Goal: Communication & Community: Answer question/provide support

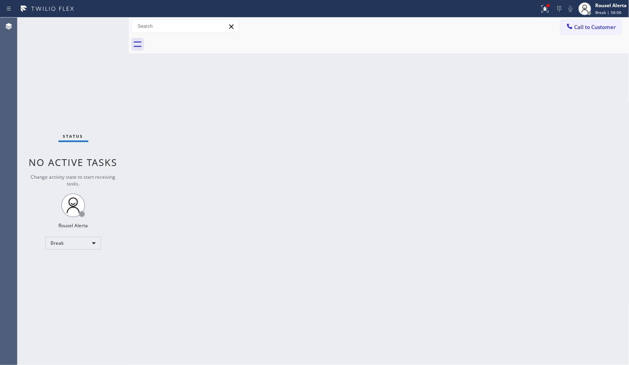
click at [535, 6] on div at bounding box center [270, 8] width 534 height 13
click at [546, 9] on g at bounding box center [545, 8] width 7 height 7
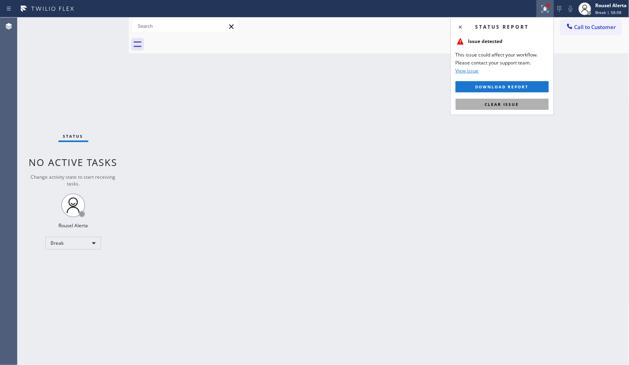
click at [545, 99] on button "Clear issue" at bounding box center [502, 104] width 93 height 11
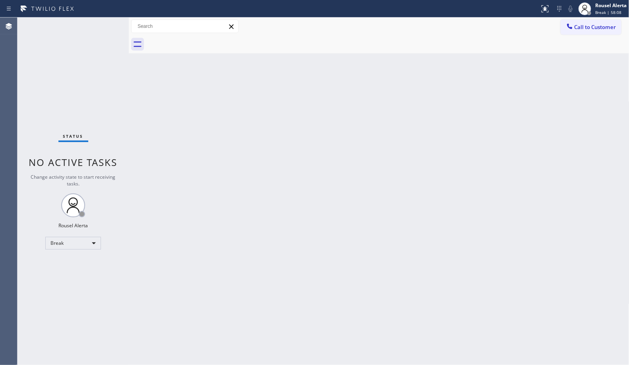
click at [560, 134] on div "Back to Dashboard Change Sender ID Customers Technicians Select a contact Outbo…" at bounding box center [379, 191] width 501 height 347
click at [608, 8] on div "Rousel Alerta" at bounding box center [611, 5] width 31 height 7
click at [590, 37] on button "Available" at bounding box center [590, 42] width 80 height 10
click at [588, 148] on div "Back to Dashboard Change Sender ID Customers Technicians Select a contact Outbo…" at bounding box center [379, 191] width 501 height 347
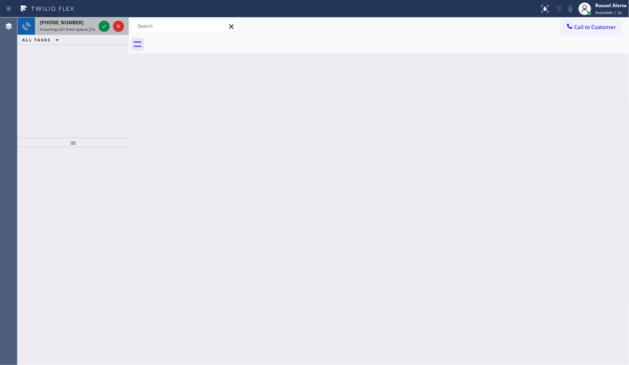
click at [76, 30] on span "Incoming call from queue [Test] All" at bounding box center [73, 29] width 66 height 6
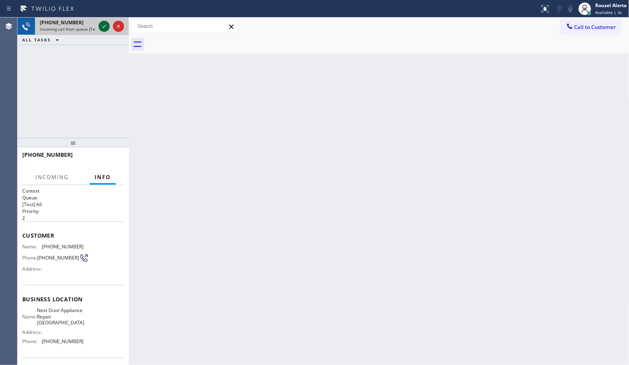
click at [100, 24] on icon at bounding box center [104, 26] width 10 height 10
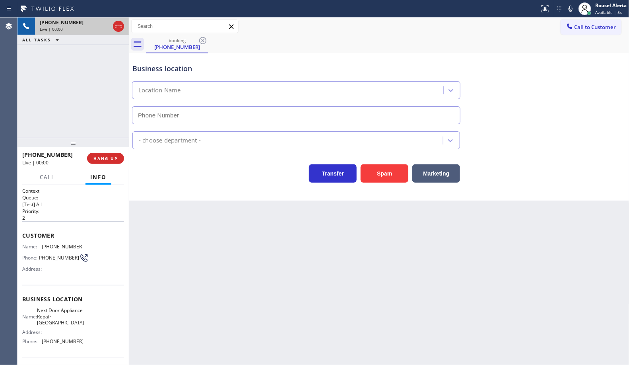
type input "[PHONE_NUMBER]"
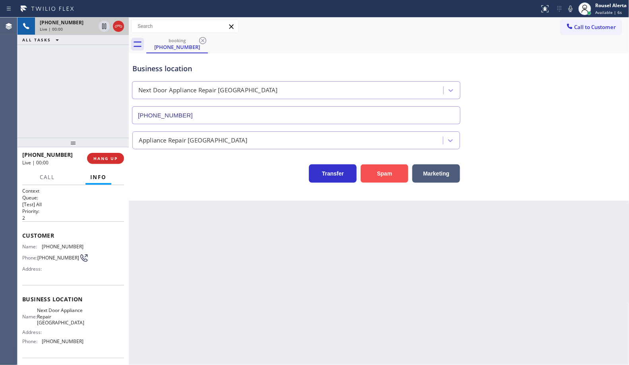
click at [388, 179] on button "Spam" at bounding box center [385, 173] width 48 height 18
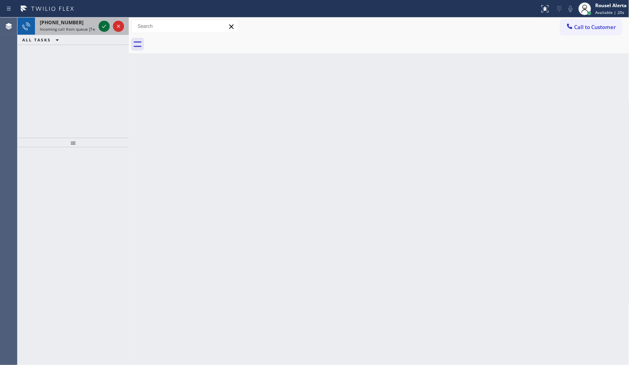
drag, startPoint x: 84, startPoint y: 26, endPoint x: 100, endPoint y: 25, distance: 16.4
click at [84, 27] on span "Incoming call from queue [Test] All" at bounding box center [73, 29] width 66 height 6
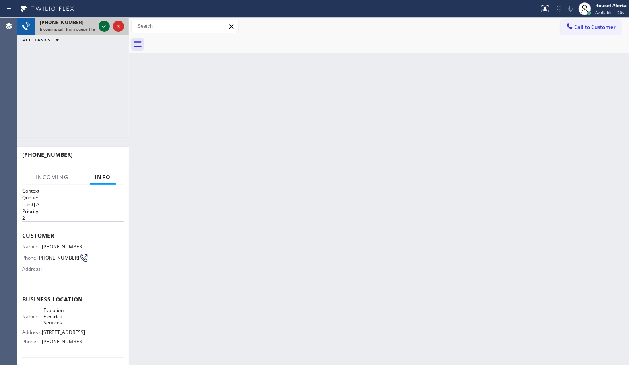
click at [100, 25] on icon at bounding box center [104, 26] width 10 height 10
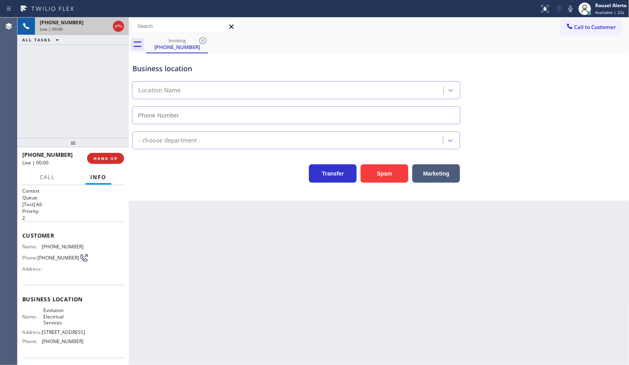
type input "[PHONE_NUMBER]"
click at [467, 271] on div "Back to Dashboard Change Sender ID Customers Technicians Select a contact Outbo…" at bounding box center [379, 191] width 501 height 347
click at [123, 164] on div "[PHONE_NUMBER] Live | 00:07 HANG UP" at bounding box center [73, 158] width 102 height 21
click at [114, 161] on button "HANG UP" at bounding box center [105, 158] width 37 height 11
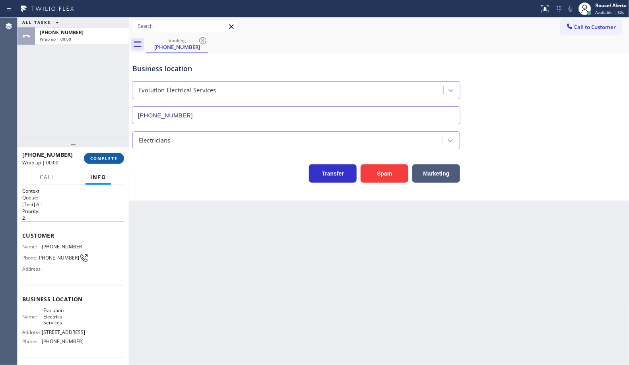
click at [113, 160] on span "COMPLETE" at bounding box center [103, 159] width 27 height 6
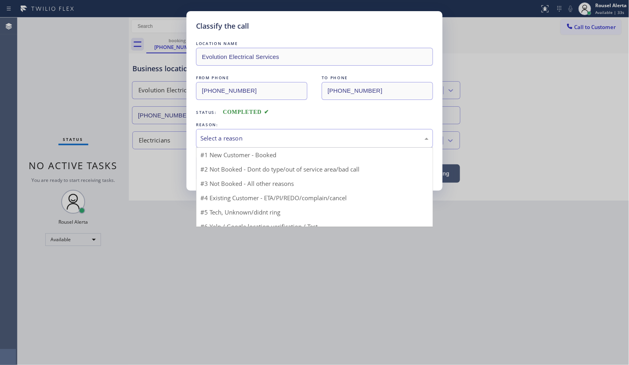
click at [236, 138] on div "Select a reason" at bounding box center [315, 138] width 228 height 9
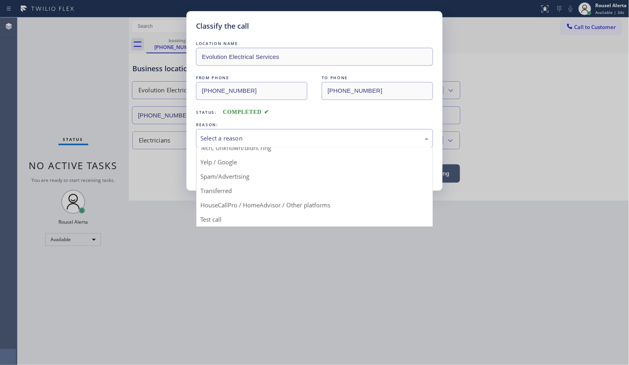
scroll to position [55, 0]
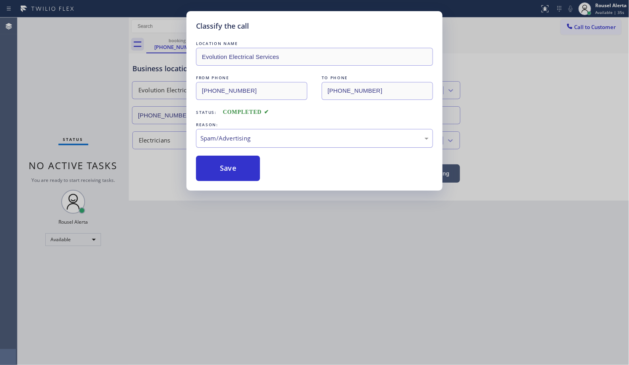
click at [259, 144] on div "Spam/Advertising" at bounding box center [314, 138] width 237 height 19
click at [233, 170] on button "Save" at bounding box center [228, 168] width 64 height 25
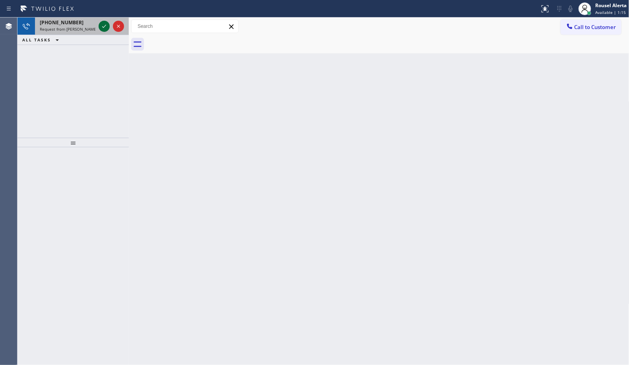
click at [101, 27] on icon at bounding box center [104, 26] width 10 height 10
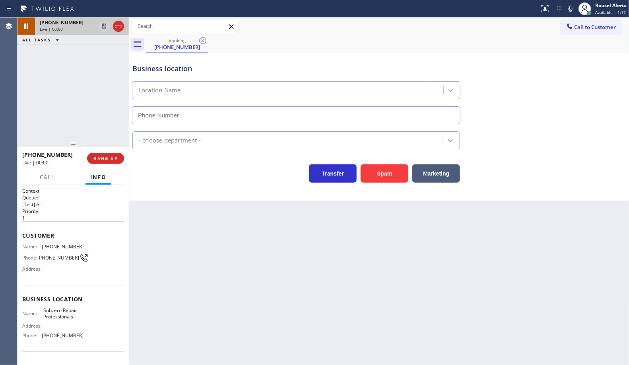
type input "[PHONE_NUMBER]"
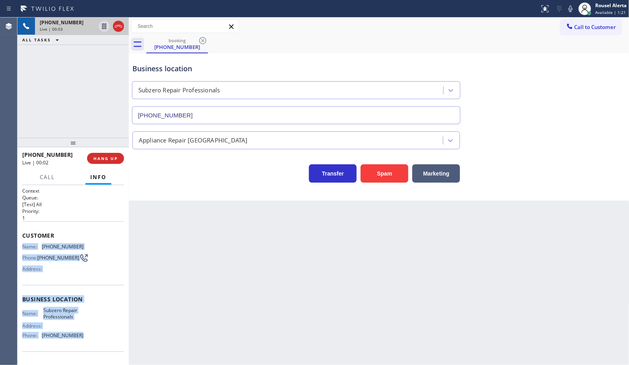
drag, startPoint x: 23, startPoint y: 245, endPoint x: 76, endPoint y: 335, distance: 104.0
click at [76, 335] on div "Context Queue: [Test] All Priority: 1 Customer Name: [PHONE_NUMBER] Phone: [PHO…" at bounding box center [73, 299] width 102 height 224
copy div "Name: [PHONE_NUMBER] Phone: [PHONE_NUMBER] Address: Business location Name: Sub…"
click at [101, 56] on icon at bounding box center [104, 54] width 10 height 10
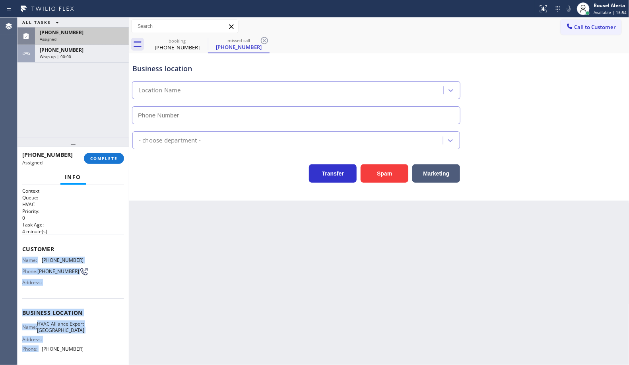
type input "[PHONE_NUMBER]"
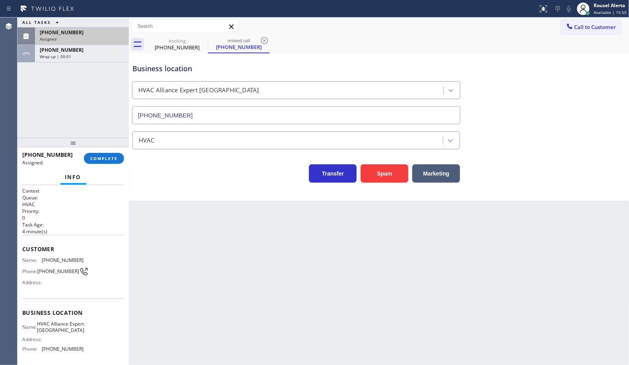
click at [286, 318] on div "Back to Dashboard Change Sender ID Customers Technicians Select a contact Outbo…" at bounding box center [379, 191] width 501 height 347
click at [361, 265] on div "Back to Dashboard Change Sender ID Customers Technicians Select a contact Outbo…" at bounding box center [379, 191] width 501 height 347
click at [592, 27] on span "Call to Customer" at bounding box center [596, 26] width 42 height 7
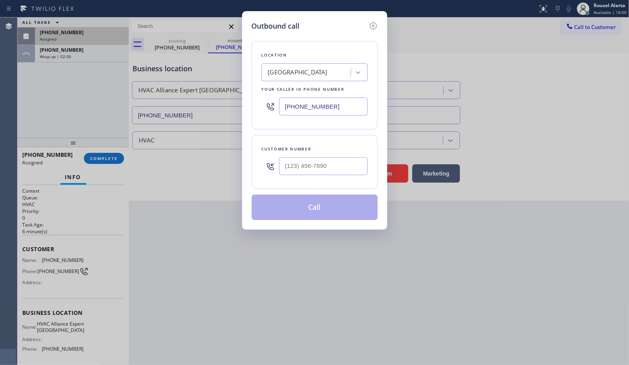
click at [373, 27] on icon at bounding box center [374, 26] width 10 height 10
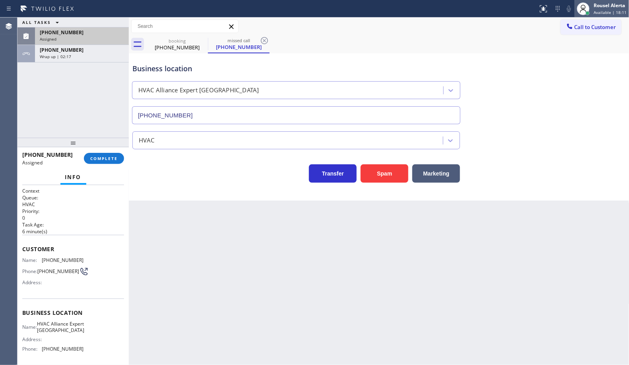
click at [590, 6] on div at bounding box center [583, 8] width 13 height 13
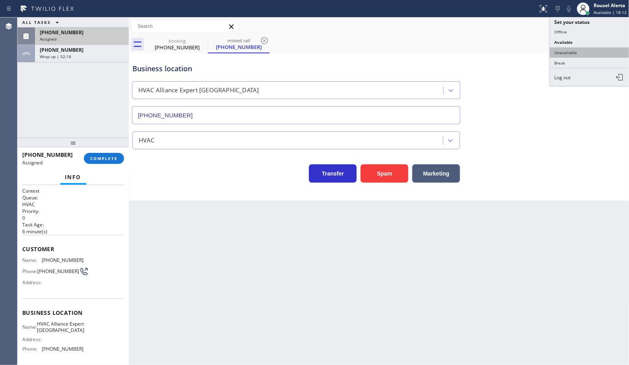
click at [577, 53] on button "Unavailable" at bounding box center [590, 52] width 80 height 10
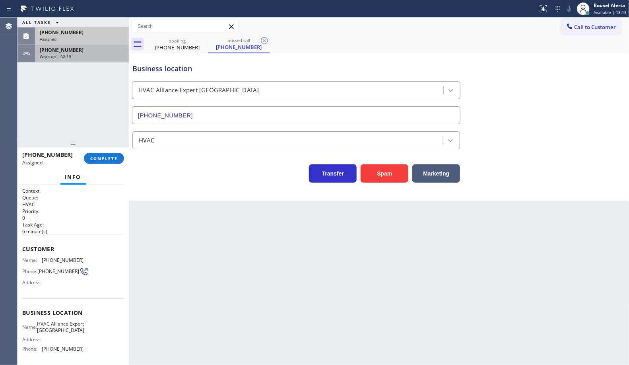
click at [89, 56] on div "Wrap up | 02:19" at bounding box center [82, 57] width 84 height 6
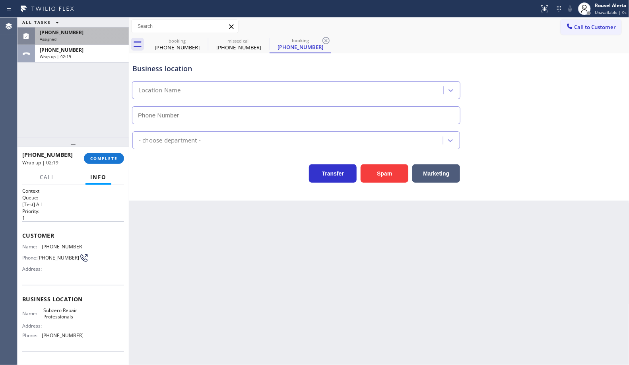
type input "[PHONE_NUMBER]"
click at [108, 156] on span "COMPLETE" at bounding box center [103, 159] width 27 height 6
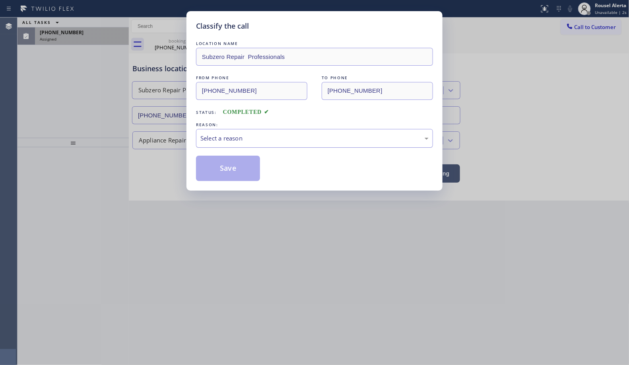
click at [229, 144] on div "Select a reason" at bounding box center [314, 138] width 237 height 19
click at [213, 165] on button "Save" at bounding box center [228, 168] width 64 height 25
click at [68, 31] on div "Classify the call LOCATION NAME Subzero Repair Professionals FROM PHONE [PHONE_…" at bounding box center [314, 182] width 629 height 365
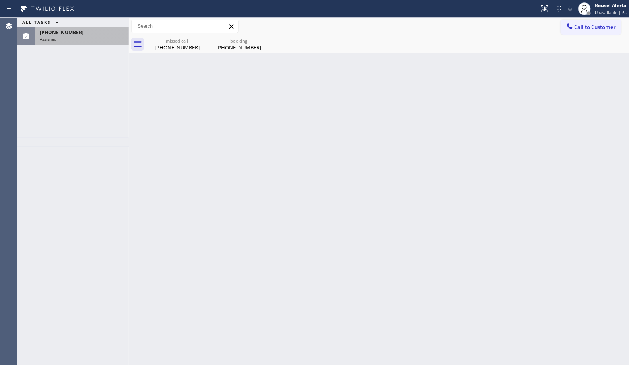
click at [68, 31] on span "[PHONE_NUMBER]" at bounding box center [62, 32] width 44 height 7
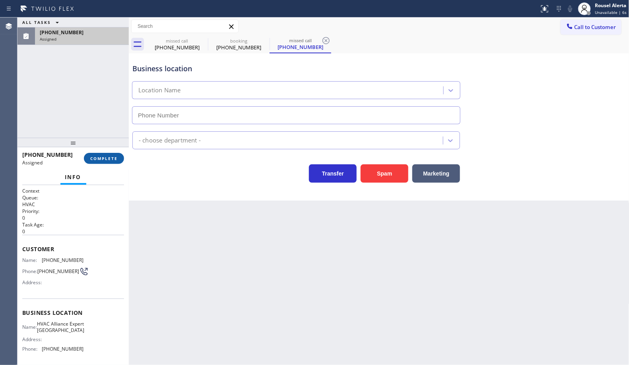
type input "[PHONE_NUMBER]"
click at [106, 160] on span "COMPLETE" at bounding box center [103, 159] width 27 height 6
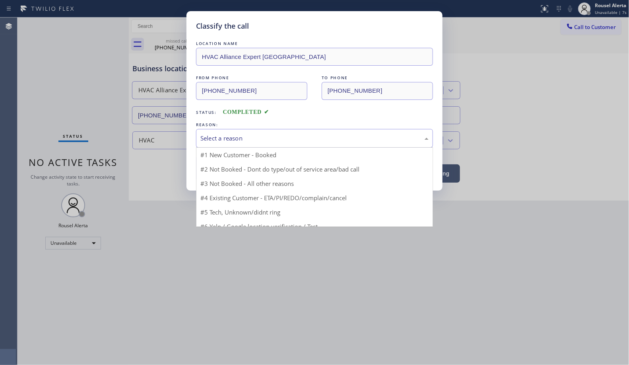
click at [247, 143] on div "Select a reason" at bounding box center [315, 138] width 228 height 9
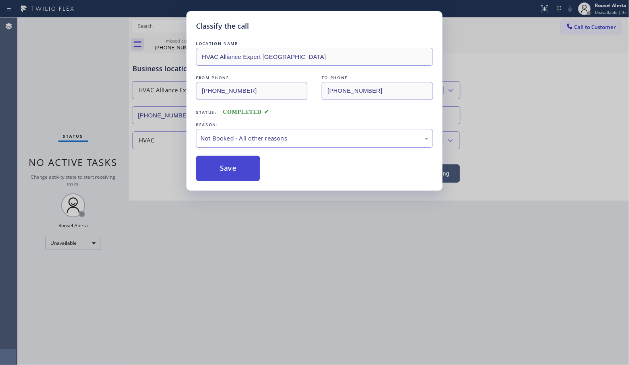
click at [226, 170] on button "Save" at bounding box center [228, 168] width 64 height 25
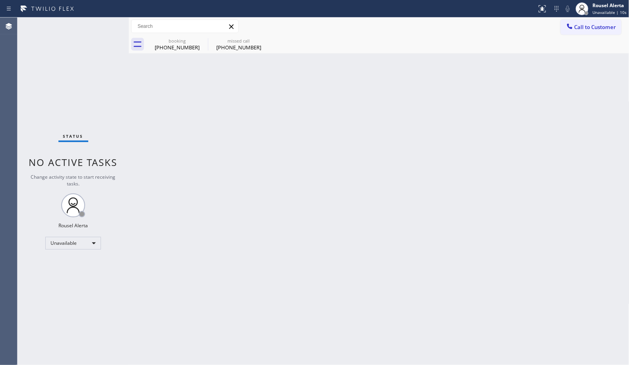
click at [596, 26] on span "Call to Customer" at bounding box center [596, 26] width 42 height 7
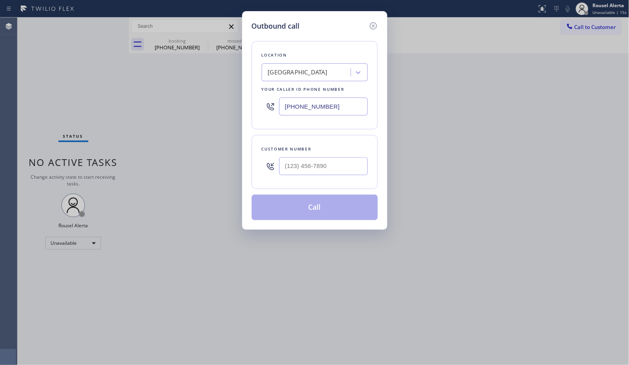
drag, startPoint x: 343, startPoint y: 106, endPoint x: 239, endPoint y: 104, distance: 103.5
click at [239, 104] on div "Outbound call Location [GEOGRAPHIC_DATA] Plumbers Torrance Your caller id phone…" at bounding box center [314, 182] width 629 height 365
paste input "760) 389-4155"
type input "[PHONE_NUMBER]"
click at [333, 171] on input "(___) ___-____" at bounding box center [323, 166] width 89 height 18
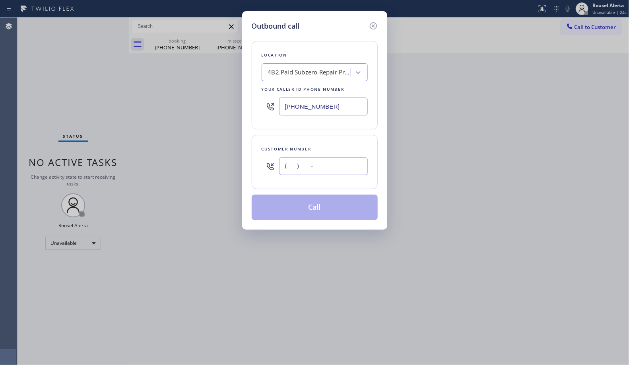
paste input "760) 591-3920"
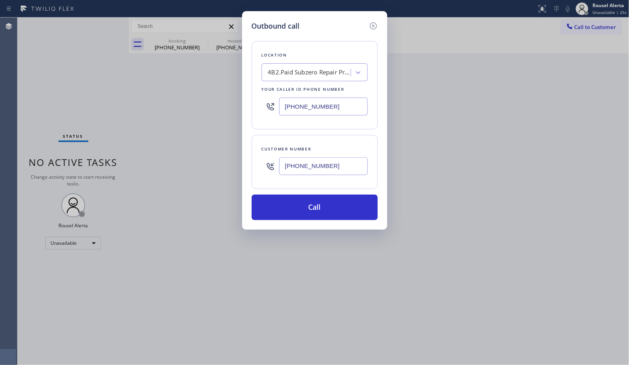
type input "[PHONE_NUMBER]"
click at [423, 267] on div "Outbound call Location 4B2.Paid Subzero Repair Professionals Your caller id pho…" at bounding box center [314, 182] width 629 height 365
click at [306, 213] on button "Call" at bounding box center [315, 207] width 126 height 25
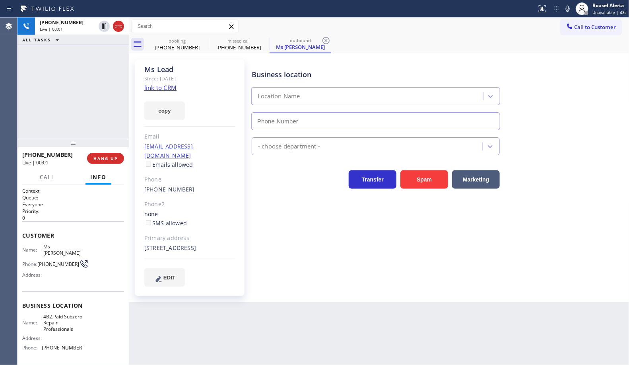
type input "[PHONE_NUMBER]"
click at [247, 315] on div "Back to Dashboard Change Sender ID Customers Technicians Select a contact Outbo…" at bounding box center [379, 191] width 501 height 347
click at [84, 119] on div "[PHONE_NUMBER] Live | 03:30 ALL TASKS ALL TASKS ACTIVE TASKS TASKS IN WRAP UP" at bounding box center [73, 78] width 111 height 120
click at [257, 325] on div "Back to Dashboard Change Sender ID Customers Technicians Select a contact Outbo…" at bounding box center [379, 191] width 501 height 347
click at [163, 88] on link "link to CRM" at bounding box center [160, 88] width 32 height 8
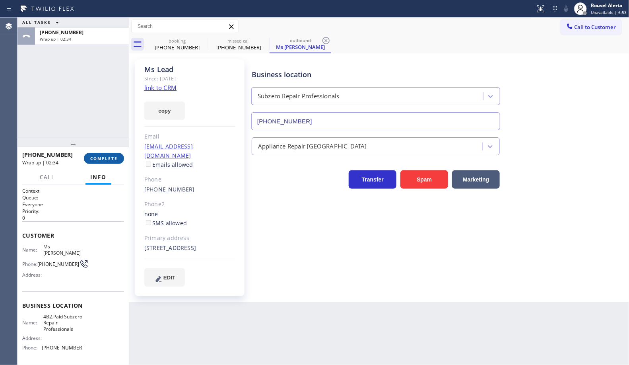
click at [106, 157] on span "COMPLETE" at bounding box center [103, 159] width 27 height 6
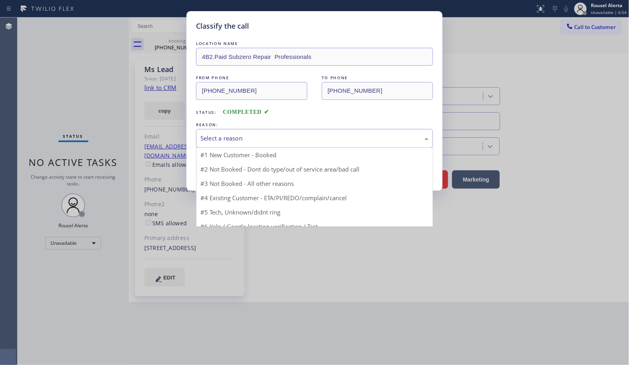
click at [235, 139] on div "Select a reason" at bounding box center [315, 138] width 228 height 9
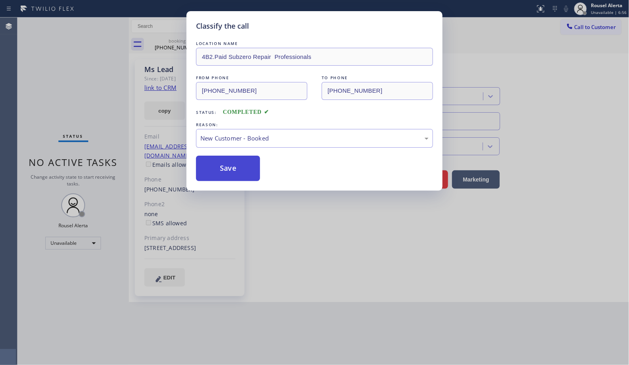
click at [243, 164] on button "Save" at bounding box center [228, 168] width 64 height 25
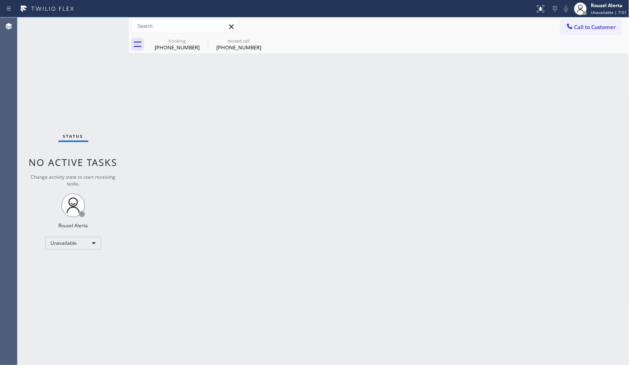
drag, startPoint x: 265, startPoint y: 44, endPoint x: 220, endPoint y: 51, distance: 45.5
click at [0, 0] on icon at bounding box center [0, 0] width 0 height 0
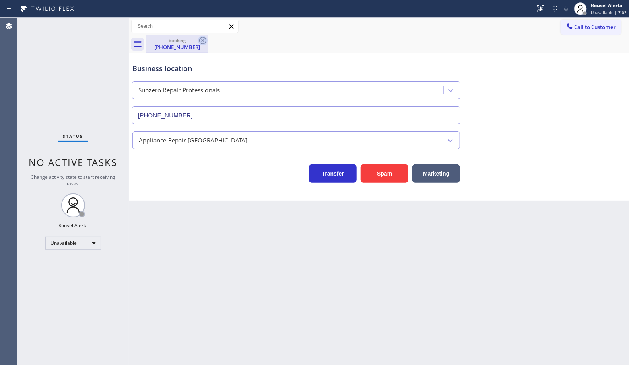
click at [202, 41] on icon at bounding box center [202, 40] width 7 height 7
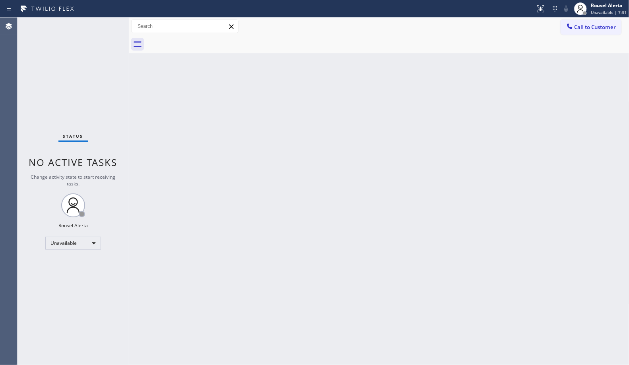
drag, startPoint x: 336, startPoint y: 136, endPoint x: 231, endPoint y: 103, distance: 110.4
click at [336, 136] on div "Back to Dashboard Change Sender ID Customers Technicians Select a contact Outbo…" at bounding box center [379, 191] width 501 height 347
click at [605, 13] on span "Unavailable | 7:32" at bounding box center [609, 13] width 36 height 6
drag, startPoint x: 594, startPoint y: 37, endPoint x: 465, endPoint y: 96, distance: 141.2
click at [593, 37] on button "Available" at bounding box center [590, 42] width 80 height 10
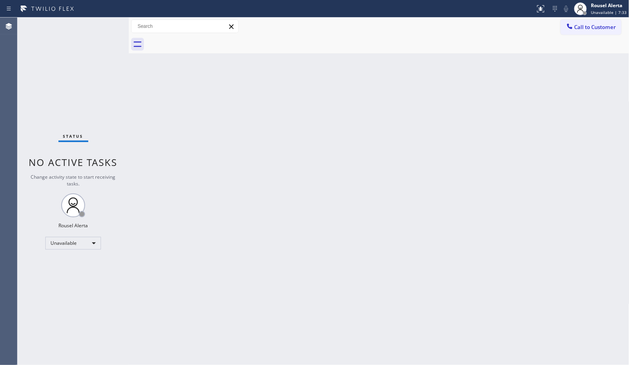
drag, startPoint x: 398, startPoint y: 145, endPoint x: 0, endPoint y: 47, distance: 409.9
click at [396, 146] on div "Back to Dashboard Change Sender ID Customers Technicians Select a contact Outbo…" at bounding box center [379, 191] width 501 height 347
click at [88, 30] on div "Status No active tasks You are ready to start receiving tasks. Rousel Alerta Av…" at bounding box center [73, 191] width 111 height 347
drag, startPoint x: 170, startPoint y: 150, endPoint x: 179, endPoint y: 137, distance: 15.4
click at [171, 150] on div "Back to Dashboard Change Sender ID Customers Technicians Select a contact Outbo…" at bounding box center [379, 191] width 501 height 347
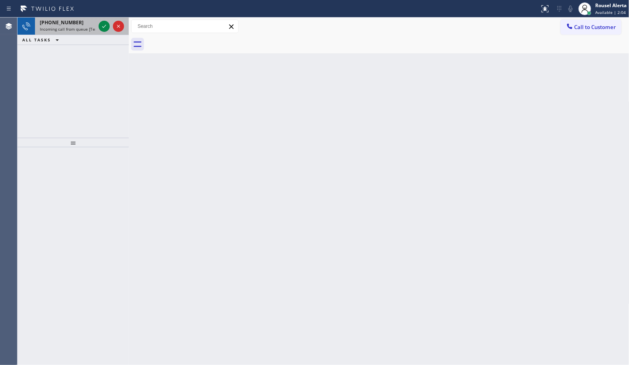
click at [84, 30] on span "Incoming call from queue [Test] All" at bounding box center [73, 29] width 66 height 6
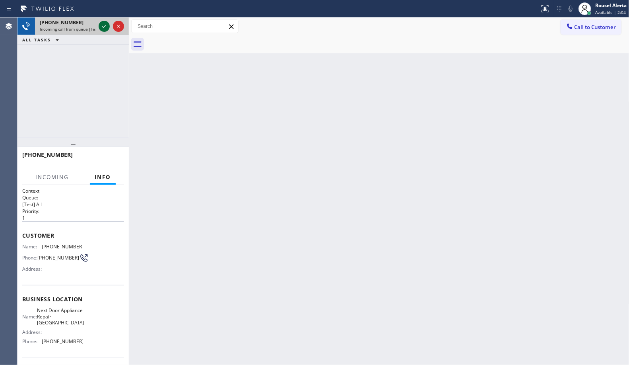
click at [101, 25] on icon at bounding box center [104, 26] width 10 height 10
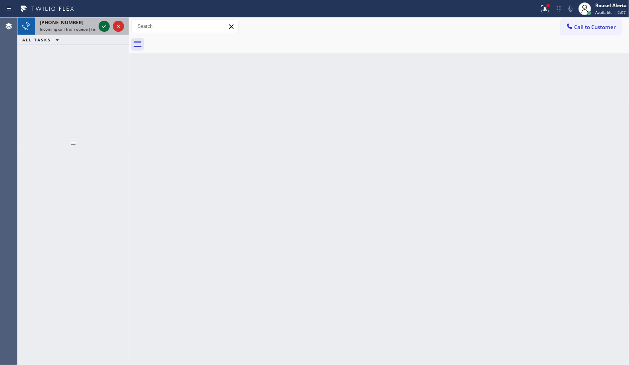
click at [105, 26] on icon at bounding box center [104, 26] width 4 height 3
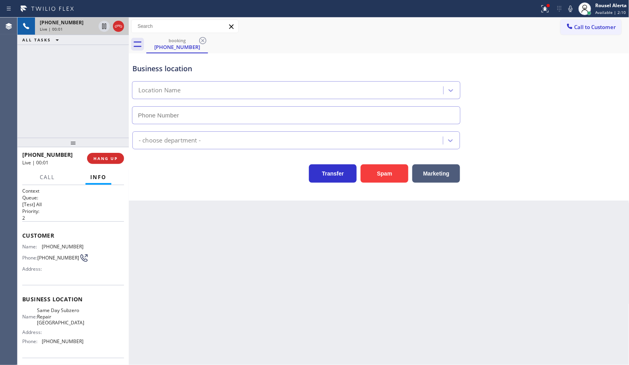
type input "[PHONE_NUMBER]"
click at [370, 177] on button "Spam" at bounding box center [385, 173] width 48 height 18
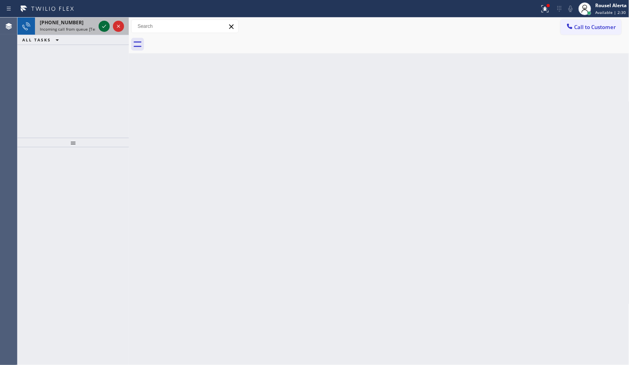
click at [103, 29] on icon at bounding box center [104, 26] width 10 height 10
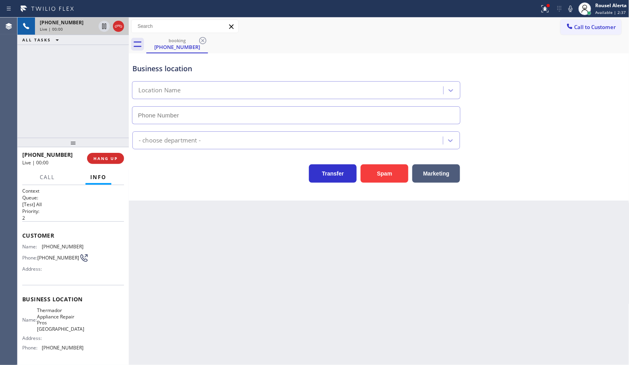
type input "[PHONE_NUMBER]"
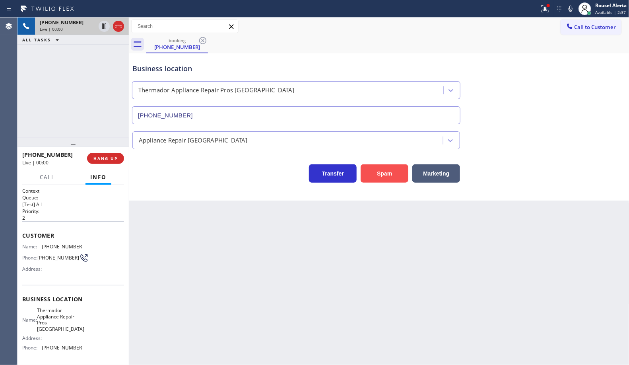
click at [386, 173] on button "Spam" at bounding box center [385, 173] width 48 height 18
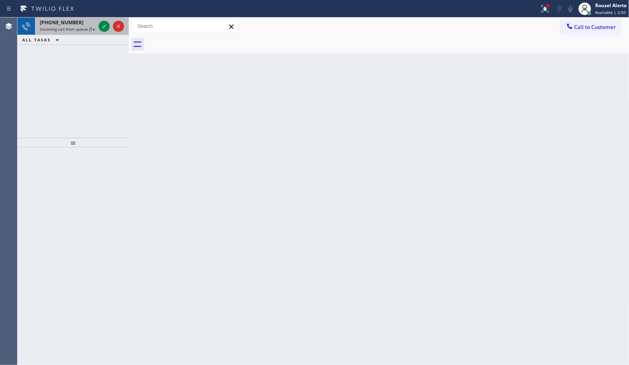
click at [99, 31] on div at bounding box center [111, 27] width 29 height 18
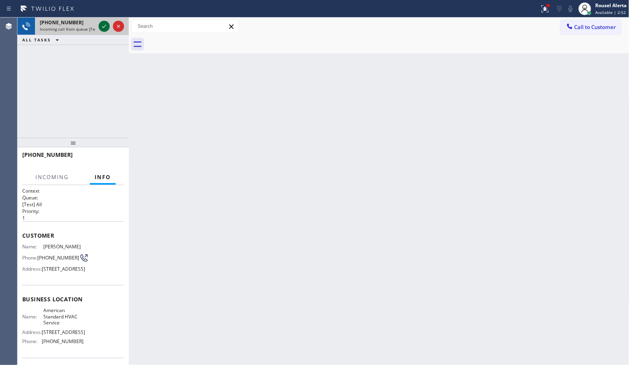
click at [100, 28] on icon at bounding box center [104, 26] width 10 height 10
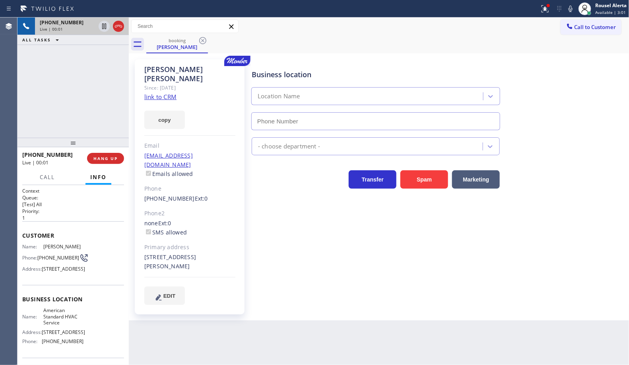
type input "[PHONE_NUMBER]"
click at [156, 93] on link "link to CRM" at bounding box center [160, 97] width 32 height 8
click at [66, 82] on div "[PHONE_NUMBER] Live | 00:57 ALL TASKS ALL TASKS ACTIVE TASKS TASKS IN WRAP UP" at bounding box center [73, 78] width 111 height 120
click at [101, 28] on icon at bounding box center [104, 26] width 10 height 10
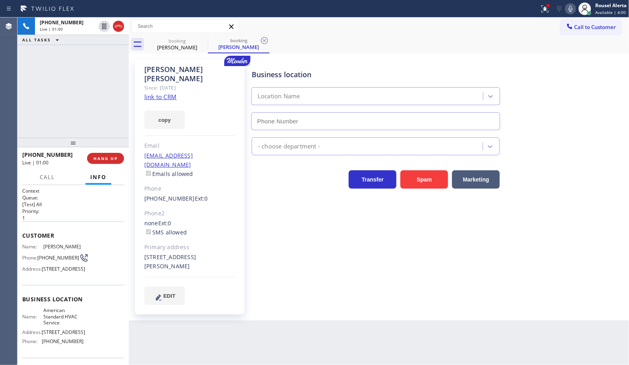
type input "[PHONE_NUMBER]"
click at [570, 10] on icon at bounding box center [571, 9] width 4 height 6
drag, startPoint x: 99, startPoint y: 25, endPoint x: 302, endPoint y: 32, distance: 203.0
click at [99, 25] on icon at bounding box center [104, 26] width 10 height 10
click at [567, 10] on icon at bounding box center [571, 9] width 10 height 10
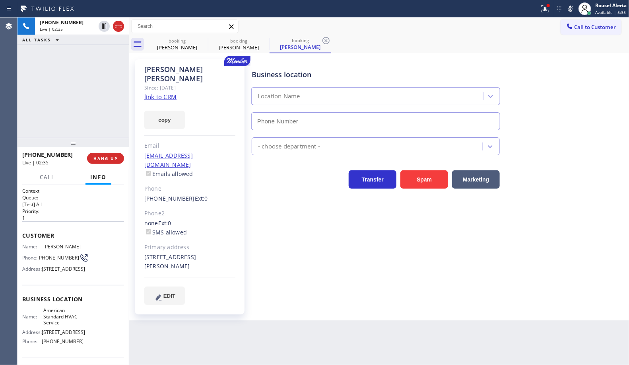
type input "[PHONE_NUMBER]"
click at [104, 53] on div "[PHONE_NUMBER] Live | 02:49 ALL TASKS ALL TASKS ACTIVE TASKS TASKS IN WRAP UP" at bounding box center [73, 78] width 111 height 120
drag, startPoint x: 108, startPoint y: 74, endPoint x: 106, endPoint y: 108, distance: 34.7
click at [108, 74] on div "[PHONE_NUMBER] Live | 03:24 ALL TASKS ALL TASKS ACTIVE TASKS TASKS IN WRAP UP" at bounding box center [73, 78] width 111 height 120
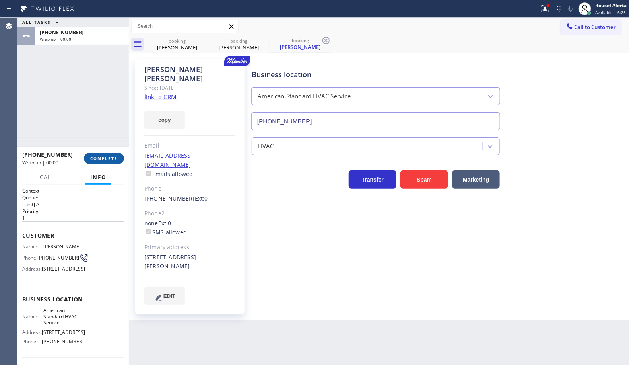
click at [110, 156] on span "COMPLETE" at bounding box center [103, 159] width 27 height 6
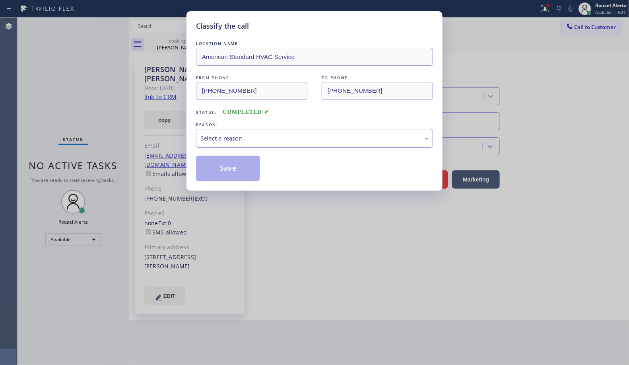
click at [282, 148] on div "Select a reason" at bounding box center [314, 138] width 237 height 19
click at [238, 164] on button "Save" at bounding box center [228, 168] width 64 height 25
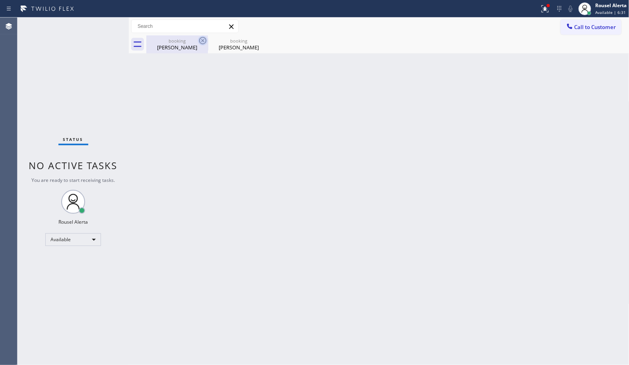
click at [198, 39] on icon at bounding box center [203, 41] width 10 height 10
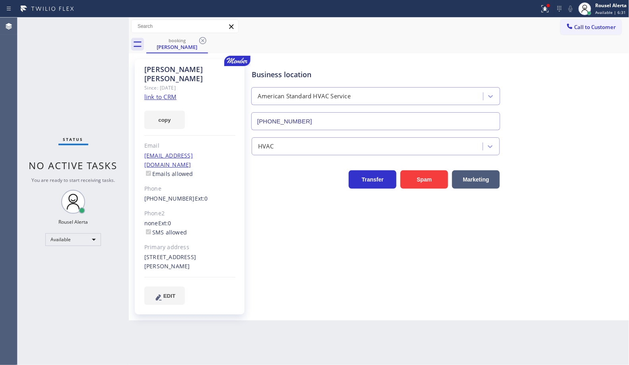
drag, startPoint x: 198, startPoint y: 39, endPoint x: 151, endPoint y: 56, distance: 50.0
click at [200, 40] on icon at bounding box center [203, 41] width 10 height 10
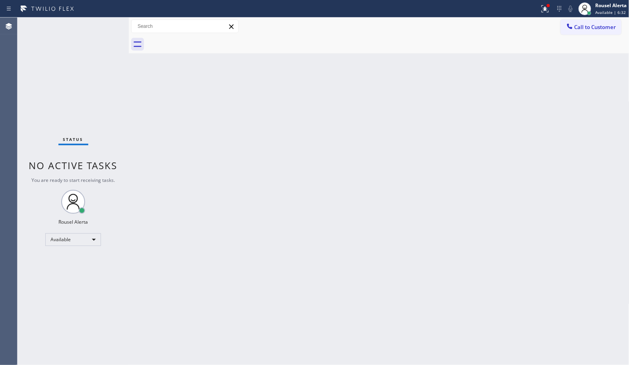
click at [104, 76] on div "Status No active tasks You are ready to start receiving tasks. Rousel Alerta Av…" at bounding box center [73, 191] width 111 height 347
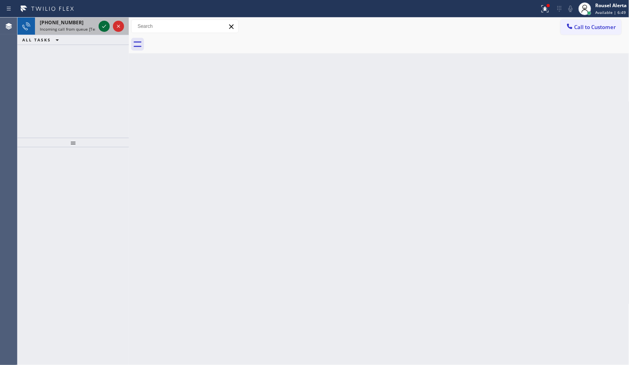
click at [104, 26] on icon at bounding box center [104, 26] width 10 height 10
click at [101, 26] on icon at bounding box center [104, 26] width 10 height 10
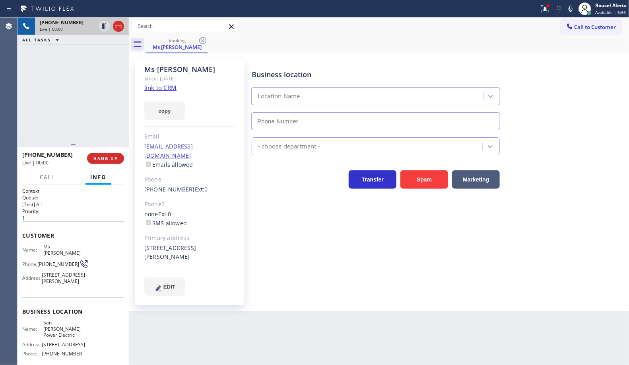
type input "[PHONE_NUMBER]"
click at [170, 88] on link "link to CRM" at bounding box center [160, 88] width 32 height 8
click at [362, 353] on div "Back to Dashboard Change Sender ID Customers Technicians Select a contact Outbo…" at bounding box center [379, 191] width 501 height 347
drag, startPoint x: 80, startPoint y: 92, endPoint x: 107, endPoint y: 148, distance: 62.1
click at [81, 94] on div "[PHONE_NUMBER] Live | 01:07 ALL TASKS ALL TASKS ACTIVE TASKS TASKS IN WRAP UP" at bounding box center [73, 78] width 111 height 120
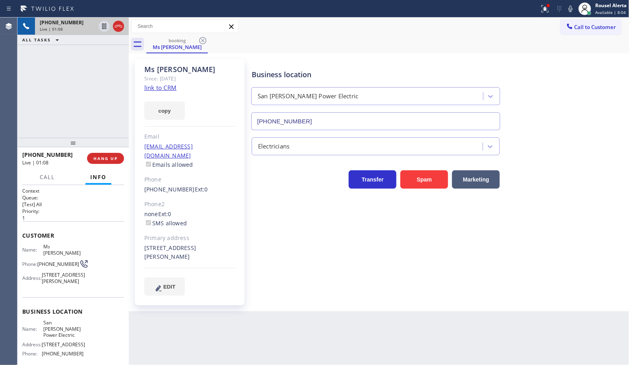
click at [270, 343] on div "Back to Dashboard Change Sender ID Customers Technicians Select a contact Outbo…" at bounding box center [379, 191] width 501 height 347
click at [36, 179] on button "Call" at bounding box center [47, 177] width 25 height 16
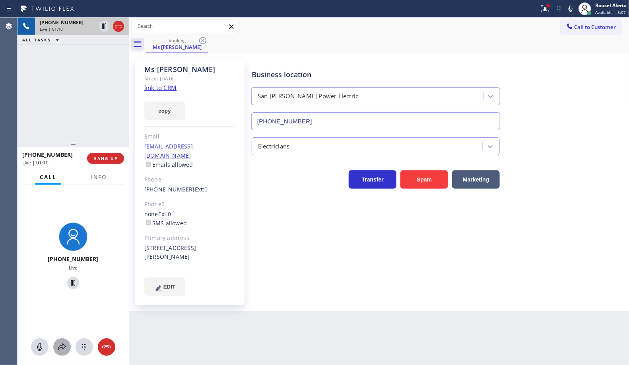
click at [64, 343] on icon at bounding box center [62, 347] width 10 height 10
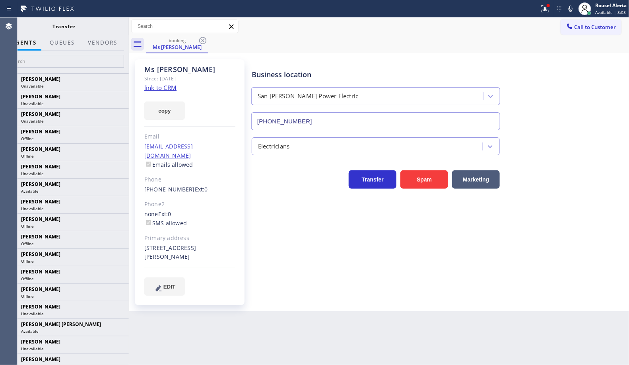
click at [106, 50] on div at bounding box center [102, 50] width 39 height 2
click at [105, 43] on button "Vendors" at bounding box center [102, 43] width 39 height 16
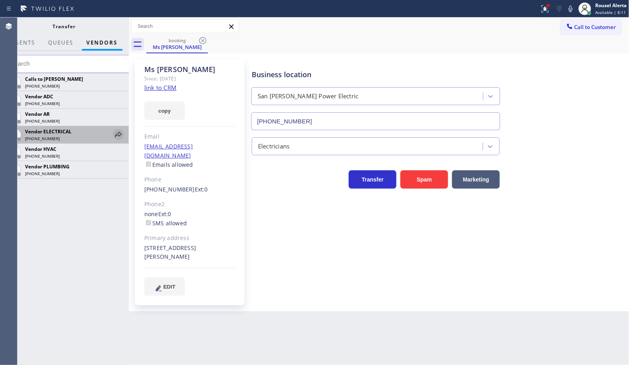
click at [116, 134] on icon at bounding box center [119, 135] width 10 height 10
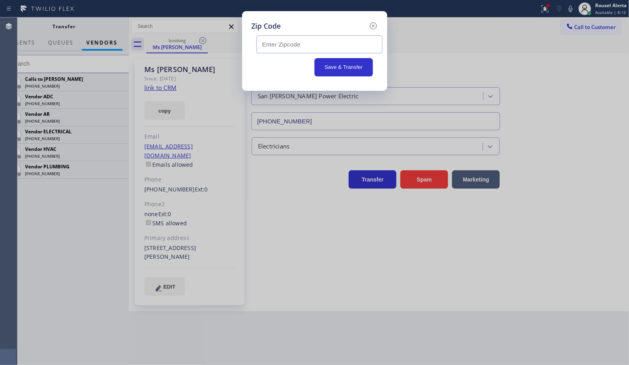
click at [265, 41] on input "text" at bounding box center [320, 44] width 126 height 18
click at [269, 48] on input "text" at bounding box center [320, 44] width 126 height 18
paste input "93257"
type input "93257"
click at [335, 69] on button "Save & Transfer" at bounding box center [344, 67] width 58 height 18
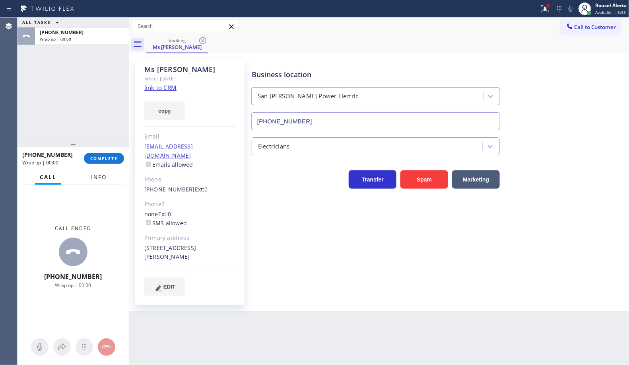
click at [94, 181] on button "Info" at bounding box center [98, 177] width 25 height 16
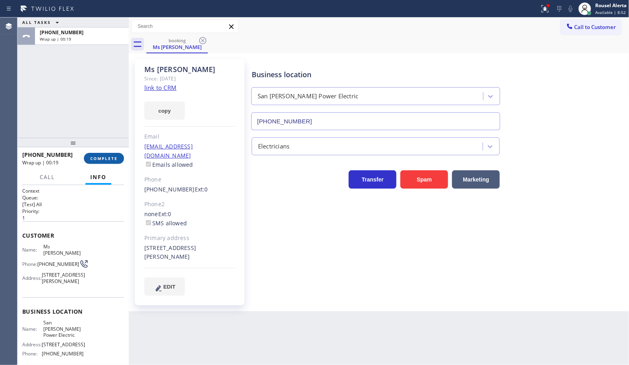
click at [97, 161] on button "COMPLETE" at bounding box center [104, 158] width 40 height 11
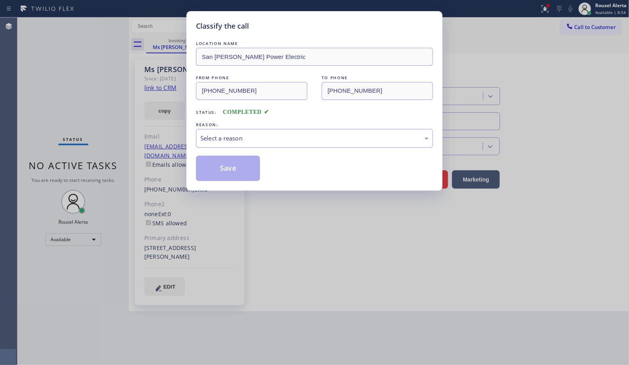
click at [263, 138] on div "Select a reason" at bounding box center [315, 138] width 228 height 9
click at [239, 171] on button "Save" at bounding box center [228, 168] width 64 height 25
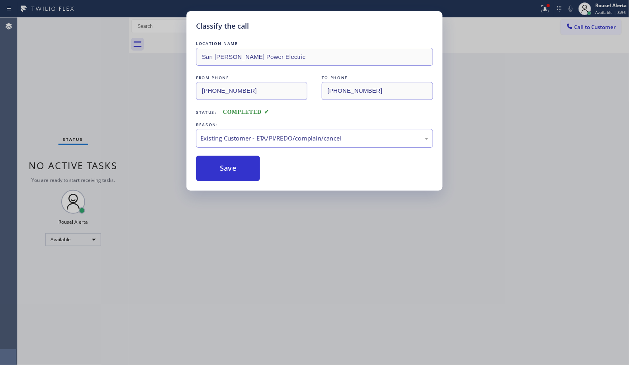
click at [500, 300] on div "Classify the call LOCATION NAME San [PERSON_NAME] Power Electric FROM PHONE [PH…" at bounding box center [314, 182] width 629 height 365
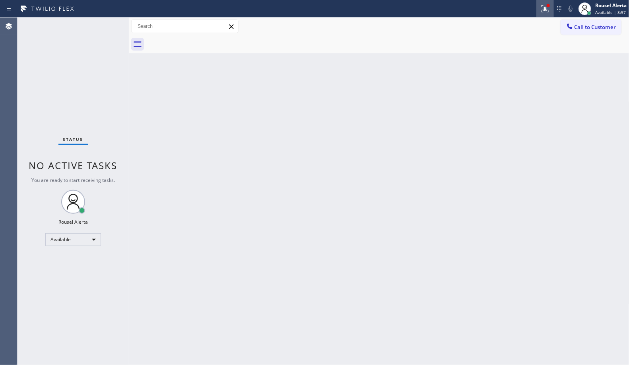
click at [547, 11] on icon at bounding box center [546, 9] width 10 height 10
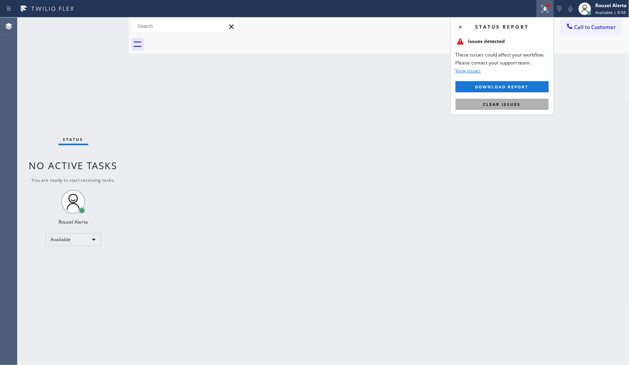
click at [537, 107] on button "Clear issues" at bounding box center [502, 104] width 93 height 11
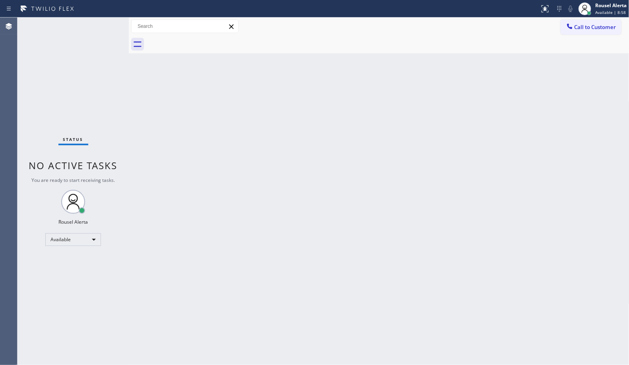
drag, startPoint x: 548, startPoint y: 148, endPoint x: 542, endPoint y: 148, distance: 6.0
click at [549, 150] on div "Back to Dashboard Change Sender ID Customers Technicians Select a contact Outbo…" at bounding box center [379, 191] width 501 height 347
click at [337, 209] on div "Back to Dashboard Change Sender ID Customers Technicians Select a contact Outbo…" at bounding box center [379, 191] width 501 height 347
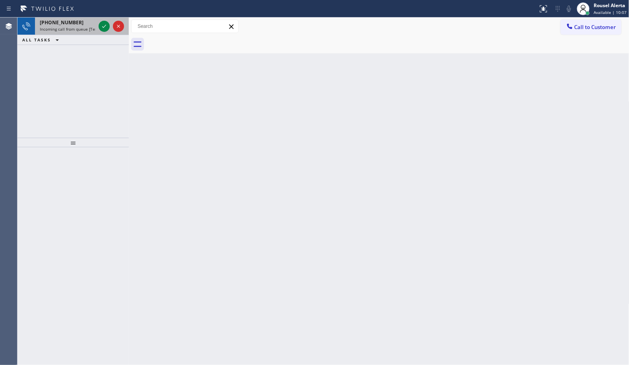
click at [88, 21] on div "[PHONE_NUMBER]" at bounding box center [68, 22] width 56 height 7
drag, startPoint x: 76, startPoint y: 22, endPoint x: 106, endPoint y: 28, distance: 30.9
click at [77, 22] on div "[PHONE_NUMBER]" at bounding box center [68, 22] width 56 height 7
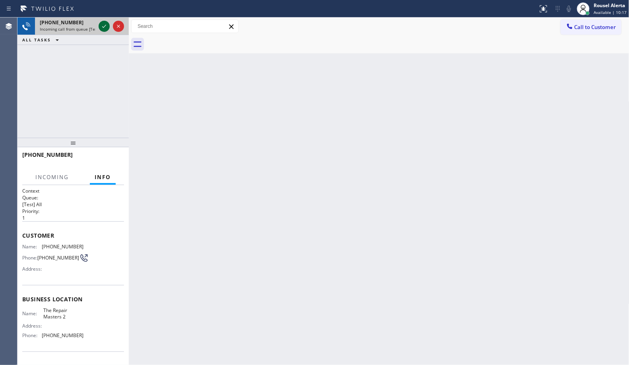
click at [101, 26] on icon at bounding box center [104, 26] width 10 height 10
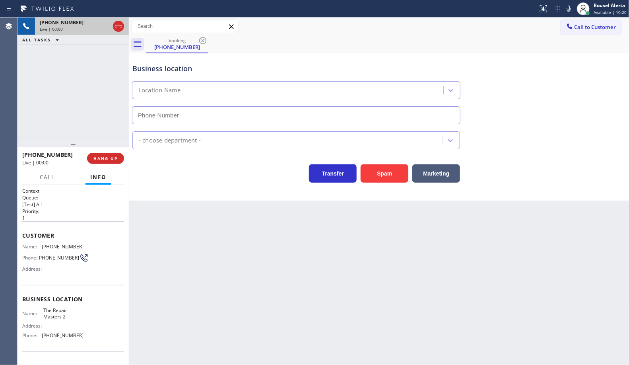
type input "[PHONE_NUMBER]"
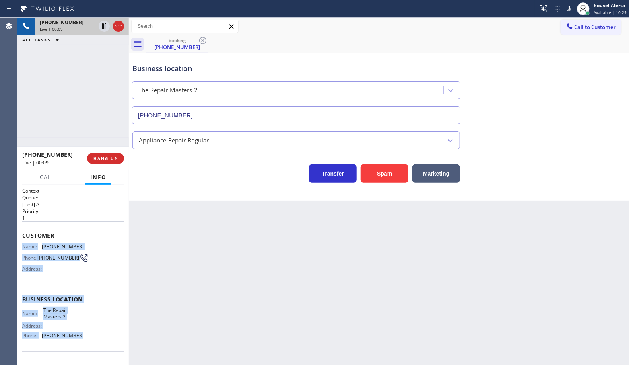
drag, startPoint x: 21, startPoint y: 246, endPoint x: 79, endPoint y: 335, distance: 106.4
click at [79, 335] on div "Context Queue: [Test] All Priority: 1 Customer Name: [PHONE_NUMBER] Phone: [PHO…" at bounding box center [73, 275] width 111 height 180
copy div "Name: [PHONE_NUMBER] Phone: [PHONE_NUMBER] Address: Business location Name: The…"
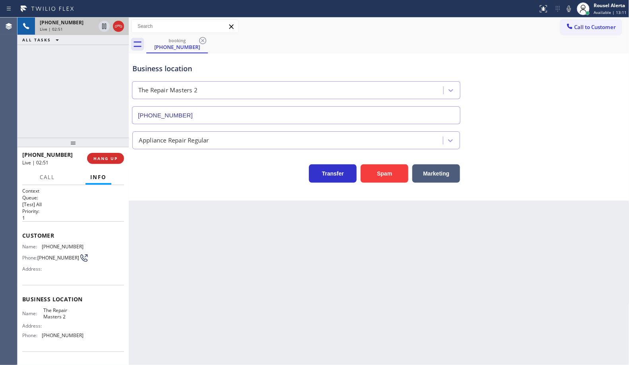
click at [95, 70] on div "[PHONE_NUMBER] Live | 02:51 ALL TASKS ALL TASKS ACTIVE TASKS TASKS IN WRAP UP" at bounding box center [73, 78] width 111 height 120
drag, startPoint x: 231, startPoint y: 245, endPoint x: 230, endPoint y: 240, distance: 5.8
click at [231, 245] on div "Back to Dashboard Change Sender ID Customers Technicians Select a contact Outbo…" at bounding box center [379, 191] width 501 height 347
click at [85, 84] on div "[PHONE_NUMBER] Live | 02:52 ALL TASKS ALL TASKS ACTIVE TASKS TASKS IN WRAP UP" at bounding box center [73, 78] width 111 height 120
click at [102, 29] on icon at bounding box center [104, 26] width 10 height 10
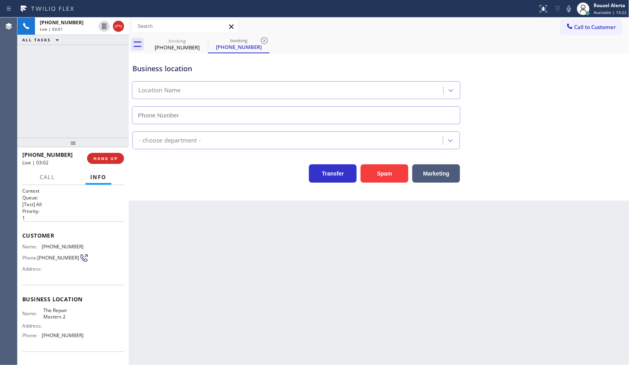
type input "[PHONE_NUMBER]"
click at [570, 7] on icon at bounding box center [570, 9] width 10 height 10
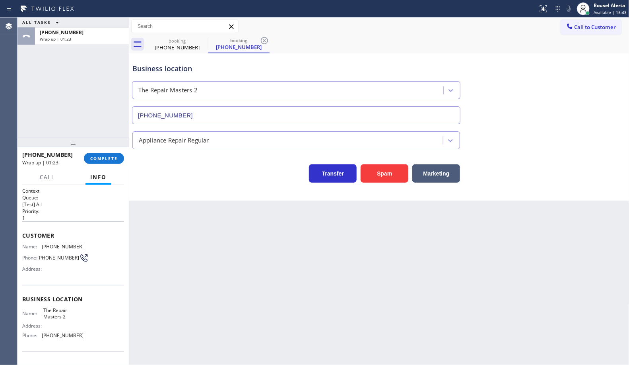
click at [432, 55] on div "Business location The Repair Masters [PHONE_NUMBER]" at bounding box center [379, 88] width 497 height 72
click at [586, 25] on span "Call to Customer" at bounding box center [596, 26] width 42 height 7
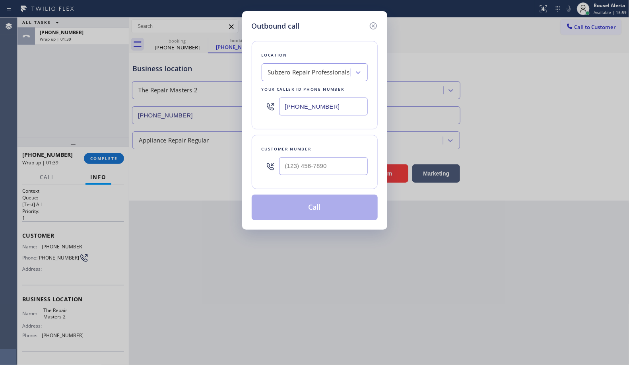
drag, startPoint x: 351, startPoint y: 104, endPoint x: 246, endPoint y: 100, distance: 105.5
click at [246, 100] on div "Outbound call Location Subzero Repair Professionals Your caller id phone number…" at bounding box center [314, 120] width 145 height 218
paste input "516) 212-7662"
type input "[PHONE_NUMBER]"
click at [343, 160] on input "(___) ___-____" at bounding box center [323, 166] width 89 height 18
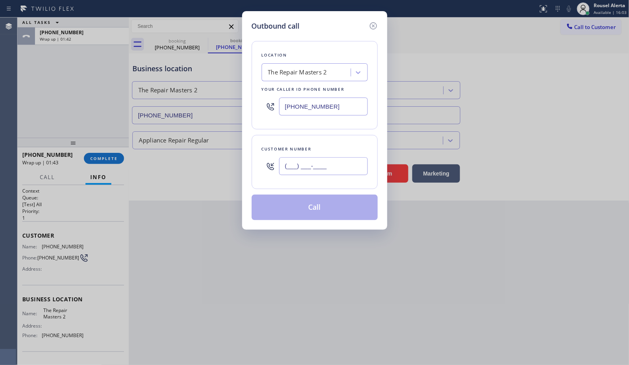
paste input "415) 481-2977"
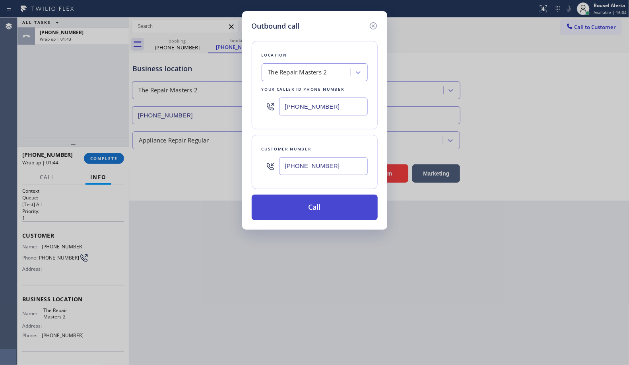
type input "[PHONE_NUMBER]"
click at [315, 212] on button "Call" at bounding box center [315, 207] width 126 height 25
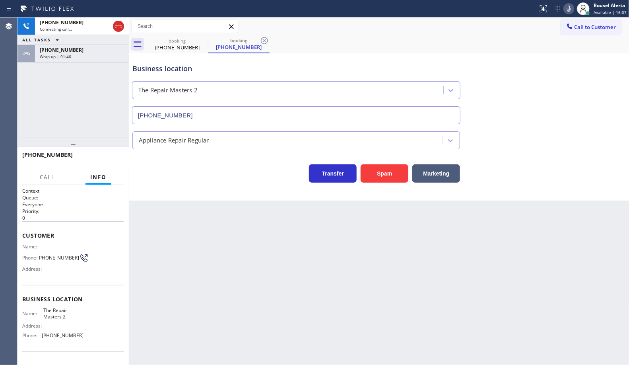
click at [78, 54] on div "Wrap up | 01:46" at bounding box center [82, 57] width 84 height 6
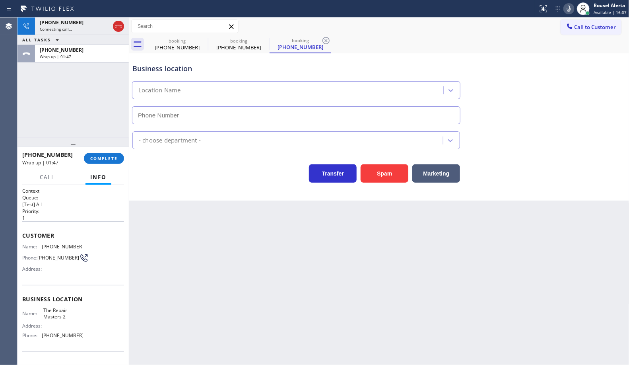
type input "[PHONE_NUMBER]"
click at [96, 158] on span "COMPLETE" at bounding box center [103, 159] width 27 height 6
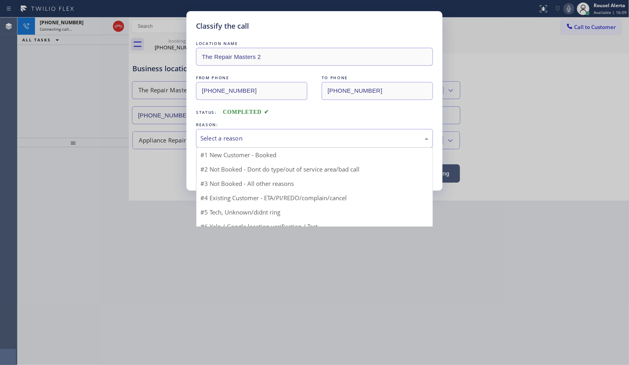
click at [223, 137] on div "Select a reason" at bounding box center [315, 138] width 228 height 9
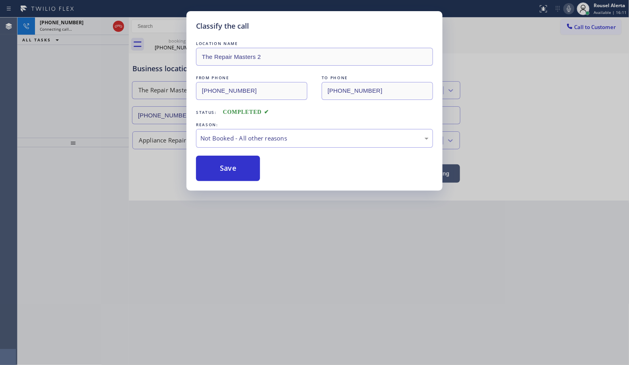
click at [230, 169] on button "Save" at bounding box center [228, 168] width 64 height 25
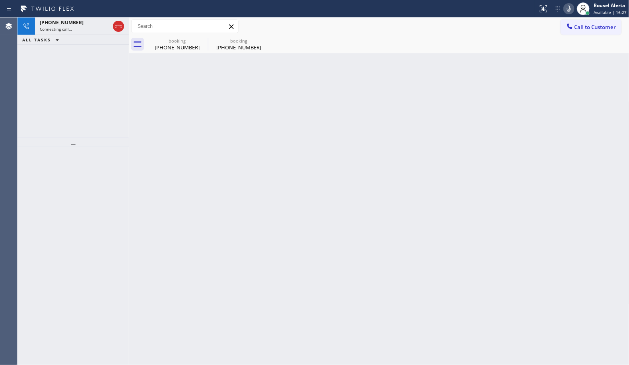
click at [37, 64] on div "[PHONE_NUMBER] Connecting call… ALL TASKS ALL TASKS ACTIVE TASKS TASKS IN WRAP …" at bounding box center [73, 78] width 111 height 120
click at [178, 120] on div "Back to Dashboard Change Sender ID Customers Technicians Select a contact Outbo…" at bounding box center [379, 191] width 501 height 347
drag, startPoint x: 63, startPoint y: 30, endPoint x: 168, endPoint y: 46, distance: 106.2
click at [63, 30] on div "Live | 00:02" at bounding box center [68, 29] width 56 height 6
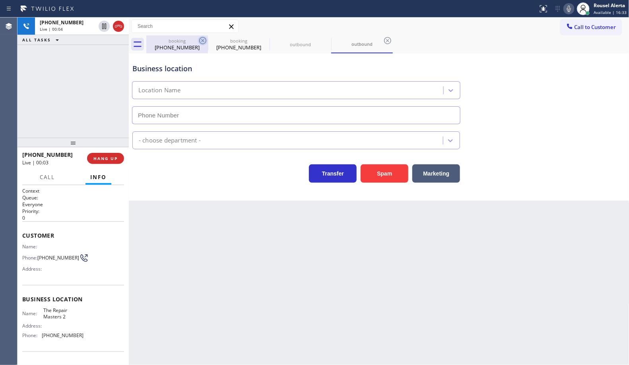
type input "[PHONE_NUMBER]"
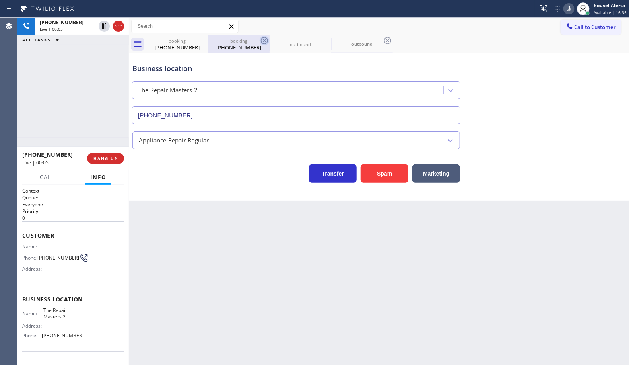
click at [261, 40] on icon at bounding box center [264, 40] width 7 height 7
drag, startPoint x: 103, startPoint y: 66, endPoint x: 104, endPoint y: 72, distance: 6.2
click at [103, 66] on div "[PHONE_NUMBER] Live | 00:30 ALL TASKS ALL TASKS ACTIVE TASKS TASKS IN WRAP UP" at bounding box center [73, 78] width 111 height 120
click at [200, 215] on div "Back to Dashboard Change Sender ID Customers Technicians Select a contact Outbo…" at bounding box center [379, 191] width 501 height 347
click at [84, 109] on div "[PHONE_NUMBER] Live | 00:32 ALL TASKS ALL TASKS ACTIVE TASKS TASKS IN WRAP UP" at bounding box center [73, 78] width 111 height 120
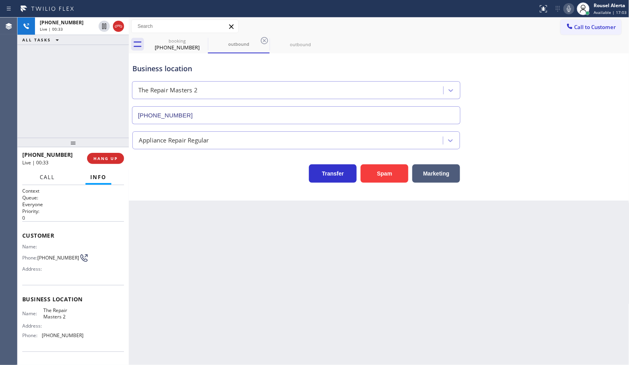
click at [42, 176] on span "Call" at bounding box center [47, 176] width 15 height 7
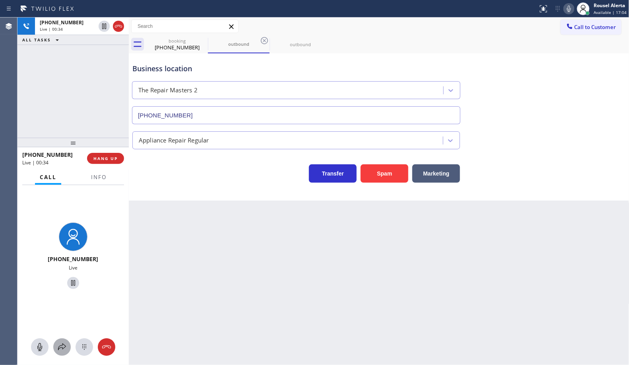
click at [62, 343] on icon at bounding box center [62, 347] width 10 height 10
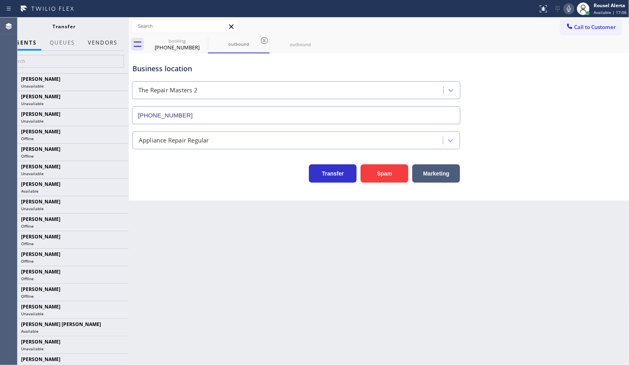
click at [97, 46] on button "Vendors" at bounding box center [102, 43] width 39 height 16
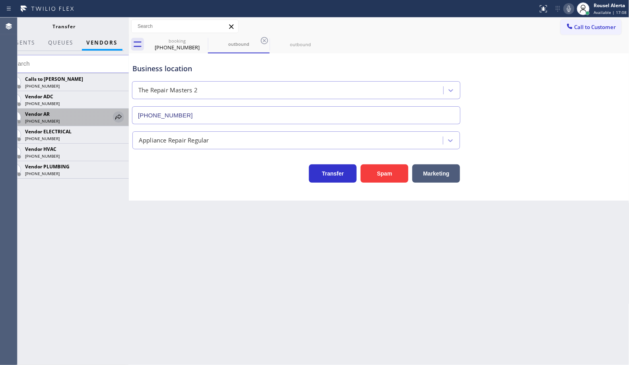
click at [119, 114] on icon at bounding box center [119, 117] width 10 height 10
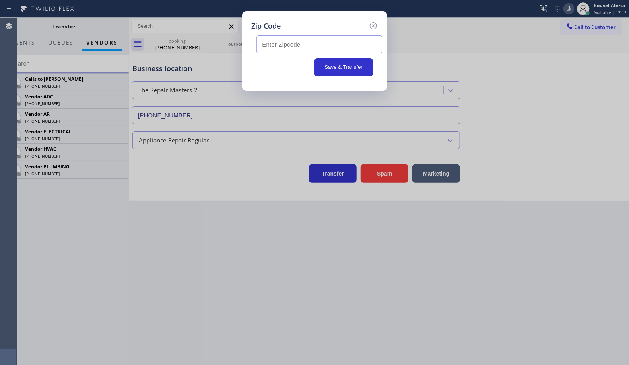
click at [329, 45] on input "text" at bounding box center [320, 44] width 126 height 18
paste input "90802"
type input "90802"
click at [343, 70] on button "Save & Transfer" at bounding box center [344, 67] width 58 height 18
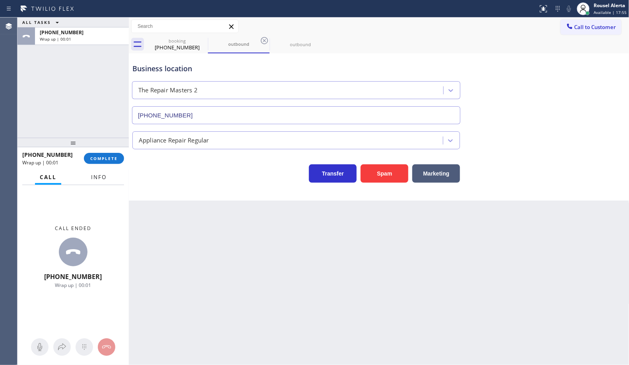
click at [94, 174] on span "Info" at bounding box center [99, 176] width 16 height 7
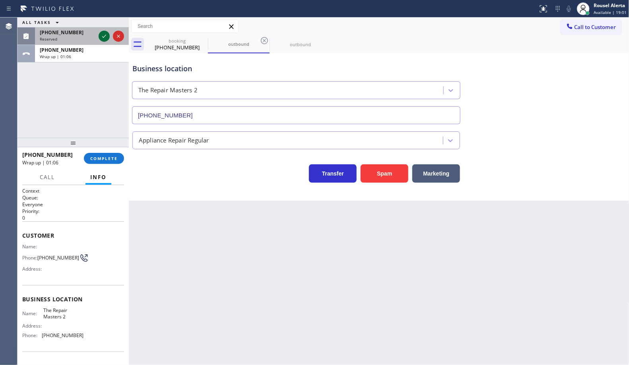
click at [100, 39] on icon at bounding box center [104, 36] width 10 height 10
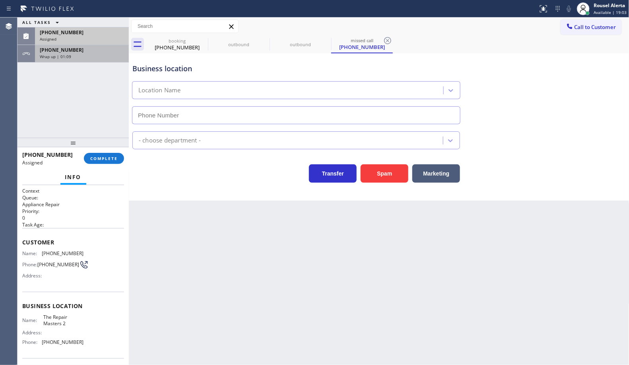
type input "[PHONE_NUMBER]"
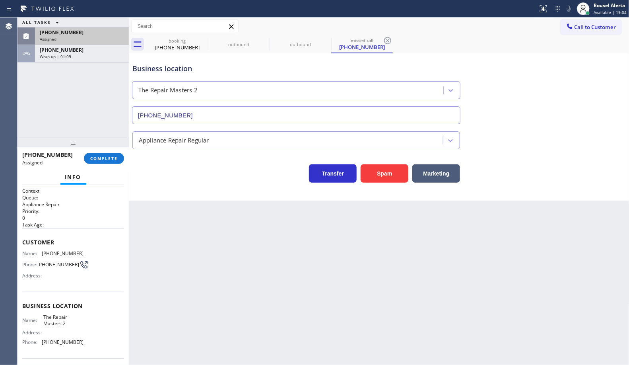
click at [90, 34] on div "[PHONE_NUMBER]" at bounding box center [82, 32] width 84 height 7
type input "[PHONE_NUMBER]"
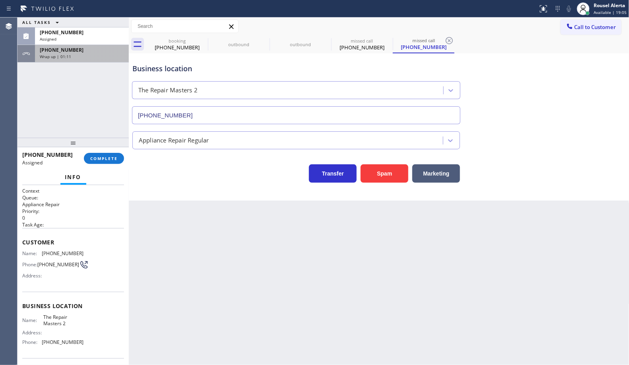
click at [90, 56] on div "Wrap up | 01:11" at bounding box center [82, 57] width 84 height 6
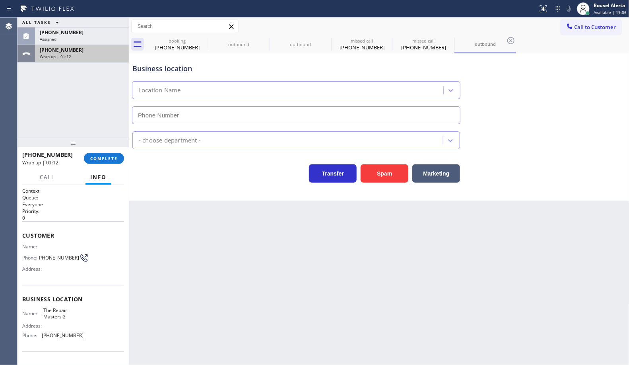
type input "[PHONE_NUMBER]"
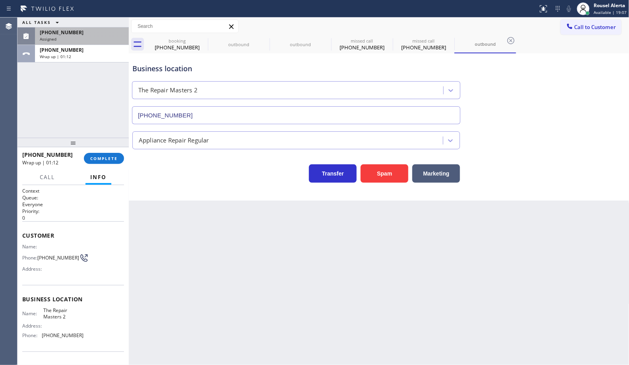
drag, startPoint x: 90, startPoint y: 39, endPoint x: 92, endPoint y: 42, distance: 4.1
click at [90, 38] on div "Assigned" at bounding box center [82, 39] width 84 height 6
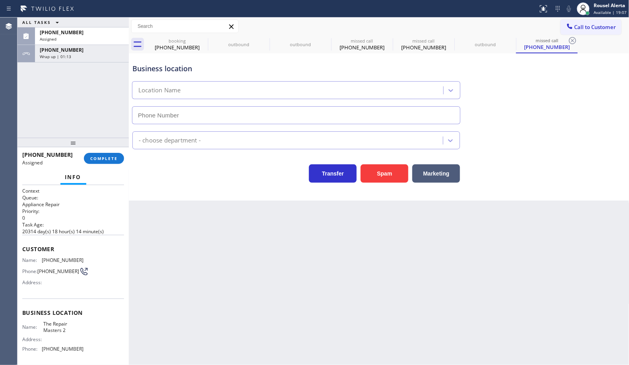
type input "[PHONE_NUMBER]"
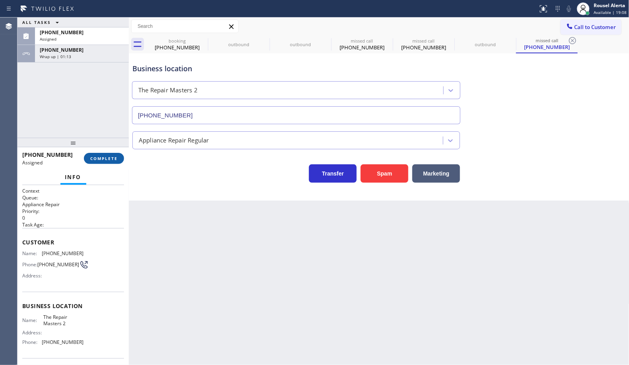
click at [93, 154] on button "COMPLETE" at bounding box center [104, 158] width 40 height 11
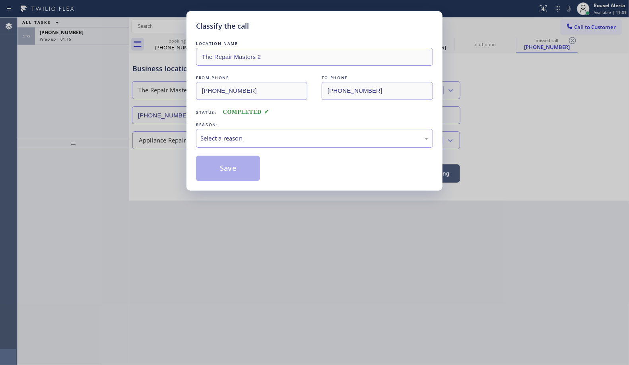
click at [211, 138] on div "Select a reason" at bounding box center [315, 138] width 228 height 9
click at [240, 169] on button "Save" at bounding box center [228, 168] width 64 height 25
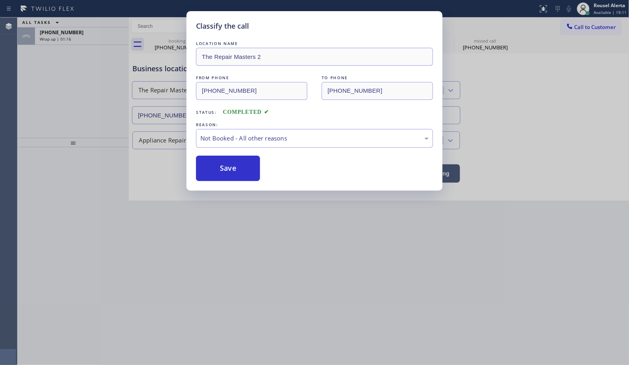
click at [86, 26] on div "Classify the call LOCATION NAME The Repair Masters 2 FROM PHONE [PHONE_NUMBER] …" at bounding box center [314, 182] width 629 height 365
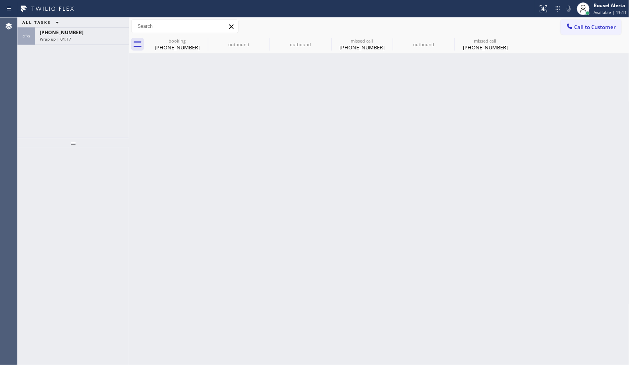
click at [86, 32] on div "[PHONE_NUMBER]" at bounding box center [82, 32] width 84 height 7
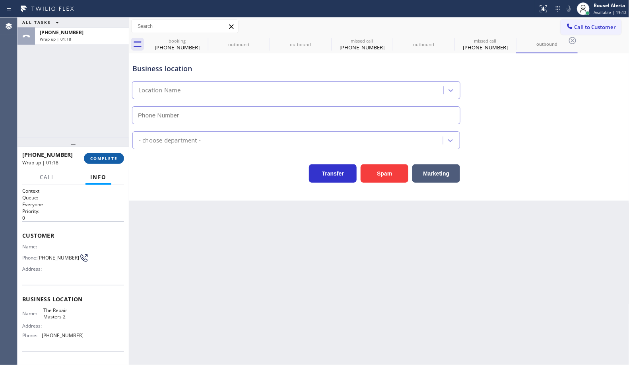
type input "[PHONE_NUMBER]"
click at [110, 158] on span "COMPLETE" at bounding box center [103, 159] width 27 height 6
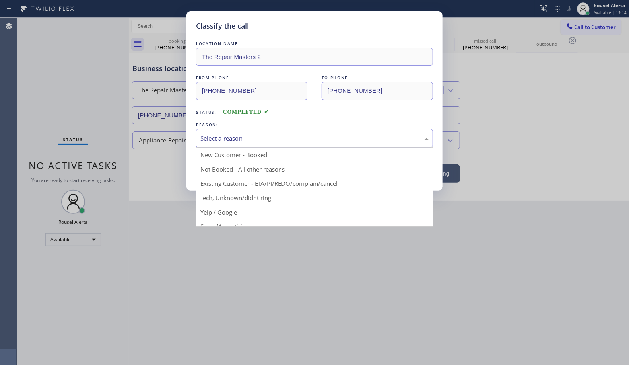
click at [223, 138] on div "Select a reason" at bounding box center [315, 138] width 228 height 9
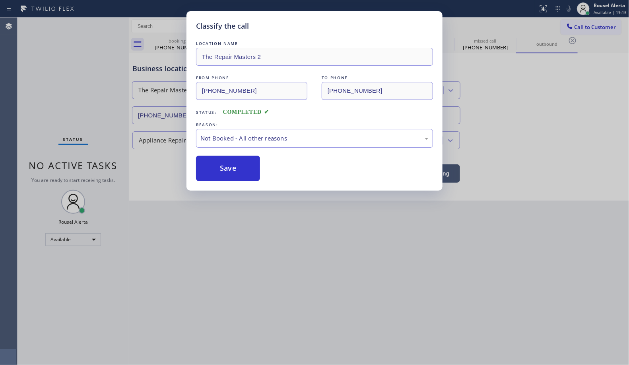
click at [231, 164] on button "Save" at bounding box center [228, 168] width 64 height 25
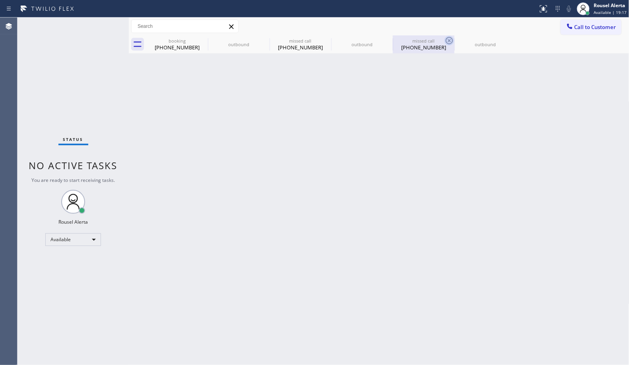
click at [450, 40] on icon at bounding box center [449, 40] width 7 height 7
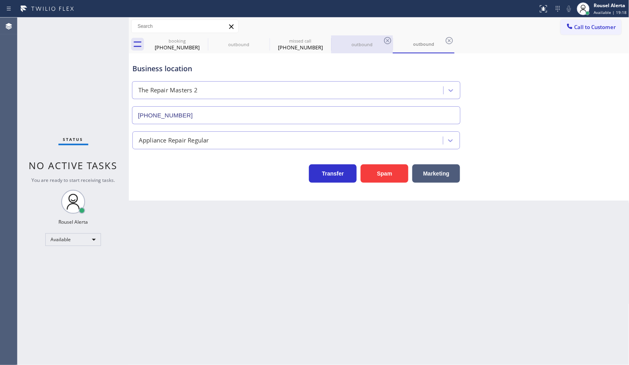
click at [392, 40] on icon at bounding box center [388, 41] width 10 height 10
click at [385, 39] on icon at bounding box center [388, 41] width 10 height 10
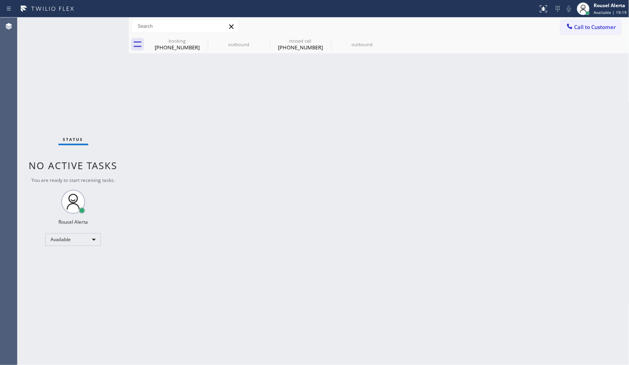
click at [0, 0] on icon at bounding box center [0, 0] width 0 height 0
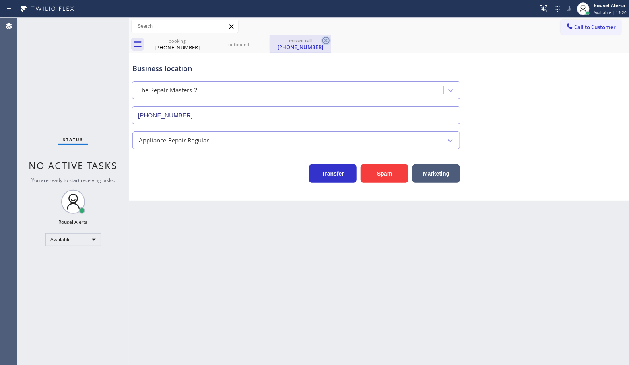
click at [323, 40] on icon at bounding box center [326, 40] width 7 height 7
click at [265, 41] on icon at bounding box center [264, 40] width 7 height 7
click at [201, 40] on icon at bounding box center [203, 41] width 10 height 10
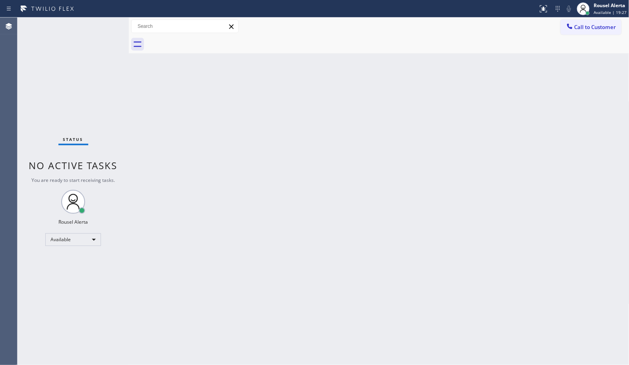
click at [102, 30] on div "Status No active tasks You are ready to start receiving tasks. Rousel Alerta Av…" at bounding box center [73, 191] width 111 height 347
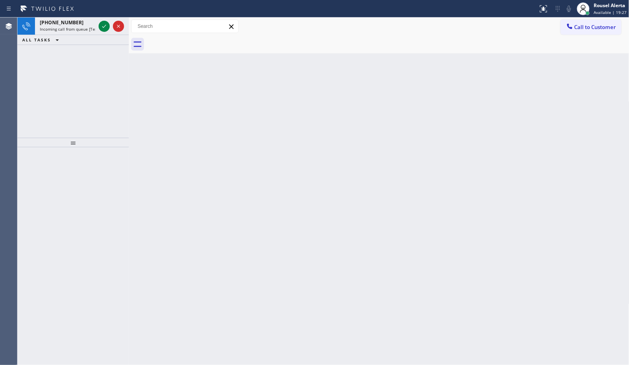
click at [102, 30] on icon at bounding box center [104, 26] width 10 height 10
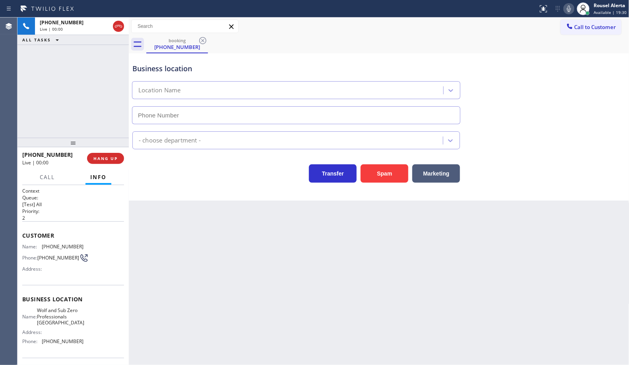
type input "[PHONE_NUMBER]"
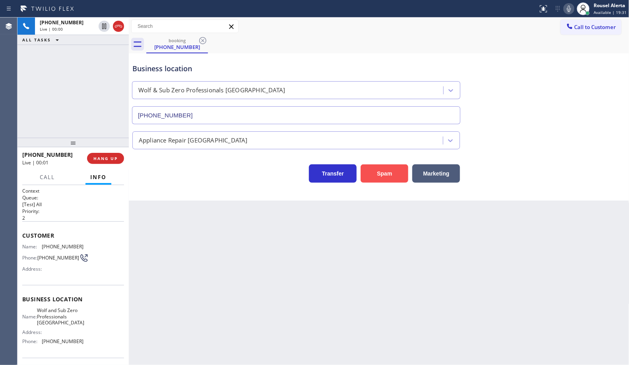
click at [385, 172] on button "Spam" at bounding box center [385, 173] width 48 height 18
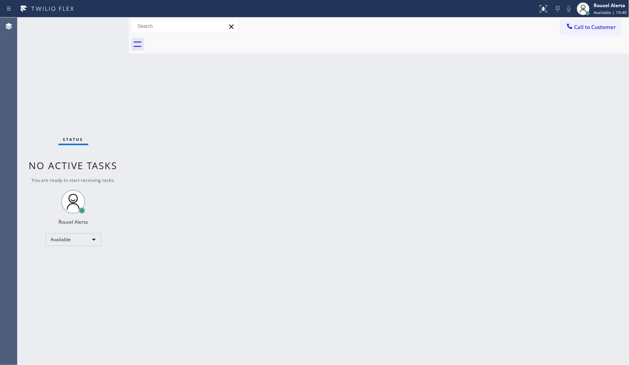
click at [80, 27] on div "Status No active tasks You are ready to start receiving tasks. Rousel Alerta Av…" at bounding box center [73, 191] width 111 height 347
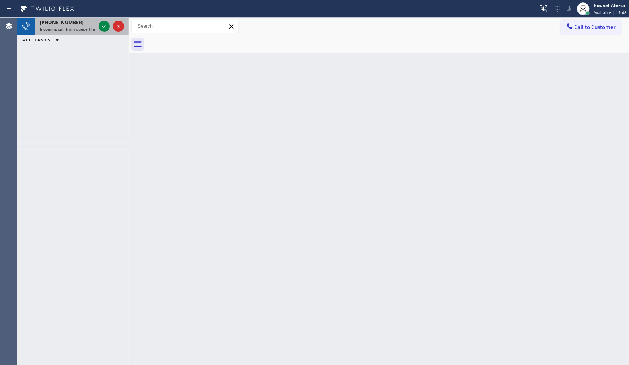
click at [68, 27] on span "Incoming call from queue [Test] All" at bounding box center [73, 29] width 66 height 6
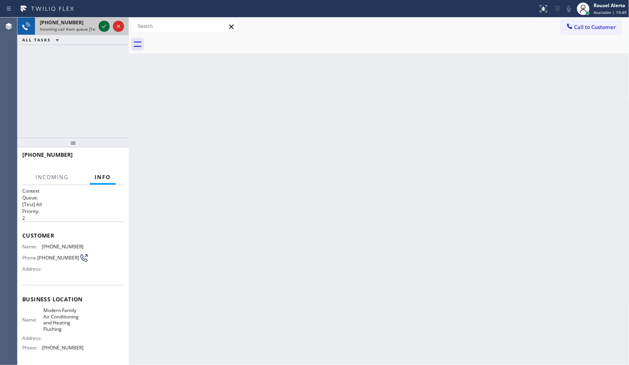
click at [101, 27] on icon at bounding box center [104, 26] width 10 height 10
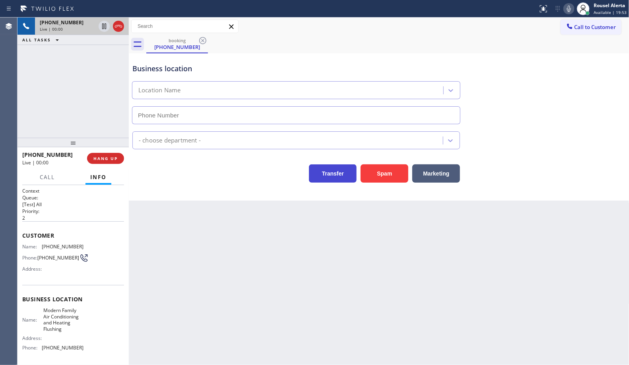
type input "[PHONE_NUMBER]"
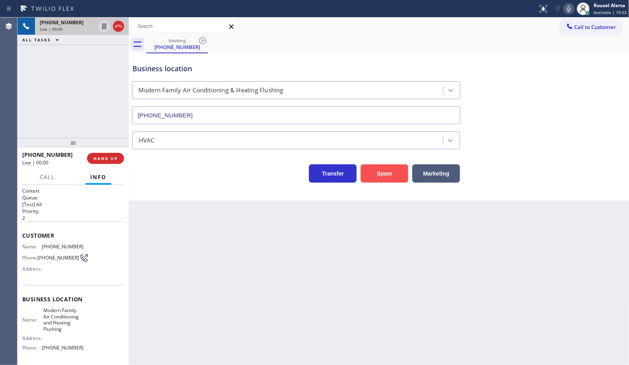
click at [388, 181] on button "Spam" at bounding box center [385, 173] width 48 height 18
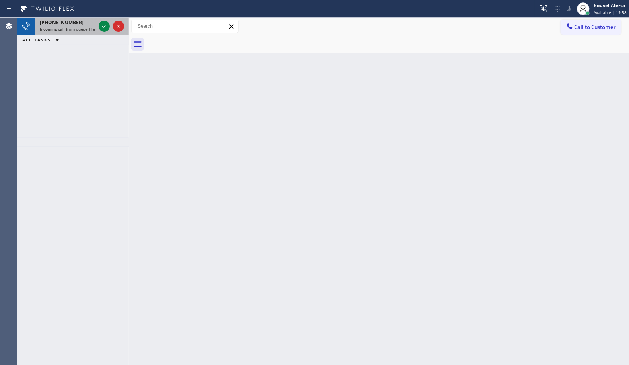
click at [86, 30] on span "Incoming call from queue [Test] All" at bounding box center [73, 29] width 66 height 6
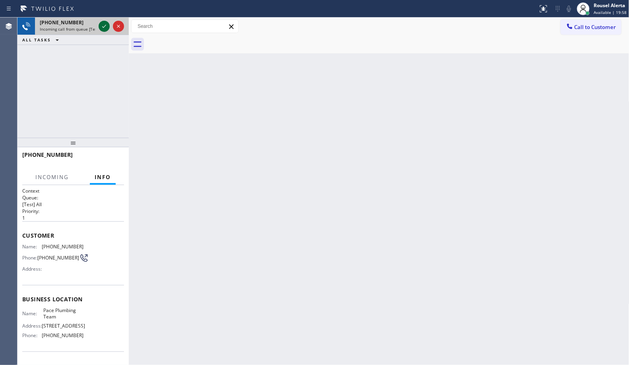
click at [99, 29] on div at bounding box center [104, 26] width 11 height 10
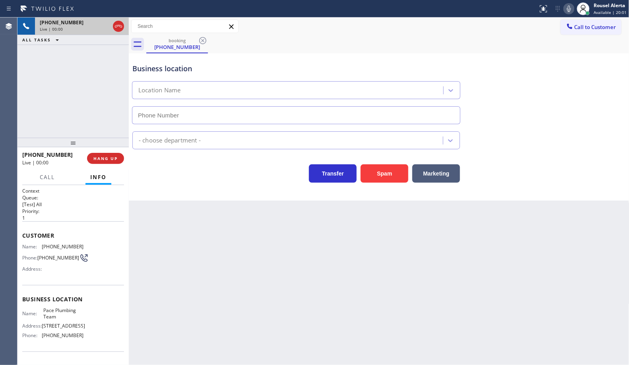
type input "[PHONE_NUMBER]"
click at [199, 284] on div "Back to Dashboard Change Sender ID Customers Technicians Select a contact Outbo…" at bounding box center [379, 191] width 501 height 347
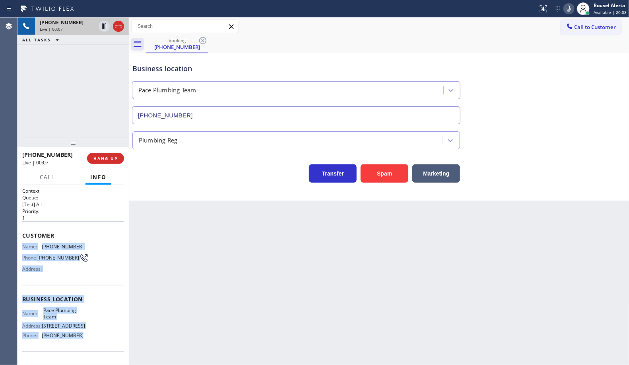
drag, startPoint x: 21, startPoint y: 247, endPoint x: 78, endPoint y: 337, distance: 106.5
click at [78, 337] on div "Context Queue: [Test] All Priority: 1 Customer Name: [PHONE_NUMBER] Phone: [PHO…" at bounding box center [73, 275] width 111 height 180
copy div "Name: [PHONE_NUMBER] Phone: [PHONE_NUMBER] Address: Business location Name: Pac…"
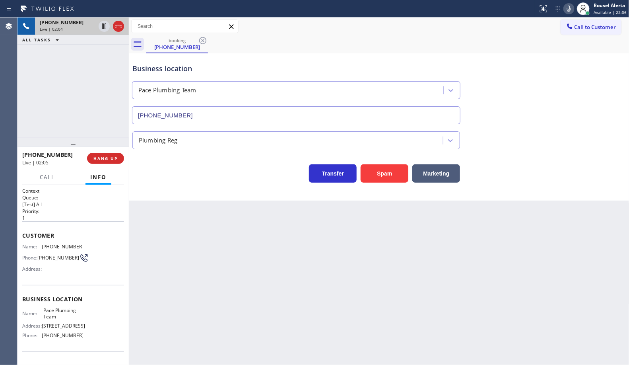
click at [213, 236] on div "Back to Dashboard Change Sender ID Customers Technicians Select a contact Outbo…" at bounding box center [379, 191] width 501 height 347
click at [95, 92] on div "[PHONE_NUMBER] Live | 02:05 ALL TASKS ALL TASKS ACTIVE TASKS TASKS IN WRAP UP" at bounding box center [73, 78] width 111 height 120
click at [102, 29] on icon at bounding box center [104, 26] width 10 height 10
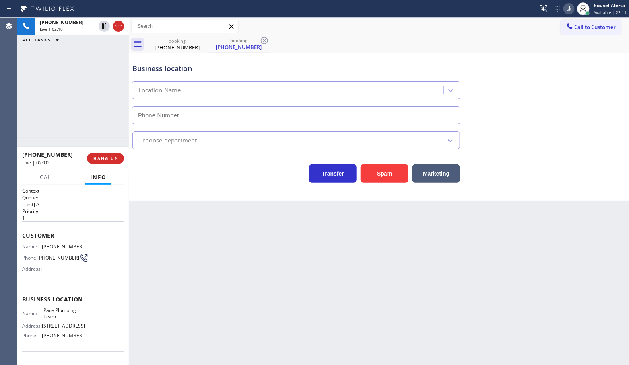
type input "[PHONE_NUMBER]"
drag, startPoint x: 565, startPoint y: 7, endPoint x: 592, endPoint y: 41, distance: 43.1
click at [565, 7] on div at bounding box center [569, 9] width 11 height 10
click at [55, 53] on div "[PHONE_NUMBER] Live | 03:29 ALL TASKS ALL TASKS ACTIVE TASKS TASKS IN WRAP UP" at bounding box center [73, 78] width 111 height 120
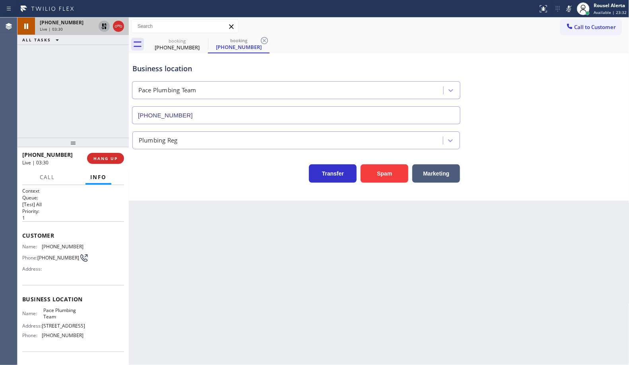
click at [101, 24] on icon at bounding box center [104, 26] width 10 height 10
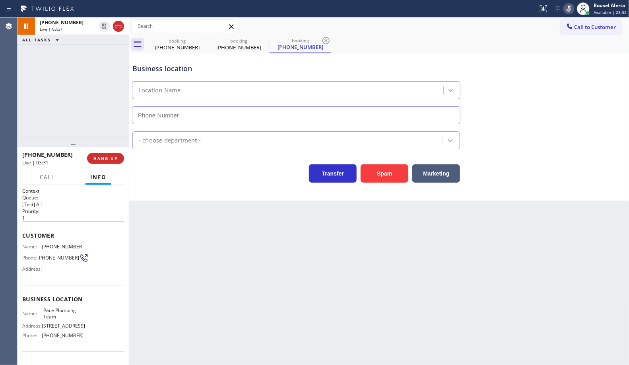
type input "[PHONE_NUMBER]"
click at [571, 7] on icon at bounding box center [569, 9] width 4 height 6
click at [292, 316] on div "Back to Dashboard Change Sender ID Customers Technicians Select a contact Outbo…" at bounding box center [379, 191] width 501 height 347
click at [49, 180] on span "Call" at bounding box center [47, 176] width 15 height 7
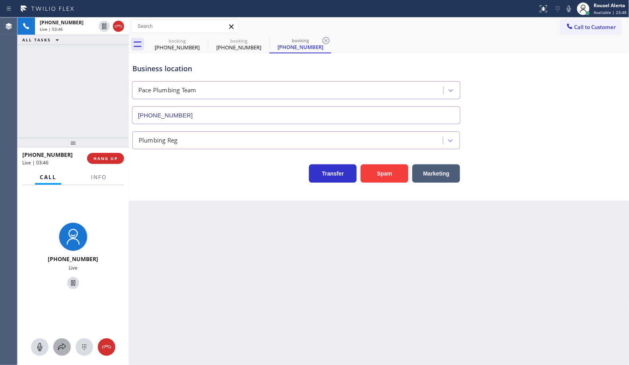
click at [64, 343] on icon at bounding box center [62, 347] width 10 height 10
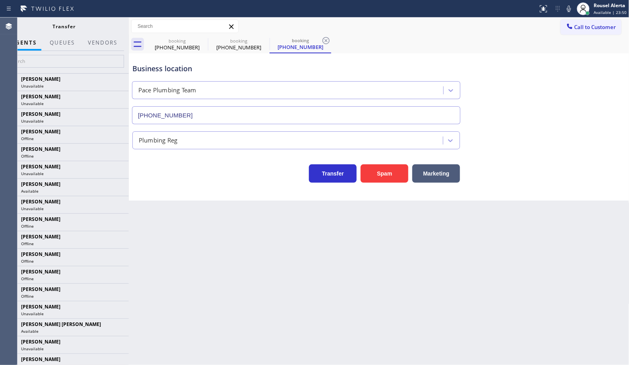
click at [93, 52] on div at bounding box center [64, 62] width 129 height 22
click at [103, 46] on button "Vendors" at bounding box center [102, 43] width 39 height 16
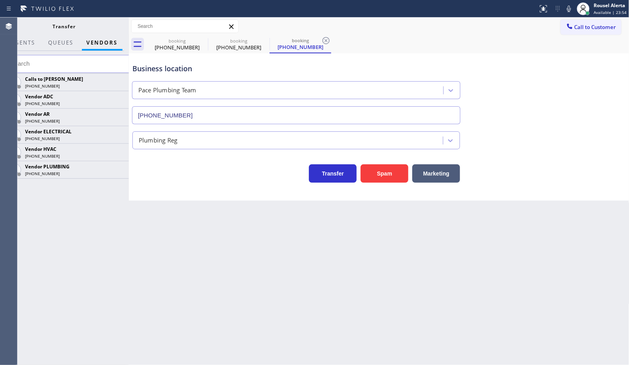
click at [0, 0] on icon at bounding box center [0, 0] width 0 height 0
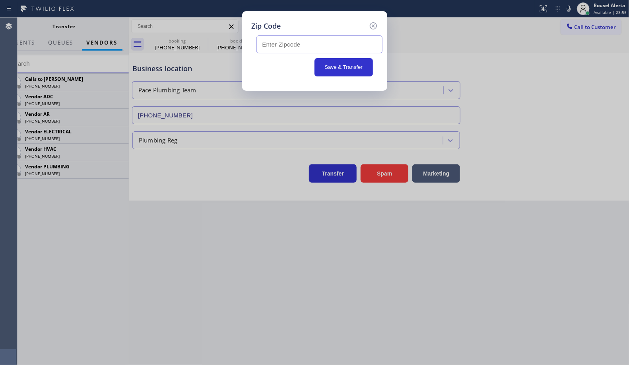
click at [338, 50] on input "text" at bounding box center [320, 44] width 126 height 18
paste input "95687"
type input "95687"
click at [333, 46] on input "95687" at bounding box center [320, 44] width 126 height 18
click at [371, 28] on icon at bounding box center [373, 25] width 7 height 7
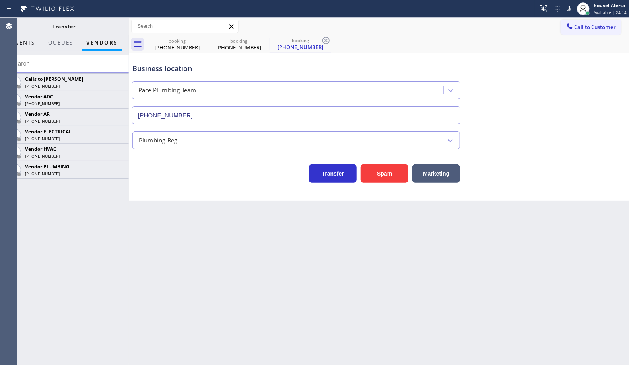
click at [31, 41] on span "AGENTS" at bounding box center [23, 42] width 24 height 7
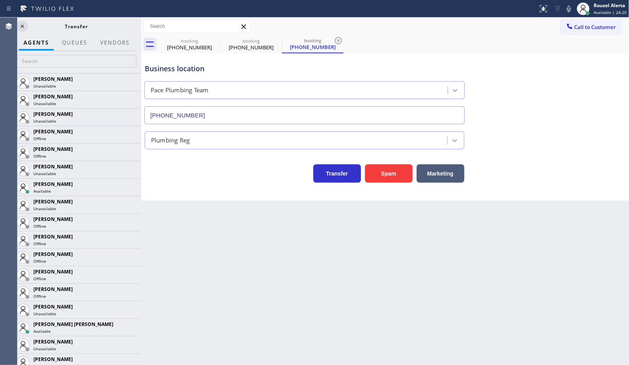
drag, startPoint x: 129, startPoint y: 28, endPoint x: 142, endPoint y: 34, distance: 13.7
click at [141, 34] on div at bounding box center [141, 191] width 0 height 347
click at [19, 24] on icon at bounding box center [23, 26] width 10 height 10
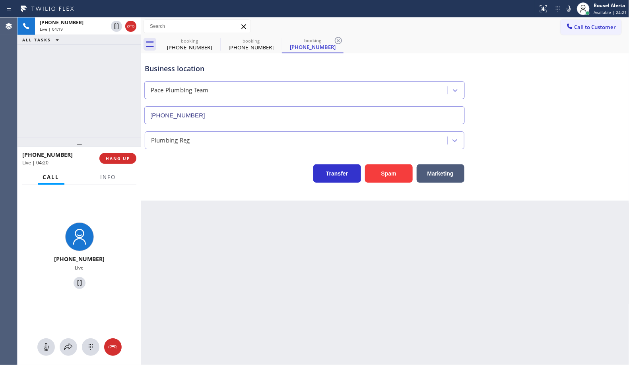
click at [200, 253] on div "Back to Dashboard Change Sender ID Customers Technicians Select a contact Outbo…" at bounding box center [385, 191] width 489 height 347
click at [31, 88] on div "[PHONE_NUMBER] Live | 04:20 ALL TASKS ALL TASKS ACTIVE TASKS TASKS IN WRAP UP" at bounding box center [80, 78] width 124 height 120
click at [312, 271] on div "Back to Dashboard Change Sender ID Customers Technicians Select a contact Outbo…" at bounding box center [385, 191] width 489 height 347
click at [112, 179] on span "Info" at bounding box center [109, 176] width 16 height 7
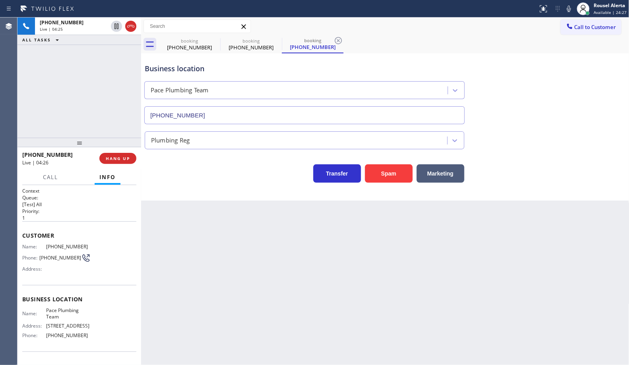
click at [241, 259] on div "Back to Dashboard Change Sender ID Customers Technicians Select a contact Outbo…" at bounding box center [385, 191] width 489 height 347
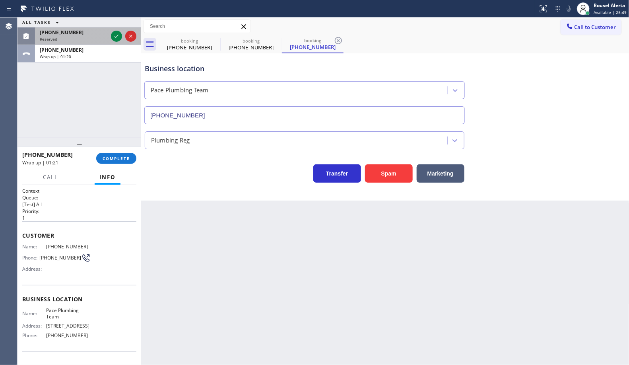
click at [109, 36] on div at bounding box center [123, 36] width 29 height 18
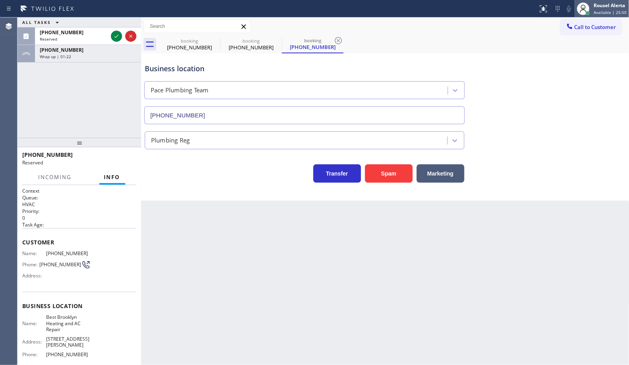
click at [600, 7] on div "Rousel Alerta" at bounding box center [610, 5] width 33 height 7
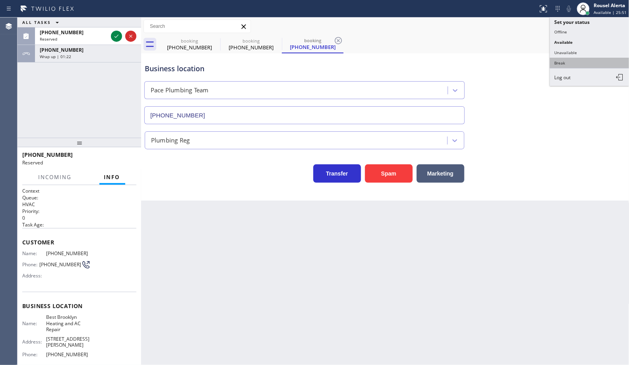
click at [580, 61] on button "Break" at bounding box center [590, 63] width 80 height 10
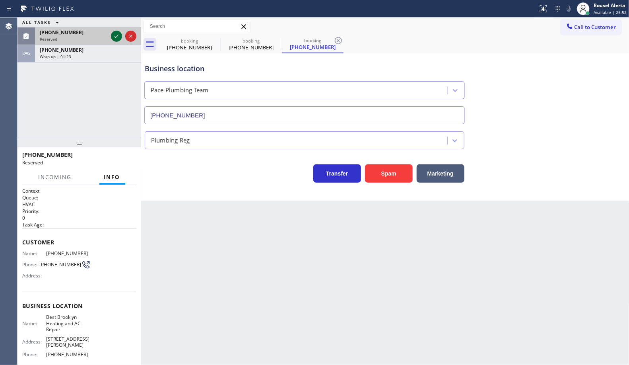
click at [120, 36] on icon at bounding box center [117, 36] width 10 height 10
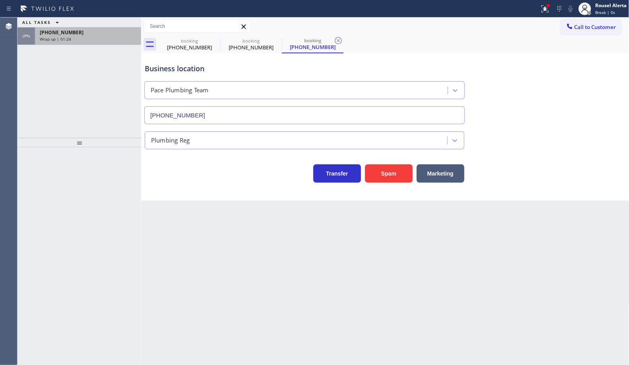
click at [110, 41] on div "Wrap up | 01:24" at bounding box center [88, 39] width 97 height 6
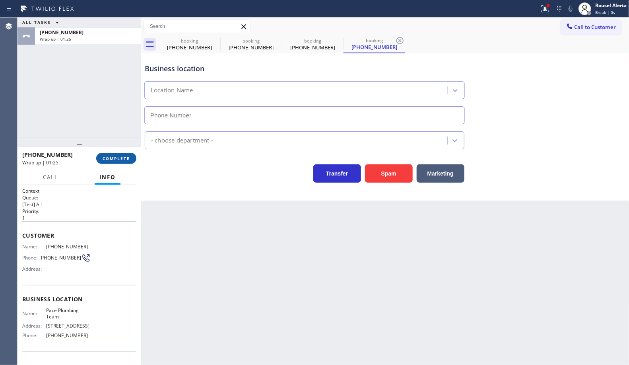
type input "[PHONE_NUMBER]"
click at [112, 156] on span "COMPLETE" at bounding box center [116, 159] width 27 height 6
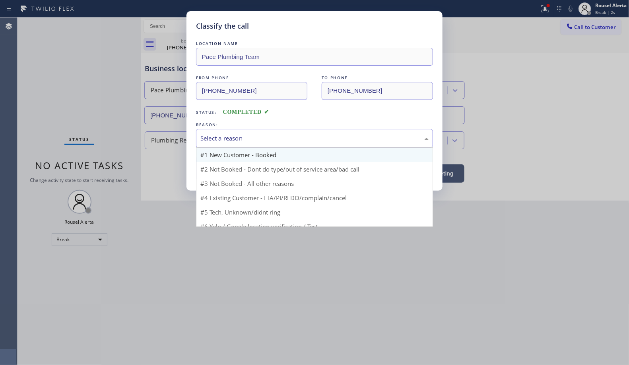
drag, startPoint x: 230, startPoint y: 135, endPoint x: 265, endPoint y: 154, distance: 40.2
click at [231, 135] on div "Select a reason" at bounding box center [315, 138] width 228 height 9
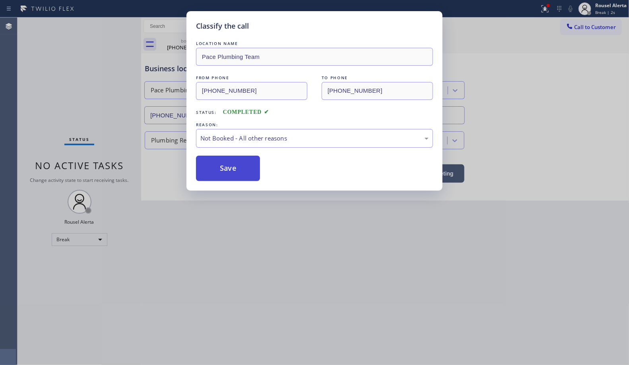
click at [222, 169] on button "Save" at bounding box center [228, 168] width 64 height 25
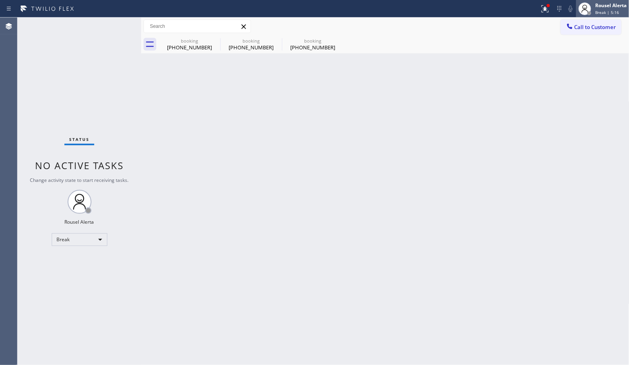
click at [601, 5] on div "Rousel Alerta" at bounding box center [611, 5] width 31 height 7
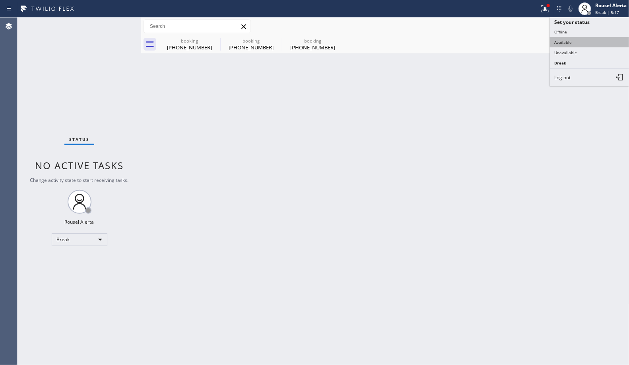
click at [591, 38] on button "Available" at bounding box center [590, 42] width 80 height 10
click at [415, 177] on div "Back to Dashboard Change Sender ID Customers Technicians Select a contact Outbo…" at bounding box center [385, 191] width 489 height 347
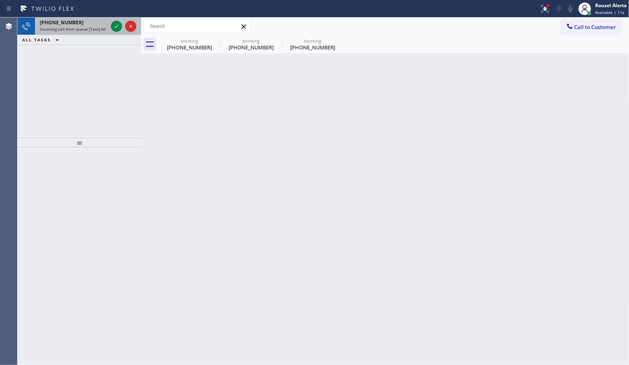
click at [92, 30] on span "Incoming call from queue [Test] All" at bounding box center [73, 29] width 66 height 6
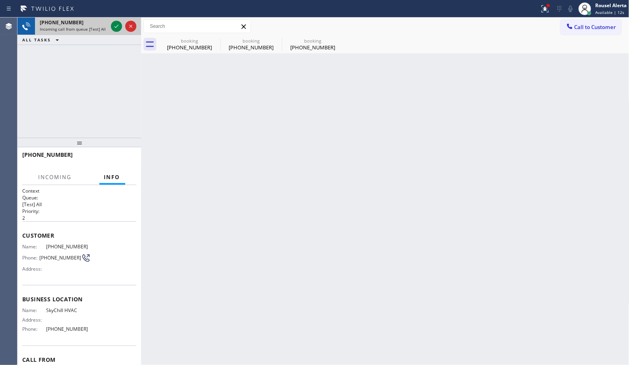
click at [110, 29] on div at bounding box center [123, 27] width 29 height 18
click at [113, 28] on icon at bounding box center [117, 26] width 10 height 10
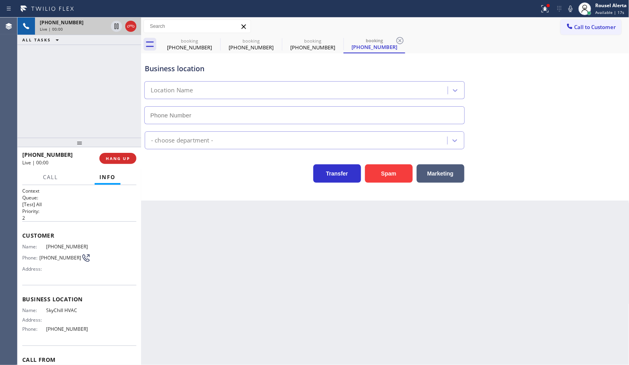
type input "[PHONE_NUMBER]"
click at [126, 162] on button "HANG UP" at bounding box center [117, 158] width 37 height 11
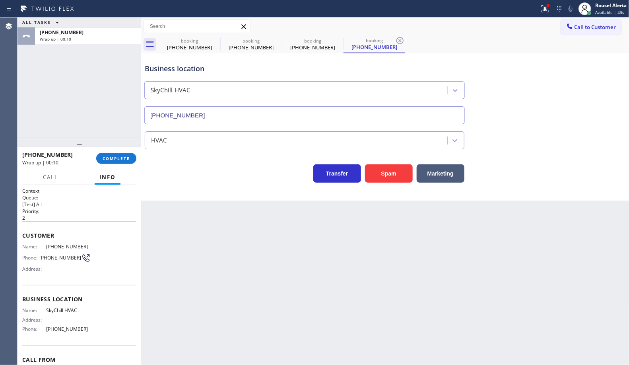
drag, startPoint x: 135, startPoint y: 146, endPoint x: 130, endPoint y: 151, distance: 6.8
click at [136, 146] on div at bounding box center [80, 143] width 124 height 10
click at [113, 160] on span "COMPLETE" at bounding box center [116, 159] width 27 height 6
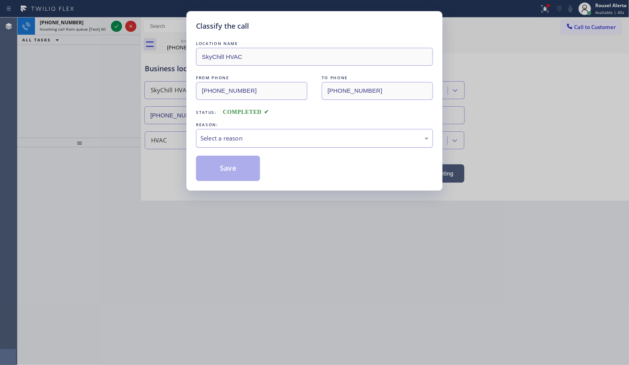
click at [211, 146] on div "Select a reason" at bounding box center [314, 138] width 237 height 19
click at [230, 180] on button "Save" at bounding box center [228, 168] width 64 height 25
click at [229, 177] on div "Back to Dashboard Change Sender ID Customers Technicians Select a contact Outbo…" at bounding box center [385, 191] width 489 height 347
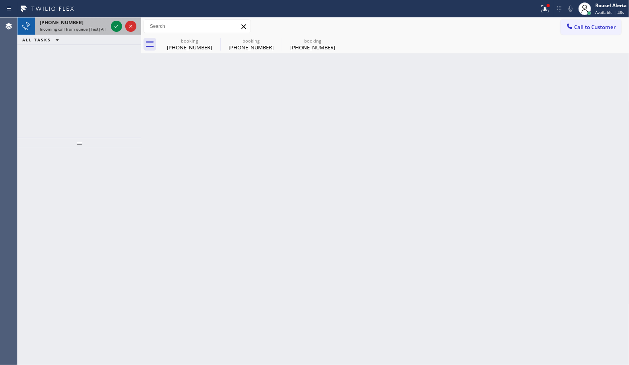
click at [84, 22] on div "[PHONE_NUMBER]" at bounding box center [74, 22] width 68 height 7
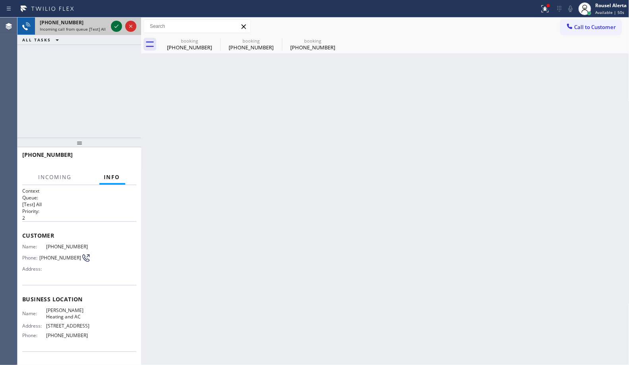
click at [113, 30] on icon at bounding box center [117, 26] width 10 height 10
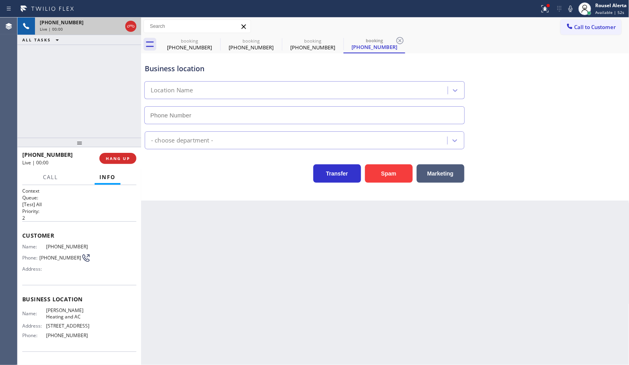
type input "[PHONE_NUMBER]"
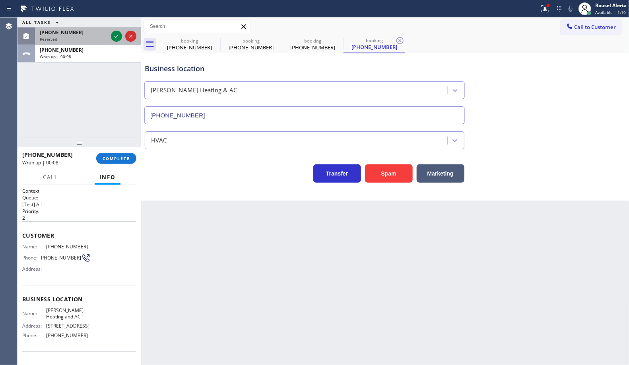
click at [115, 29] on div at bounding box center [123, 36] width 29 height 18
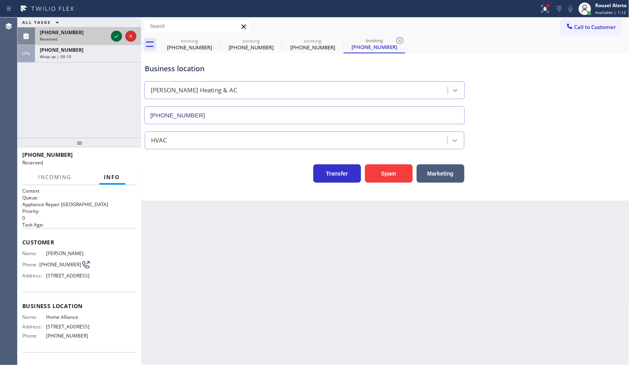
click at [119, 34] on icon at bounding box center [117, 36] width 10 height 10
click at [117, 35] on div "[PHONE_NUMBER]" at bounding box center [88, 32] width 97 height 7
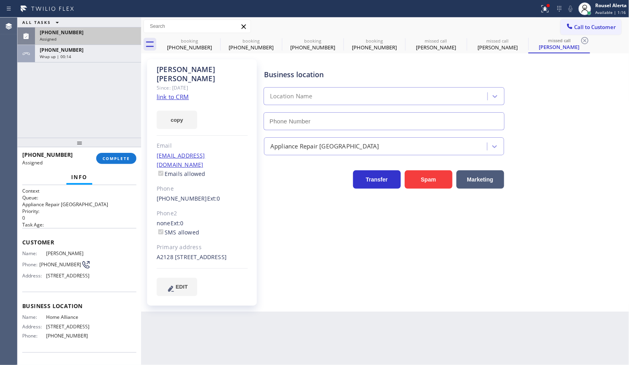
scroll to position [72, 0]
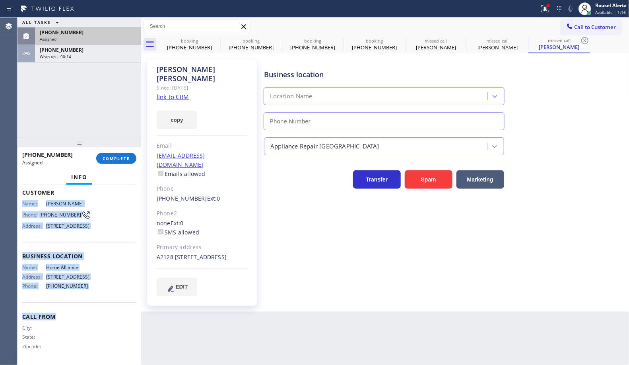
type input "[PHONE_NUMBER]"
drag, startPoint x: 20, startPoint y: 253, endPoint x: 97, endPoint y: 300, distance: 89.5
click at [97, 300] on div "Context Queue: Appliance Repair High End Priority: 0 Task Age: Customer Name: […" at bounding box center [80, 275] width 124 height 180
copy div "Name: [PERSON_NAME] Phone: [PHONE_NUMBER] Address: [STREET_ADDRESS] Business lo…"
drag, startPoint x: 100, startPoint y: 54, endPoint x: 107, endPoint y: 168, distance: 114.4
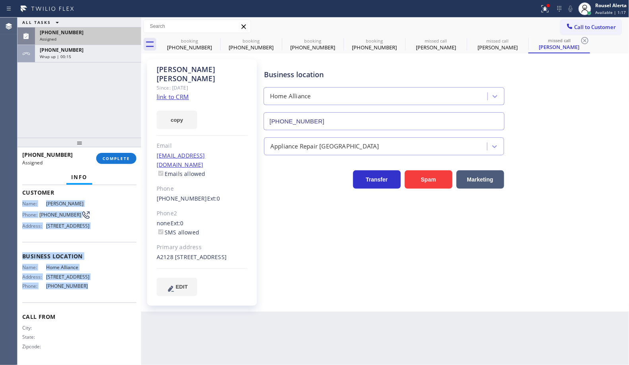
click at [100, 54] on div "Wrap up | 00:15" at bounding box center [88, 57] width 97 height 6
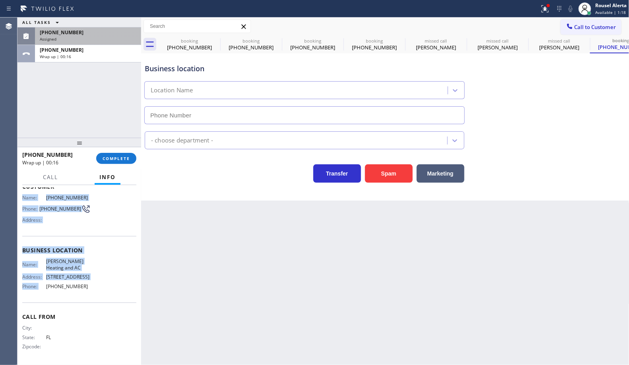
scroll to position [54, 0]
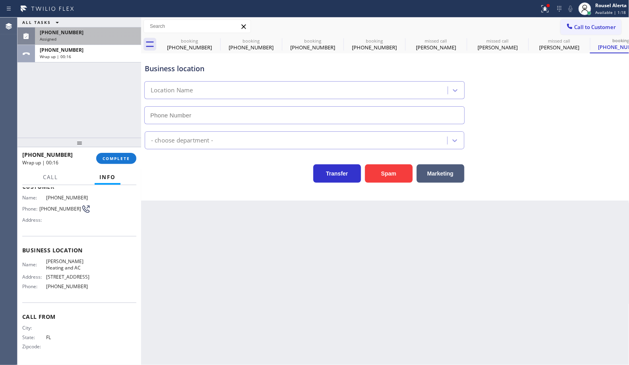
click at [109, 164] on div "[PHONE_NUMBER] Wrap up | 00:16 COMPLETE" at bounding box center [79, 158] width 114 height 21
type input "[PHONE_NUMBER]"
click at [122, 160] on span "COMPLETE" at bounding box center [116, 159] width 27 height 6
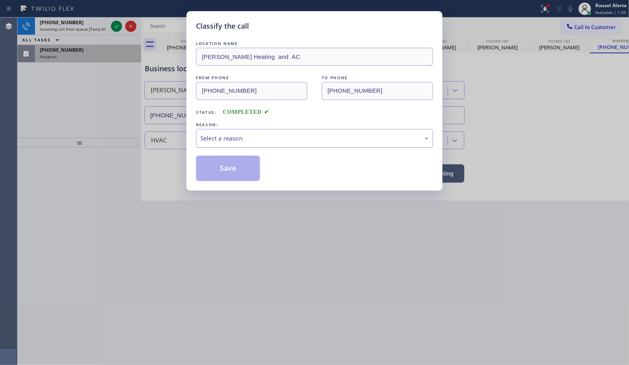
click at [273, 139] on div "Select a reason" at bounding box center [315, 138] width 228 height 9
drag, startPoint x: 263, startPoint y: 201, endPoint x: 249, endPoint y: 198, distance: 14.3
drag, startPoint x: 231, startPoint y: 172, endPoint x: 404, endPoint y: 364, distance: 258.3
click at [233, 173] on button "Save" at bounding box center [228, 168] width 64 height 25
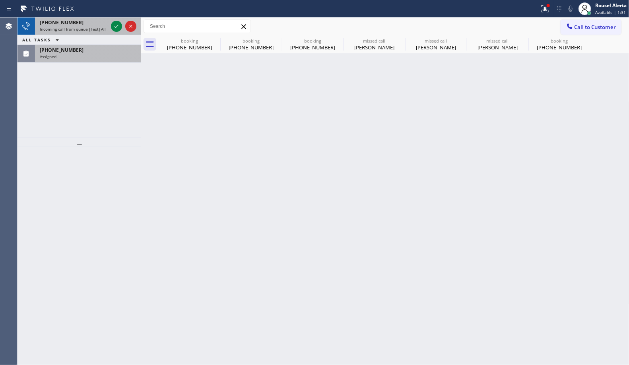
click at [92, 26] on span "Incoming call from queue [Test] All" at bounding box center [73, 29] width 66 height 6
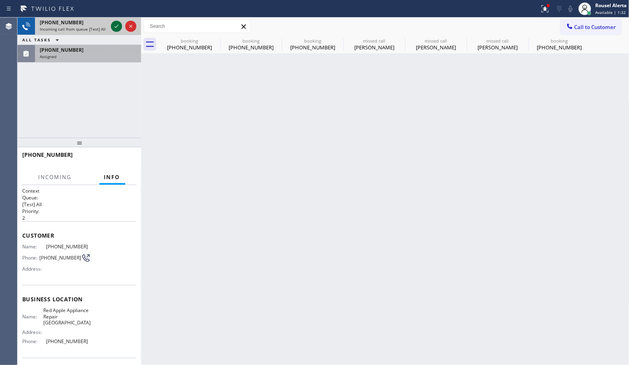
click at [113, 27] on icon at bounding box center [117, 26] width 10 height 10
click at [101, 53] on div "[PHONE_NUMBER]" at bounding box center [88, 50] width 97 height 7
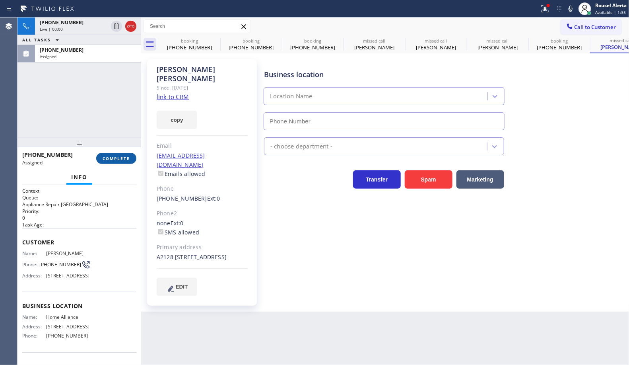
type input "[PHONE_NUMBER]"
click at [107, 162] on button "COMPLETE" at bounding box center [116, 158] width 40 height 11
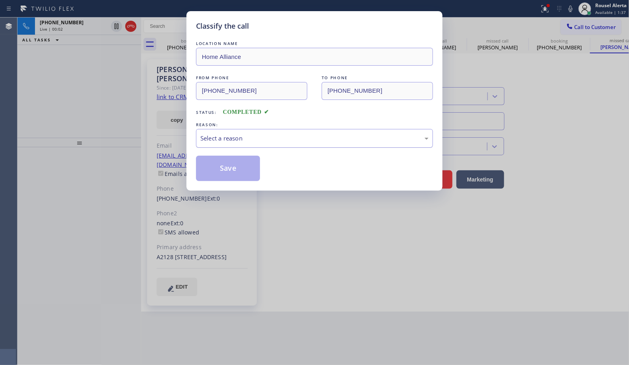
click at [263, 138] on div "Select a reason" at bounding box center [315, 138] width 228 height 9
click at [234, 175] on button "Save" at bounding box center [228, 168] width 64 height 25
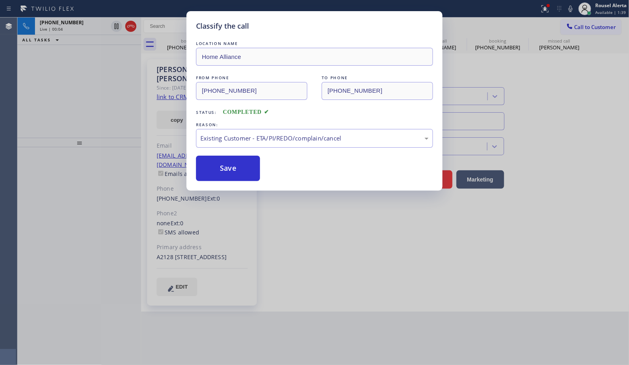
click at [71, 31] on div "Classify the call LOCATION NAME Home Alliance FROM PHONE [PHONE_NUMBER] TO PHON…" at bounding box center [314, 182] width 629 height 365
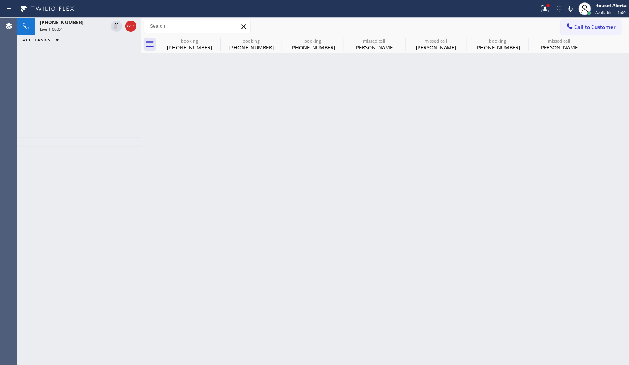
click at [71, 31] on div "Live | 00:04" at bounding box center [74, 29] width 68 height 6
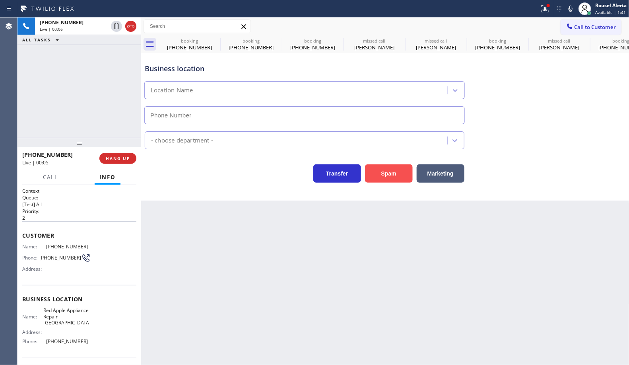
click at [379, 173] on button "Spam" at bounding box center [389, 173] width 48 height 18
type input "[PHONE_NUMBER]"
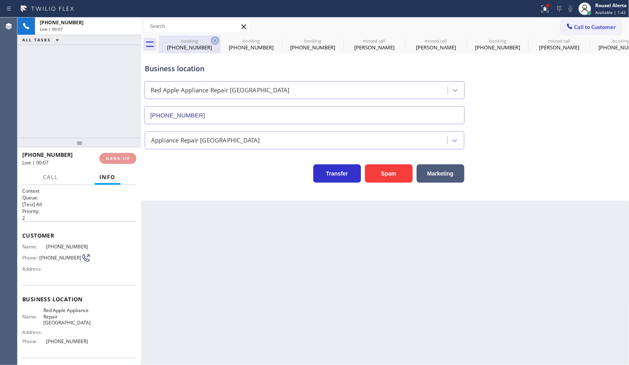
click at [213, 41] on icon at bounding box center [215, 41] width 10 height 10
click at [0, 0] on icon at bounding box center [0, 0] width 0 height 0
click at [458, 41] on icon at bounding box center [461, 40] width 7 height 7
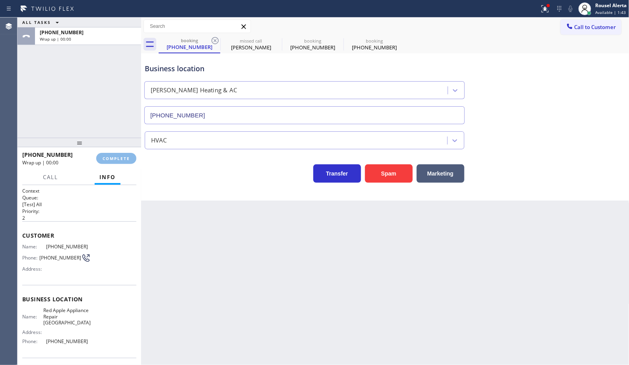
click at [216, 41] on icon at bounding box center [215, 40] width 7 height 7
click at [0, 0] on icon at bounding box center [0, 0] width 0 height 0
click at [344, 41] on div "booking [PHONE_NUMBER]" at bounding box center [375, 44] width 62 height 18
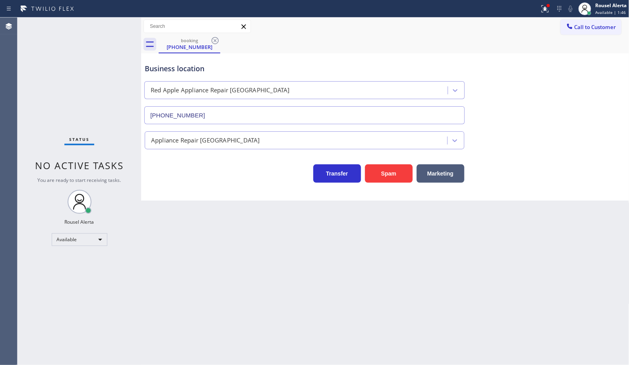
click at [216, 41] on icon at bounding box center [215, 40] width 7 height 7
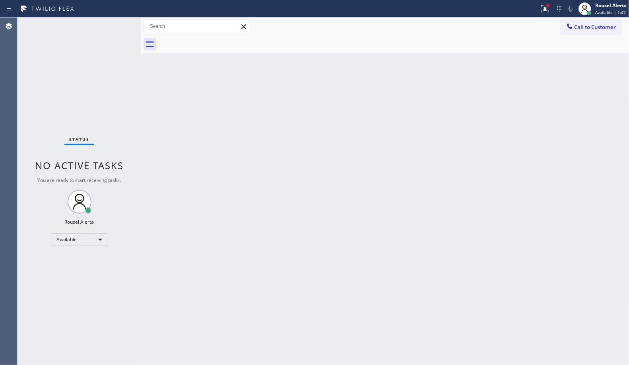
click at [207, 106] on div "Back to Dashboard Change Sender ID Customers Technicians Select a contact Outbo…" at bounding box center [385, 191] width 489 height 347
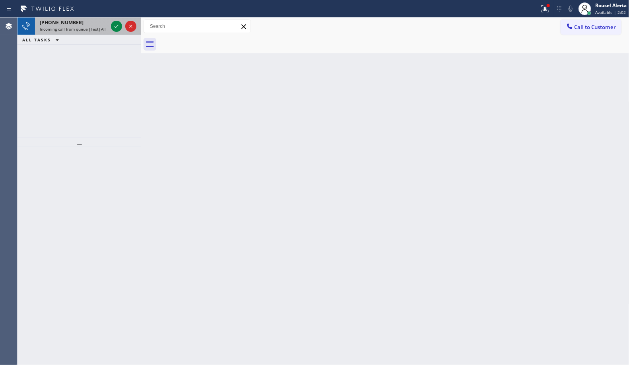
click at [93, 30] on span "Incoming call from queue [Test] All" at bounding box center [73, 29] width 66 height 6
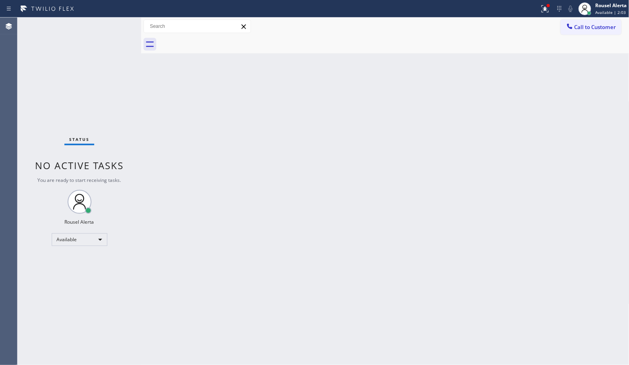
click at [113, 25] on div "Status No active tasks You are ready to start receiving tasks. Rousel Alerta Av…" at bounding box center [80, 191] width 124 height 347
click at [545, 6] on icon at bounding box center [545, 7] width 5 height 3
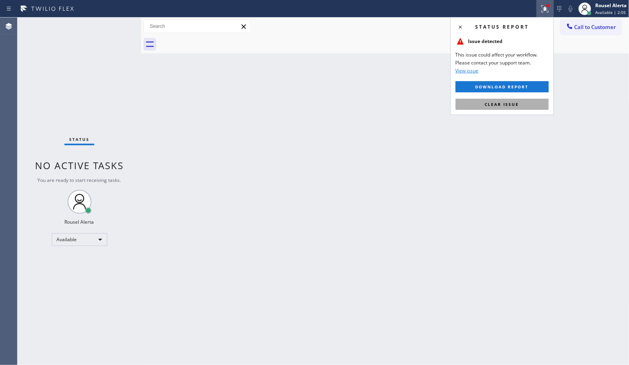
click at [523, 100] on button "Clear issue" at bounding box center [502, 104] width 93 height 11
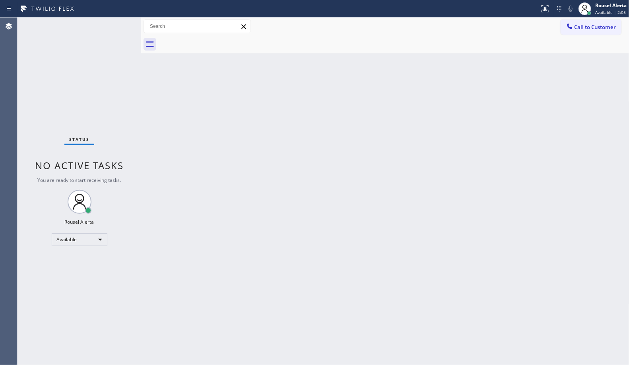
click at [506, 148] on div "Back to Dashboard Change Sender ID Customers Technicians Select a contact Outbo…" at bounding box center [385, 191] width 489 height 347
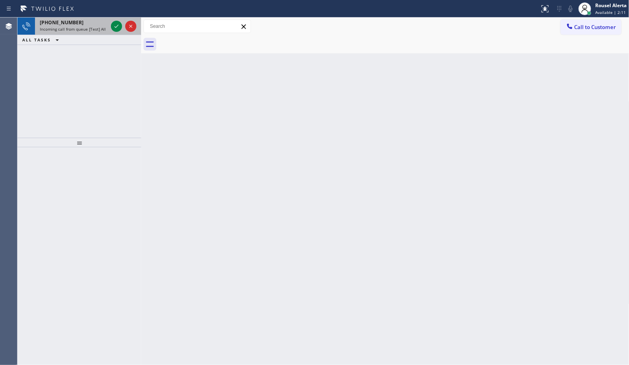
drag, startPoint x: 74, startPoint y: 26, endPoint x: 108, endPoint y: 29, distance: 34.3
click at [75, 26] on span "Incoming call from queue [Test] All" at bounding box center [73, 29] width 66 height 6
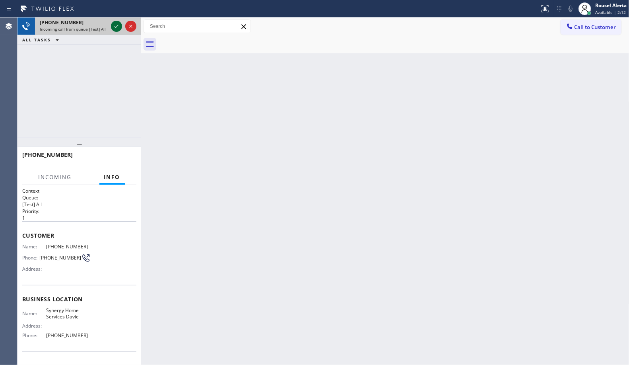
click at [113, 26] on icon at bounding box center [117, 26] width 10 height 10
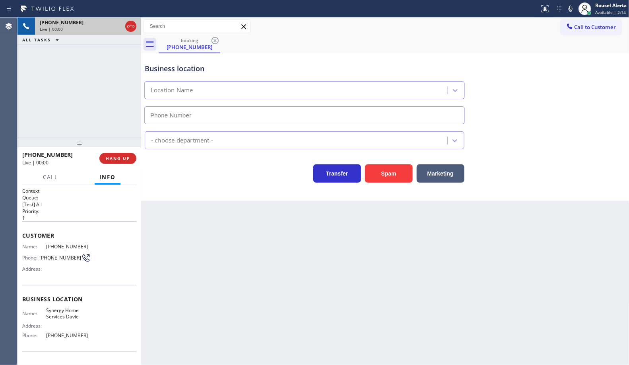
type input "[PHONE_NUMBER]"
drag, startPoint x: 389, startPoint y: 175, endPoint x: 396, endPoint y: 169, distance: 9.1
click at [389, 175] on button "Spam" at bounding box center [389, 173] width 48 height 18
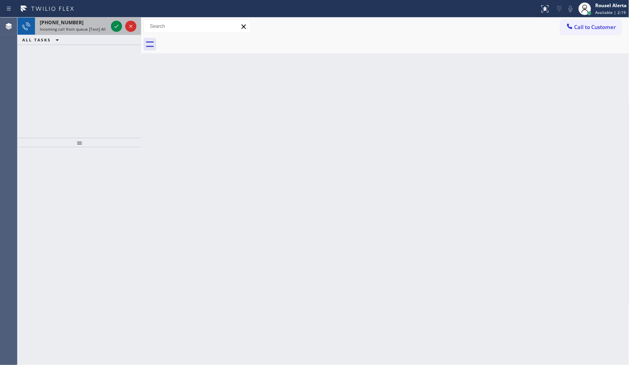
click at [95, 24] on div "[PHONE_NUMBER]" at bounding box center [74, 22] width 68 height 7
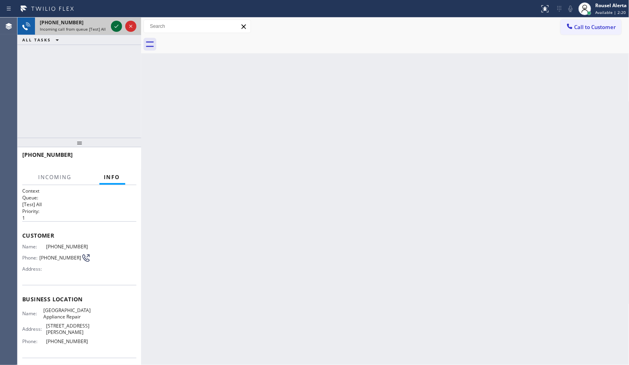
click at [113, 25] on icon at bounding box center [117, 26] width 10 height 10
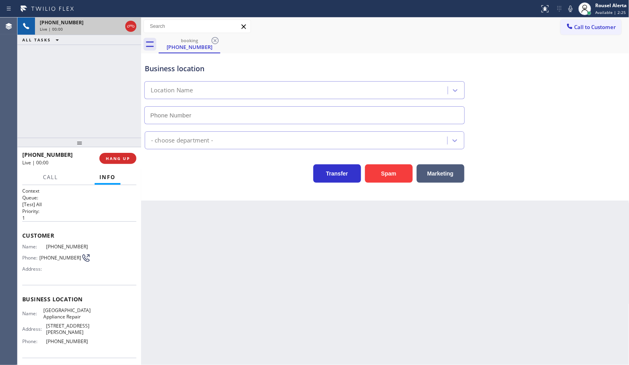
type input "[PHONE_NUMBER]"
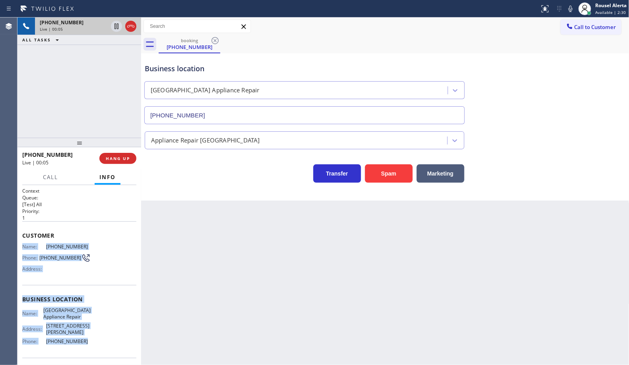
drag, startPoint x: 19, startPoint y: 244, endPoint x: 91, endPoint y: 333, distance: 114.3
click at [91, 333] on div "Context Queue: [Test] All Priority: 1 Customer Name: [PHONE_NUMBER] Phone: [PHO…" at bounding box center [80, 275] width 124 height 180
copy div "Name: [PHONE_NUMBER] Phone: [PHONE_NUMBER] Address: Business location Name: [GE…"
drag, startPoint x: 98, startPoint y: 47, endPoint x: 106, endPoint y: 49, distance: 8.2
click at [98, 49] on div "[PHONE_NUMBER]" at bounding box center [74, 50] width 68 height 7
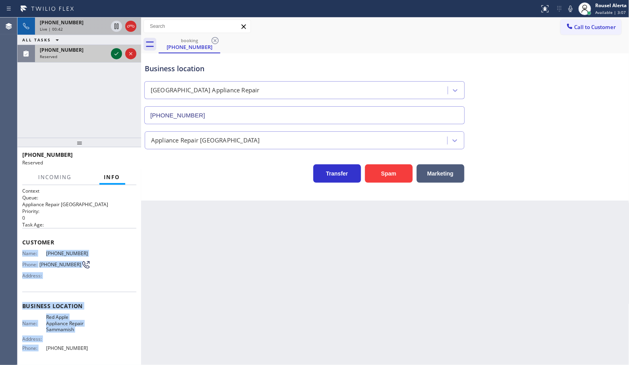
click at [112, 52] on icon at bounding box center [117, 54] width 10 height 10
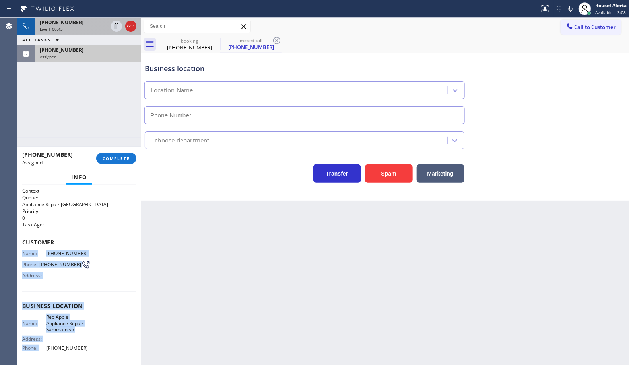
type input "[PHONE_NUMBER]"
click at [68, 23] on span "[PHONE_NUMBER]" at bounding box center [62, 22] width 44 height 7
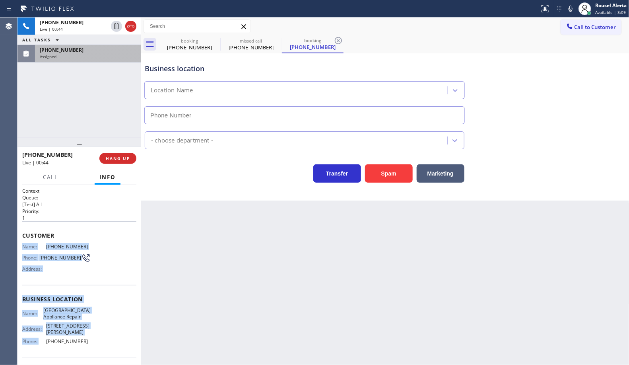
type input "[PHONE_NUMBER]"
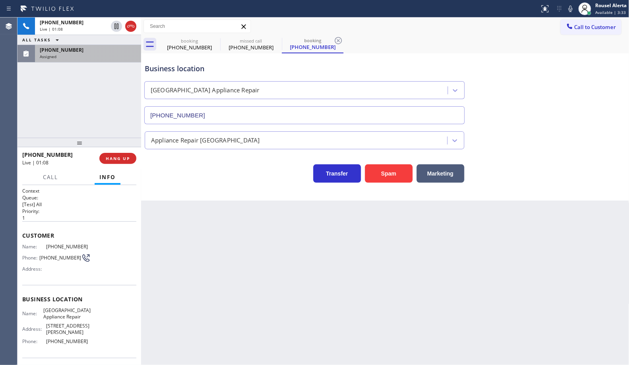
click at [456, 277] on div "Back to Dashboard Change Sender ID Customers Technicians Select a contact Outbo…" at bounding box center [385, 191] width 489 height 347
click at [116, 160] on span "HANG UP" at bounding box center [118, 159] width 24 height 6
click at [245, 241] on div "Back to Dashboard Change Sender ID Customers Technicians Select a contact Outbo…" at bounding box center [385, 191] width 489 height 347
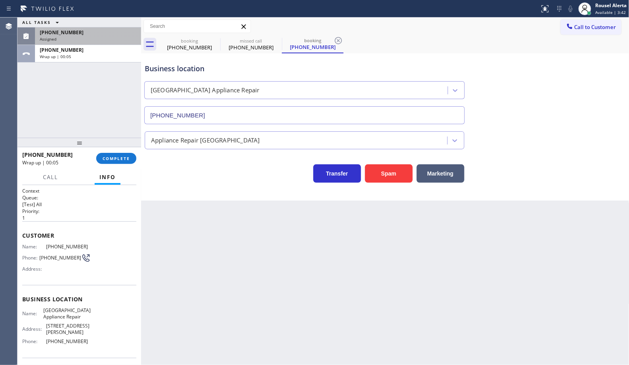
drag, startPoint x: 118, startPoint y: 68, endPoint x: 114, endPoint y: 63, distance: 6.2
click at [118, 68] on div "ALL TASKS ALL TASKS ACTIVE TASKS TASKS IN WRAP UP [PHONE_NUMBER] Assigned [PHON…" at bounding box center [80, 78] width 124 height 120
click at [111, 58] on div "Wrap up | 00:05" at bounding box center [88, 57] width 97 height 6
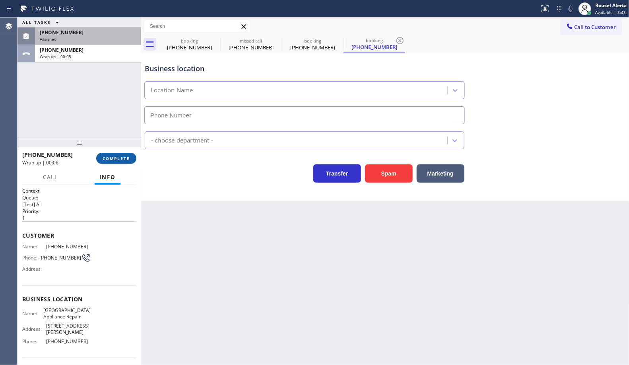
type input "[PHONE_NUMBER]"
click at [120, 160] on span "COMPLETE" at bounding box center [116, 159] width 27 height 6
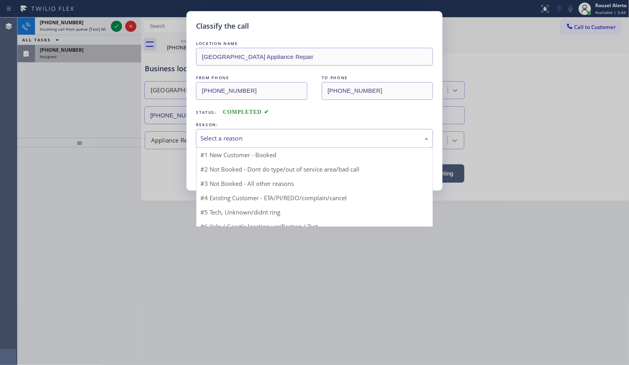
click at [276, 142] on div "Select a reason" at bounding box center [315, 138] width 228 height 9
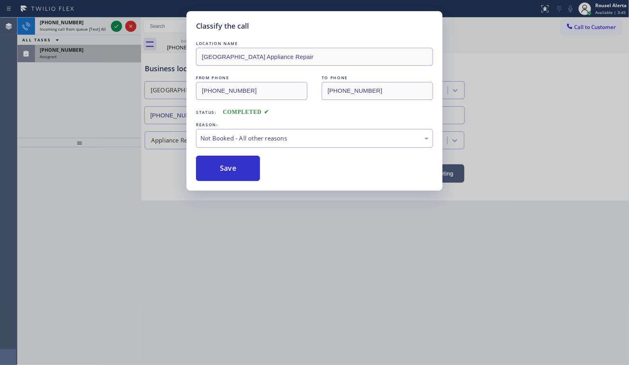
click at [248, 173] on button "Save" at bounding box center [228, 168] width 64 height 25
click at [101, 60] on div "Classify the call LOCATION NAME [GEOGRAPHIC_DATA] Appliance Repair FROM PHONE […" at bounding box center [314, 182] width 629 height 365
click at [101, 59] on div "Classify the call LOCATION NAME 5 Star Appliance Repair FROM PHONE [PHONE_NUMBE…" at bounding box center [324, 191] width 612 height 347
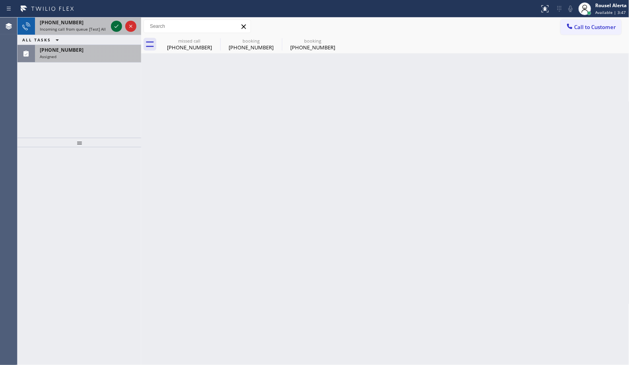
click at [112, 31] on icon at bounding box center [117, 26] width 10 height 10
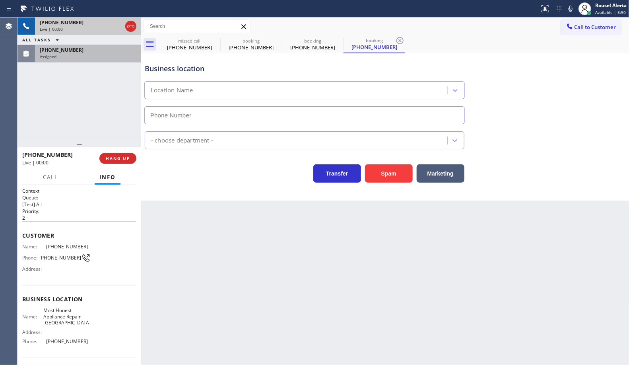
type input "[PHONE_NUMBER]"
click at [390, 170] on button "Spam" at bounding box center [389, 173] width 48 height 18
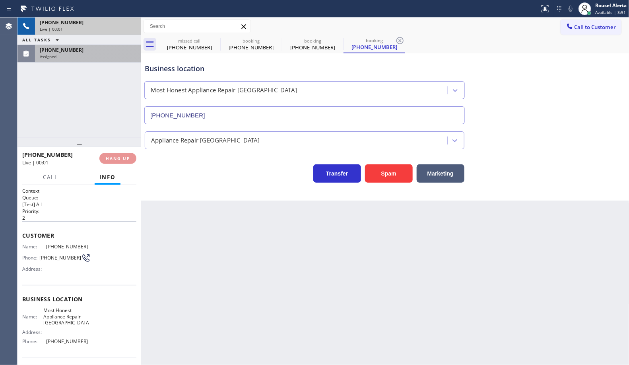
click at [95, 58] on div "Assigned" at bounding box center [88, 57] width 97 height 6
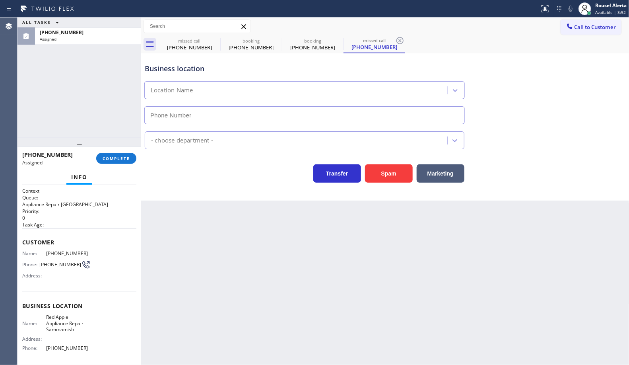
type input "[PHONE_NUMBER]"
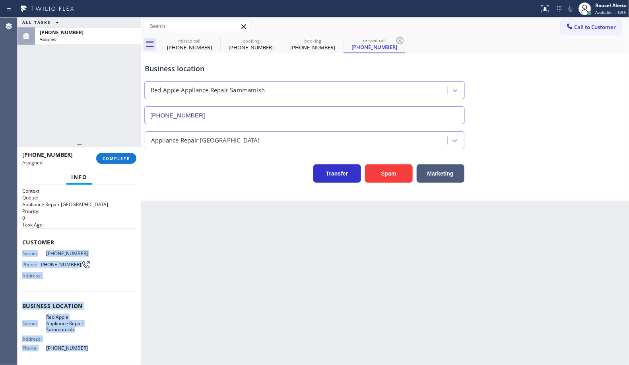
drag, startPoint x: 18, startPoint y: 253, endPoint x: 78, endPoint y: 345, distance: 109.9
click at [78, 345] on div "Context Queue: Appliance Repair High End Priority: 0 Task Age: Customer Name: […" at bounding box center [80, 275] width 124 height 180
copy div "Name: [PHONE_NUMBER] Phone: [PHONE_NUMBER] Address: Business location Name: Red…"
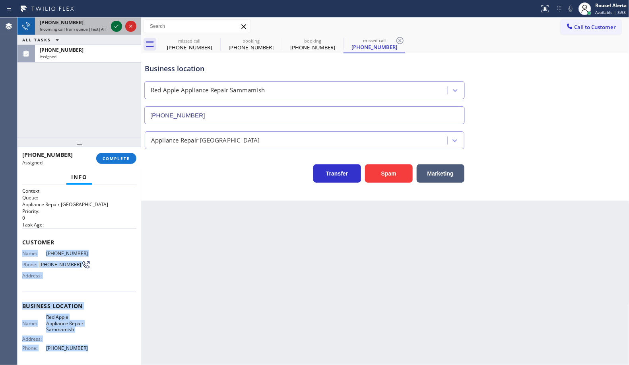
click at [115, 28] on icon at bounding box center [117, 26] width 10 height 10
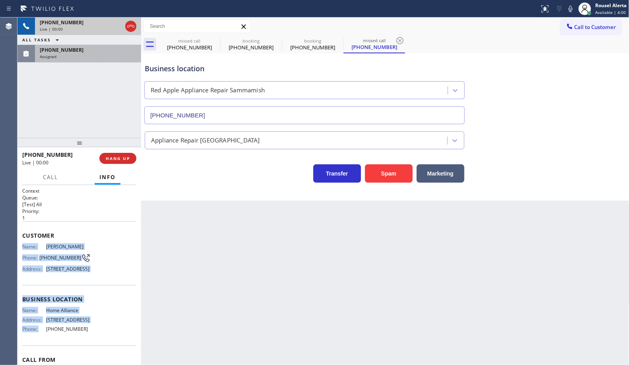
click at [64, 56] on div "Assigned" at bounding box center [88, 57] width 97 height 6
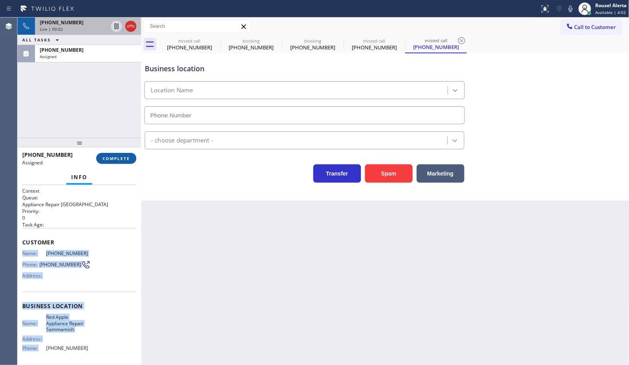
click at [113, 157] on span "COMPLETE" at bounding box center [116, 159] width 27 height 6
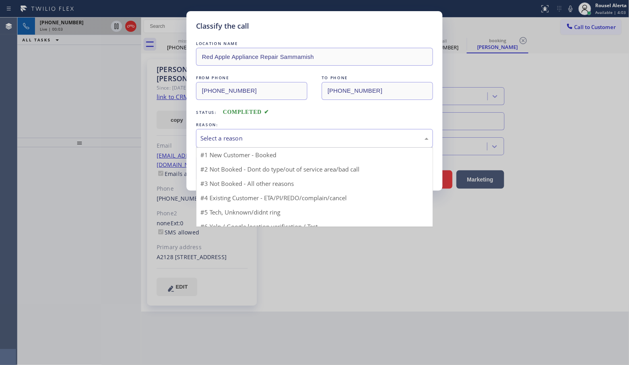
click at [299, 138] on div "Select a reason" at bounding box center [315, 138] width 228 height 9
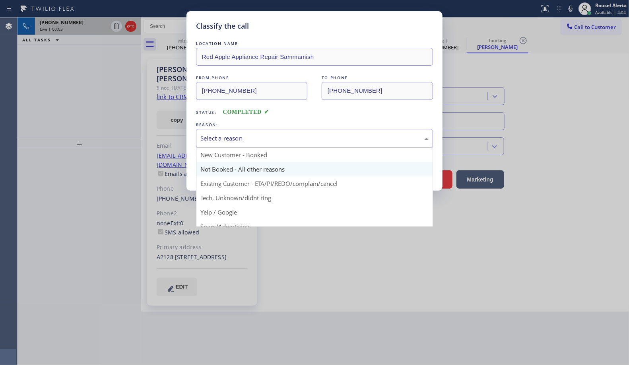
type input "[PHONE_NUMBER]"
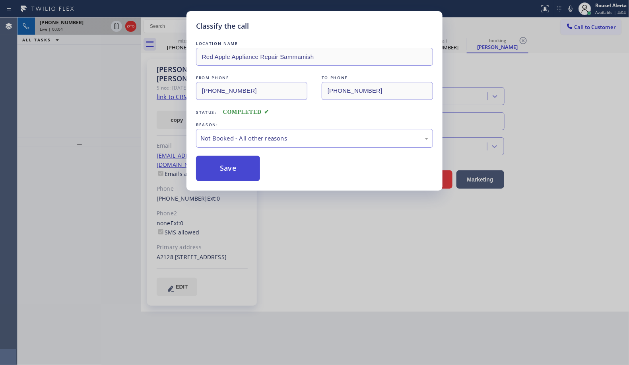
click at [251, 176] on button "Save" at bounding box center [228, 168] width 64 height 25
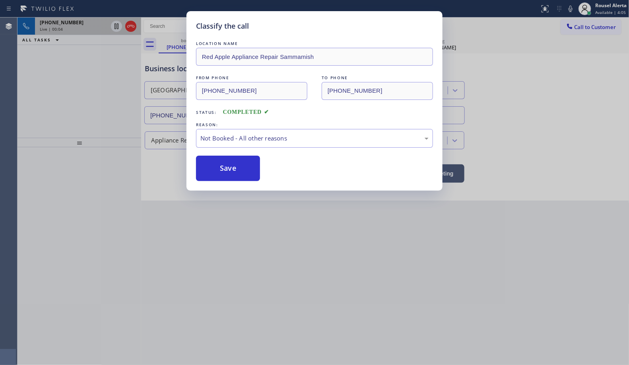
click at [54, 92] on div "Classify the call LOCATION NAME Red Apple Appliance Repair Sammamish FROM PHONE…" at bounding box center [314, 182] width 629 height 365
click at [60, 21] on div "Classify the call LOCATION NAME Red Apple Appliance Repair Sammamish FROM PHONE…" at bounding box center [314, 182] width 629 height 365
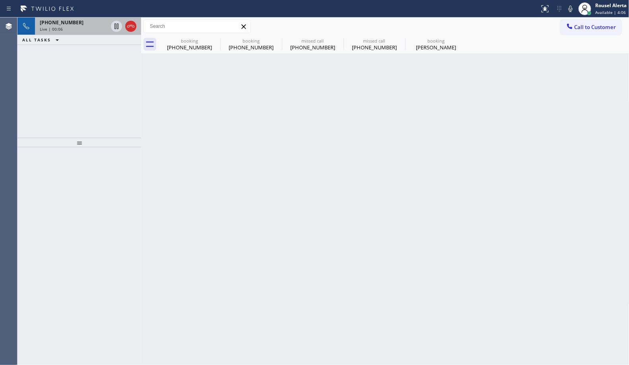
click at [60, 21] on span "[PHONE_NUMBER]" at bounding box center [62, 22] width 44 height 7
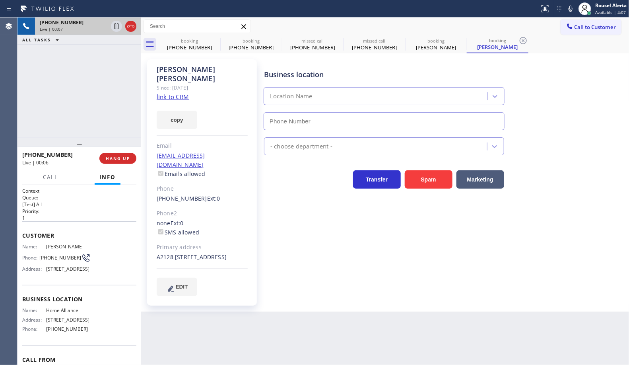
type input "[PHONE_NUMBER]"
click at [175, 93] on link "link to CRM" at bounding box center [173, 97] width 32 height 8
click at [88, 109] on div "[PHONE_NUMBER] Live | 00:47 ALL TASKS ALL TASKS ACTIVE TASKS TASKS IN WRAP UP" at bounding box center [80, 78] width 124 height 120
click at [79, 53] on div "[PHONE_NUMBER] Live | 00:58 ALL TASKS ALL TASKS ACTIVE TASKS TASKS IN WRAP UP" at bounding box center [80, 78] width 124 height 120
click at [115, 26] on icon at bounding box center [117, 26] width 4 height 6
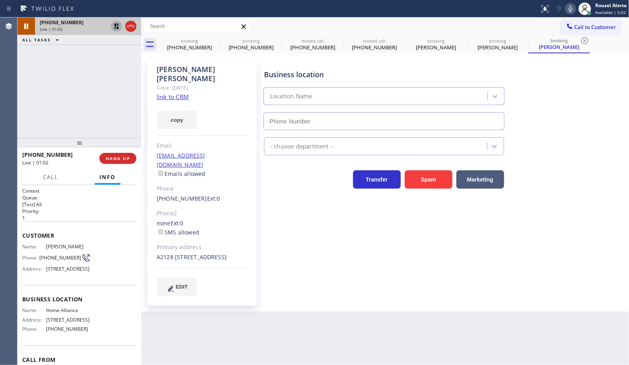
type input "[PHONE_NUMBER]"
click at [573, 10] on icon at bounding box center [571, 9] width 10 height 10
click at [117, 26] on icon at bounding box center [117, 26] width 10 height 10
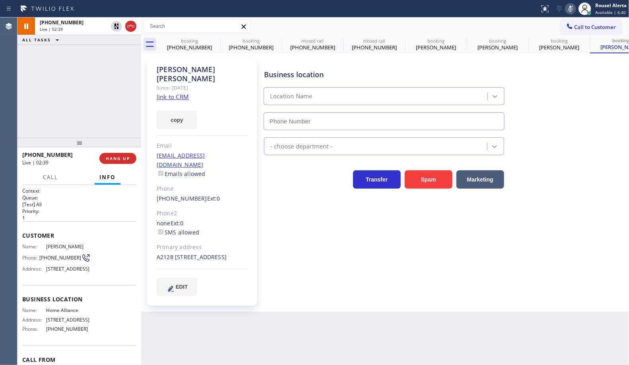
type input "[PHONE_NUMBER]"
click at [568, 9] on icon at bounding box center [571, 9] width 10 height 10
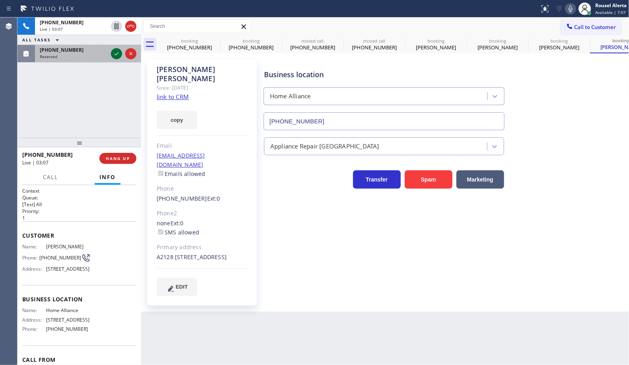
click at [115, 56] on icon at bounding box center [117, 54] width 10 height 10
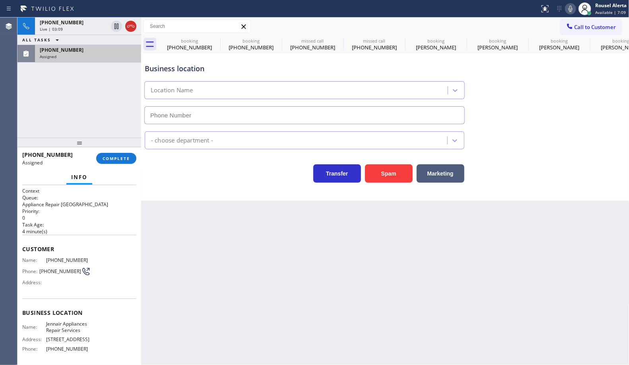
type input "[PHONE_NUMBER]"
drag, startPoint x: 90, startPoint y: 25, endPoint x: 156, endPoint y: 212, distance: 197.9
click at [90, 25] on div "[PHONE_NUMBER]" at bounding box center [74, 22] width 68 height 7
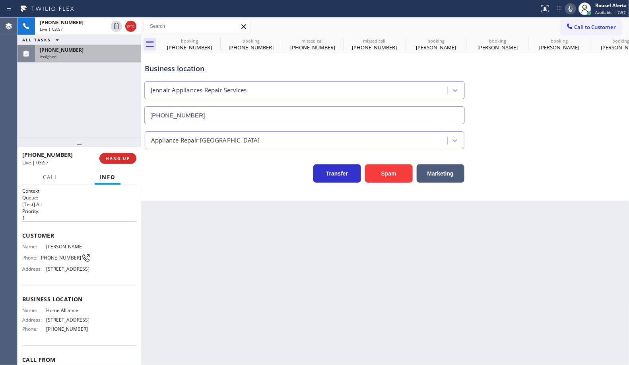
click at [218, 288] on div "Back to Dashboard Change Sender ID Customers Technicians Select a contact Outbo…" at bounding box center [385, 191] width 489 height 347
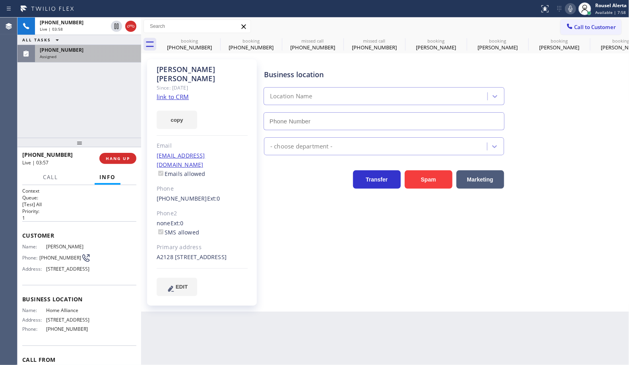
type input "[PHONE_NUMBER]"
click at [567, 12] on icon at bounding box center [571, 9] width 10 height 10
click at [572, 8] on icon at bounding box center [571, 9] width 4 height 6
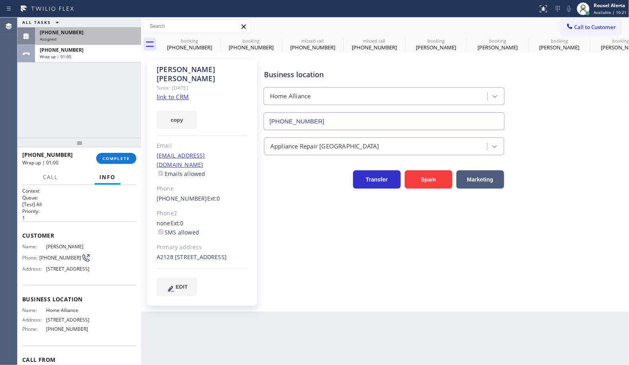
click at [66, 38] on div "Assigned" at bounding box center [88, 39] width 97 height 6
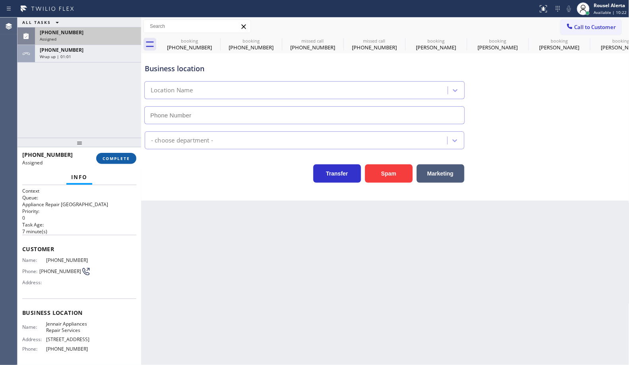
type input "[PHONE_NUMBER]"
click at [112, 158] on span "COMPLETE" at bounding box center [116, 159] width 27 height 6
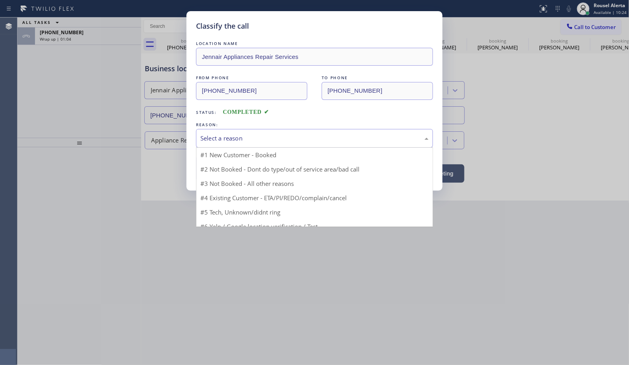
click at [215, 140] on div "Select a reason" at bounding box center [315, 138] width 228 height 9
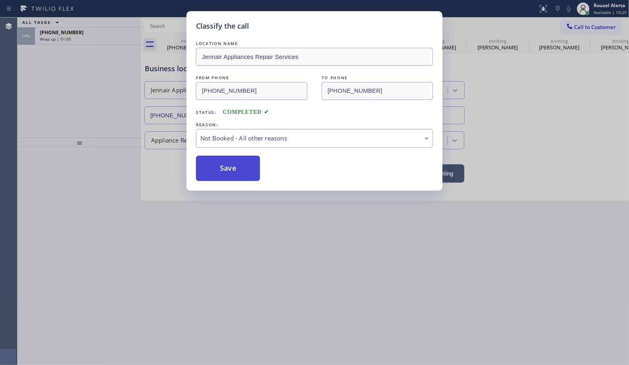
click at [236, 171] on button "Save" at bounding box center [228, 168] width 64 height 25
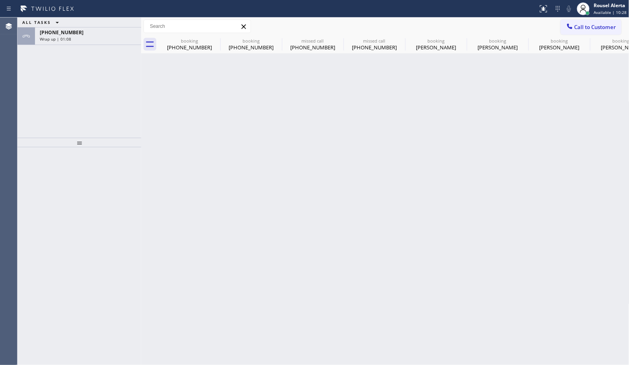
click at [86, 39] on div "Wrap up | 01:08" at bounding box center [88, 39] width 97 height 6
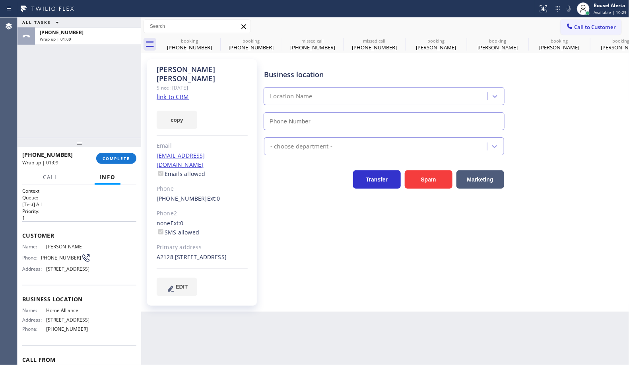
type input "[PHONE_NUMBER]"
drag, startPoint x: 72, startPoint y: 30, endPoint x: 87, endPoint y: 120, distance: 91.1
click at [72, 30] on span "[PHONE_NUMBER]" at bounding box center [62, 32] width 44 height 7
click at [109, 160] on span "COMPLETE" at bounding box center [116, 159] width 27 height 6
type input "[PHONE_NUMBER]"
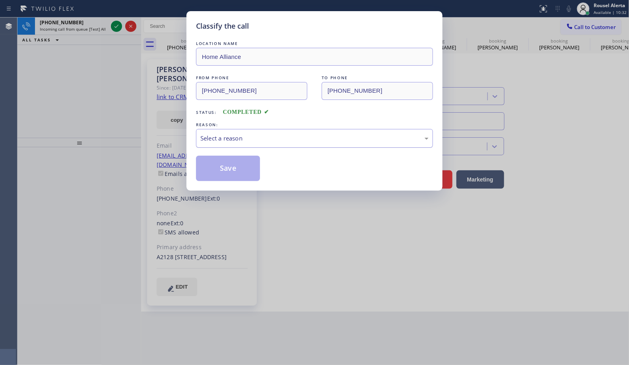
click at [249, 132] on div "Select a reason" at bounding box center [314, 138] width 237 height 19
click at [241, 170] on button "Save" at bounding box center [228, 168] width 64 height 25
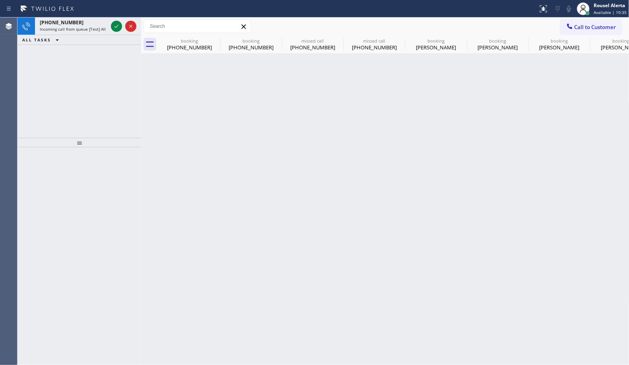
click at [86, 26] on span "Incoming call from queue [Test] All" at bounding box center [73, 29] width 66 height 6
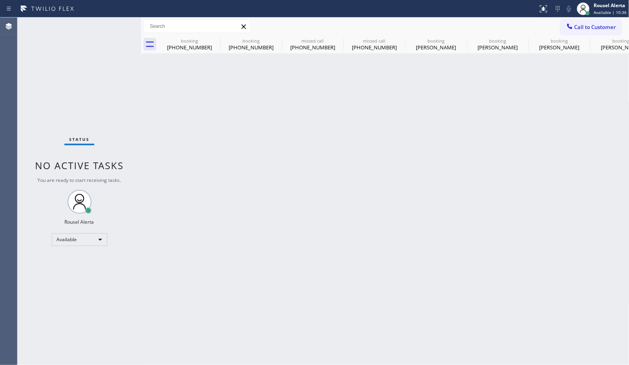
click at [118, 28] on div "Status No active tasks You are ready to start receiving tasks. Rousel Alerta Av…" at bounding box center [80, 191] width 124 height 347
click at [141, 132] on div at bounding box center [141, 191] width 0 height 347
click at [216, 42] on icon at bounding box center [215, 41] width 10 height 10
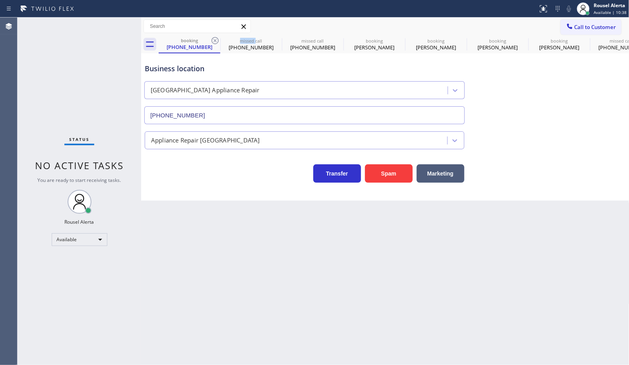
click at [216, 42] on icon at bounding box center [215, 41] width 10 height 10
click at [0, 0] on icon at bounding box center [0, 0] width 0 height 0
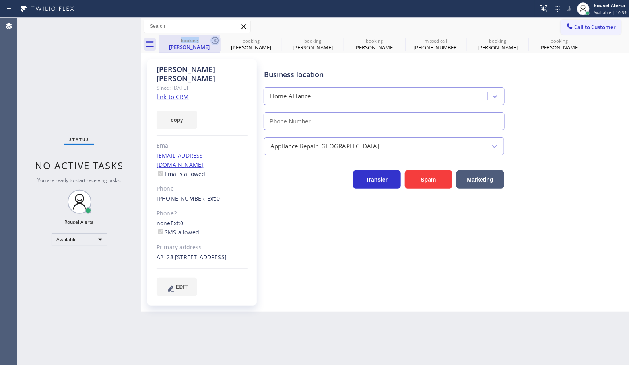
type input "[PHONE_NUMBER]"
click at [216, 42] on icon at bounding box center [215, 40] width 7 height 7
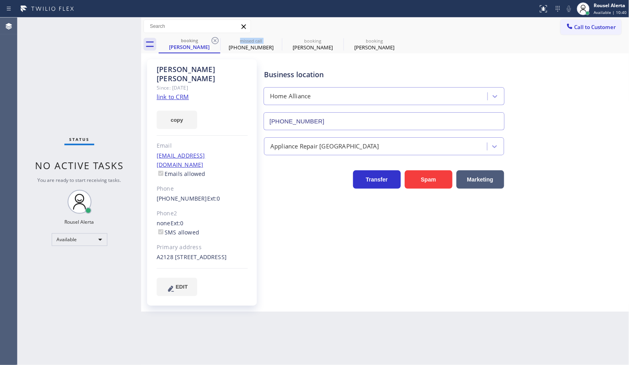
click at [216, 42] on icon at bounding box center [215, 40] width 7 height 7
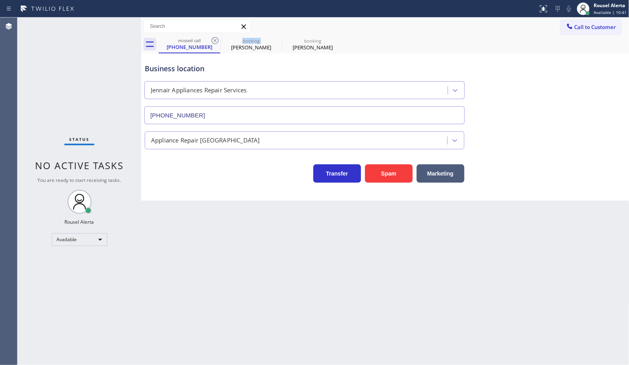
click at [216, 42] on icon at bounding box center [215, 40] width 7 height 7
type input "[PHONE_NUMBER]"
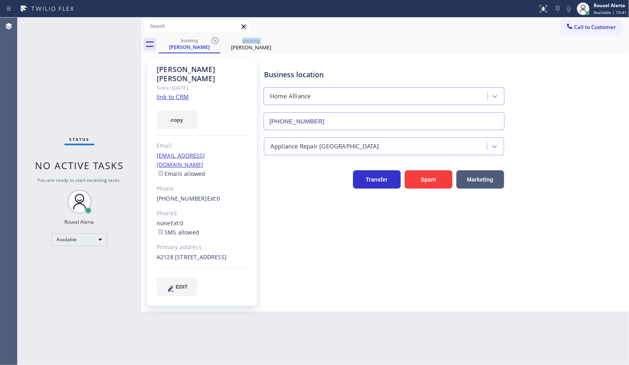
click at [216, 42] on icon at bounding box center [215, 40] width 7 height 7
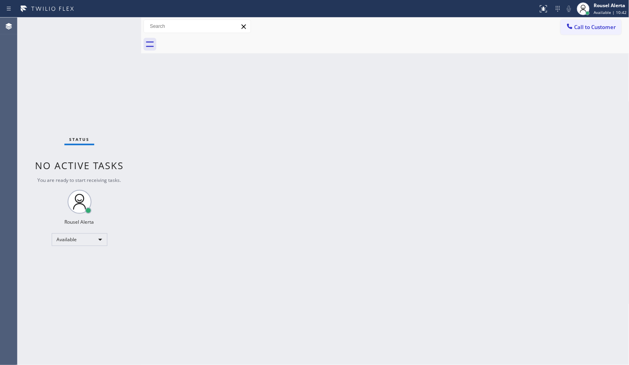
click at [216, 42] on div at bounding box center [394, 44] width 471 height 18
click at [222, 139] on div "Back to Dashboard Change Sender ID Customers Technicians Select a contact Outbo…" at bounding box center [385, 191] width 489 height 347
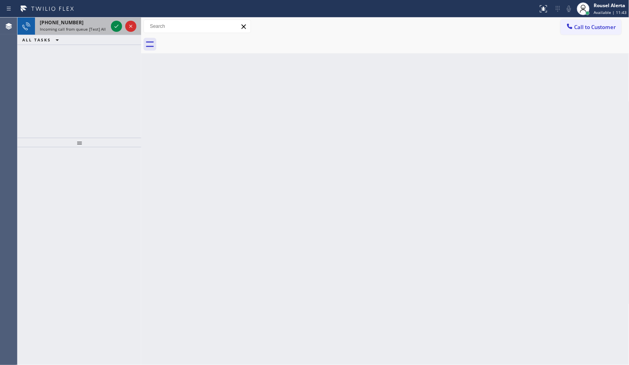
drag, startPoint x: 81, startPoint y: 28, endPoint x: 110, endPoint y: 29, distance: 29.4
click at [83, 28] on span "Incoming call from queue [Test] All" at bounding box center [73, 29] width 66 height 6
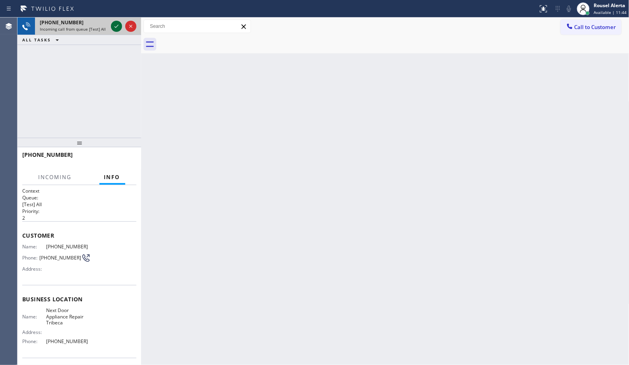
click at [116, 27] on icon at bounding box center [117, 26] width 4 height 3
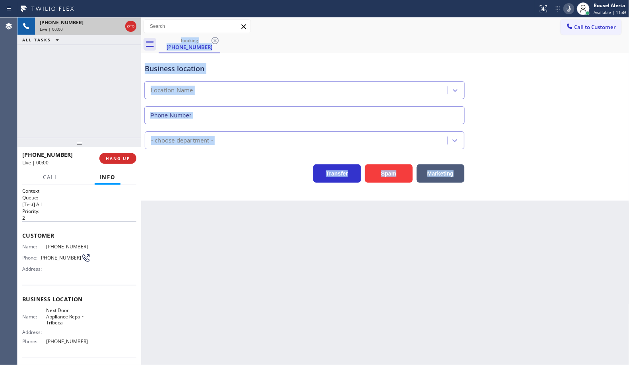
type input "[PHONE_NUMBER]"
drag, startPoint x: 373, startPoint y: 175, endPoint x: 377, endPoint y: 191, distance: 16.3
click at [374, 175] on button "Spam" at bounding box center [389, 173] width 48 height 18
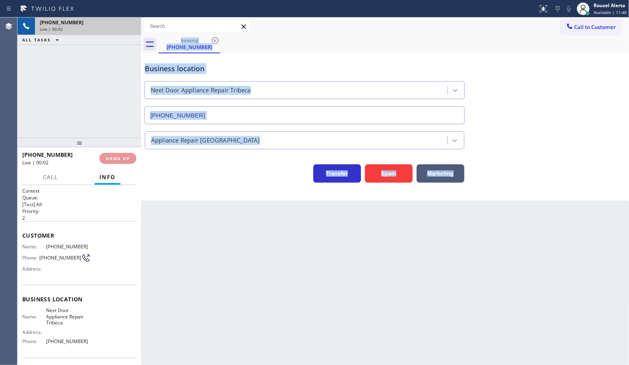
click at [404, 266] on div "Back to Dashboard Change Sender ID Customers Technicians Select a contact Outbo…" at bounding box center [385, 191] width 489 height 347
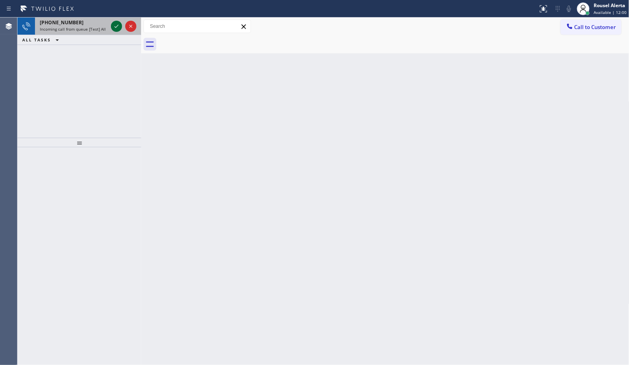
click at [113, 26] on icon at bounding box center [117, 26] width 10 height 10
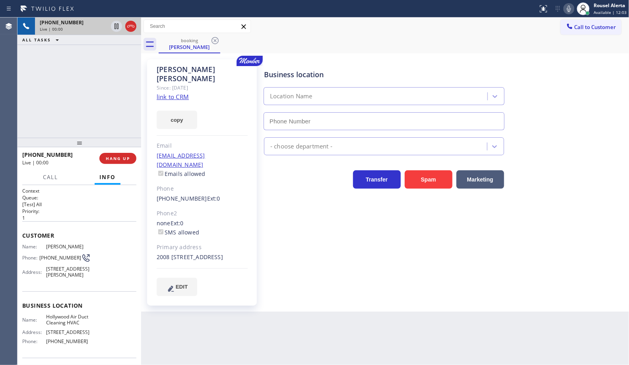
type input "[PHONE_NUMBER]"
click at [175, 93] on link "link to CRM" at bounding box center [173, 97] width 32 height 8
click at [92, 78] on div "[PHONE_NUMBER] Live | 00:31 ALL TASKS ALL TASKS ACTIVE TASKS TASKS IN WRAP UP" at bounding box center [80, 78] width 124 height 120
click at [117, 28] on icon at bounding box center [117, 26] width 4 height 6
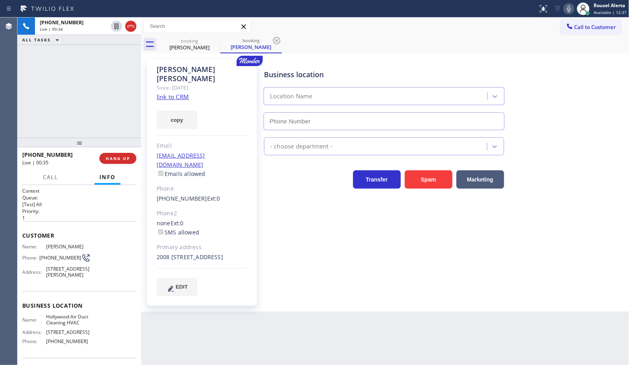
type input "[PHONE_NUMBER]"
drag, startPoint x: 566, startPoint y: 7, endPoint x: 551, endPoint y: 23, distance: 21.7
click at [566, 7] on icon at bounding box center [570, 9] width 10 height 10
click at [97, 69] on div "[PHONE_NUMBER] Live | 02:14 ALL TASKS ALL TASKS ACTIVE TASKS TASKS IN WRAP UP" at bounding box center [80, 78] width 124 height 120
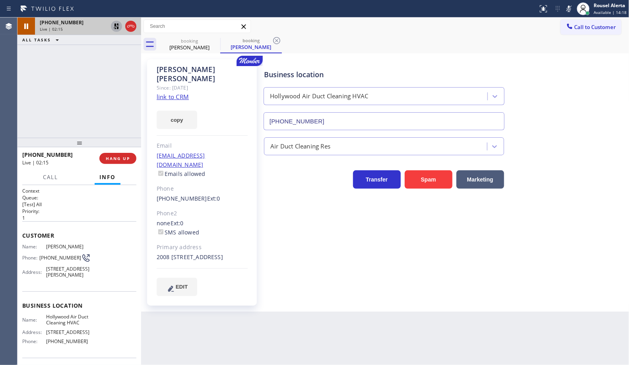
click at [113, 28] on icon at bounding box center [117, 26] width 10 height 10
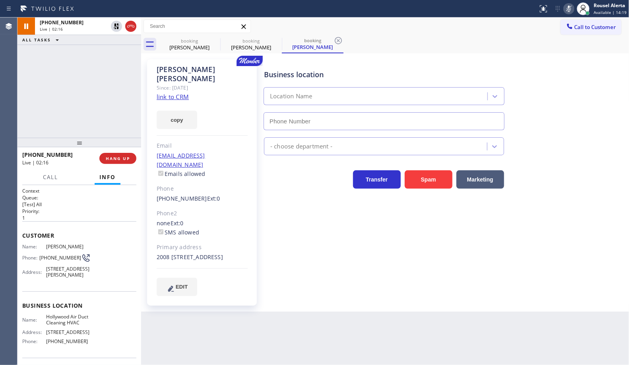
click at [568, 9] on icon at bounding box center [570, 9] width 10 height 10
type input "[PHONE_NUMBER]"
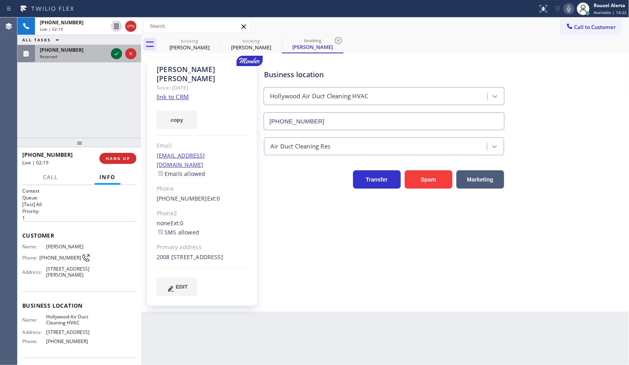
click at [114, 58] on button at bounding box center [116, 53] width 11 height 11
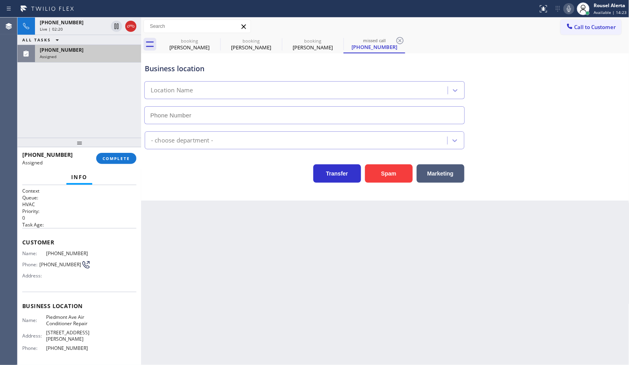
type input "[PHONE_NUMBER]"
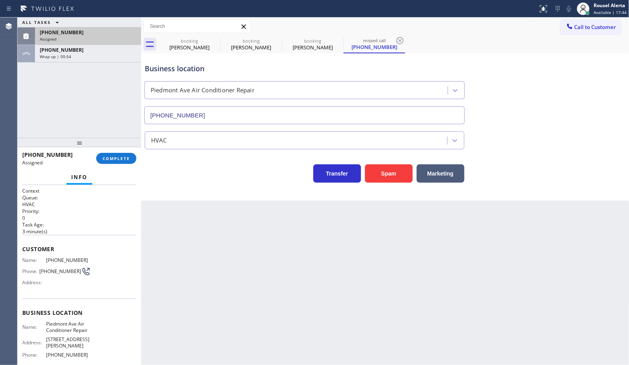
click at [88, 37] on div "Assigned" at bounding box center [88, 39] width 97 height 6
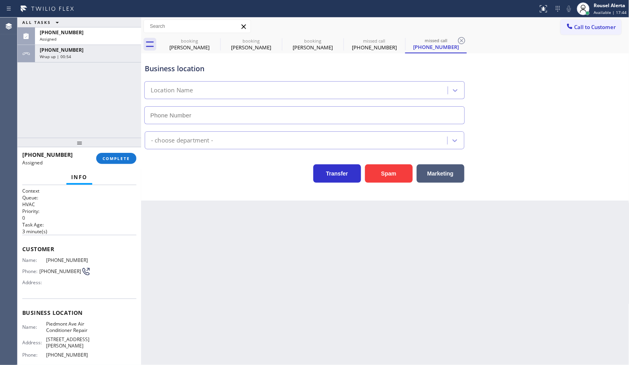
type input "[PHONE_NUMBER]"
click at [116, 157] on span "COMPLETE" at bounding box center [116, 159] width 27 height 6
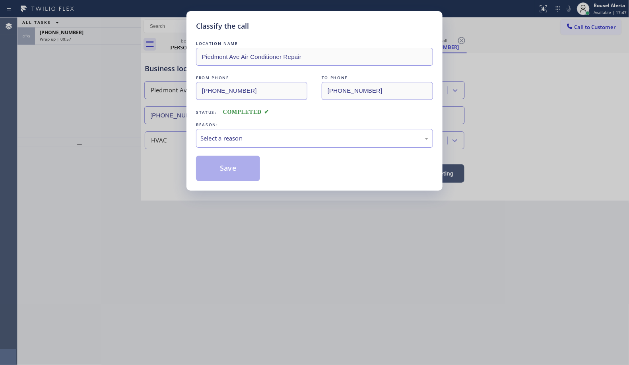
click at [231, 136] on div "Select a reason" at bounding box center [315, 138] width 228 height 9
click at [224, 173] on button "Save" at bounding box center [228, 168] width 64 height 25
click at [80, 39] on div "Classify the call LOCATION NAME Piedmont Ave Air Conditioner Repair FROM PHONE …" at bounding box center [314, 182] width 629 height 365
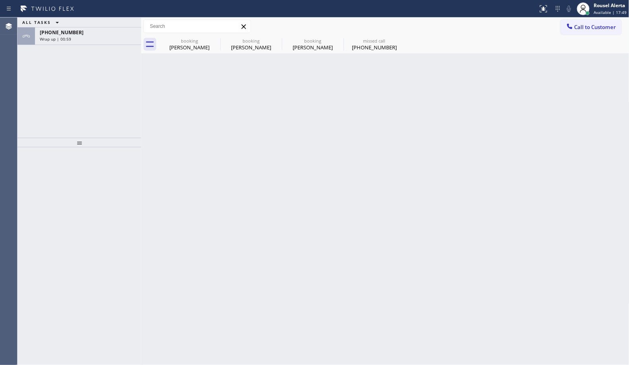
click at [80, 39] on div "Wrap up | 00:59" at bounding box center [88, 39] width 97 height 6
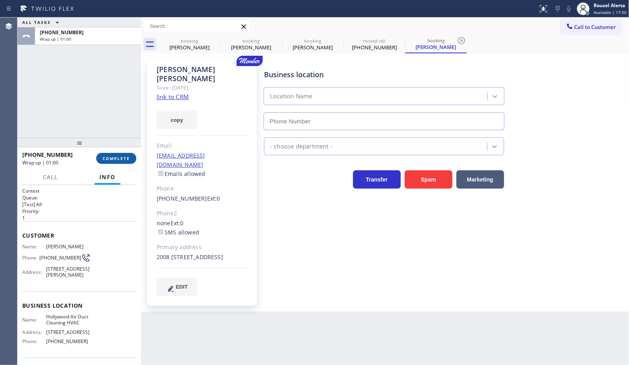
click at [107, 159] on span "COMPLETE" at bounding box center [116, 159] width 27 height 6
type input "[PHONE_NUMBER]"
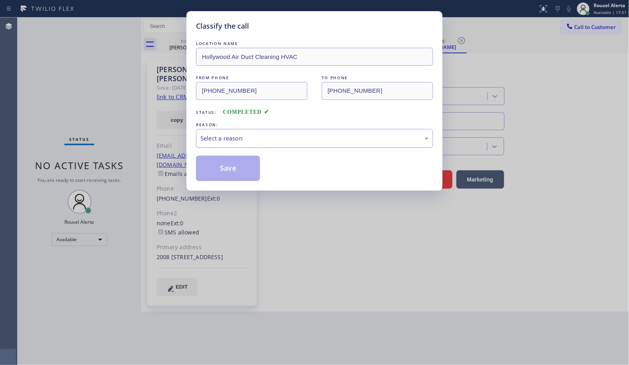
click at [258, 146] on div "Select a reason" at bounding box center [314, 138] width 237 height 19
click at [248, 175] on button "Save" at bounding box center [228, 168] width 64 height 25
type input "[PHONE_NUMBER]"
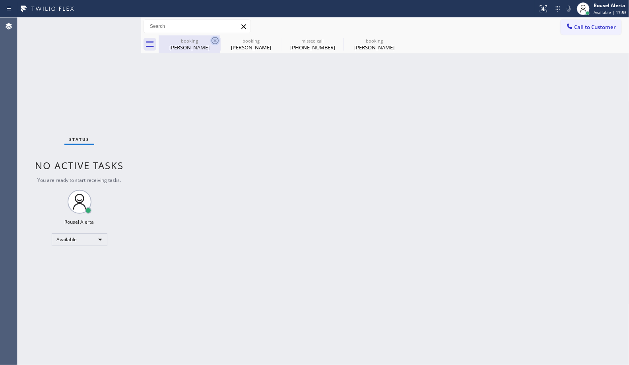
click at [216, 41] on icon at bounding box center [215, 40] width 7 height 7
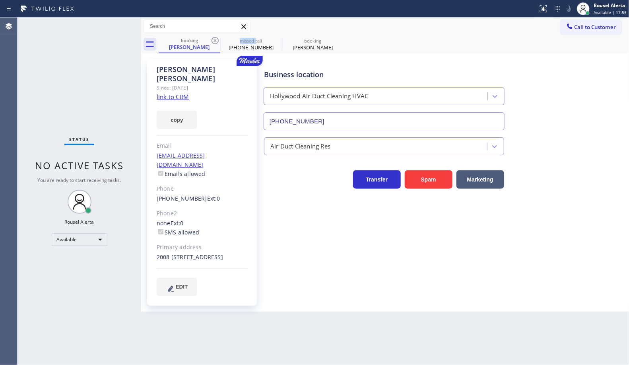
click at [216, 41] on icon at bounding box center [215, 40] width 7 height 7
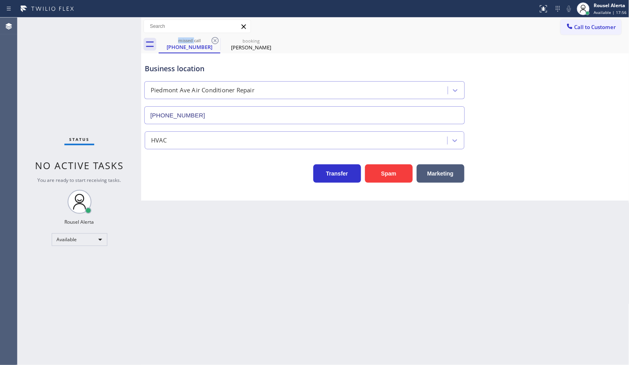
click at [216, 41] on icon at bounding box center [215, 40] width 7 height 7
click at [0, 0] on icon at bounding box center [0, 0] width 0 height 0
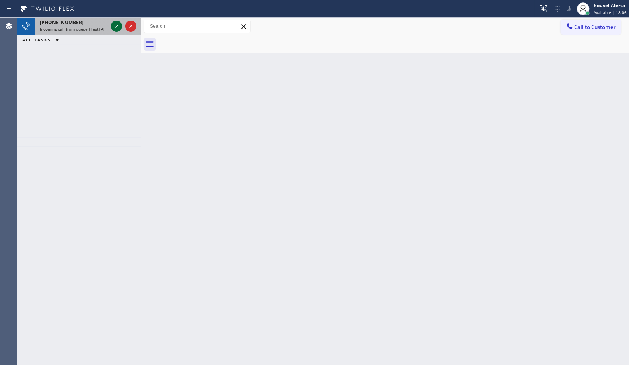
click at [112, 27] on icon at bounding box center [117, 26] width 10 height 10
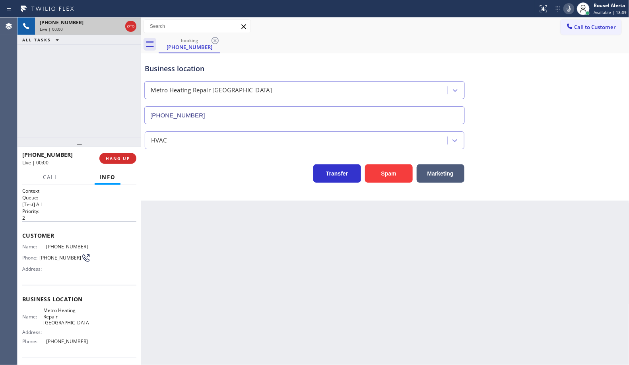
type input "[PHONE_NUMBER]"
click at [111, 59] on div "[PHONE_NUMBER] Live | 00:09 ALL TASKS ALL TASKS ACTIVE TASKS TASKS IN WRAP UP" at bounding box center [80, 78] width 124 height 120
click at [387, 176] on button "Spam" at bounding box center [389, 173] width 48 height 18
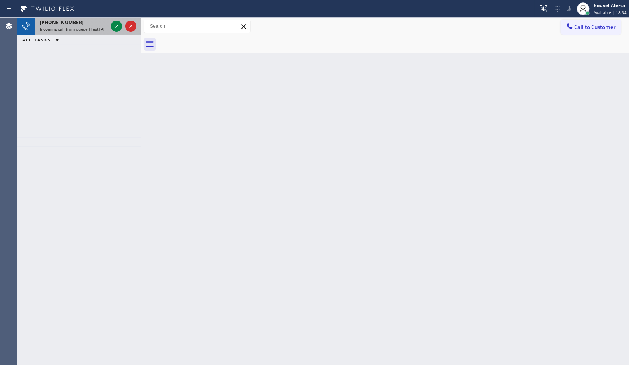
click at [86, 25] on div "[PHONE_NUMBER]" at bounding box center [74, 22] width 68 height 7
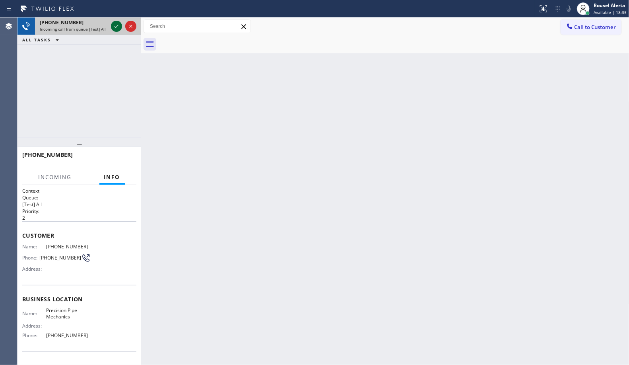
click at [114, 26] on icon at bounding box center [117, 26] width 10 height 10
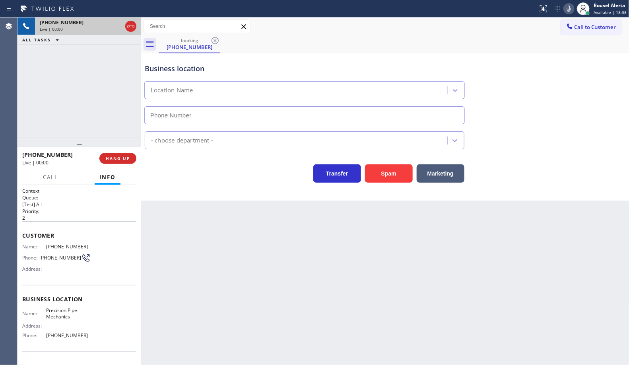
type input "[PHONE_NUMBER]"
click at [382, 175] on button "Spam" at bounding box center [389, 173] width 48 height 18
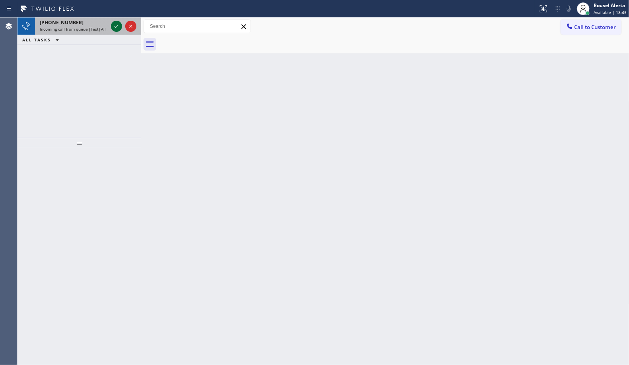
click at [116, 29] on icon at bounding box center [117, 26] width 10 height 10
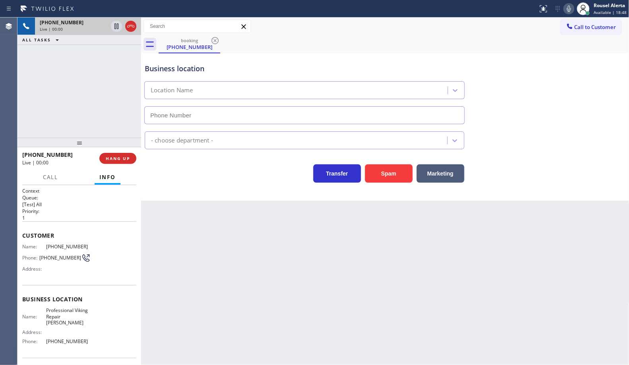
type input "[PHONE_NUMBER]"
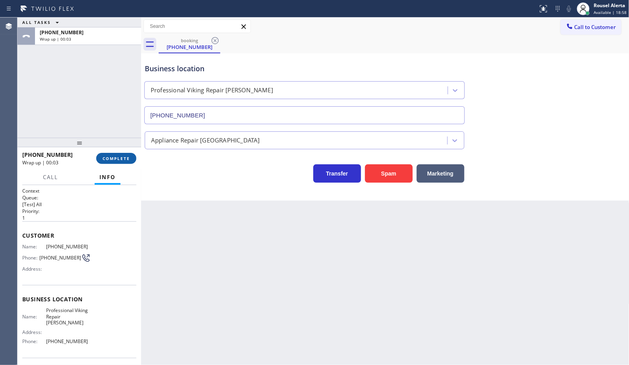
click at [132, 158] on button "COMPLETE" at bounding box center [116, 158] width 40 height 11
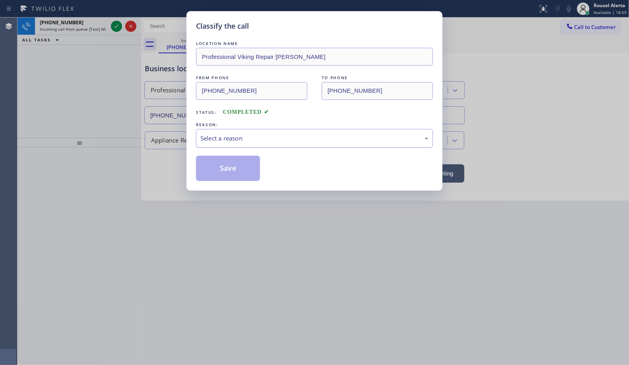
click at [251, 142] on div "Select a reason" at bounding box center [315, 138] width 228 height 9
drag, startPoint x: 211, startPoint y: 166, endPoint x: 299, endPoint y: 251, distance: 122.9
click at [211, 164] on button "Save" at bounding box center [228, 168] width 64 height 25
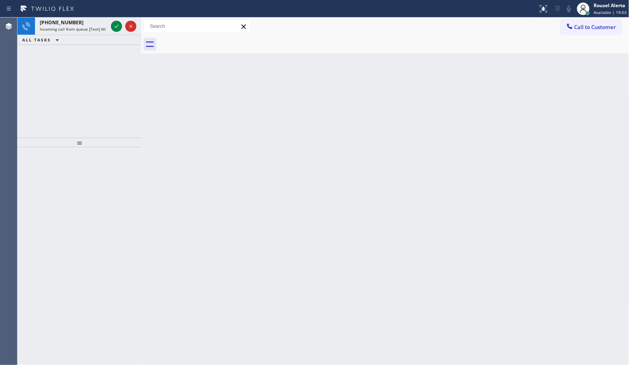
drag, startPoint x: 122, startPoint y: 55, endPoint x: 118, endPoint y: 52, distance: 4.9
click at [122, 55] on div "[PHONE_NUMBER] Incoming call from queue [Test] All ALL TASKS ALL TASKS ACTIVE T…" at bounding box center [80, 78] width 124 height 120
click at [115, 28] on icon at bounding box center [117, 26] width 10 height 10
click at [88, 26] on span "Incoming call from queue [Test] All" at bounding box center [73, 29] width 66 height 6
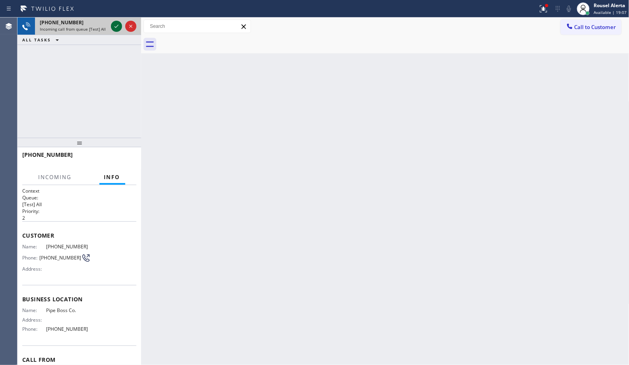
click at [114, 29] on icon at bounding box center [117, 26] width 10 height 10
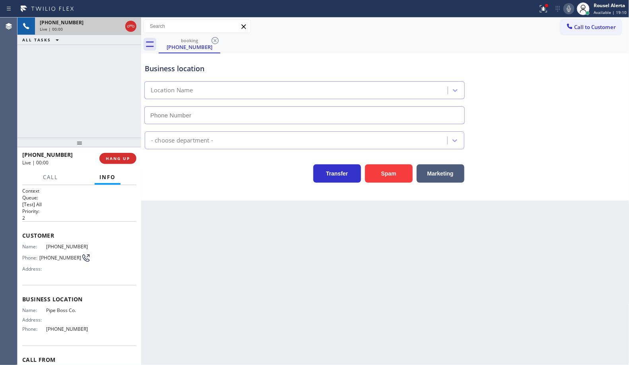
type input "[PHONE_NUMBER]"
drag, startPoint x: 103, startPoint y: 45, endPoint x: 124, endPoint y: 107, distance: 65.4
click at [103, 45] on div "[PHONE_NUMBER] Live | 00:07 ALL TASKS ALL TASKS ACTIVE TASKS TASKS IN WRAP UP" at bounding box center [80, 78] width 124 height 120
click at [121, 156] on span "HANG UP" at bounding box center [118, 159] width 24 height 6
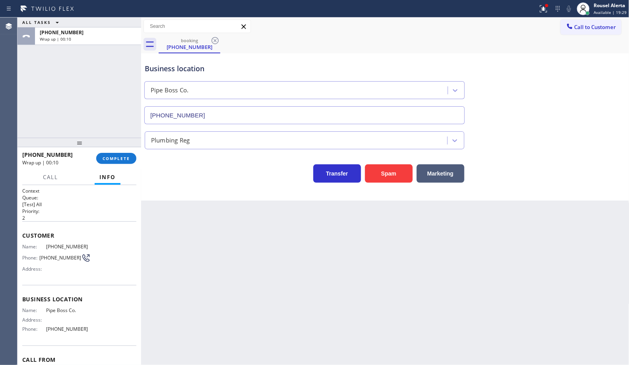
click at [118, 68] on div "ALL TASKS ALL TASKS ACTIVE TASKS TASKS IN WRAP UP [PHONE_NUMBER] Wrap up | 00:10" at bounding box center [80, 78] width 124 height 120
click at [121, 158] on span "COMPLETE" at bounding box center [116, 159] width 27 height 6
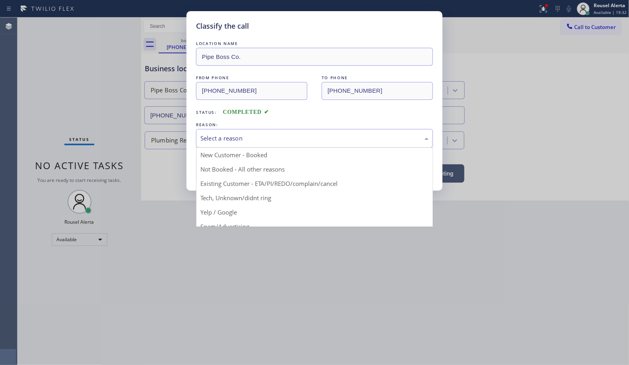
click at [235, 143] on div "Select a reason" at bounding box center [315, 138] width 228 height 9
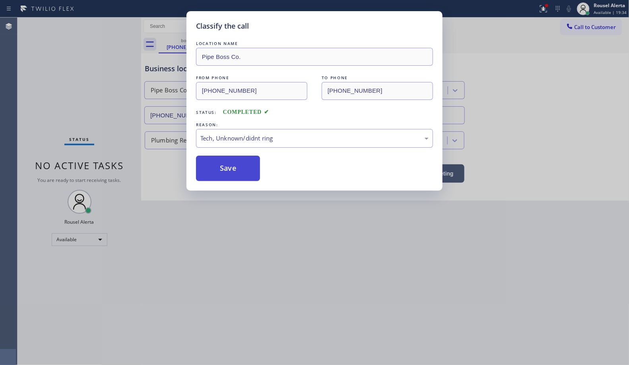
click at [237, 172] on button "Save" at bounding box center [228, 168] width 64 height 25
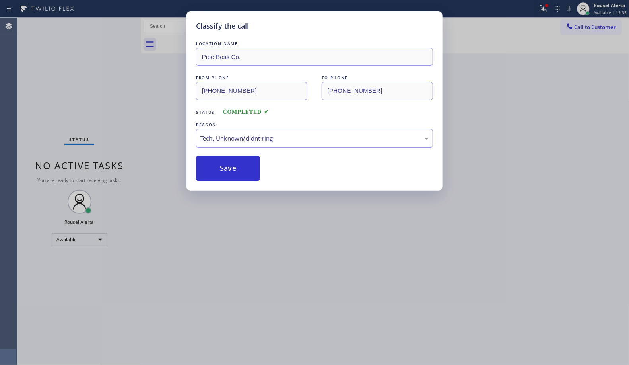
click at [336, 300] on div "Classify the call LOCATION NAME Pipe Boss Co. FROM PHONE [PHONE_NUMBER] TO PHON…" at bounding box center [314, 182] width 629 height 365
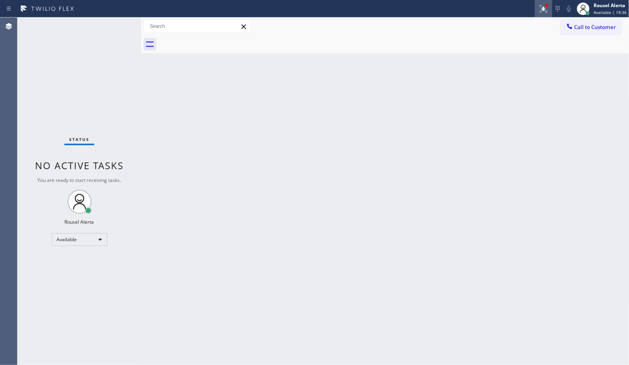
click at [545, 13] on icon at bounding box center [544, 9] width 10 height 10
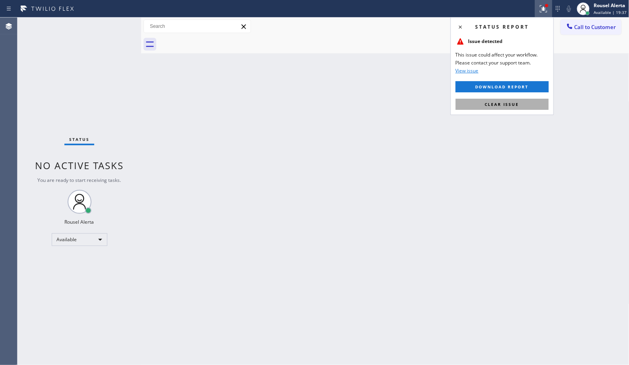
click at [518, 106] on span "Clear issue" at bounding box center [502, 104] width 34 height 6
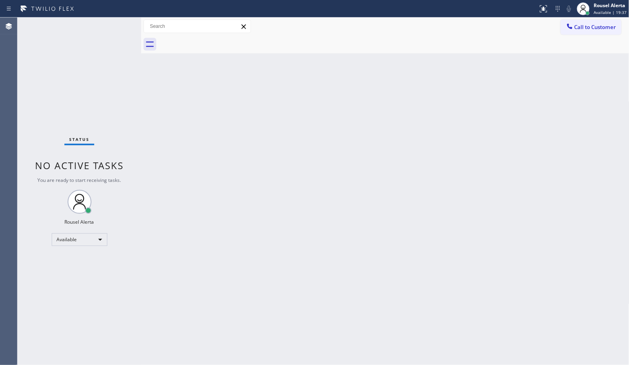
click at [506, 200] on div "Back to Dashboard Change Sender ID Customers Technicians Select a contact Outbo…" at bounding box center [385, 191] width 489 height 347
click at [76, 44] on div "Status No active tasks You are ready to start receiving tasks. Rousel Alerta Av…" at bounding box center [80, 191] width 124 height 347
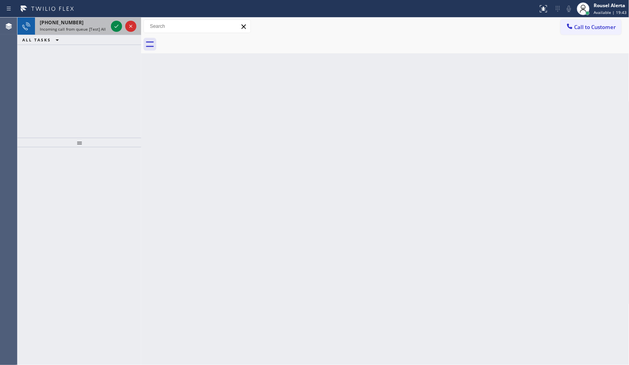
click at [88, 27] on span "Incoming call from queue [Test] All" at bounding box center [73, 29] width 66 height 6
click at [114, 25] on icon at bounding box center [117, 26] width 10 height 10
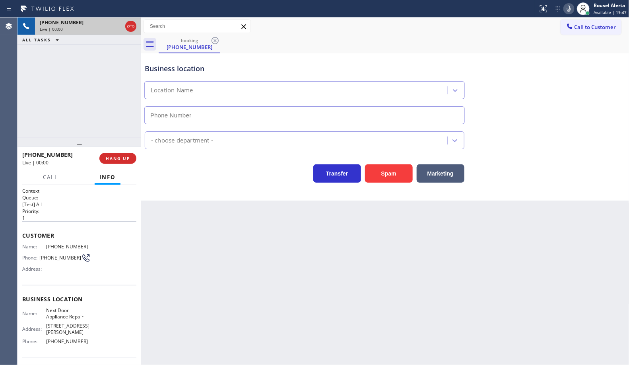
type input "[PHONE_NUMBER]"
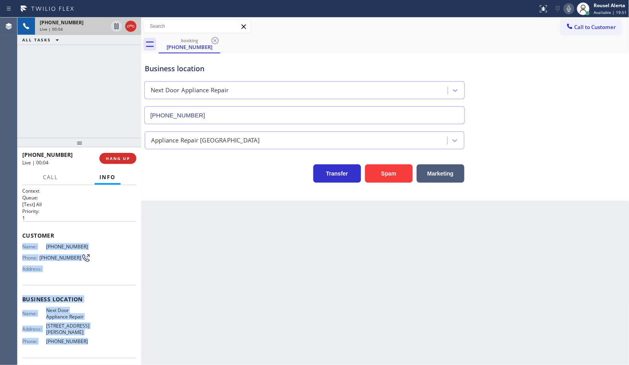
drag, startPoint x: 21, startPoint y: 243, endPoint x: 97, endPoint y: 335, distance: 119.3
click at [97, 335] on div "Context Queue: [Test] All Priority: 1 Customer Name: [PHONE_NUMBER] Phone: [PHO…" at bounding box center [80, 275] width 124 height 180
copy div "Name: [PHONE_NUMBER] Phone: [PHONE_NUMBER] Address: Business location Name: Nex…"
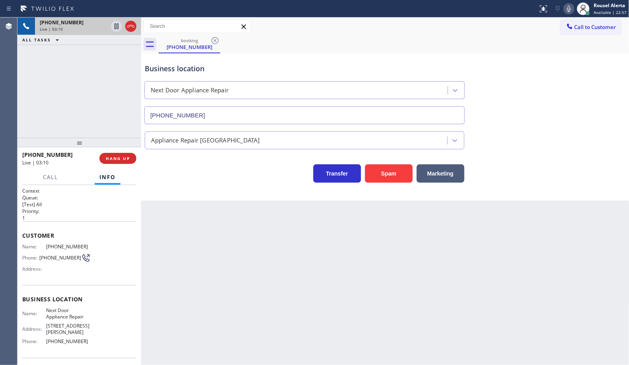
click at [245, 247] on div "Back to Dashboard Change Sender ID Customers Technicians Select a contact Outbo…" at bounding box center [385, 191] width 489 height 347
click at [109, 71] on div "[PHONE_NUMBER] Live | 03:10 ALL TASKS ALL TASKS ACTIVE TASKS TASKS IN WRAP UP" at bounding box center [80, 78] width 124 height 120
drag, startPoint x: 58, startPoint y: 102, endPoint x: 83, endPoint y: 88, distance: 29.1
click at [58, 102] on div "[PHONE_NUMBER] Live | 03:27 ALL TASKS ALL TASKS ACTIVE TASKS TASKS IN WRAP UP" at bounding box center [80, 78] width 124 height 120
click at [116, 28] on icon at bounding box center [117, 26] width 4 height 6
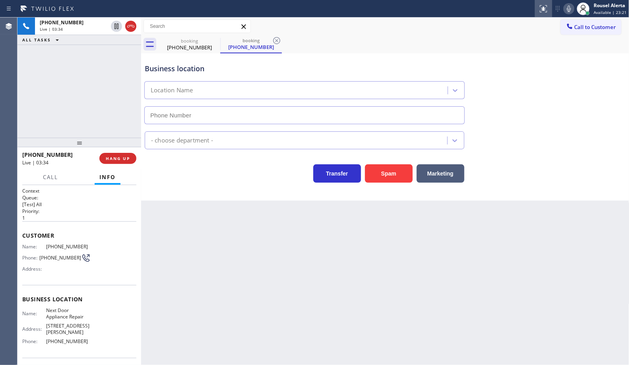
type input "[PHONE_NUMBER]"
click at [567, 9] on icon at bounding box center [570, 9] width 10 height 10
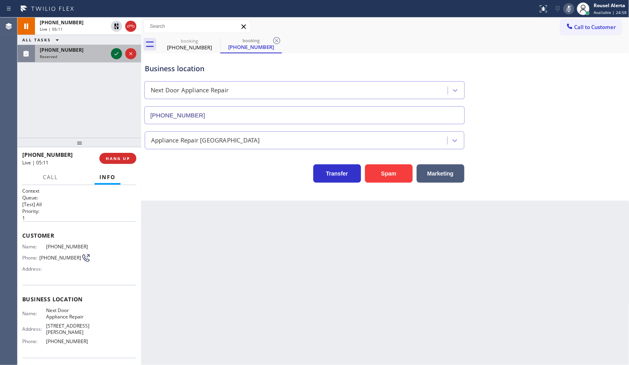
click at [118, 58] on icon at bounding box center [117, 54] width 10 height 10
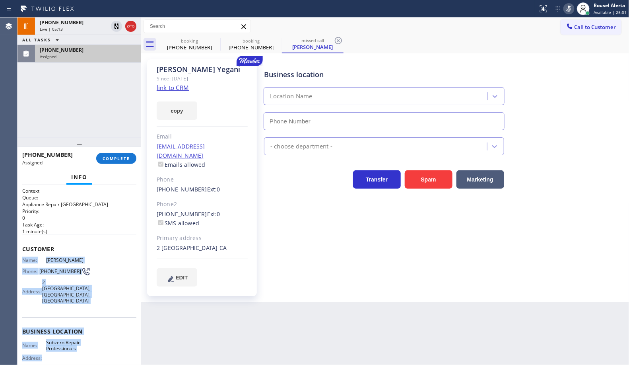
type input "[PHONE_NUMBER]"
drag, startPoint x: 22, startPoint y: 259, endPoint x: 90, endPoint y: 353, distance: 115.6
click at [90, 353] on div "Context Queue: Appliance Repair High End Priority: 0 Task Age: [DEMOGRAPHIC_DAT…" at bounding box center [80, 275] width 124 height 180
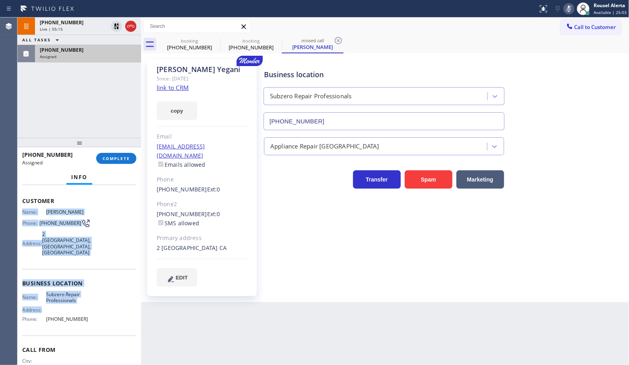
scroll to position [50, 0]
click at [100, 287] on div "Business location Name: Subzero Repair Professionals Address: Phone: [PHONE_NUM…" at bounding box center [79, 300] width 114 height 66
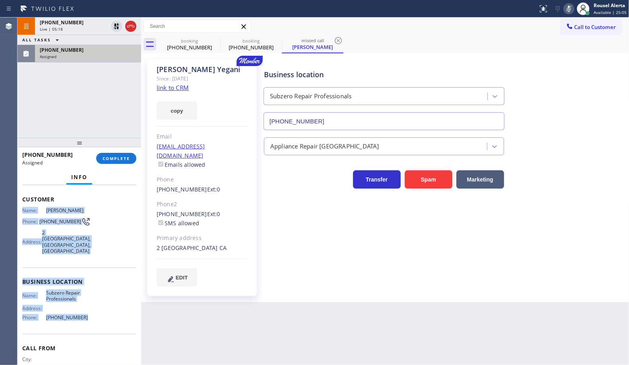
drag, startPoint x: 86, startPoint y: 321, endPoint x: 23, endPoint y: 208, distance: 130.2
click at [23, 208] on div "Context Queue: Appliance Repair High End Priority: 0 Task Age: [DEMOGRAPHIC_DAT…" at bounding box center [79, 266] width 114 height 256
copy div "Name: [PERSON_NAME] Phone: [PHONE_NUMBER] Address: [STREET_ADDRESS] Business lo…"
drag, startPoint x: 79, startPoint y: 30, endPoint x: 110, endPoint y: 32, distance: 31.5
click at [79, 30] on div "Live | 05:29" at bounding box center [74, 29] width 68 height 6
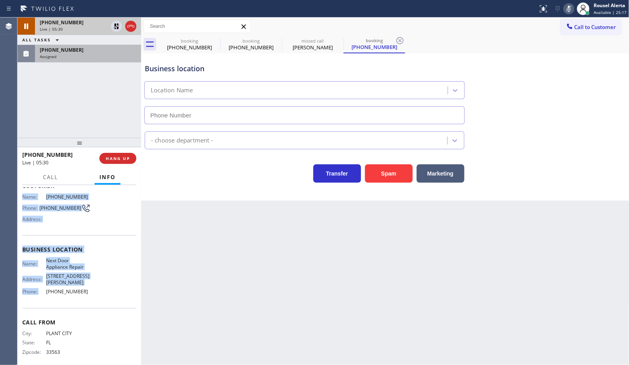
scroll to position [37, 0]
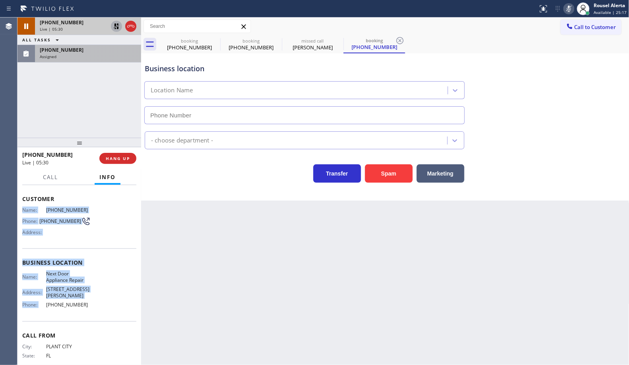
type input "[PHONE_NUMBER]"
click at [116, 28] on icon at bounding box center [117, 26] width 10 height 10
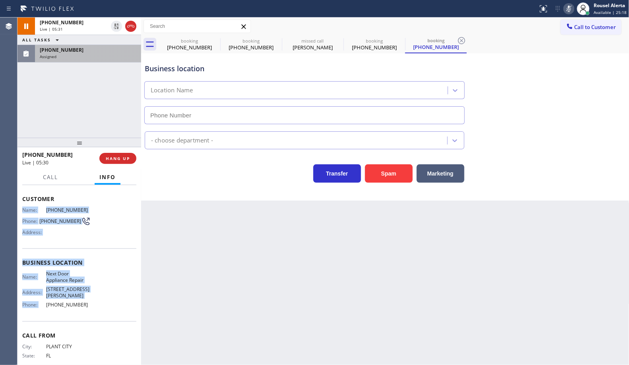
type input "[PHONE_NUMBER]"
click at [567, 6] on icon at bounding box center [570, 9] width 10 height 10
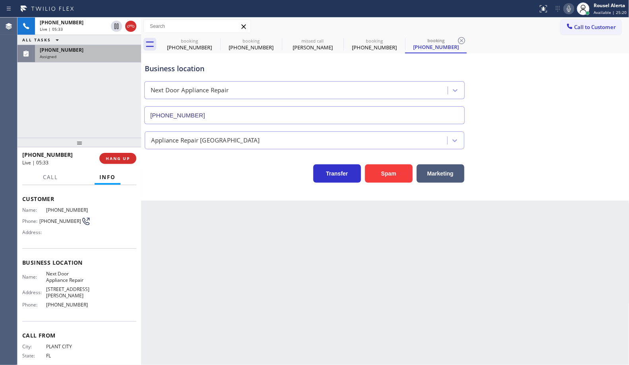
drag, startPoint x: 210, startPoint y: 285, endPoint x: 196, endPoint y: 267, distance: 22.9
click at [210, 285] on div "Back to Dashboard Change Sender ID Customers Technicians Select a contact Outbo…" at bounding box center [385, 191] width 489 height 347
click at [60, 62] on div "[PHONE_NUMBER] Assigned" at bounding box center [80, 54] width 124 height 18
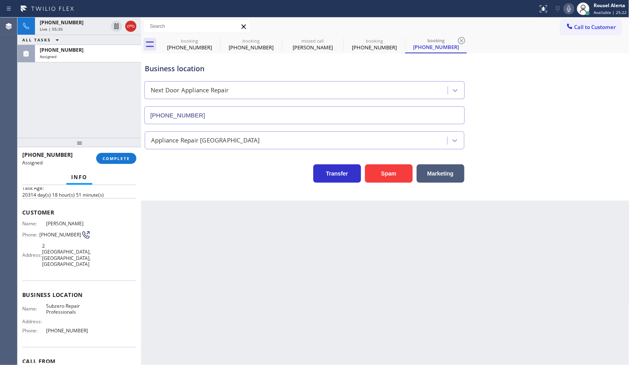
scroll to position [50, 0]
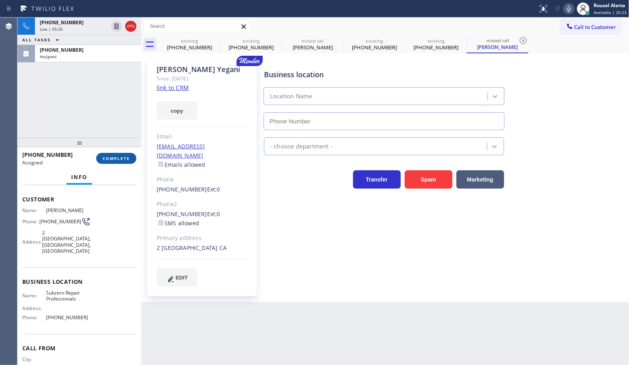
type input "[PHONE_NUMBER]"
click at [115, 150] on div "[PHONE_NUMBER] Assigned COMPLETE" at bounding box center [79, 158] width 114 height 21
click at [117, 154] on button "COMPLETE" at bounding box center [116, 158] width 40 height 11
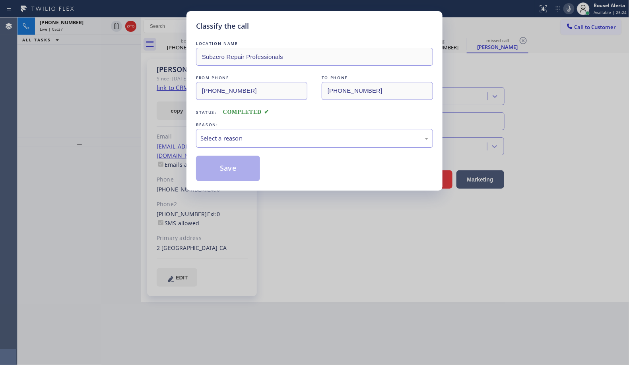
click at [280, 135] on div "Select a reason" at bounding box center [314, 138] width 237 height 19
click at [239, 176] on button "Save" at bounding box center [228, 168] width 64 height 25
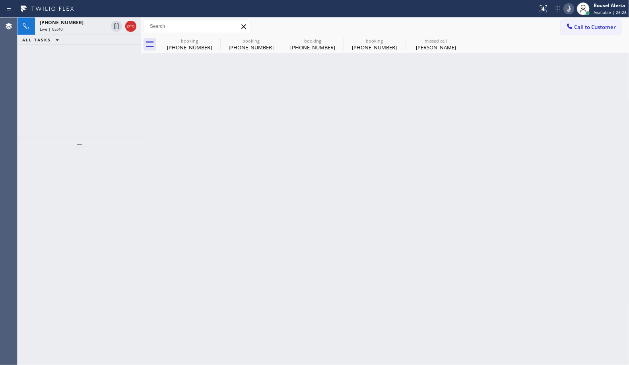
click at [234, 125] on div "Back to Dashboard Change Sender ID Customers Technicians Select a contact Outbo…" at bounding box center [385, 191] width 489 height 347
click at [63, 29] on div "Live | 05:41" at bounding box center [74, 29] width 68 height 6
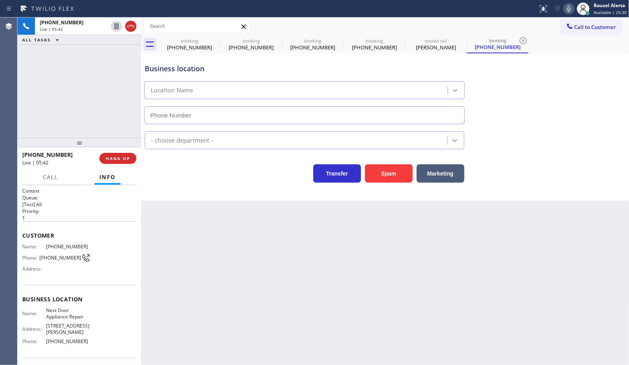
type input "[PHONE_NUMBER]"
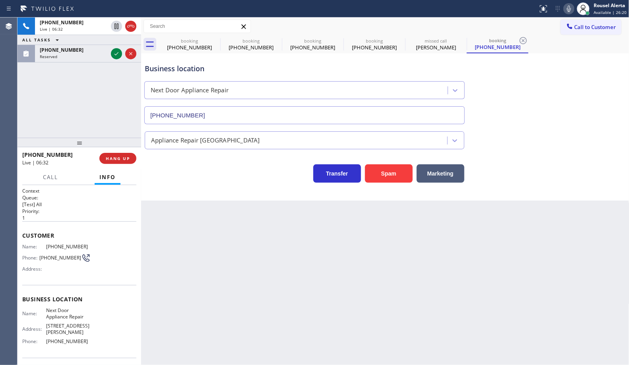
click at [314, 319] on div "Back to Dashboard Change Sender ID Customers Technicians Select a contact Outbo…" at bounding box center [385, 191] width 489 height 347
click at [112, 54] on icon at bounding box center [117, 54] width 10 height 10
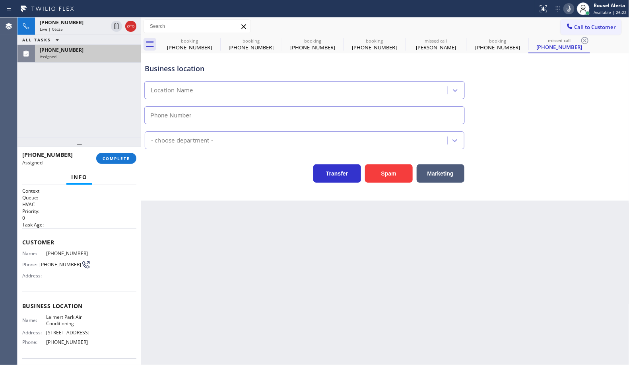
type input "[PHONE_NUMBER]"
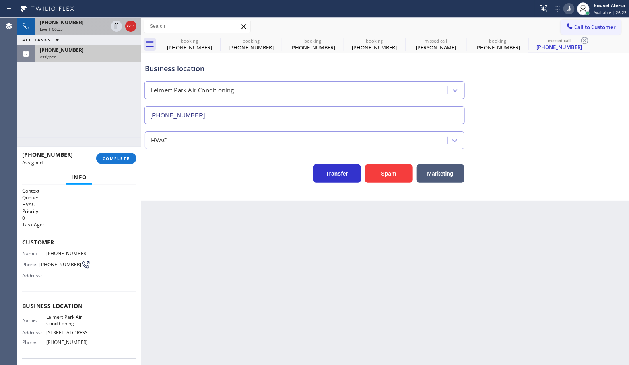
click at [67, 24] on span "[PHONE_NUMBER]" at bounding box center [62, 22] width 44 height 7
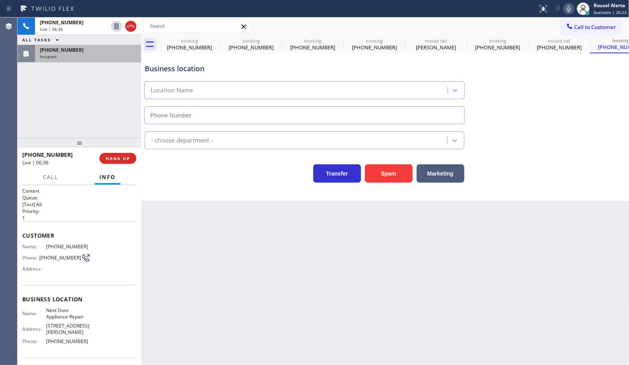
type input "[PHONE_NUMBER]"
click at [49, 177] on span "Call" at bounding box center [50, 176] width 15 height 7
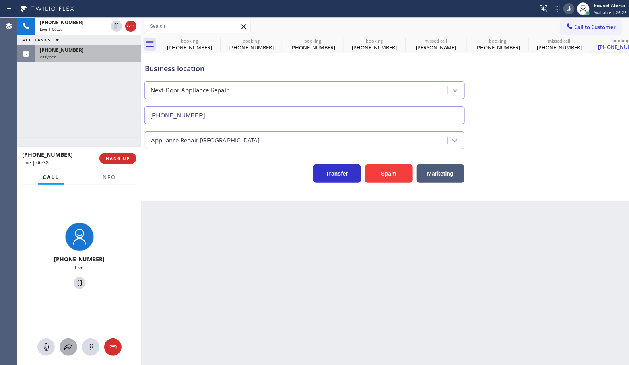
click at [68, 349] on icon at bounding box center [69, 347] width 10 height 10
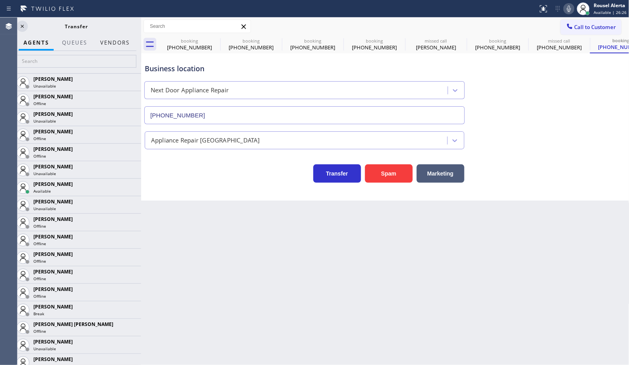
click at [119, 45] on button "Vendors" at bounding box center [114, 43] width 39 height 16
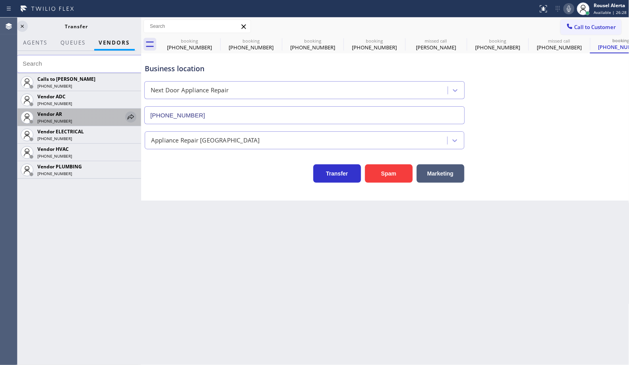
click at [130, 119] on icon at bounding box center [131, 117] width 10 height 10
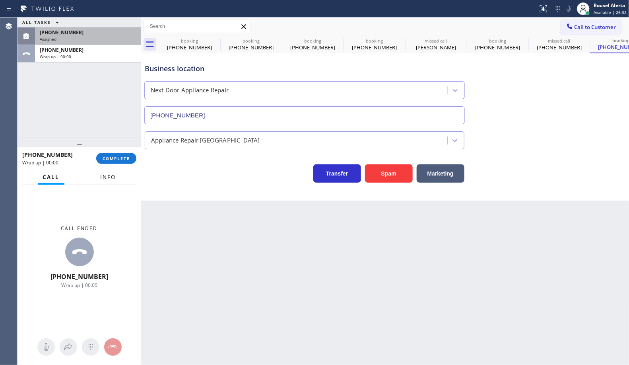
click at [108, 176] on span "Info" at bounding box center [109, 176] width 16 height 7
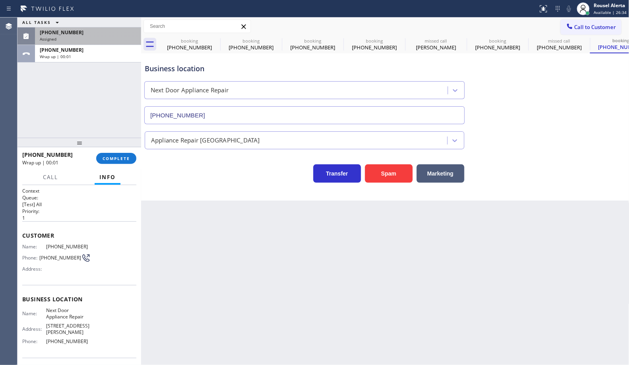
click at [116, 32] on div "[PHONE_NUMBER]" at bounding box center [88, 32] width 97 height 7
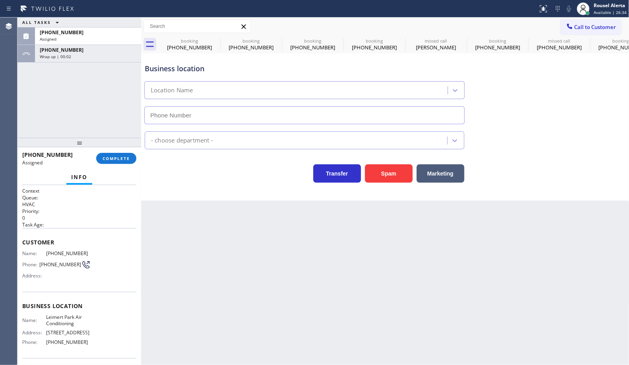
type input "[PHONE_NUMBER]"
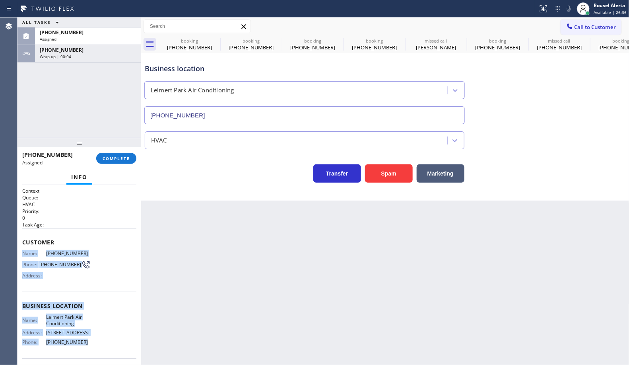
drag, startPoint x: 18, startPoint y: 249, endPoint x: 88, endPoint y: 337, distance: 112.7
click at [88, 337] on div "Context Queue: HVAC Priority: 0 Task Age: Customer Name: [PHONE_NUMBER] Phone: …" at bounding box center [80, 275] width 124 height 180
copy div "Name: [PHONE_NUMBER] Phone: [PHONE_NUMBER] Address: Business location Name: [GE…"
drag, startPoint x: 88, startPoint y: 39, endPoint x: 94, endPoint y: 148, distance: 109.6
click at [88, 39] on div "Assigned" at bounding box center [88, 39] width 97 height 6
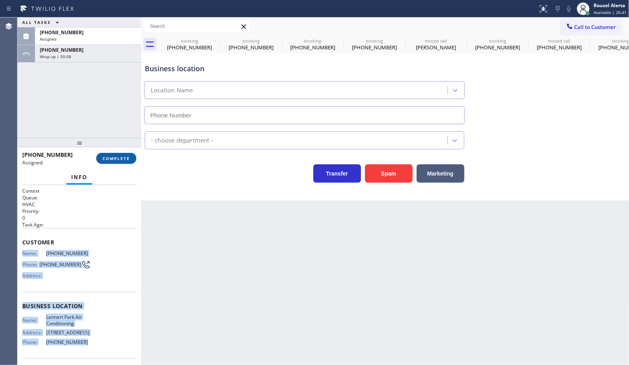
type input "[PHONE_NUMBER]"
click at [106, 156] on span "COMPLETE" at bounding box center [116, 159] width 27 height 6
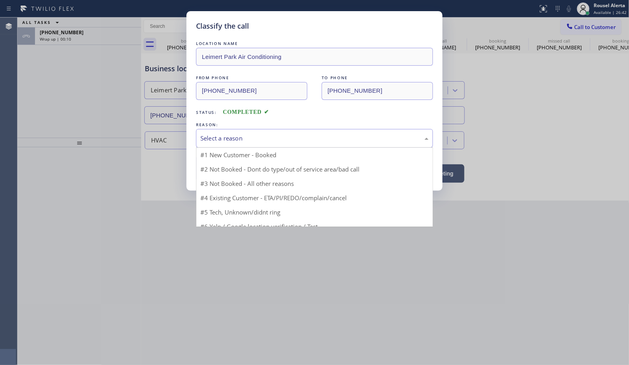
click at [234, 145] on div "Select a reason" at bounding box center [314, 138] width 237 height 19
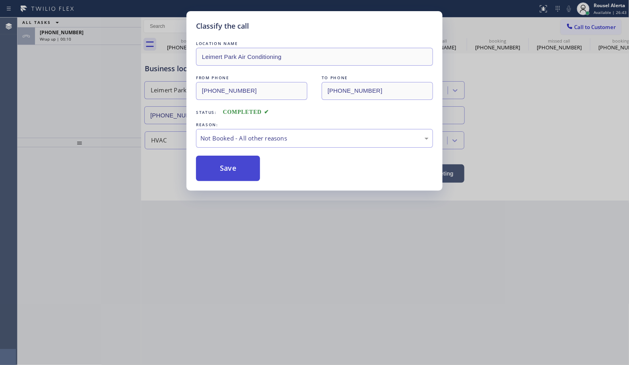
click at [233, 173] on button "Save" at bounding box center [228, 168] width 64 height 25
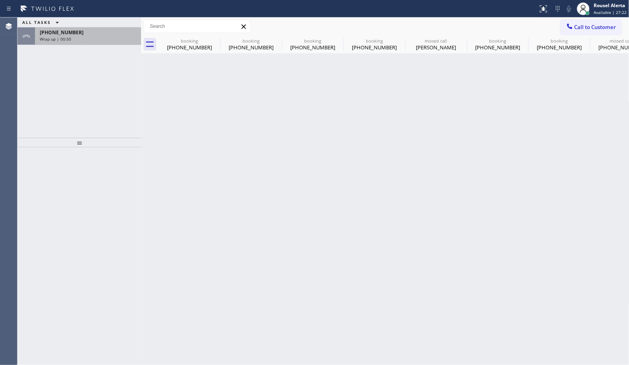
click at [94, 41] on div "Wrap up | 00:50" at bounding box center [88, 39] width 97 height 6
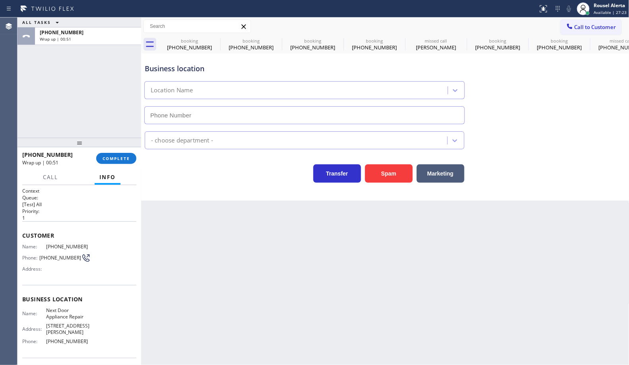
type input "[PHONE_NUMBER]"
drag, startPoint x: 128, startPoint y: 152, endPoint x: 123, endPoint y: 152, distance: 5.6
click at [128, 153] on button "COMPLETE" at bounding box center [116, 158] width 40 height 11
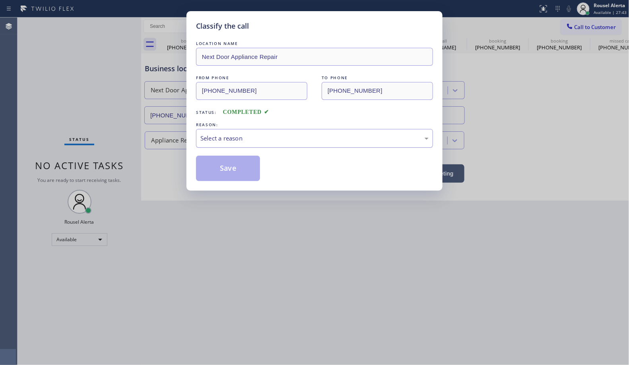
drag, startPoint x: 266, startPoint y: 138, endPoint x: 275, endPoint y: 144, distance: 11.3
click at [267, 138] on div "Select a reason" at bounding box center [315, 138] width 228 height 9
click at [231, 169] on button "Save" at bounding box center [228, 168] width 64 height 25
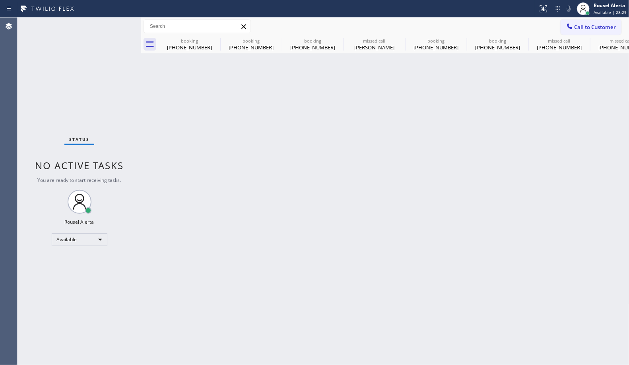
click at [180, 121] on div "Back to Dashboard Change Sender ID Customers Technicians Select a contact Outbo…" at bounding box center [385, 191] width 489 height 347
click at [215, 40] on icon at bounding box center [215, 41] width 10 height 10
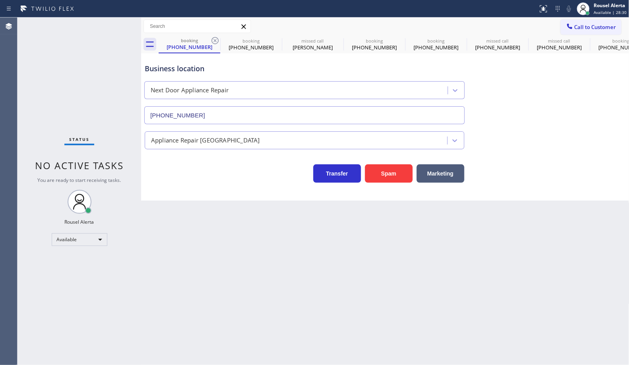
click at [215, 40] on icon at bounding box center [215, 41] width 10 height 10
click at [0, 0] on icon at bounding box center [0, 0] width 0 height 0
click at [334, 39] on icon at bounding box center [339, 41] width 10 height 10
click at [0, 0] on icon at bounding box center [0, 0] width 0 height 0
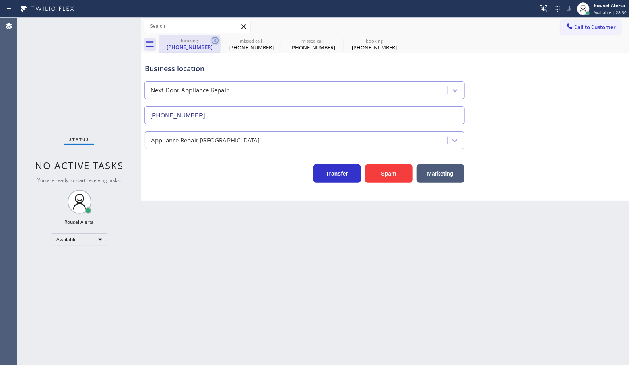
click at [216, 39] on icon at bounding box center [215, 41] width 10 height 10
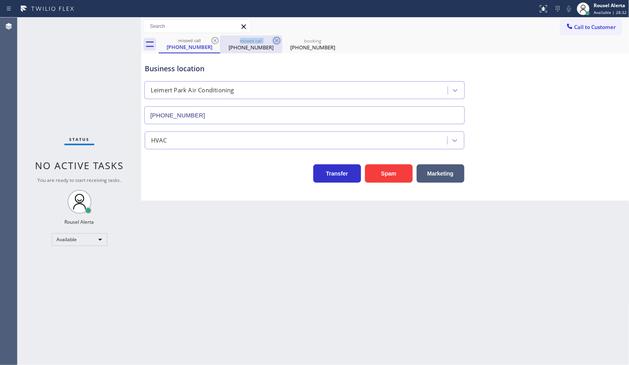
click at [272, 39] on icon at bounding box center [277, 41] width 10 height 10
click at [216, 39] on icon at bounding box center [215, 41] width 10 height 10
click at [216, 39] on div "booking [PHONE_NUMBER]" at bounding box center [394, 44] width 471 height 18
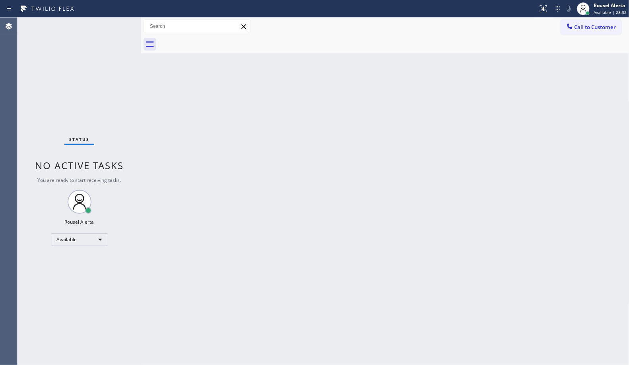
click at [333, 221] on div "Back to Dashboard Change Sender ID Customers Technicians Select a contact Outbo…" at bounding box center [385, 191] width 489 height 347
click at [78, 25] on div "Status No active tasks You are ready to start receiving tasks. Rousel Alerta Av…" at bounding box center [80, 191] width 124 height 347
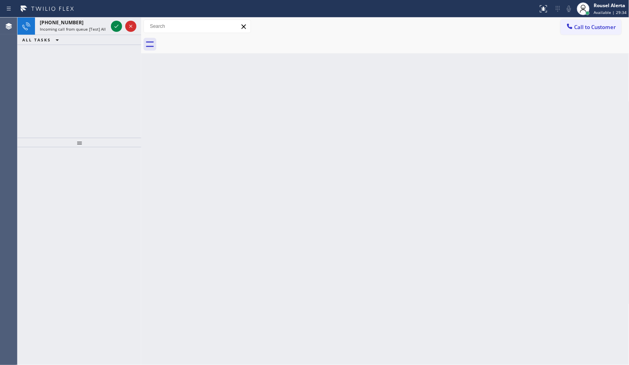
drag, startPoint x: 114, startPoint y: 64, endPoint x: 107, endPoint y: 49, distance: 17.1
click at [114, 64] on div "[PHONE_NUMBER] Incoming call from queue [Test] All ALL TASKS ALL TASKS ACTIVE T…" at bounding box center [80, 78] width 124 height 120
click at [114, 25] on icon at bounding box center [117, 26] width 10 height 10
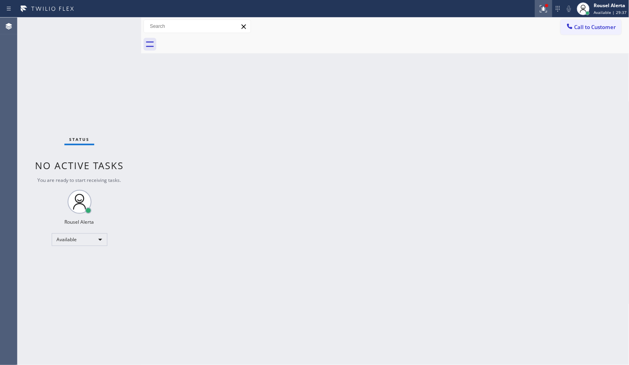
click at [545, 7] on icon at bounding box center [543, 7] width 5 height 3
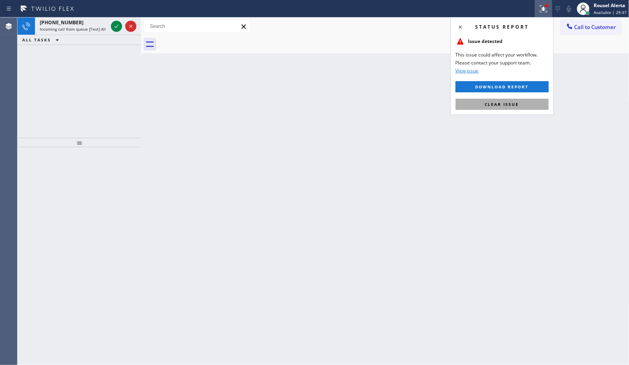
click at [512, 108] on button "Clear issue" at bounding box center [502, 104] width 93 height 11
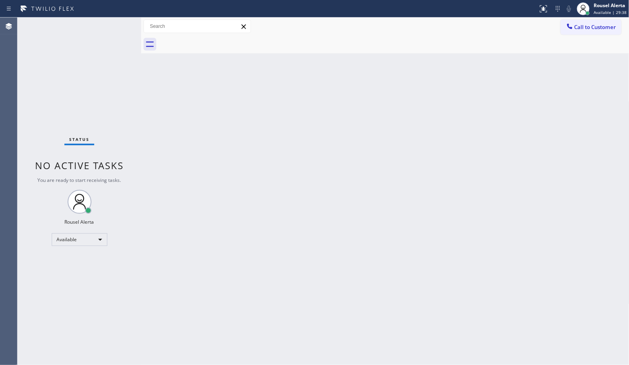
click at [82, 24] on div "Status No active tasks You are ready to start receiving tasks. Rousel Alerta Av…" at bounding box center [80, 191] width 124 height 347
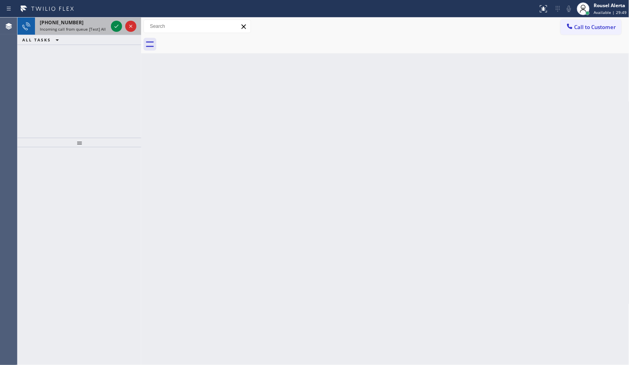
click at [104, 34] on div "[PHONE_NUMBER] Incoming call from queue [Test] All" at bounding box center [72, 27] width 74 height 18
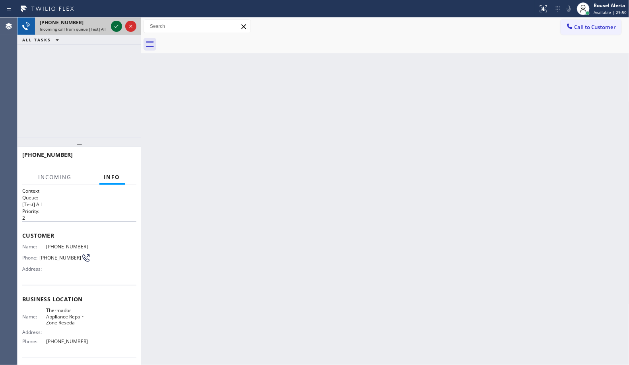
click at [116, 25] on icon at bounding box center [117, 26] width 10 height 10
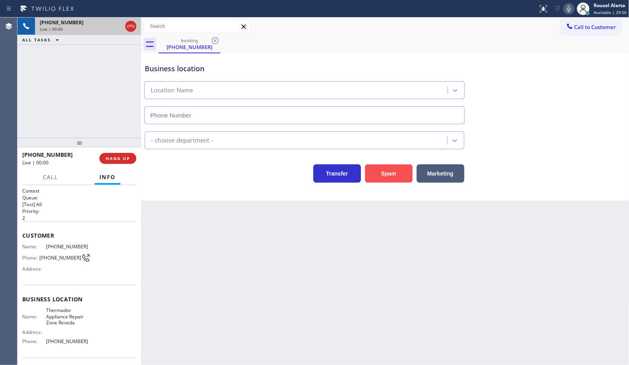
type input "[PHONE_NUMBER]"
click at [385, 181] on button "Spam" at bounding box center [389, 173] width 48 height 18
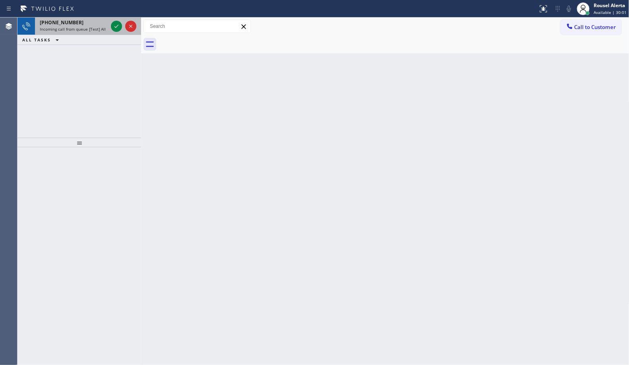
drag, startPoint x: 90, startPoint y: 29, endPoint x: 109, endPoint y: 29, distance: 19.9
click at [90, 29] on span "Incoming call from queue [Test] All" at bounding box center [73, 29] width 66 height 6
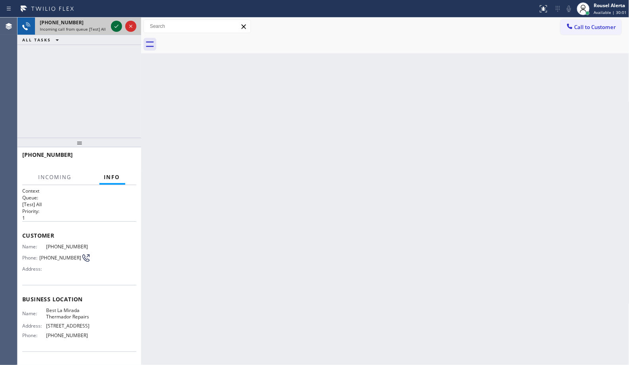
click at [114, 29] on icon at bounding box center [117, 26] width 10 height 10
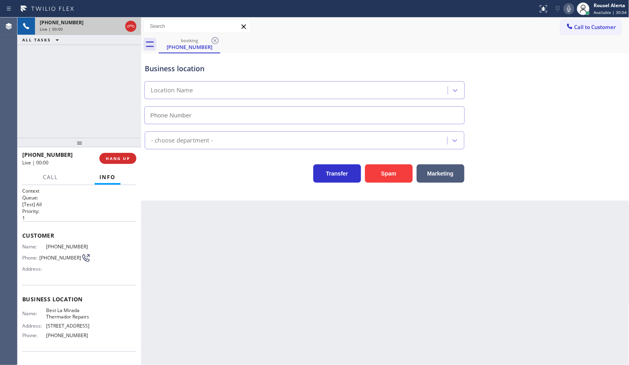
type input "[PHONE_NUMBER]"
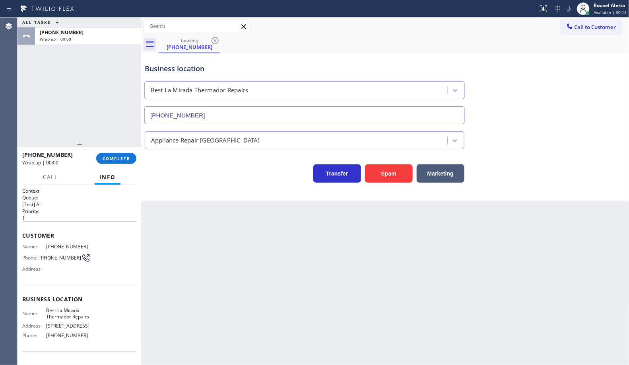
drag, startPoint x: 74, startPoint y: 58, endPoint x: 80, endPoint y: 66, distance: 9.2
click at [74, 58] on div "ALL TASKS ALL TASKS ACTIVE TASKS TASKS IN WRAP UP [PHONE_NUMBER] Wrap up | 00:00" at bounding box center [80, 78] width 124 height 120
click at [119, 157] on span "COMPLETE" at bounding box center [116, 159] width 27 height 6
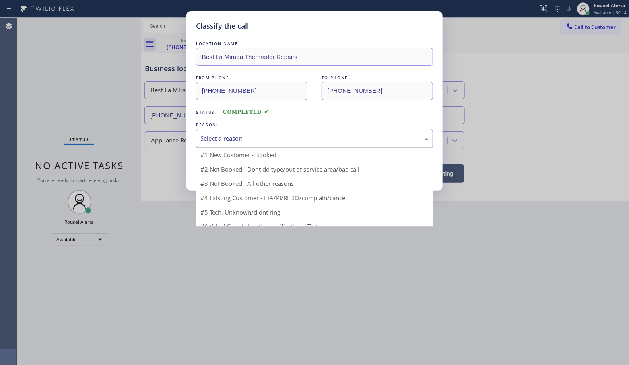
click at [240, 140] on div "Select a reason" at bounding box center [315, 138] width 228 height 9
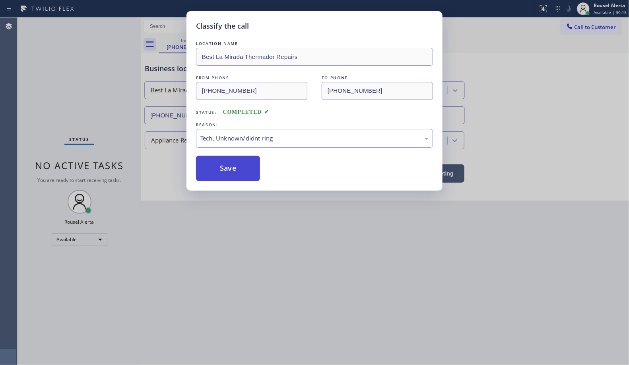
click at [232, 171] on button "Save" at bounding box center [228, 168] width 64 height 25
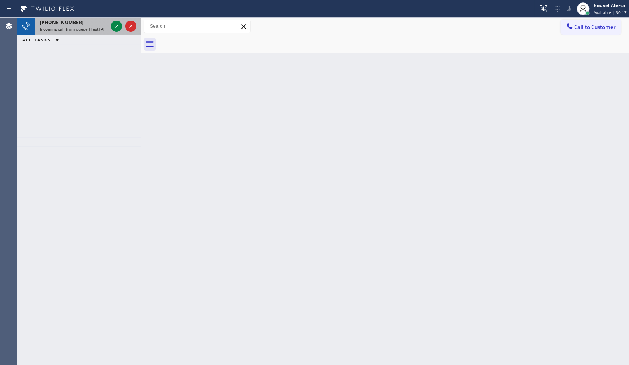
click at [77, 26] on span "Incoming call from queue [Test] All" at bounding box center [73, 29] width 66 height 6
drag, startPoint x: 93, startPoint y: 33, endPoint x: 100, endPoint y: 32, distance: 7.3
click at [93, 33] on div "[PHONE_NUMBER] Incoming call from queue [Test] All" at bounding box center [72, 27] width 74 height 18
click at [86, 23] on div "[PHONE_NUMBER]" at bounding box center [74, 22] width 68 height 7
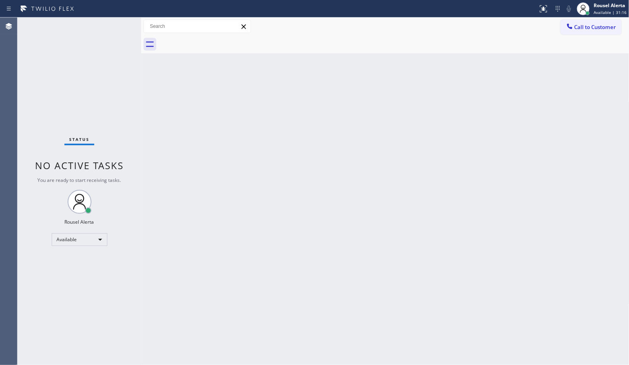
click at [117, 92] on div "Status No active tasks You are ready to start receiving tasks. Rousel Alerta Av…" at bounding box center [80, 191] width 124 height 347
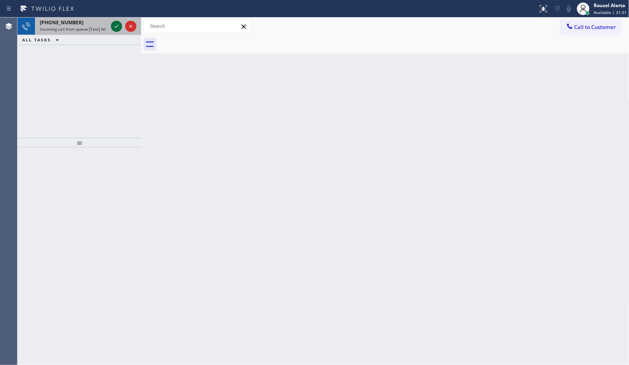
drag, startPoint x: 87, startPoint y: 30, endPoint x: 113, endPoint y: 31, distance: 25.9
click at [89, 30] on span "Incoming call from queue [Test] All" at bounding box center [73, 29] width 66 height 6
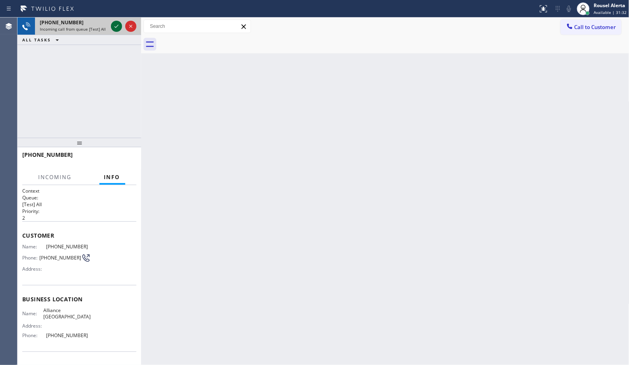
click at [116, 26] on icon at bounding box center [117, 26] width 10 height 10
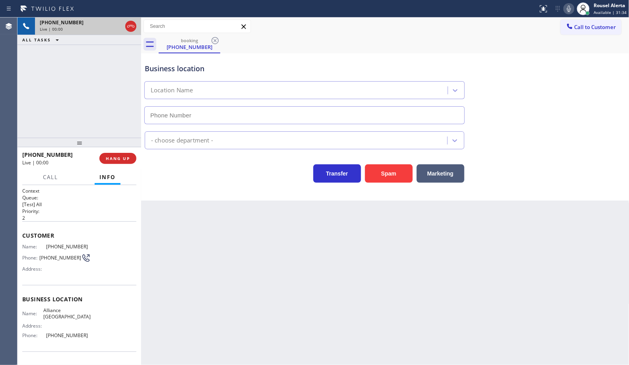
type input "[PHONE_NUMBER]"
click at [377, 179] on button "Spam" at bounding box center [389, 173] width 48 height 18
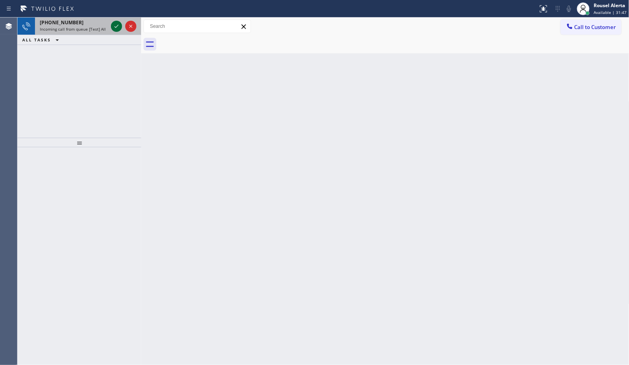
click at [95, 27] on span "Incoming call from queue [Test] All" at bounding box center [73, 29] width 66 height 6
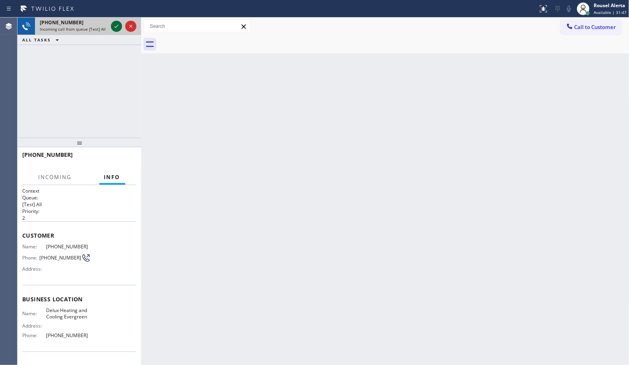
click at [115, 28] on icon at bounding box center [117, 26] width 10 height 10
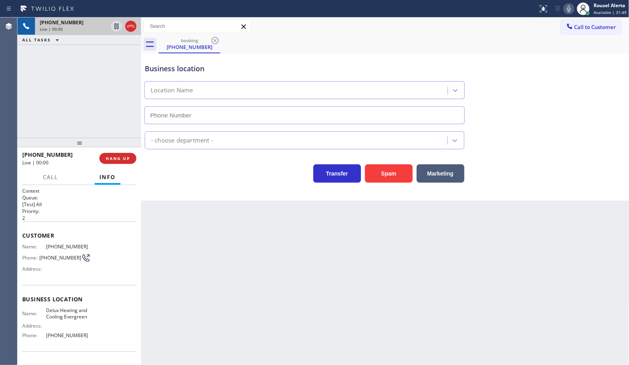
type input "[PHONE_NUMBER]"
click at [391, 180] on button "Spam" at bounding box center [389, 173] width 48 height 18
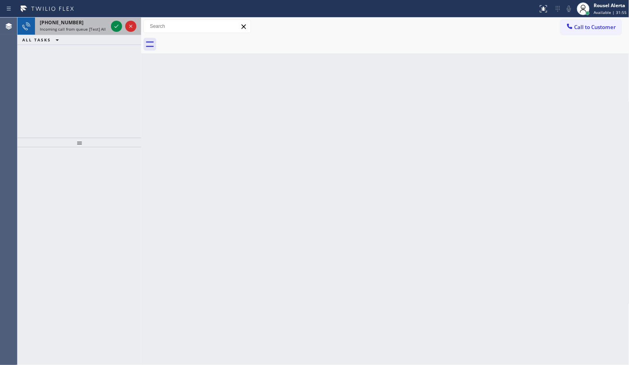
click at [92, 23] on div "[PHONE_NUMBER]" at bounding box center [74, 22] width 68 height 7
click at [99, 24] on div "[PHONE_NUMBER]" at bounding box center [74, 22] width 68 height 7
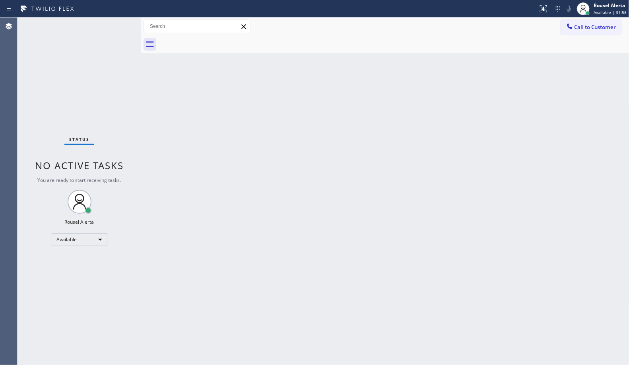
click at [229, 115] on div "Back to Dashboard Change Sender ID Customers Technicians Select a contact Outbo…" at bounding box center [385, 191] width 489 height 347
click at [559, 241] on div "Back to Dashboard Change Sender ID Customers Technicians Select a contact Outbo…" at bounding box center [385, 191] width 489 height 347
click at [546, 239] on div "Back to Dashboard Change Sender ID Customers Technicians Select a contact Outbo…" at bounding box center [385, 191] width 489 height 347
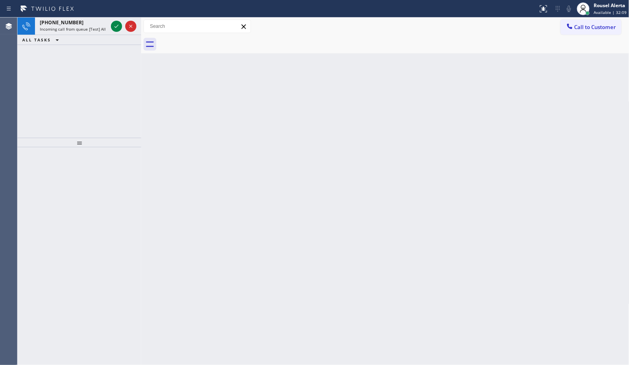
click at [98, 35] on div "ALL TASKS ALL TASKS ACTIVE TASKS TASKS IN WRAP UP" at bounding box center [80, 40] width 124 height 10
click at [113, 27] on icon at bounding box center [117, 26] width 10 height 10
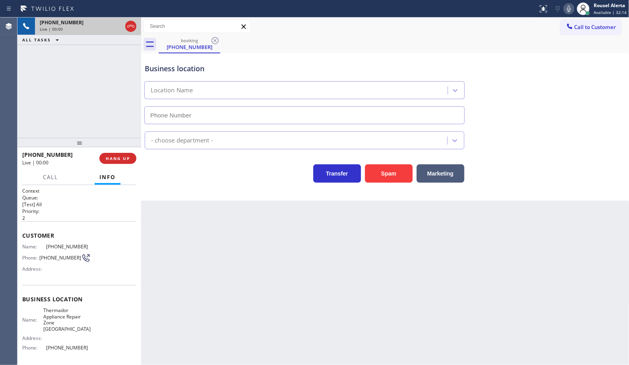
type input "[PHONE_NUMBER]"
click at [398, 183] on div "Business location Thermador Appliance Repair Zone [GEOGRAPHIC_DATA] [PHONE_NUMB…" at bounding box center [385, 126] width 489 height 147
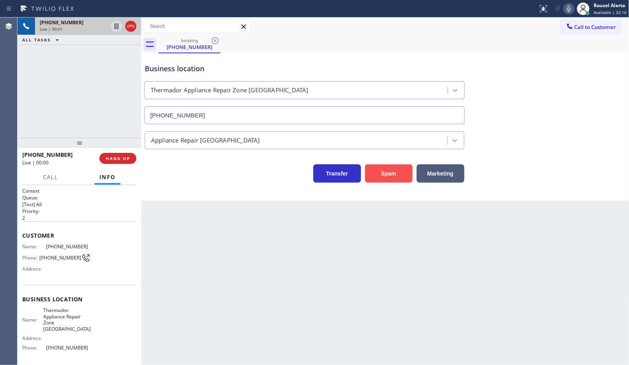
click at [397, 180] on button "Spam" at bounding box center [389, 173] width 48 height 18
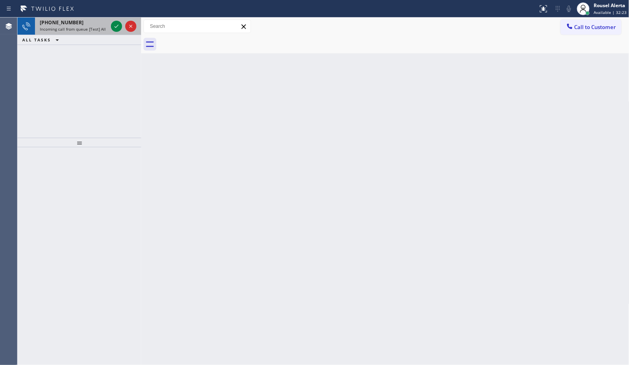
drag, startPoint x: 95, startPoint y: 31, endPoint x: 107, endPoint y: 28, distance: 12.2
click at [95, 31] on span "Incoming call from queue [Test] All" at bounding box center [73, 29] width 66 height 6
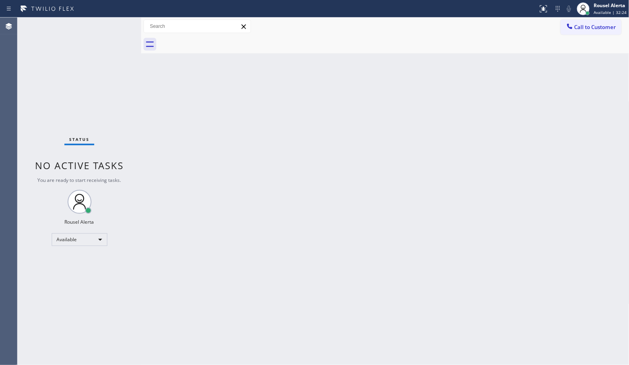
click at [172, 140] on div "Back to Dashboard Change Sender ID Customers Technicians Select a contact Outbo…" at bounding box center [385, 191] width 489 height 347
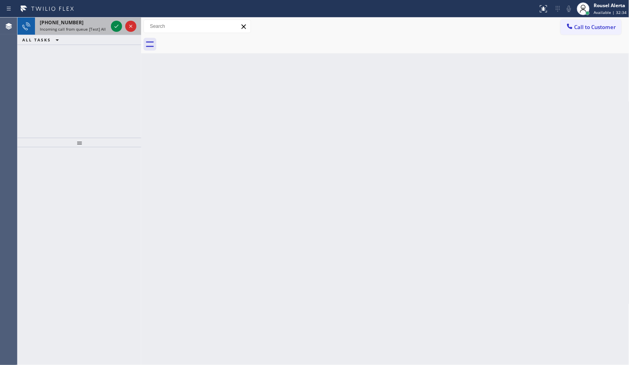
click at [93, 33] on div "[PHONE_NUMBER] Incoming call from queue [Test] All" at bounding box center [72, 27] width 74 height 18
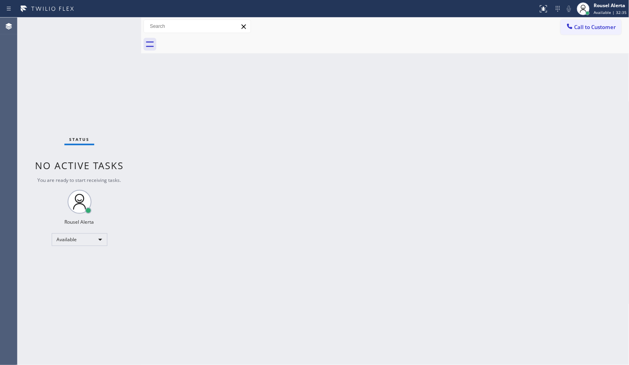
click at [86, 25] on div "Status No active tasks You are ready to start receiving tasks. Rousel Alerta Av…" at bounding box center [80, 191] width 124 height 347
drag, startPoint x: 92, startPoint y: 33, endPoint x: 94, endPoint y: 29, distance: 4.6
click at [92, 29] on div "Status No active tasks You are ready to start receiving tasks. Rousel Alerta Av…" at bounding box center [80, 191] width 124 height 347
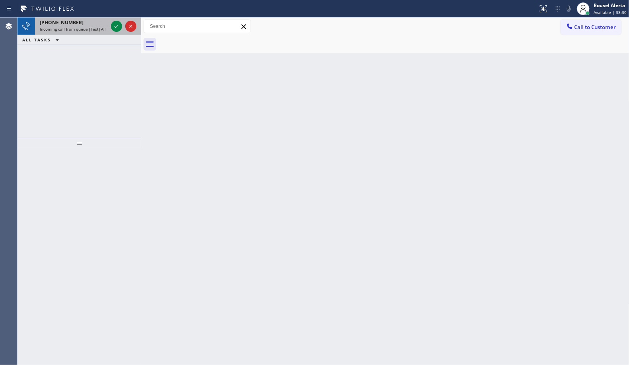
drag, startPoint x: 74, startPoint y: 29, endPoint x: 79, endPoint y: 29, distance: 4.4
click at [74, 29] on span "Incoming call from queue [Test] All" at bounding box center [73, 29] width 66 height 6
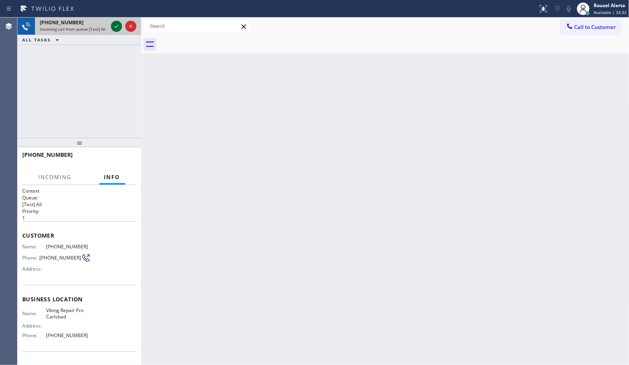
click at [112, 27] on icon at bounding box center [117, 26] width 10 height 10
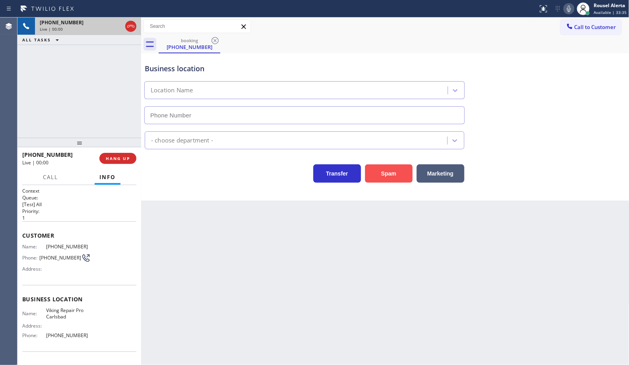
type input "[PHONE_NUMBER]"
click at [385, 179] on button "Spam" at bounding box center [389, 173] width 48 height 18
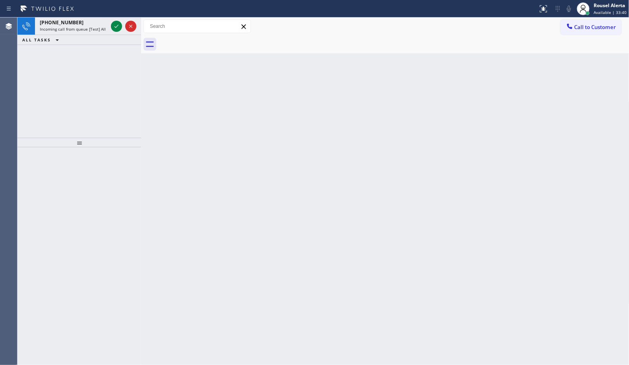
drag, startPoint x: 77, startPoint y: 29, endPoint x: 114, endPoint y: 35, distance: 37.5
click at [77, 29] on span "Incoming call from queue [Test] All" at bounding box center [73, 29] width 66 height 6
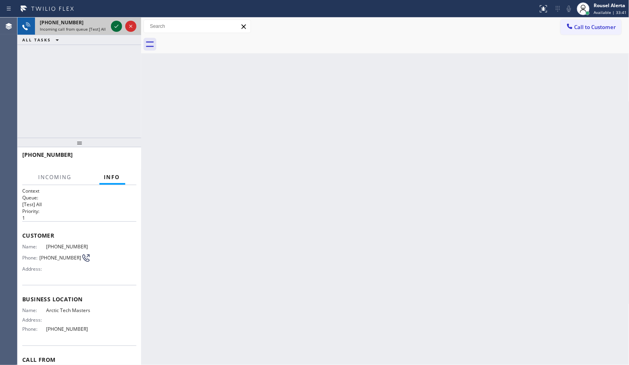
click at [116, 26] on icon at bounding box center [117, 26] width 10 height 10
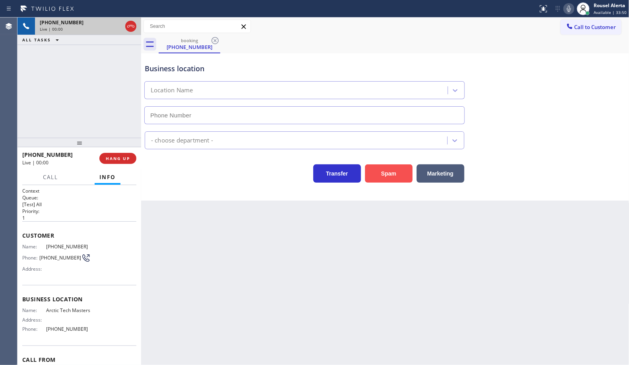
type input "[PHONE_NUMBER]"
click at [395, 175] on button "Spam" at bounding box center [389, 173] width 48 height 18
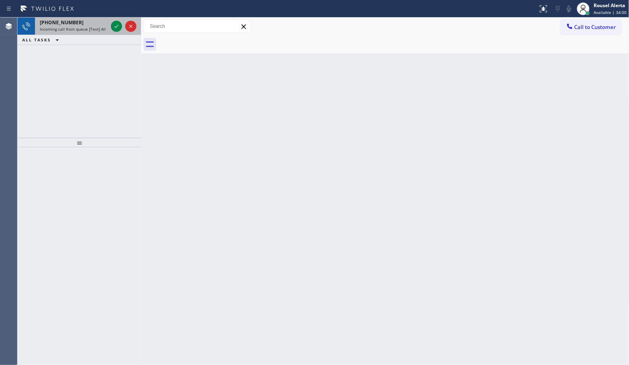
drag, startPoint x: 92, startPoint y: 27, endPoint x: 120, endPoint y: 32, distance: 28.7
click at [92, 27] on span "Incoming call from queue [Test] All" at bounding box center [73, 29] width 66 height 6
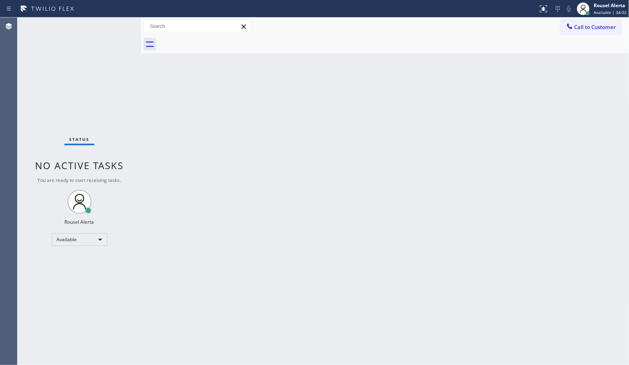
click at [215, 165] on div "Back to Dashboard Change Sender ID Customers Technicians Select a contact Outbo…" at bounding box center [385, 191] width 489 height 347
click at [86, 29] on div "Status No active tasks You are ready to start receiving tasks. Rousel Alerta Av…" at bounding box center [80, 191] width 124 height 347
click at [221, 202] on div "Back to Dashboard Change Sender ID Customers Technicians Select a contact Outbo…" at bounding box center [385, 191] width 489 height 347
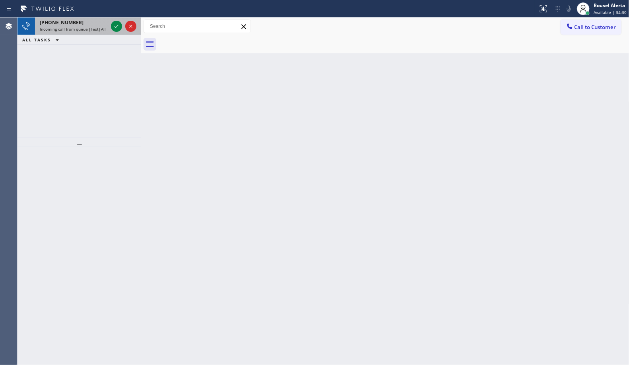
click at [105, 29] on div "Incoming call from queue [Test] All" at bounding box center [74, 29] width 68 height 6
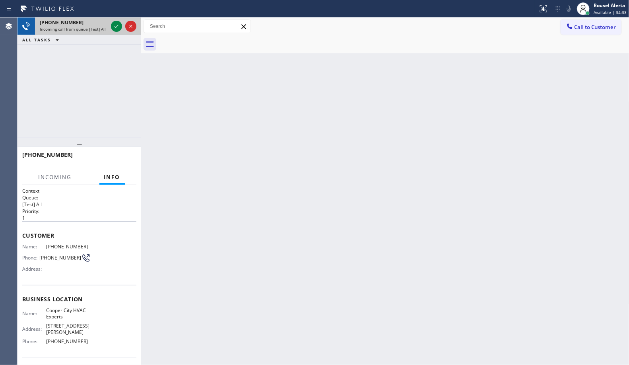
click at [99, 28] on span "Incoming call from queue [Test] All" at bounding box center [73, 29] width 66 height 6
click at [117, 27] on icon at bounding box center [117, 26] width 4 height 3
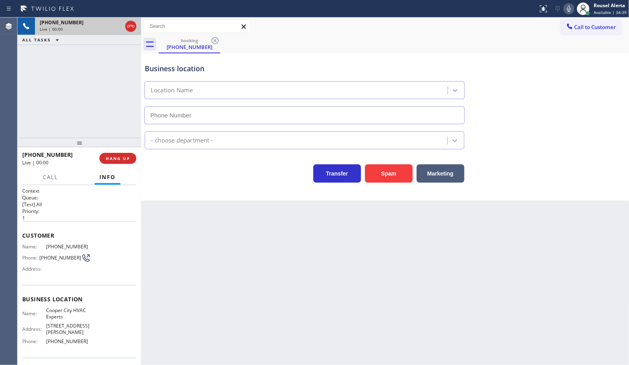
type input "[PHONE_NUMBER]"
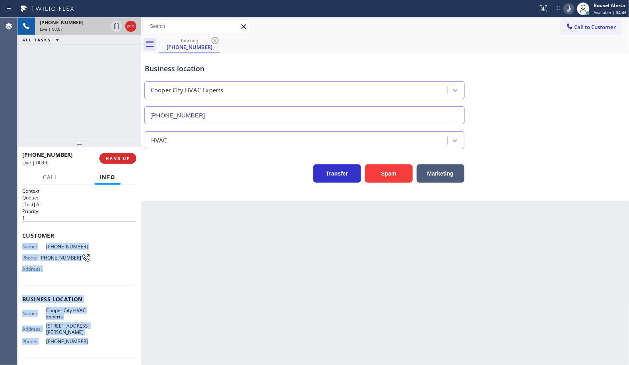
drag, startPoint x: 21, startPoint y: 247, endPoint x: 96, endPoint y: 343, distance: 121.9
click at [96, 343] on div "Context Queue: [Test] All Priority: 1 Customer Name: [PHONE_NUMBER] Phone: [PHO…" at bounding box center [80, 275] width 124 height 180
copy div "Name: [PHONE_NUMBER] Phone: [PHONE_NUMBER] Address: Business location Name: [GE…"
click at [115, 52] on icon at bounding box center [117, 54] width 10 height 10
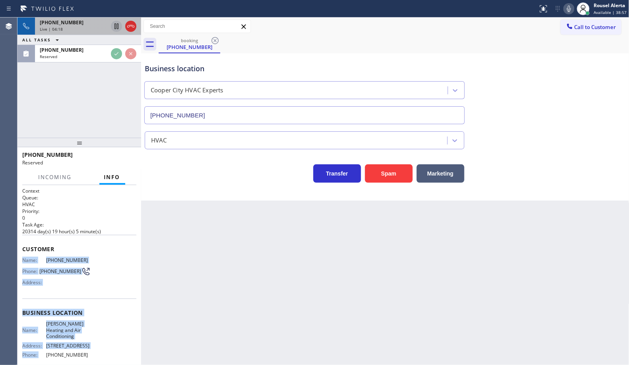
click at [115, 30] on icon at bounding box center [117, 26] width 10 height 10
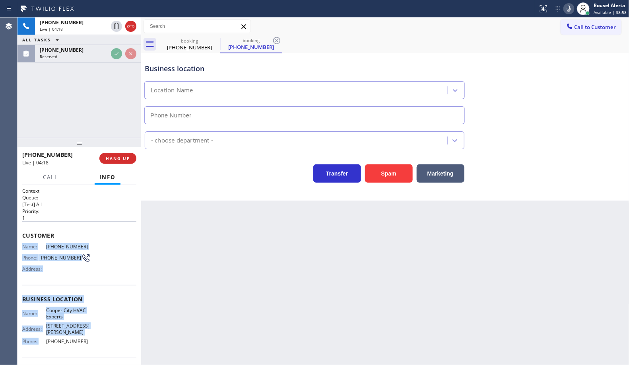
type input "[PHONE_NUMBER]"
click at [570, 8] on icon at bounding box center [569, 9] width 4 height 6
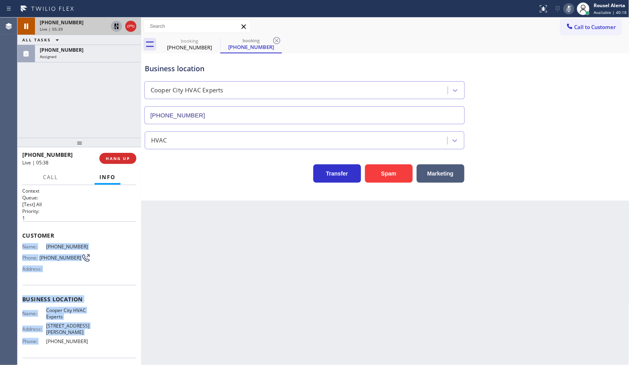
click at [114, 24] on icon at bounding box center [117, 26] width 10 height 10
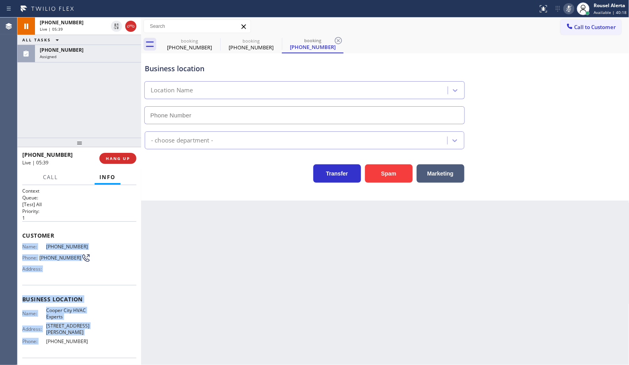
type input "[PHONE_NUMBER]"
click at [570, 7] on icon at bounding box center [569, 9] width 4 height 6
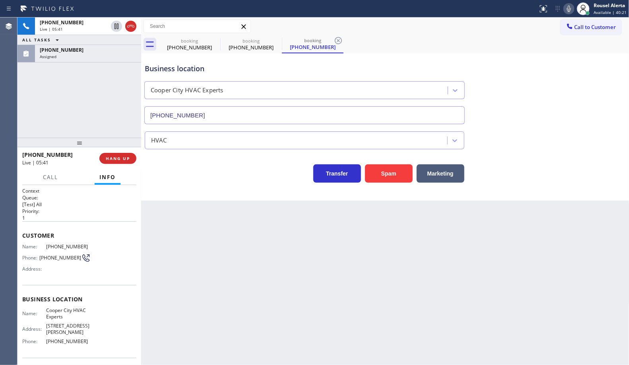
click at [92, 66] on div "[PHONE_NUMBER] Live | 05:41 ALL TASKS ALL TASKS ACTIVE TASKS TASKS IN WRAP UP […" at bounding box center [80, 78] width 124 height 120
click at [116, 50] on div "[PHONE_NUMBER]" at bounding box center [88, 50] width 97 height 7
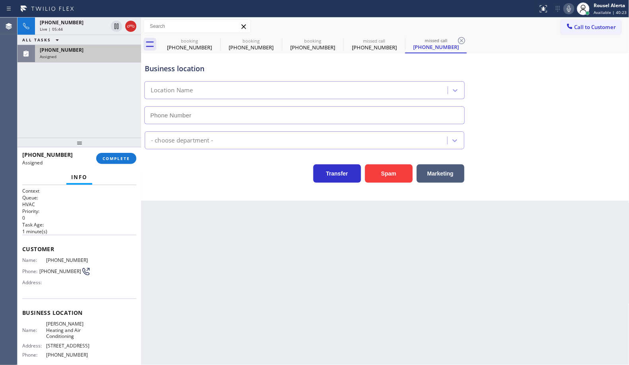
type input "[PHONE_NUMBER]"
click at [104, 57] on div "Assigned" at bounding box center [88, 57] width 97 height 6
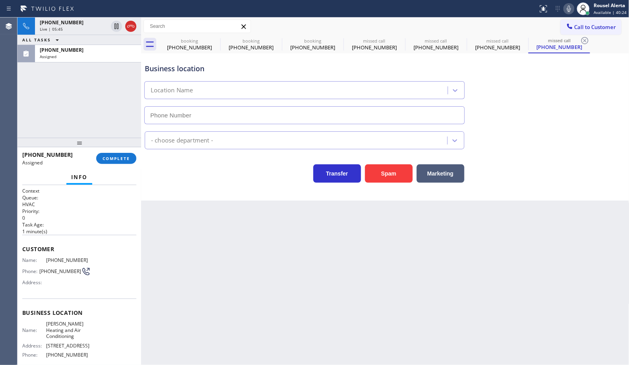
type input "[PHONE_NUMBER]"
click at [108, 157] on span "COMPLETE" at bounding box center [116, 159] width 27 height 6
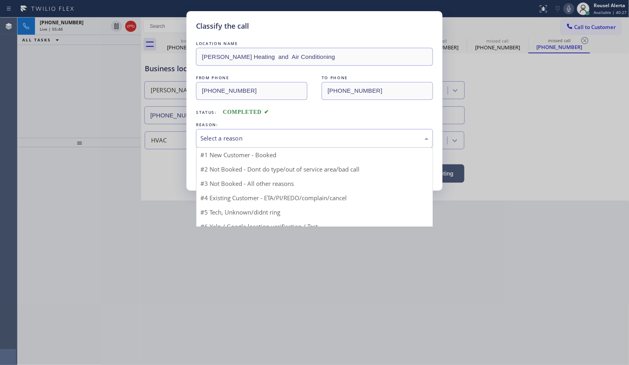
click at [263, 141] on div "Select a reason" at bounding box center [315, 138] width 228 height 9
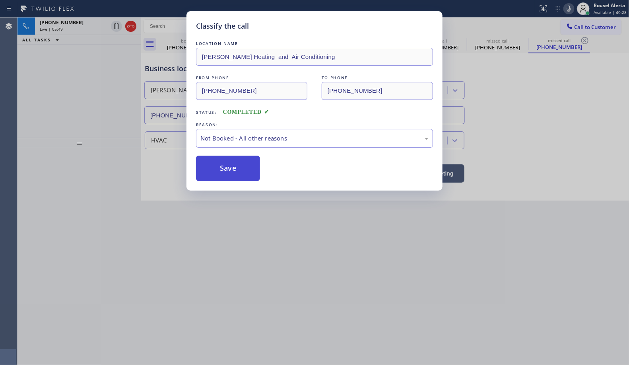
click at [240, 168] on button "Save" at bounding box center [228, 168] width 64 height 25
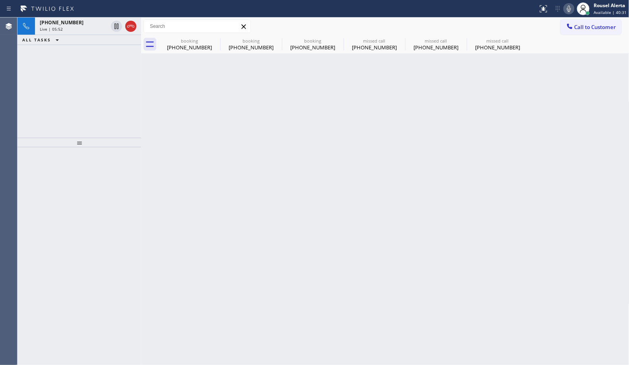
click at [327, 110] on div "Back to Dashboard Change Sender ID Customers Technicians Select a contact Outbo…" at bounding box center [385, 191] width 489 height 347
click at [432, 145] on div "Back to Dashboard Change Sender ID Customers Technicians Select a contact Outbo…" at bounding box center [385, 191] width 489 height 347
click at [326, 148] on div "Back to Dashboard Change Sender ID Customers Technicians Select a contact Outbo…" at bounding box center [385, 191] width 489 height 347
click at [211, 49] on div "[PHONE_NUMBER]" at bounding box center [190, 47] width 60 height 7
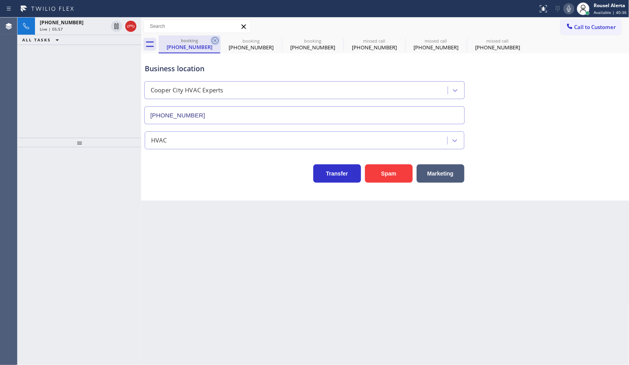
click at [215, 39] on icon at bounding box center [215, 41] width 10 height 10
click at [216, 39] on icon at bounding box center [215, 41] width 10 height 10
click at [215, 41] on icon at bounding box center [215, 41] width 10 height 10
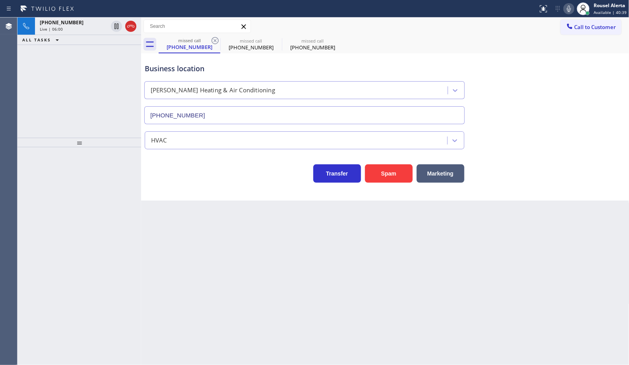
click at [215, 41] on icon at bounding box center [215, 41] width 10 height 10
click at [212, 41] on icon at bounding box center [215, 40] width 7 height 7
click at [296, 265] on div "Back to Dashboard Change Sender ID Customers Technicians Select a contact Outbo…" at bounding box center [385, 191] width 489 height 347
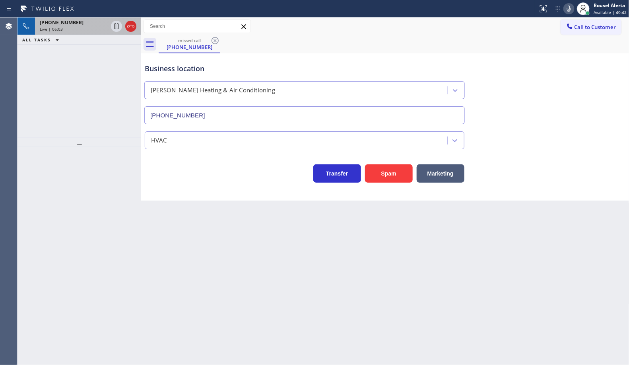
click at [75, 30] on div "Live | 06:03" at bounding box center [74, 29] width 68 height 6
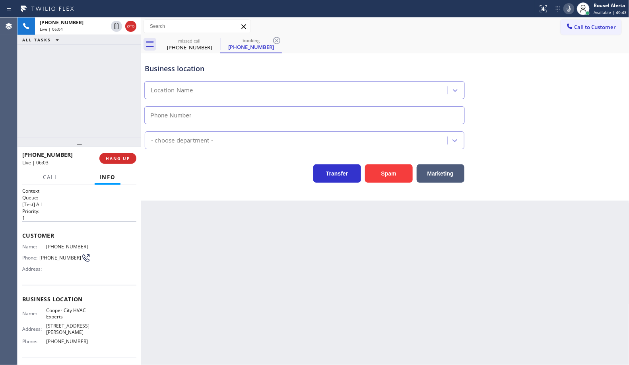
type input "[PHONE_NUMBER]"
click at [46, 182] on button "Call" at bounding box center [50, 177] width 25 height 16
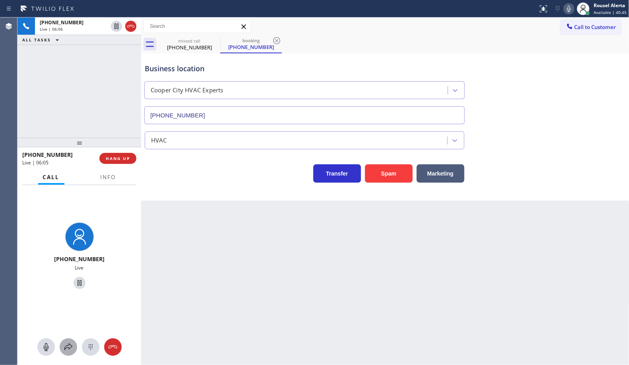
click at [70, 347] on icon at bounding box center [69, 347] width 10 height 10
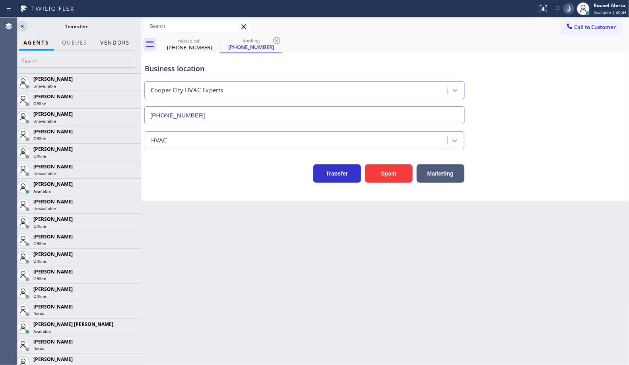
click at [122, 43] on button "Vendors" at bounding box center [114, 43] width 39 height 16
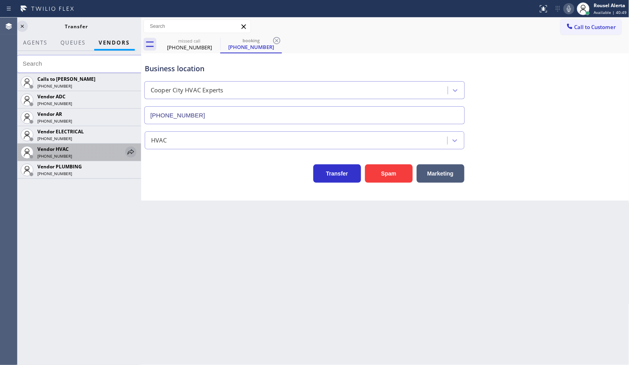
click at [128, 152] on icon at bounding box center [131, 151] width 6 height 5
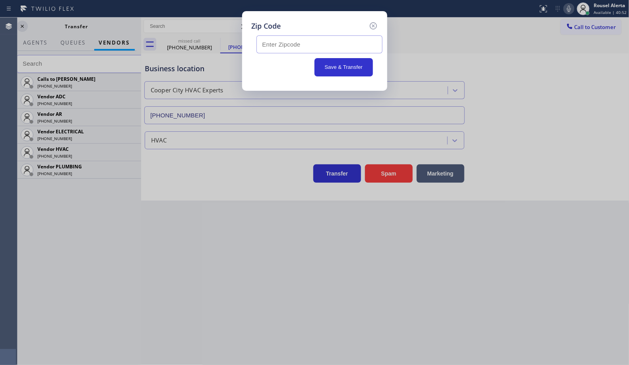
click at [354, 47] on input "text" at bounding box center [320, 44] width 126 height 18
paste input "33330"
type input "33330"
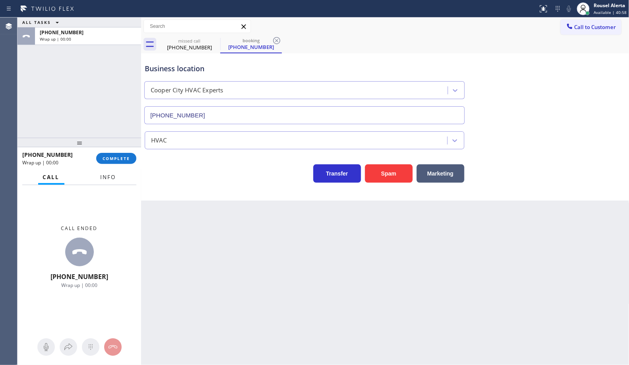
drag, startPoint x: 100, startPoint y: 180, endPoint x: 138, endPoint y: 181, distance: 37.8
click at [101, 180] on span "Info" at bounding box center [109, 176] width 16 height 7
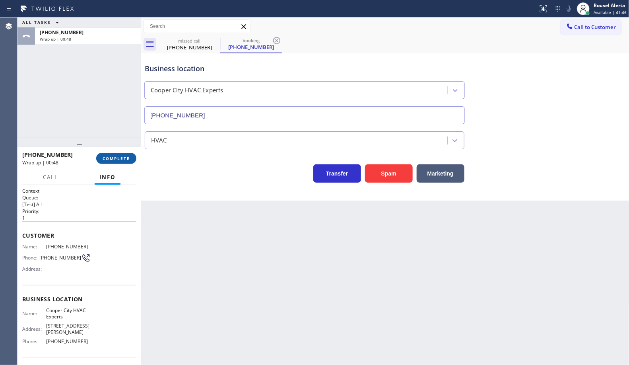
click at [114, 154] on button "COMPLETE" at bounding box center [116, 158] width 40 height 11
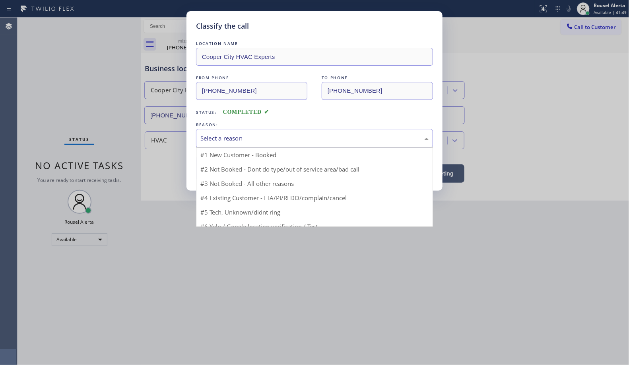
click at [275, 136] on div "Select a reason" at bounding box center [315, 138] width 228 height 9
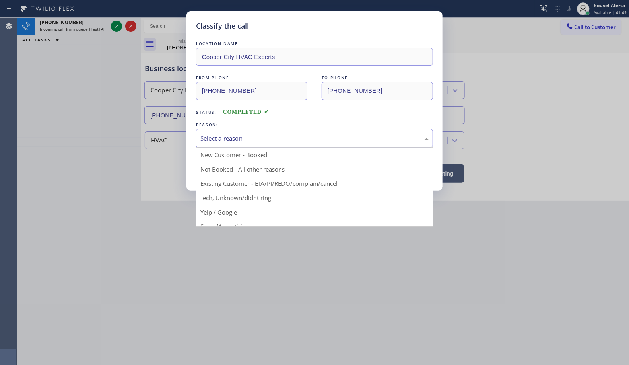
click at [271, 144] on div "Select a reason" at bounding box center [314, 138] width 237 height 19
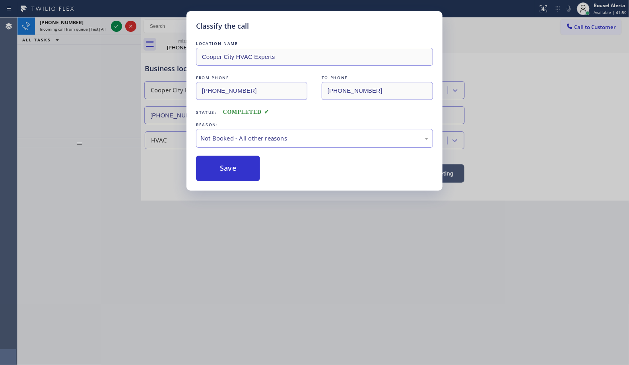
drag, startPoint x: 235, startPoint y: 162, endPoint x: 96, endPoint y: 2, distance: 211.8
click at [234, 162] on button "Save" at bounding box center [228, 168] width 64 height 25
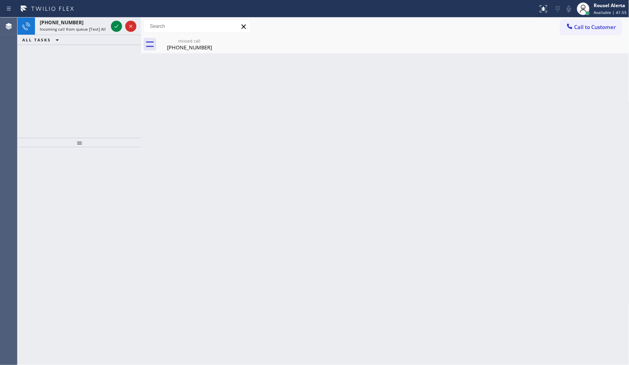
click at [216, 191] on div "Back to Dashboard Change Sender ID Customers Technicians Select a contact Outbo…" at bounding box center [385, 191] width 489 height 347
drag, startPoint x: 68, startPoint y: 18, endPoint x: 76, endPoint y: 23, distance: 8.9
click at [70, 20] on div "[PHONE_NUMBER] Incoming call from queue [Test] All" at bounding box center [72, 27] width 74 height 18
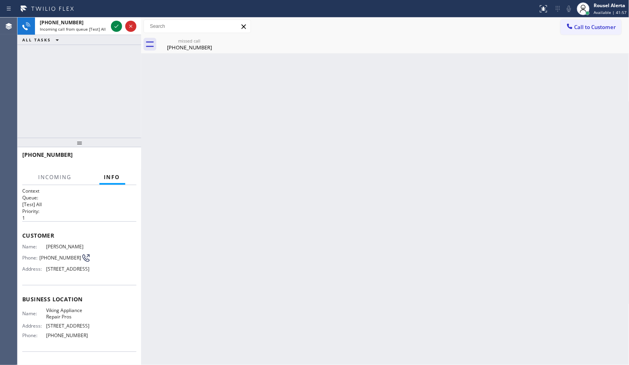
click at [293, 177] on div "Back to Dashboard Change Sender ID Customers Technicians Select a contact Outbo…" at bounding box center [385, 191] width 489 height 347
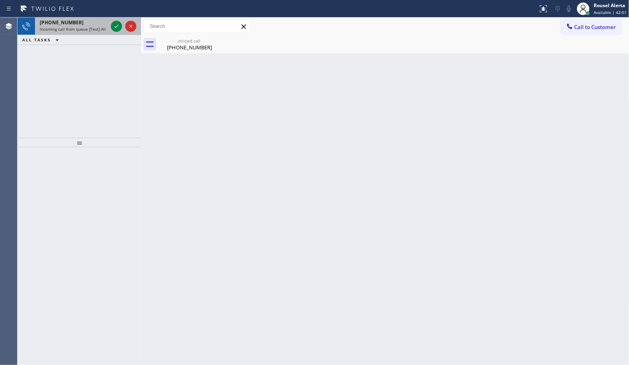
drag, startPoint x: 99, startPoint y: 19, endPoint x: 103, endPoint y: 20, distance: 4.1
click at [99, 19] on div "[PHONE_NUMBER]" at bounding box center [74, 22] width 68 height 7
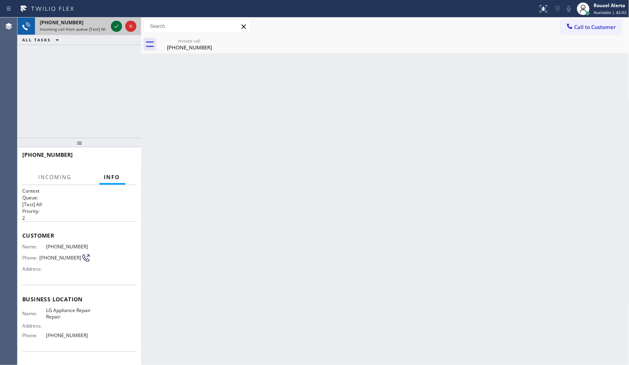
click at [112, 24] on icon at bounding box center [117, 26] width 10 height 10
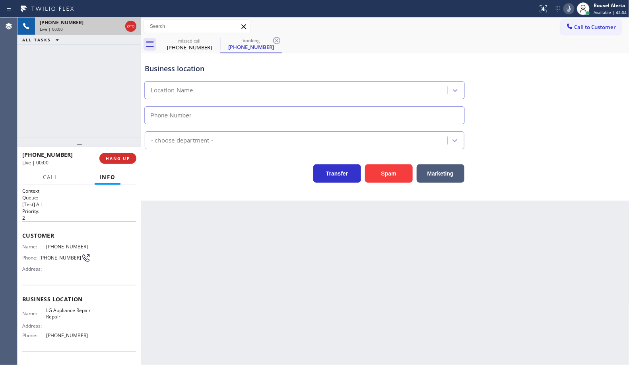
type input "[PHONE_NUMBER]"
click at [376, 177] on button "Spam" at bounding box center [389, 173] width 48 height 18
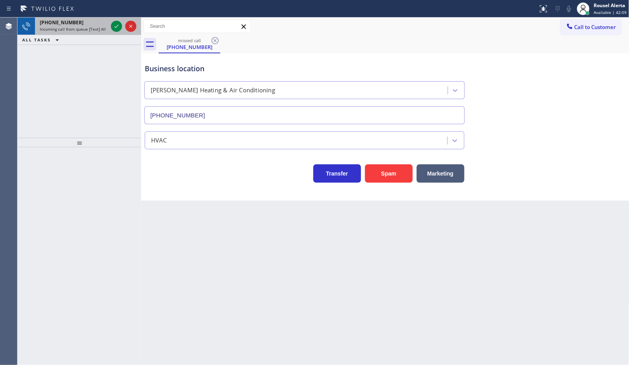
click at [98, 32] on div "[PHONE_NUMBER] Incoming call from queue [Test] All" at bounding box center [72, 27] width 74 height 18
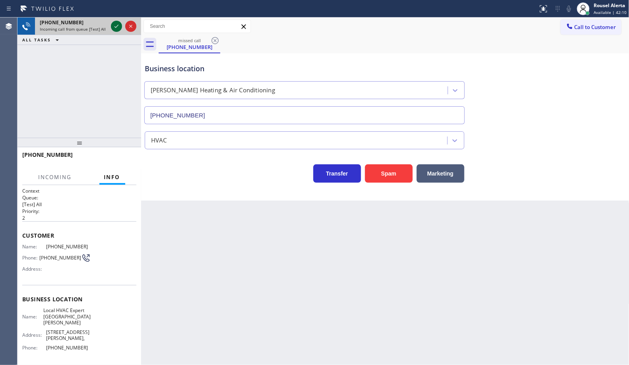
click at [115, 27] on icon at bounding box center [117, 26] width 10 height 10
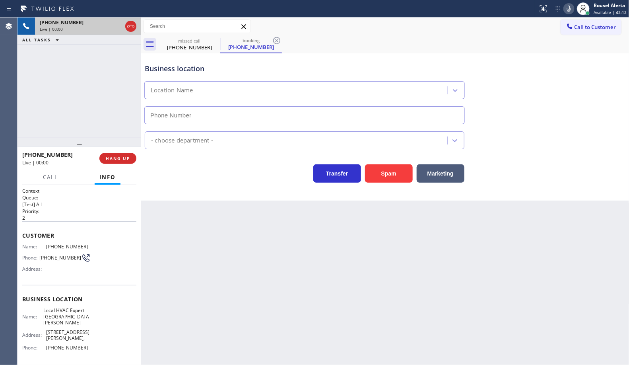
type input "[PHONE_NUMBER]"
click at [387, 178] on button "Spam" at bounding box center [389, 173] width 48 height 18
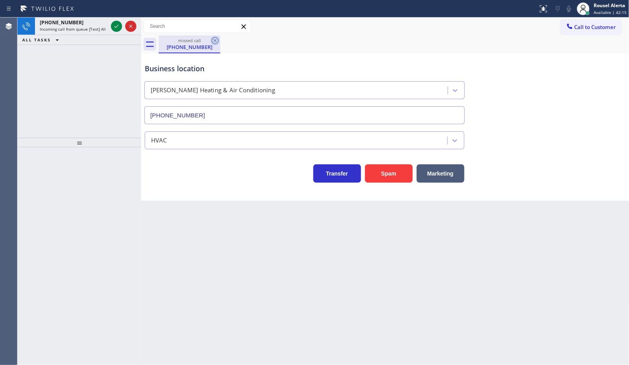
click at [214, 43] on icon at bounding box center [215, 41] width 10 height 10
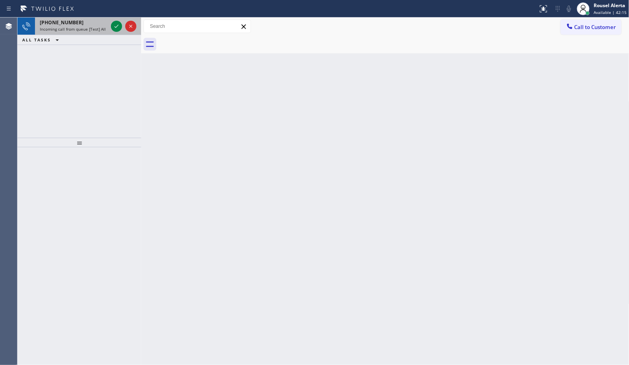
click at [93, 22] on div "[PHONE_NUMBER]" at bounding box center [74, 22] width 68 height 7
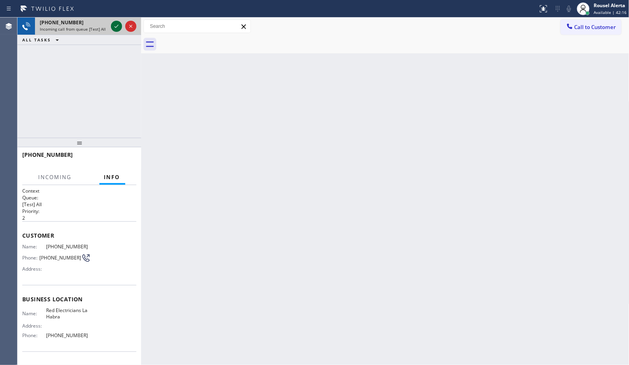
click at [112, 25] on icon at bounding box center [117, 26] width 10 height 10
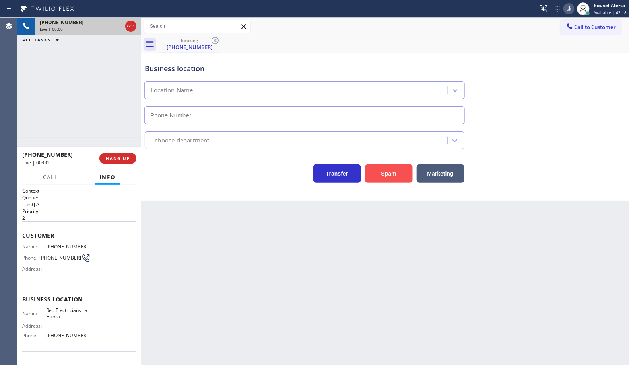
type input "[PHONE_NUMBER]"
click at [373, 179] on button "Spam" at bounding box center [389, 173] width 48 height 18
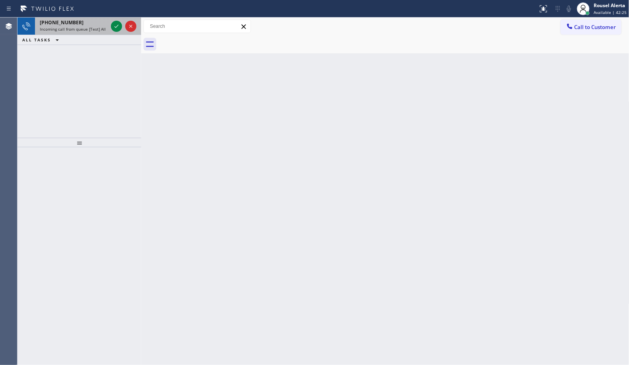
click at [93, 22] on div "[PHONE_NUMBER]" at bounding box center [74, 22] width 68 height 7
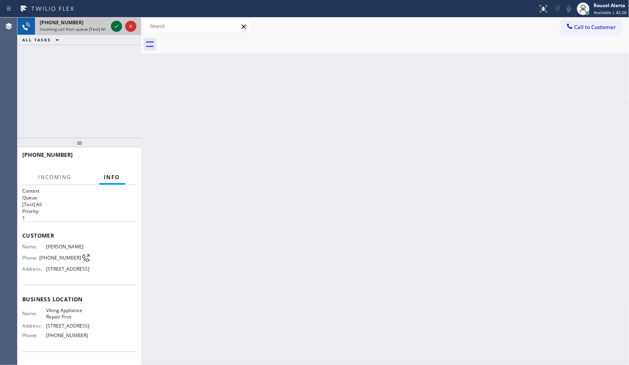
click at [114, 27] on icon at bounding box center [117, 26] width 10 height 10
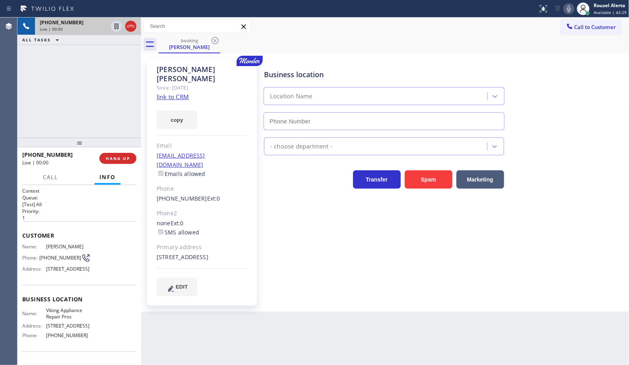
type input "[PHONE_NUMBER]"
click at [167, 93] on link "link to CRM" at bounding box center [173, 97] width 32 height 8
click at [70, 90] on div "[PHONE_NUMBER] Live | 01:48 ALL TASKS ALL TASKS ACTIVE TASKS TASKS IN WRAP UP" at bounding box center [80, 78] width 124 height 120
click at [116, 28] on icon at bounding box center [117, 26] width 10 height 10
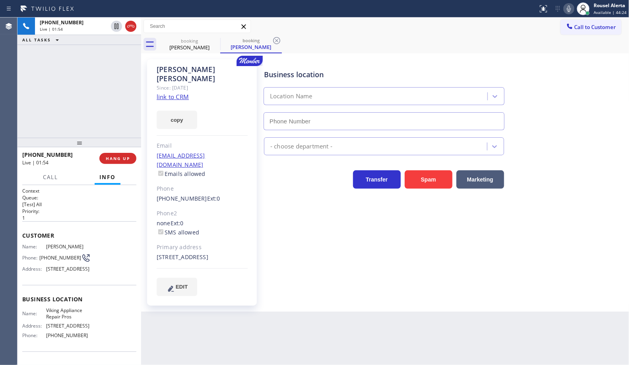
type input "[PHONE_NUMBER]"
drag, startPoint x: 569, startPoint y: 10, endPoint x: 569, endPoint y: 18, distance: 7.6
click at [569, 10] on icon at bounding box center [570, 9] width 10 height 10
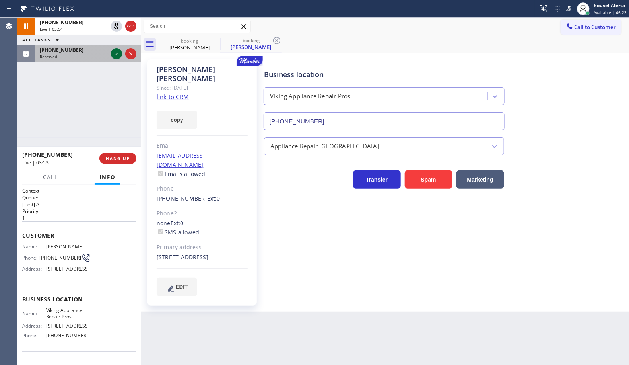
click at [120, 55] on icon at bounding box center [117, 54] width 10 height 10
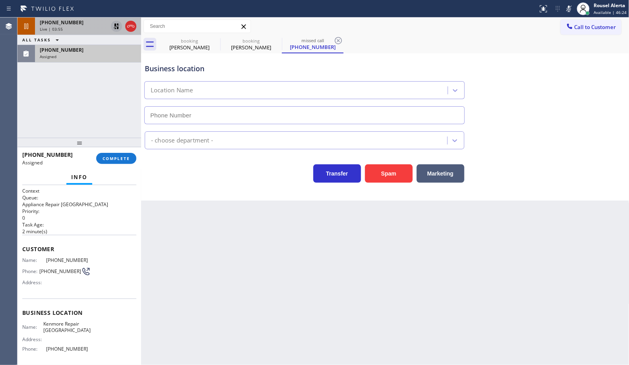
type input "[PHONE_NUMBER]"
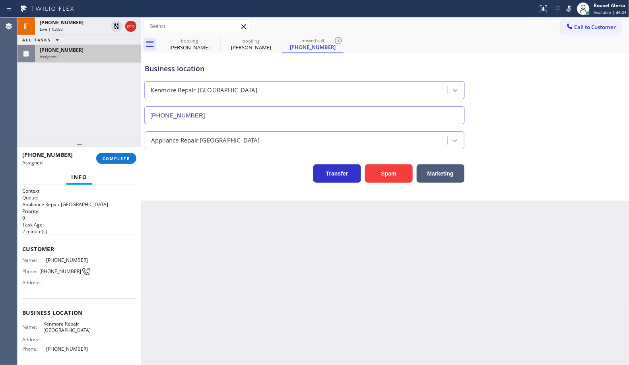
drag, startPoint x: 115, startPoint y: 29, endPoint x: 156, endPoint y: 25, distance: 40.4
click at [115, 29] on icon at bounding box center [117, 26] width 10 height 10
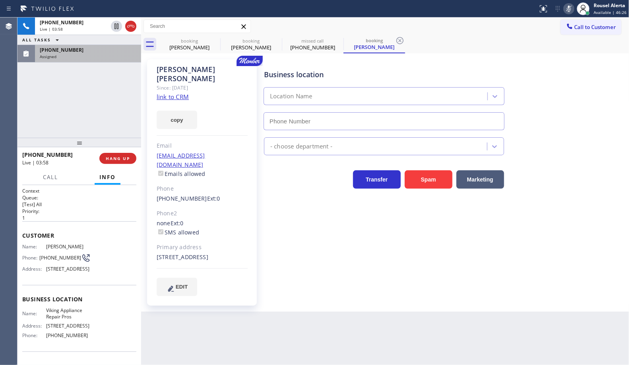
click at [567, 11] on icon at bounding box center [570, 9] width 10 height 10
type input "[PHONE_NUMBER]"
drag, startPoint x: 62, startPoint y: 31, endPoint x: 205, endPoint y: 265, distance: 273.8
click at [62, 31] on div "Live | 08:32" at bounding box center [74, 29] width 68 height 6
type input "[PHONE_NUMBER]"
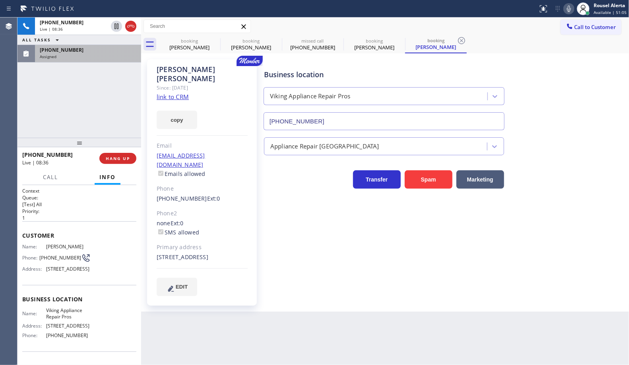
click at [76, 51] on div "[PHONE_NUMBER]" at bounding box center [88, 50] width 97 height 7
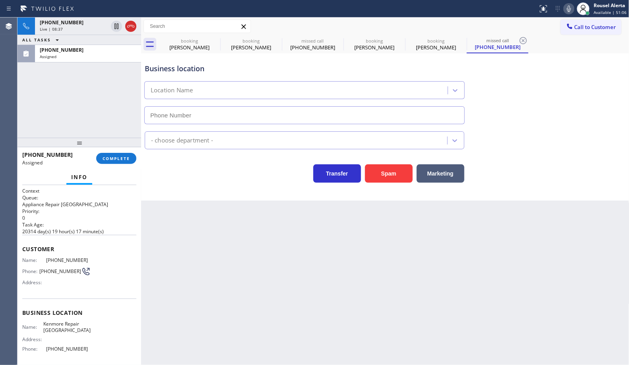
type input "[PHONE_NUMBER]"
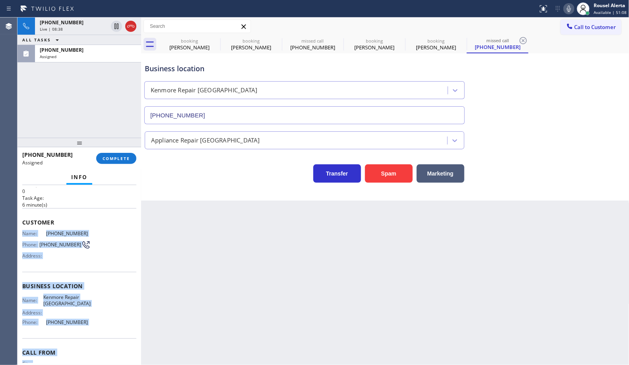
scroll to position [60, 0]
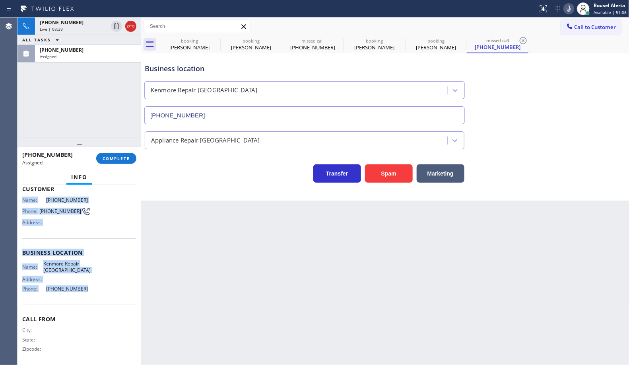
drag, startPoint x: 21, startPoint y: 259, endPoint x: 92, endPoint y: 287, distance: 76.8
click at [92, 287] on div "Context Queue: Appliance Repair High End Priority: 0 Task Age: [DEMOGRAPHIC_DAT…" at bounding box center [80, 275] width 124 height 180
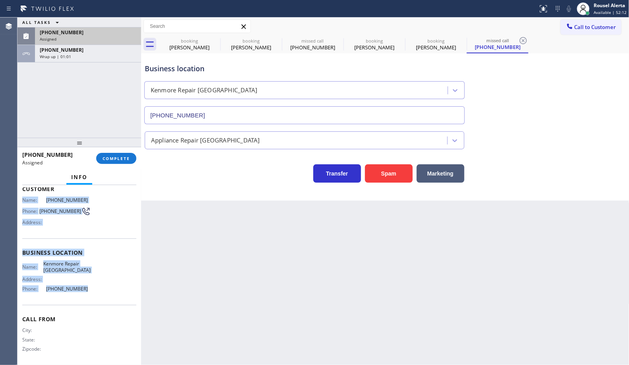
click at [77, 38] on div "Assigned" at bounding box center [88, 39] width 97 height 6
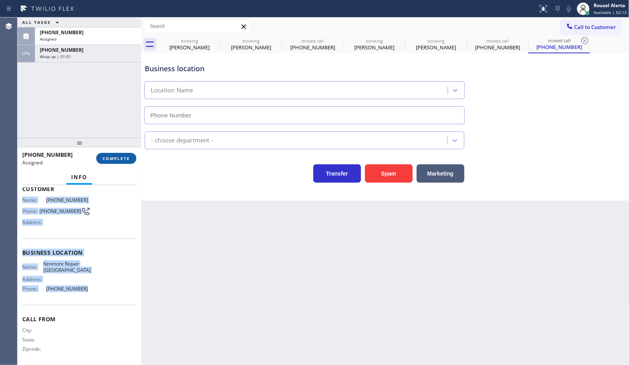
type input "[PHONE_NUMBER]"
click at [104, 158] on span "COMPLETE" at bounding box center [116, 159] width 27 height 6
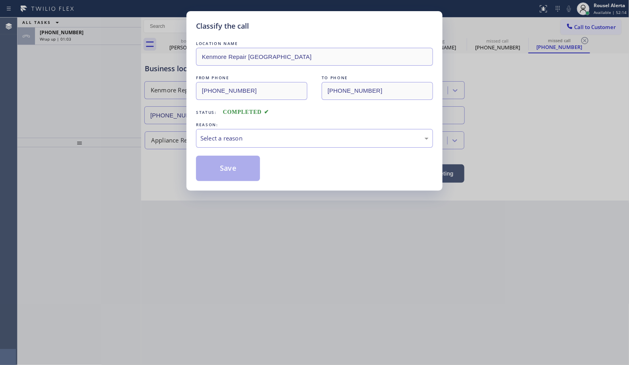
click at [263, 144] on div "Select a reason" at bounding box center [314, 138] width 237 height 19
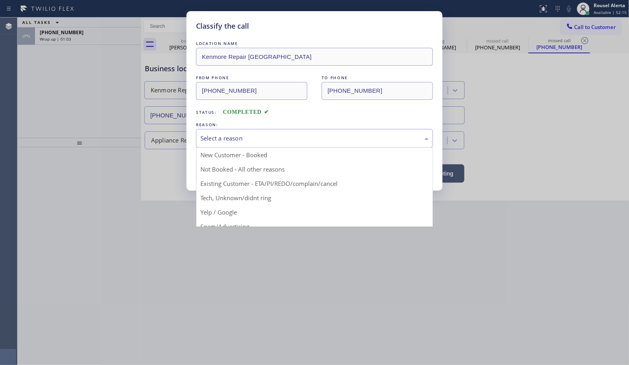
drag, startPoint x: 273, startPoint y: 167, endPoint x: 269, endPoint y: 169, distance: 4.4
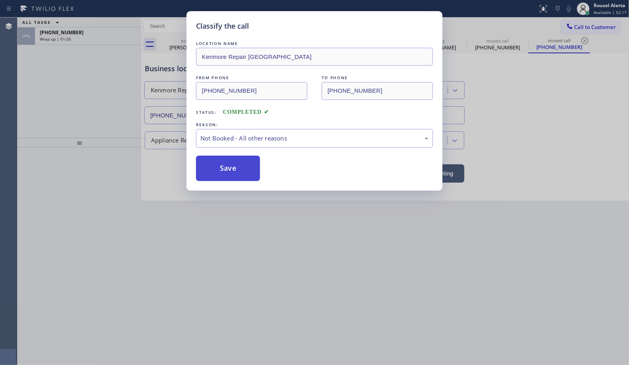
click at [238, 172] on button "Save" at bounding box center [228, 168] width 64 height 25
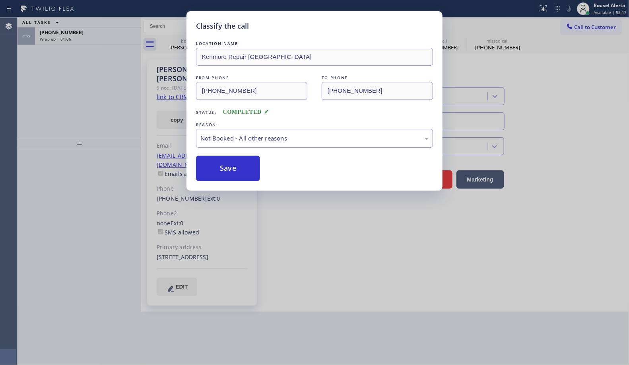
type input "[PHONE_NUMBER]"
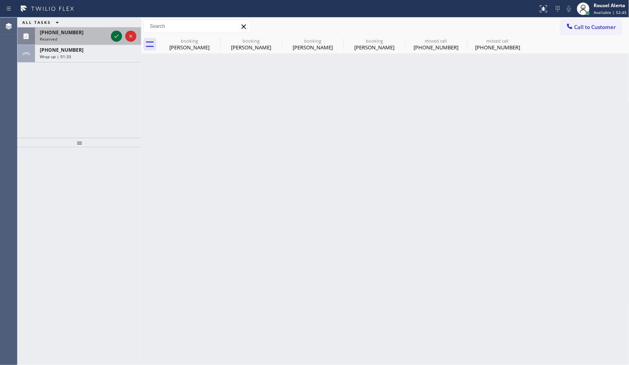
click at [115, 34] on icon at bounding box center [117, 36] width 10 height 10
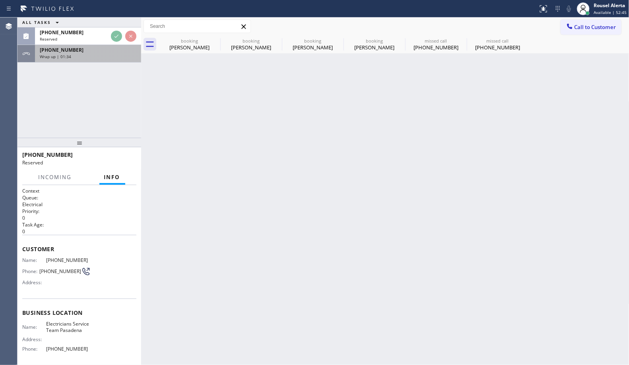
click at [101, 50] on div "[PHONE_NUMBER]" at bounding box center [88, 50] width 97 height 7
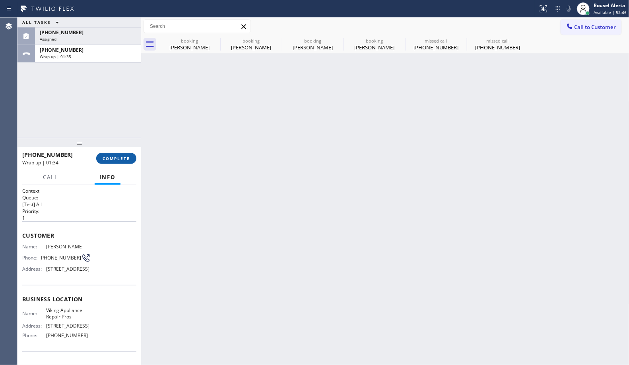
click at [111, 156] on span "COMPLETE" at bounding box center [116, 159] width 27 height 6
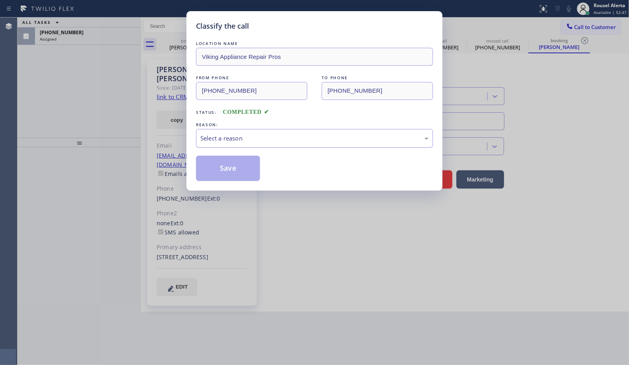
type input "[PHONE_NUMBER]"
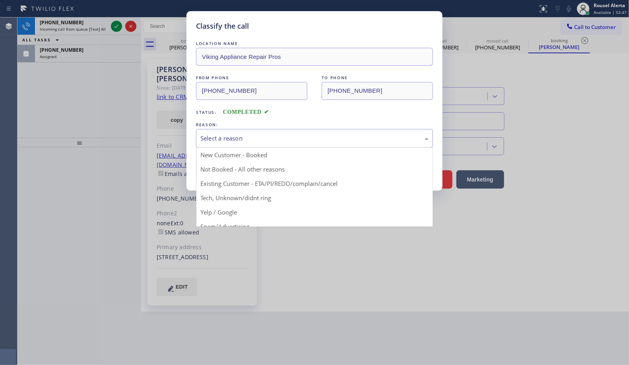
click at [341, 142] on div "Select a reason" at bounding box center [315, 138] width 228 height 9
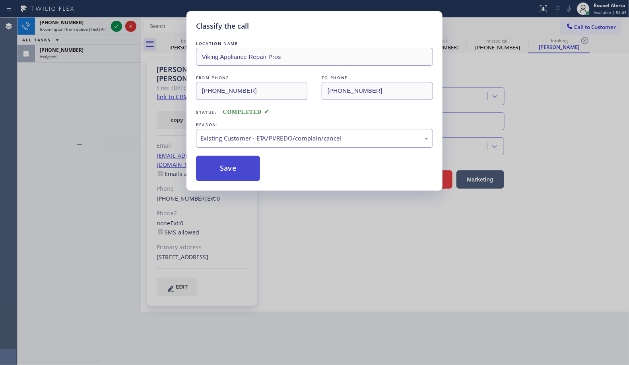
click at [248, 176] on button "Save" at bounding box center [228, 168] width 64 height 25
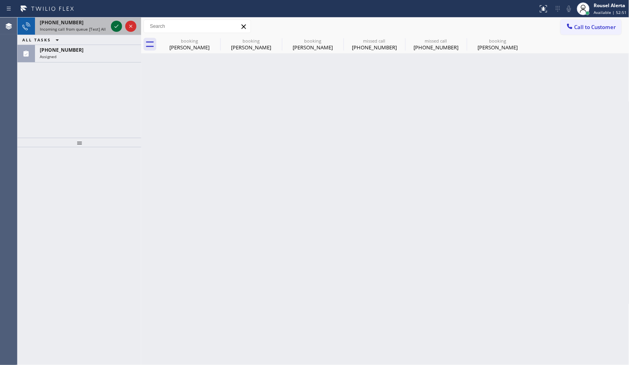
drag, startPoint x: 90, startPoint y: 26, endPoint x: 114, endPoint y: 26, distance: 23.5
click at [93, 26] on span "Incoming call from queue [Test] All" at bounding box center [73, 29] width 66 height 6
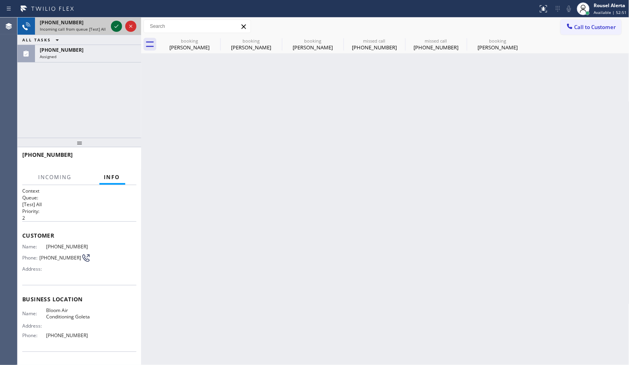
click at [115, 26] on icon at bounding box center [117, 26] width 10 height 10
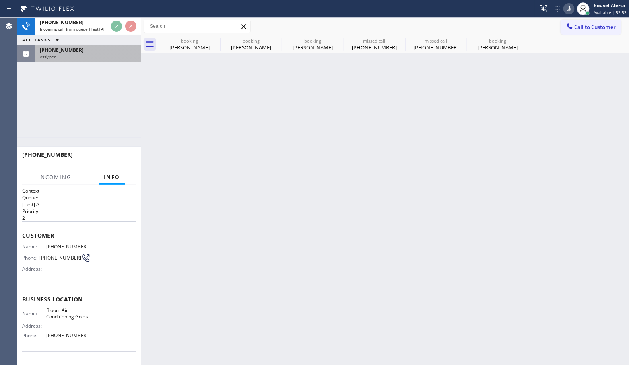
click at [76, 52] on div "[PHONE_NUMBER]" at bounding box center [88, 50] width 97 height 7
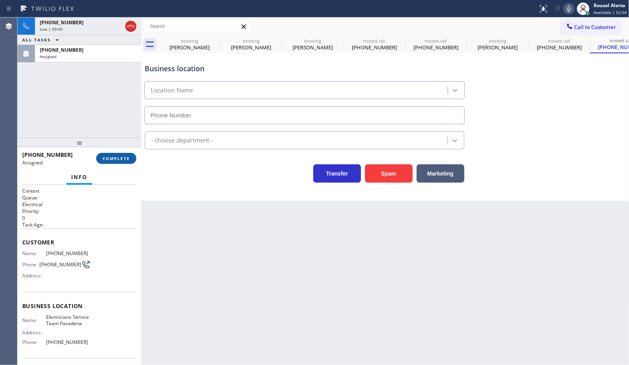
click at [116, 163] on button "COMPLETE" at bounding box center [116, 158] width 40 height 11
type input "[PHONE_NUMBER]"
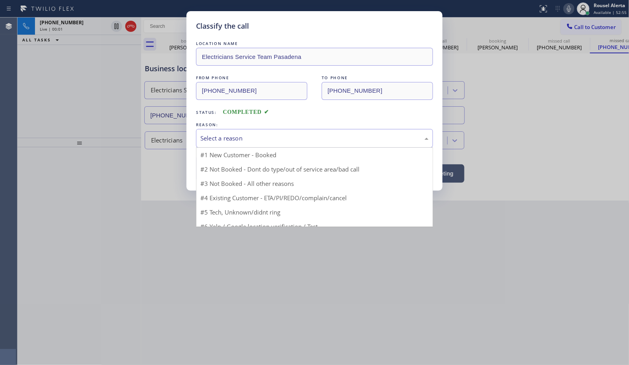
click at [236, 135] on div "Select a reason" at bounding box center [315, 138] width 228 height 9
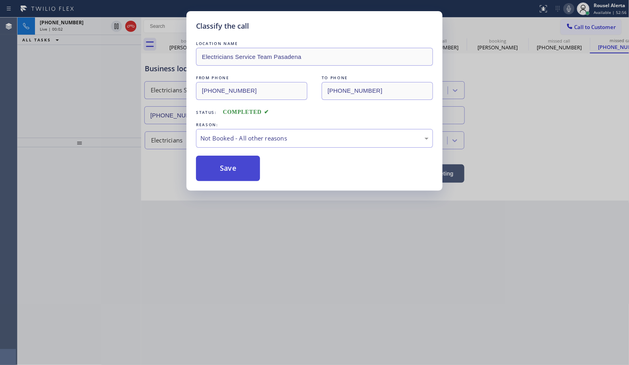
click at [239, 177] on button "Save" at bounding box center [228, 168] width 64 height 25
click at [88, 32] on div "Classify the call LOCATION NAME Electricians Service Team Pasadena FROM PHONE […" at bounding box center [314, 182] width 629 height 365
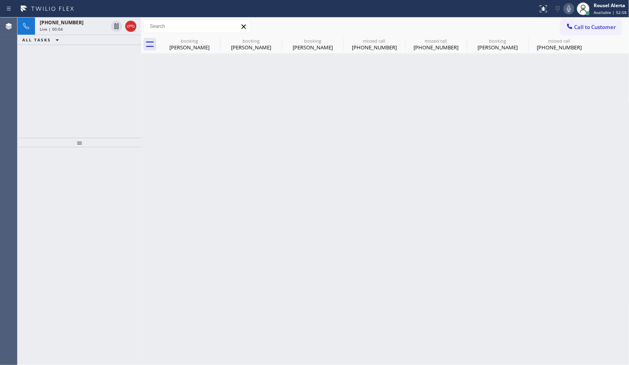
drag, startPoint x: 90, startPoint y: 34, endPoint x: 130, endPoint y: 30, distance: 40.0
click at [90, 34] on div "[PHONE_NUMBER] Live | 00:04" at bounding box center [72, 27] width 74 height 18
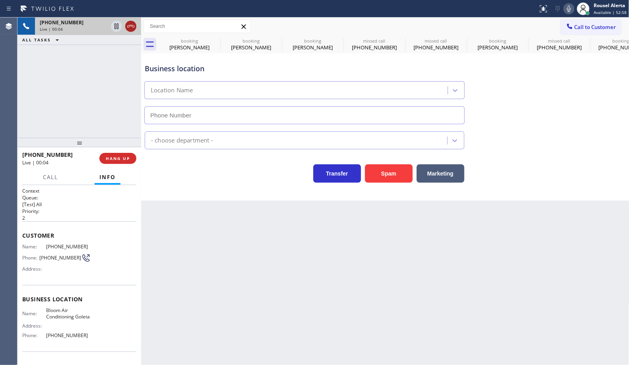
click at [130, 30] on icon at bounding box center [131, 26] width 10 height 10
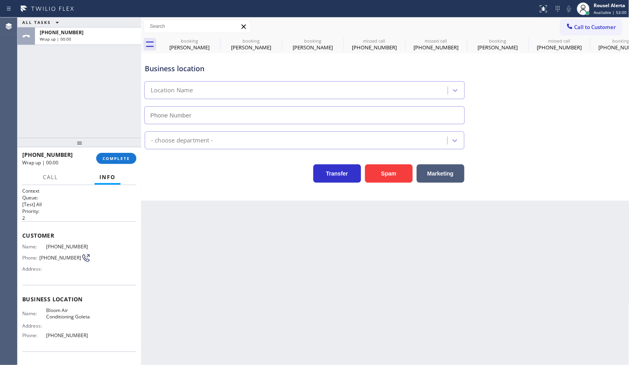
type input "[PHONE_NUMBER]"
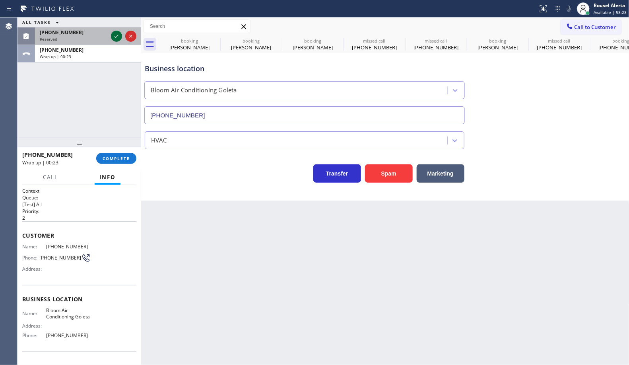
click at [117, 36] on icon at bounding box center [117, 36] width 4 height 3
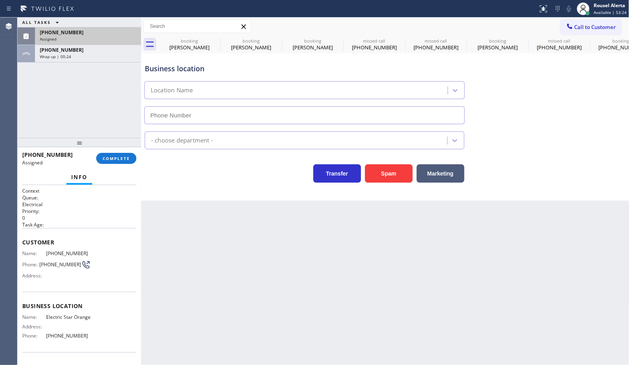
type input "[PHONE_NUMBER]"
click at [113, 163] on button "COMPLETE" at bounding box center [116, 158] width 40 height 11
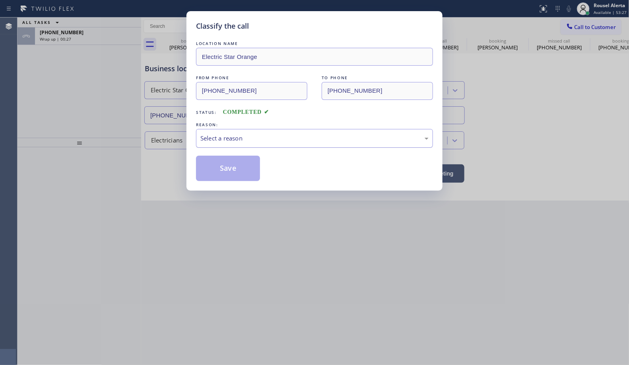
click at [256, 144] on div "Select a reason" at bounding box center [314, 138] width 237 height 19
click at [230, 180] on button "Save" at bounding box center [228, 168] width 64 height 25
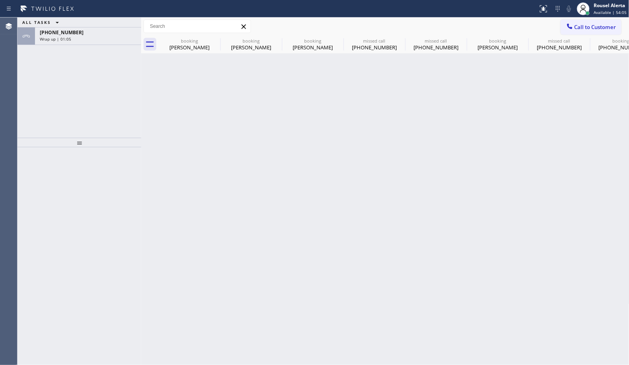
drag, startPoint x: 67, startPoint y: 35, endPoint x: 104, endPoint y: 120, distance: 93.0
click at [67, 35] on span "[PHONE_NUMBER]" at bounding box center [62, 32] width 44 height 7
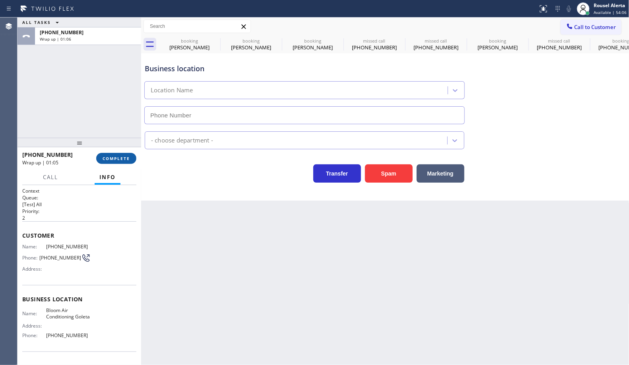
type input "[PHONE_NUMBER]"
click at [106, 157] on span "COMPLETE" at bounding box center [116, 159] width 27 height 6
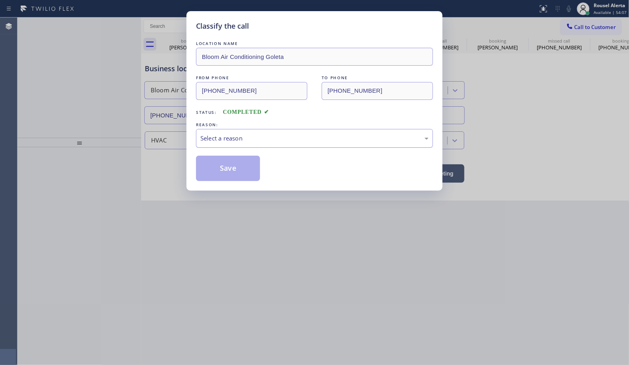
click at [290, 136] on div "Select a reason" at bounding box center [315, 138] width 228 height 9
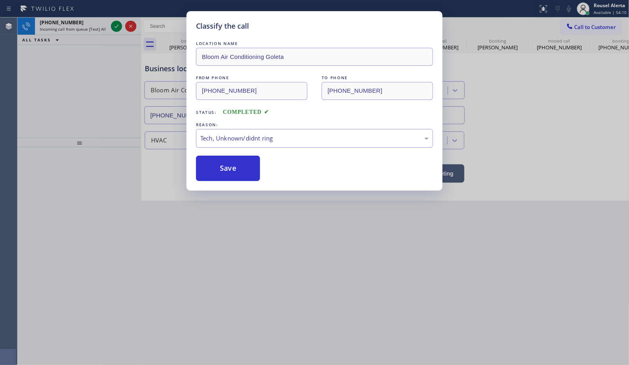
drag, startPoint x: 215, startPoint y: 173, endPoint x: 147, endPoint y: 104, distance: 96.8
click at [215, 173] on button "Save" at bounding box center [228, 168] width 64 height 25
click at [92, 26] on div "Classify the call LOCATION NAME Bloom Air Conditioning Goleta FROM PHONE [PHONE…" at bounding box center [314, 182] width 629 height 365
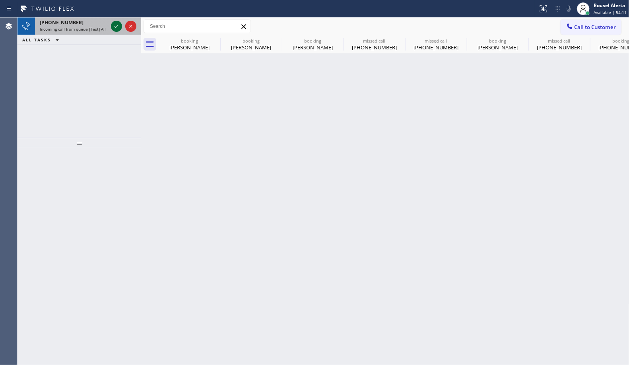
click at [113, 28] on icon at bounding box center [117, 26] width 10 height 10
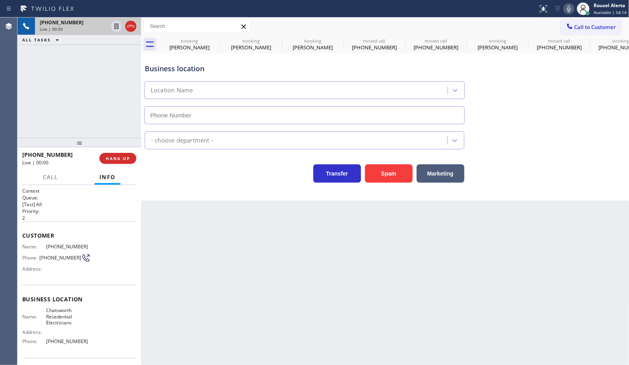
type input "[PHONE_NUMBER]"
click at [76, 49] on div "[PHONE_NUMBER] Live | 00:06 ALL TASKS ALL TASKS ACTIVE TASKS TASKS IN WRAP UP" at bounding box center [80, 78] width 124 height 120
click at [234, 271] on div "Back to Dashboard Change Sender ID Customers Technicians Select a contact Outbo…" at bounding box center [385, 191] width 489 height 347
click at [238, 291] on div "Back to Dashboard Change Sender ID Customers Technicians Select a contact Outbo…" at bounding box center [385, 191] width 489 height 347
click at [279, 290] on div "Back to Dashboard Change Sender ID Customers Technicians Select a contact Outbo…" at bounding box center [385, 191] width 489 height 347
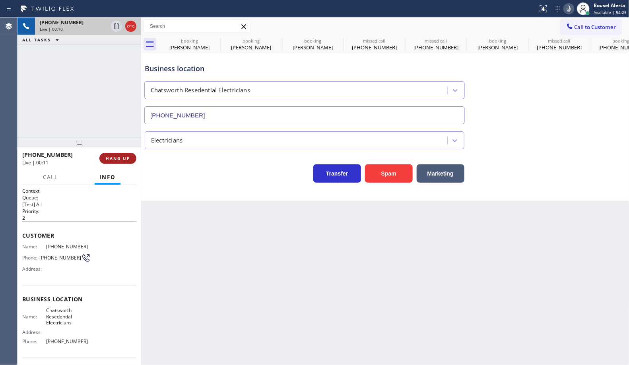
click at [123, 162] on button "HANG UP" at bounding box center [117, 158] width 37 height 11
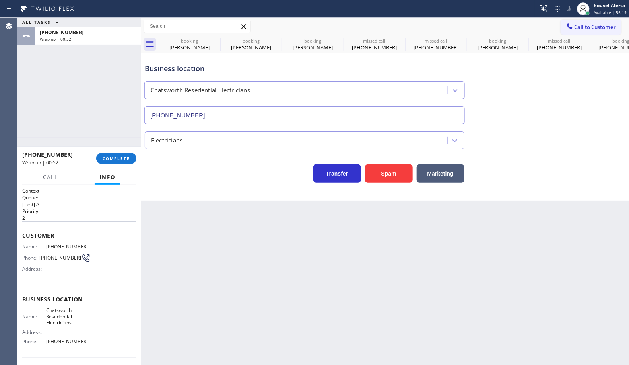
drag, startPoint x: 76, startPoint y: 28, endPoint x: 100, endPoint y: 125, distance: 99.5
click at [76, 28] on div "[PHONE_NUMBER] Wrap up | 00:52" at bounding box center [86, 36] width 103 height 18
click at [113, 164] on button "COMPLETE" at bounding box center [116, 158] width 40 height 11
type input "[PHONE_NUMBER]"
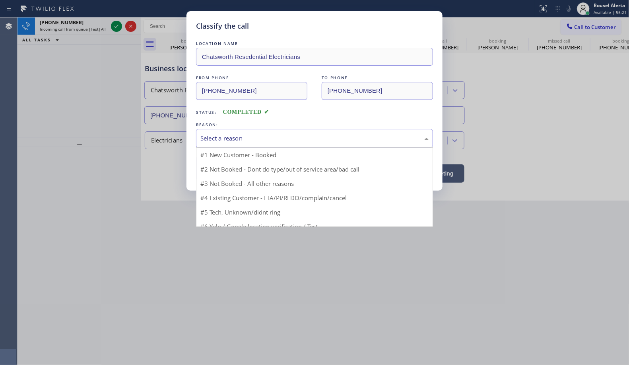
click at [234, 142] on div "Select a reason" at bounding box center [315, 138] width 228 height 9
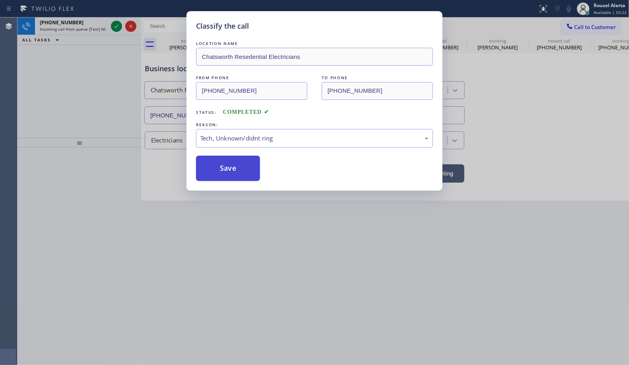
click at [219, 170] on button "Save" at bounding box center [228, 168] width 64 height 25
click at [80, 22] on div "Classify the call LOCATION NAME Chatsworth Resedential Electricians FROM PHONE …" at bounding box center [314, 182] width 629 height 365
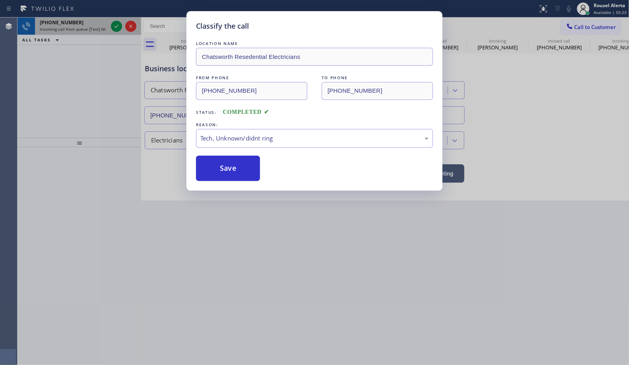
click at [86, 23] on div "[PHONE_NUMBER]" at bounding box center [74, 22] width 68 height 7
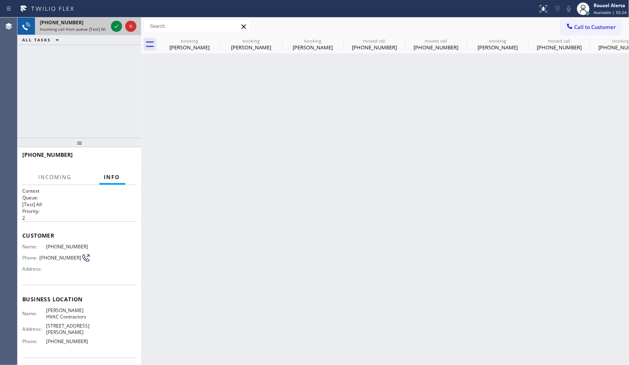
click at [88, 24] on div "[PHONE_NUMBER]" at bounding box center [74, 22] width 68 height 7
click at [110, 26] on div at bounding box center [123, 27] width 29 height 18
click at [110, 24] on div at bounding box center [123, 27] width 29 height 18
click at [113, 27] on icon at bounding box center [117, 26] width 10 height 10
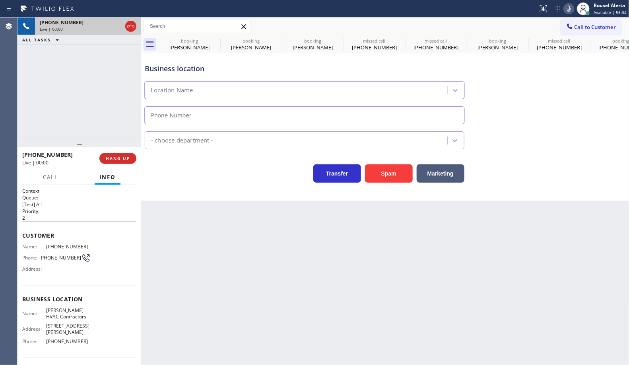
type input "[PHONE_NUMBER]"
click at [380, 179] on button "Spam" at bounding box center [389, 173] width 48 height 18
click at [211, 39] on icon at bounding box center [215, 41] width 10 height 10
click at [0, 0] on icon at bounding box center [0, 0] width 0 height 0
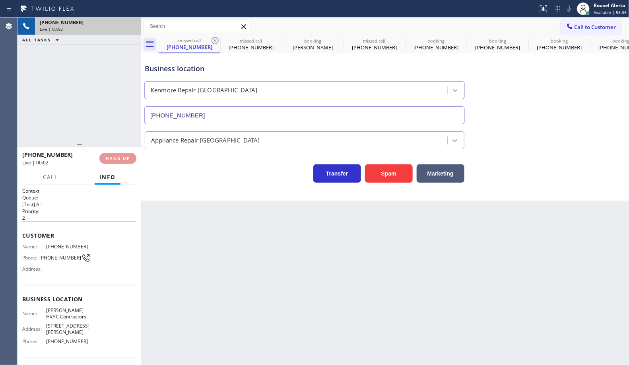
click at [211, 39] on icon at bounding box center [215, 41] width 10 height 10
click at [272, 39] on icon at bounding box center [277, 41] width 10 height 10
click at [0, 0] on icon at bounding box center [0, 0] width 0 height 0
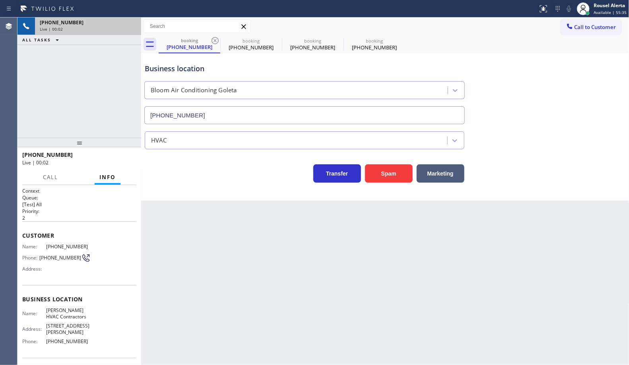
click at [211, 39] on icon at bounding box center [215, 41] width 10 height 10
click at [0, 0] on icon at bounding box center [0, 0] width 0 height 0
click at [211, 39] on div "booking [PHONE_NUMBER] booking [PHONE_NUMBER] booking [PHONE_NUMBER] booking [P…" at bounding box center [394, 44] width 471 height 18
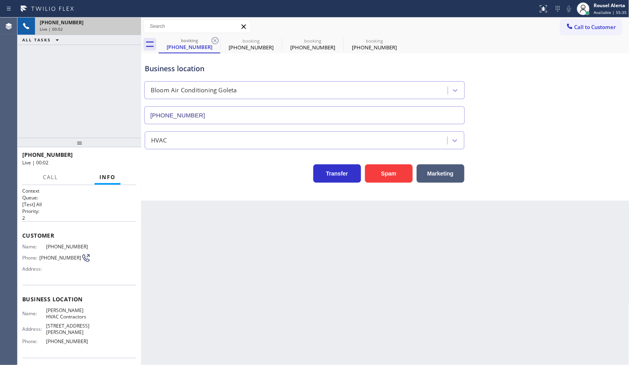
click at [211, 39] on div "booking [PHONE_NUMBER] booking [PHONE_NUMBER] booking [PHONE_NUMBER] booking [P…" at bounding box center [394, 44] width 471 height 18
click at [212, 40] on div "booking [PHONE_NUMBER] booking [PHONE_NUMBER] booking [PHONE_NUMBER] booking [P…" at bounding box center [394, 44] width 471 height 18
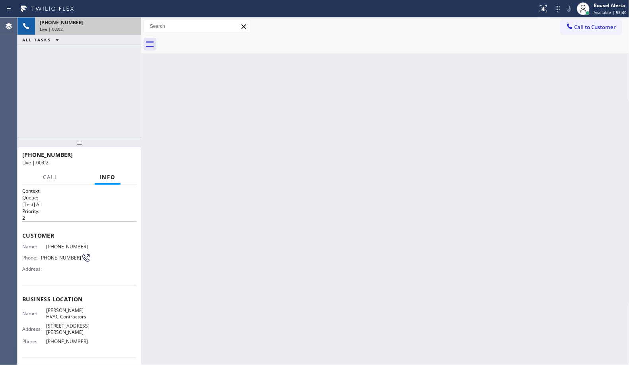
drag, startPoint x: 212, startPoint y: 40, endPoint x: 115, endPoint y: 0, distance: 105.1
click at [212, 42] on div at bounding box center [394, 44] width 471 height 18
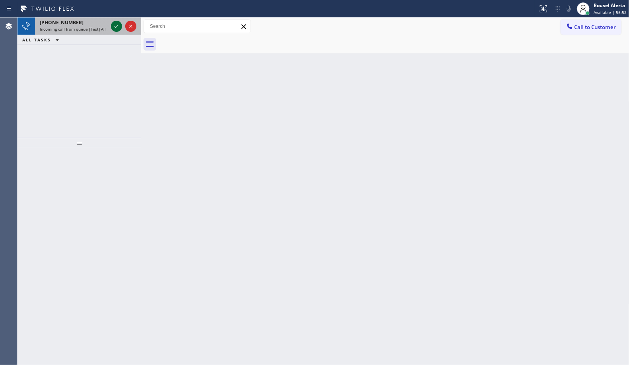
click at [113, 29] on icon at bounding box center [117, 26] width 10 height 10
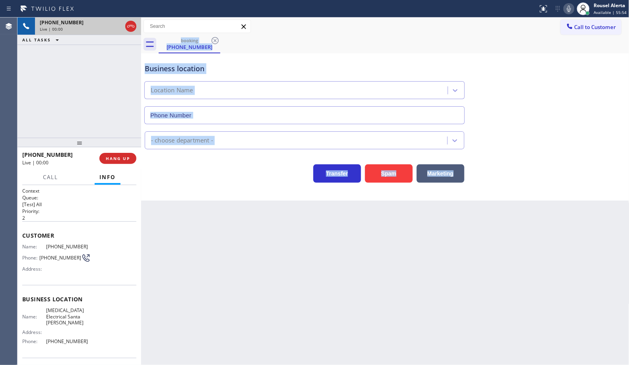
type input "[PHONE_NUMBER]"
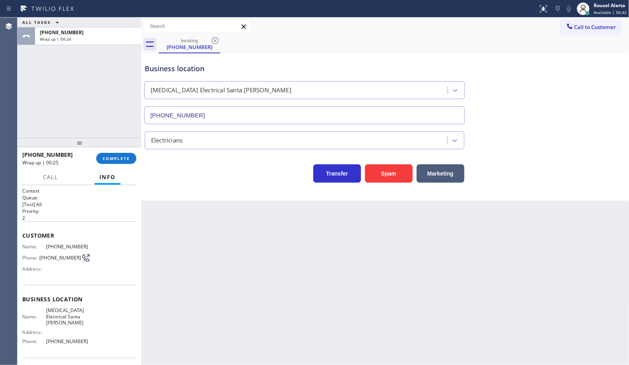
click at [113, 147] on div at bounding box center [80, 143] width 124 height 10
click at [113, 156] on span "COMPLETE" at bounding box center [116, 159] width 27 height 6
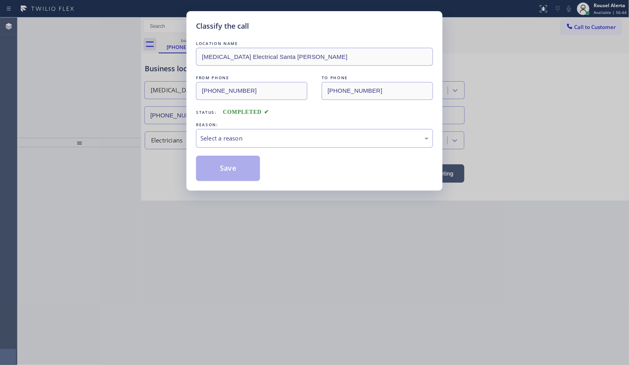
click at [291, 142] on div "Select a reason" at bounding box center [315, 138] width 228 height 9
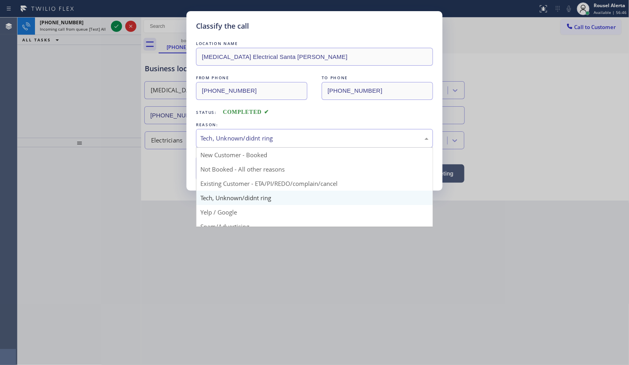
click at [288, 140] on div "Tech, Unknown/didnt ring" at bounding box center [315, 138] width 228 height 9
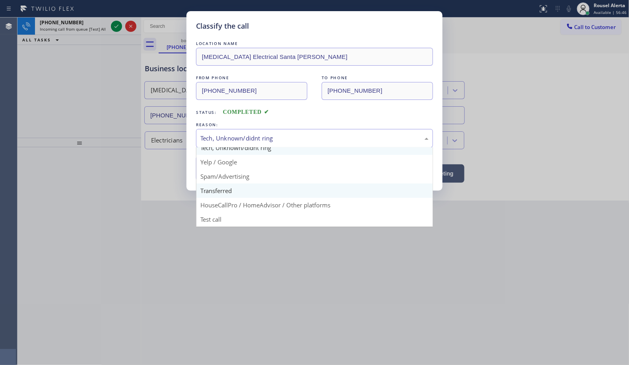
scroll to position [55, 0]
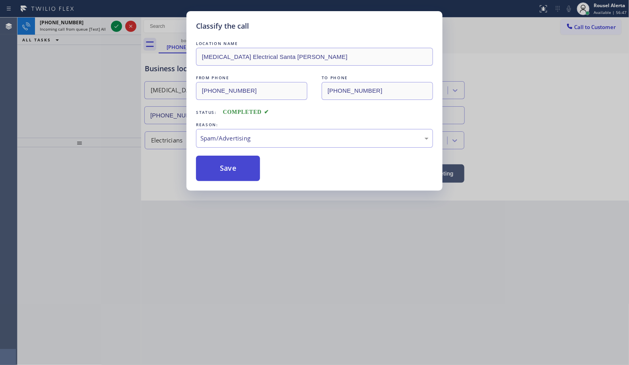
click at [226, 172] on button "Save" at bounding box center [228, 168] width 64 height 25
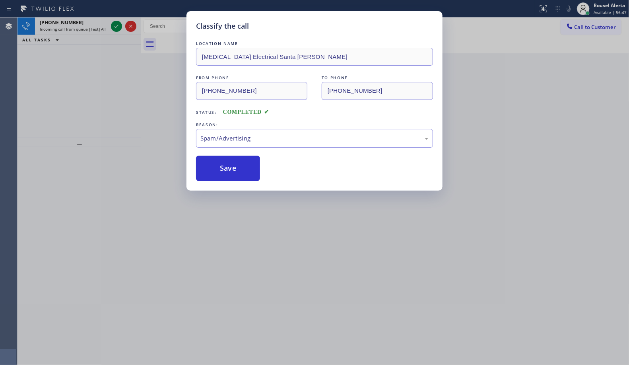
click at [92, 23] on div "Classify the call LOCATION NAME [MEDICAL_DATA] Electrical Santa [PERSON_NAME] F…" at bounding box center [314, 182] width 629 height 365
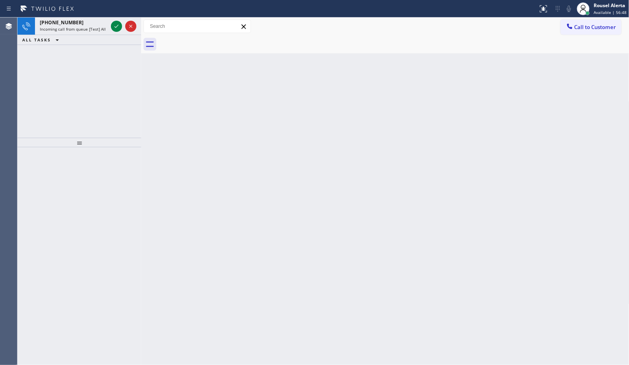
click at [92, 23] on div "[PHONE_NUMBER]" at bounding box center [74, 22] width 68 height 7
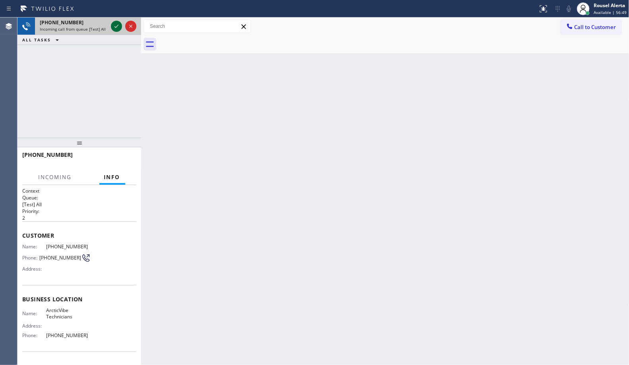
click at [115, 27] on icon at bounding box center [117, 26] width 4 height 3
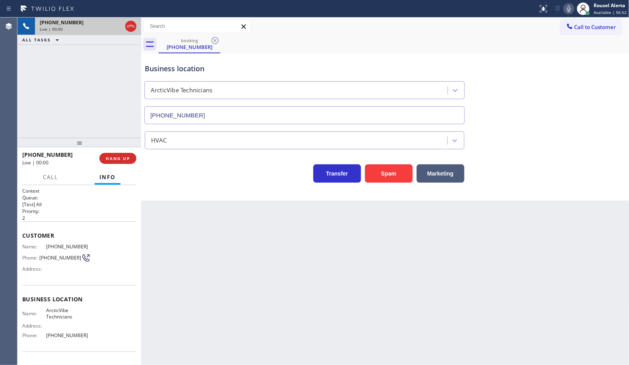
type input "[PHONE_NUMBER]"
click at [279, 267] on div "Back to Dashboard Change Sender ID Customers Technicians Select a contact Outbo…" at bounding box center [385, 191] width 489 height 347
click at [387, 176] on button "Spam" at bounding box center [389, 173] width 48 height 18
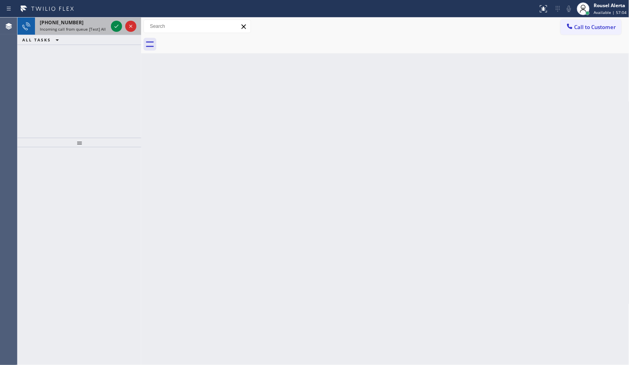
click at [92, 19] on div "[PHONE_NUMBER]" at bounding box center [74, 22] width 68 height 7
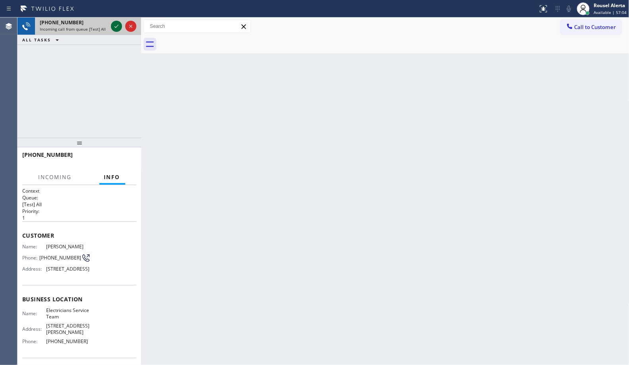
click at [116, 29] on icon at bounding box center [117, 26] width 10 height 10
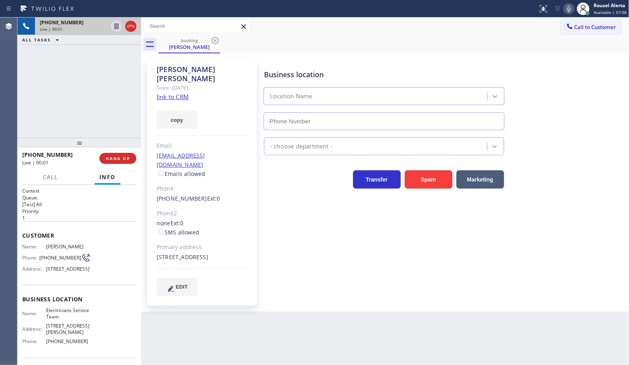
type input "[PHONE_NUMBER]"
click at [175, 93] on link "link to CRM" at bounding box center [173, 97] width 32 height 8
click at [316, 313] on div "Back to Dashboard Change Sender ID Customers Technicians Select a contact Outbo…" at bounding box center [385, 191] width 489 height 347
click at [51, 173] on span "Call" at bounding box center [50, 176] width 15 height 7
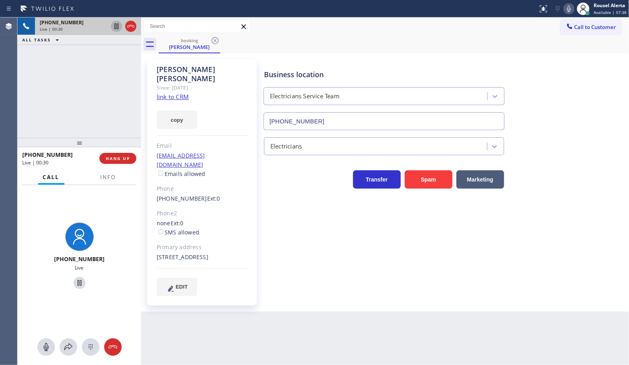
click at [114, 27] on icon at bounding box center [117, 26] width 10 height 10
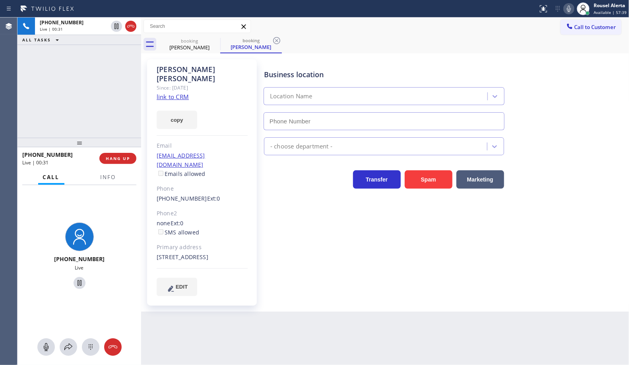
type input "[PHONE_NUMBER]"
click at [570, 8] on icon at bounding box center [569, 9] width 4 height 6
click at [112, 179] on span "Info" at bounding box center [109, 176] width 16 height 7
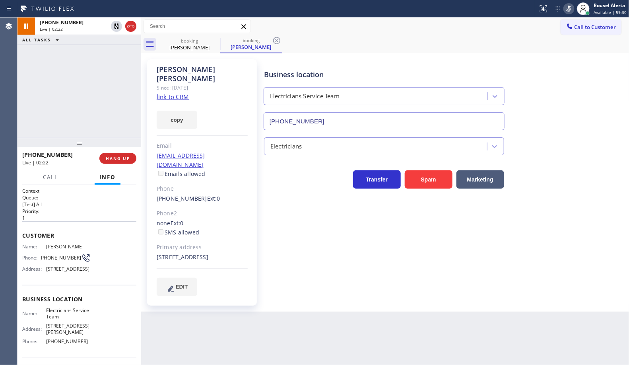
drag, startPoint x: 116, startPoint y: 31, endPoint x: 221, endPoint y: 5, distance: 108.2
click at [115, 31] on button at bounding box center [116, 26] width 11 height 11
type input "[PHONE_NUMBER]"
click at [569, 5] on icon at bounding box center [570, 9] width 10 height 10
click at [105, 64] on div "[PHONE_NUMBER] Live | 02:45 ALL TASKS ALL TASKS ACTIVE TASKS TASKS IN WRAP UP" at bounding box center [80, 78] width 124 height 120
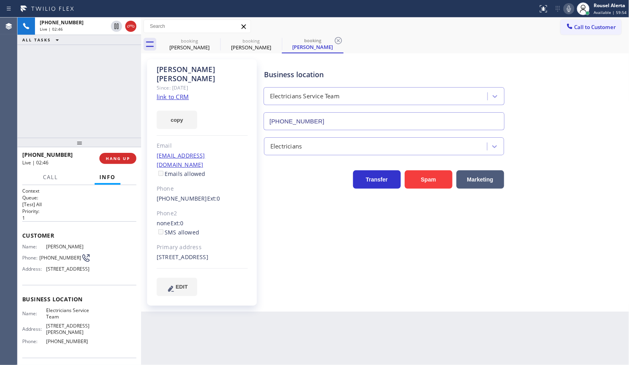
click at [222, 314] on div "Back to Dashboard Change Sender ID Customers Technicians Select a contact Outbo…" at bounding box center [385, 191] width 489 height 347
click at [118, 58] on icon at bounding box center [117, 54] width 10 height 10
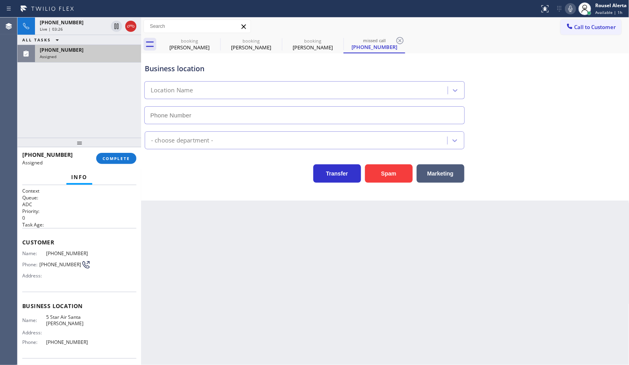
type input "[PHONE_NUMBER]"
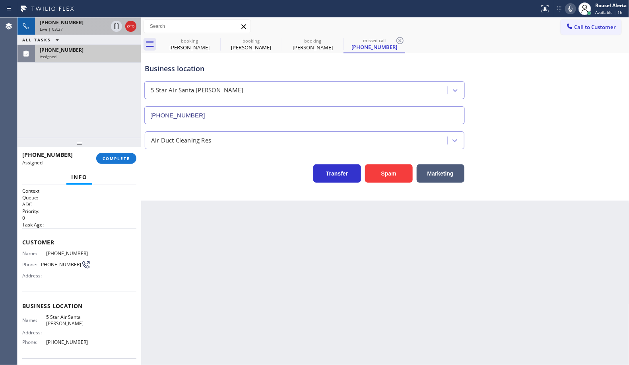
click at [89, 28] on div "Live | 03:27" at bounding box center [74, 29] width 68 height 6
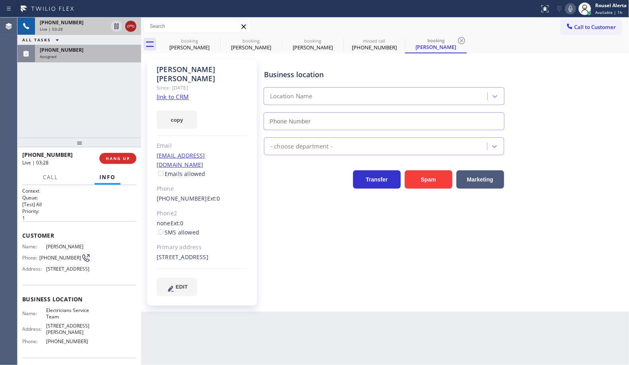
type input "[PHONE_NUMBER]"
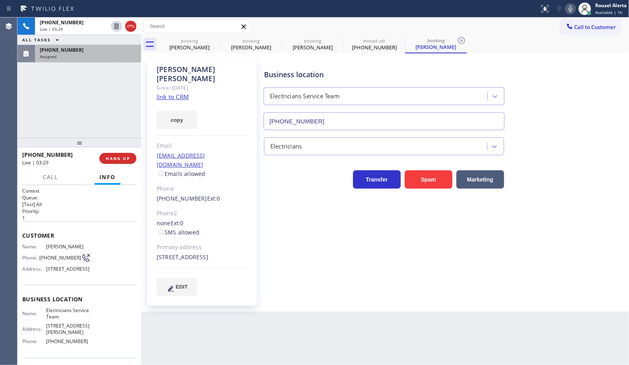
drag, startPoint x: 132, startPoint y: 25, endPoint x: 292, endPoint y: 319, distance: 334.7
click at [132, 25] on icon at bounding box center [131, 26] width 10 height 10
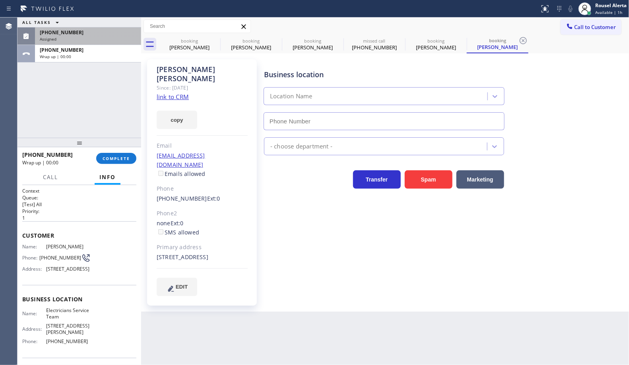
type input "[PHONE_NUMBER]"
click at [115, 39] on div "Assigned" at bounding box center [88, 39] width 97 height 6
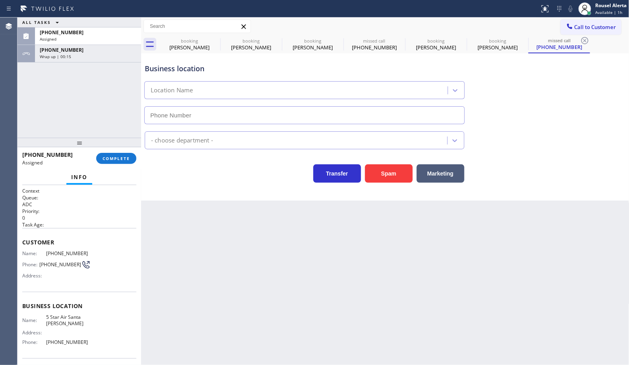
type input "[PHONE_NUMBER]"
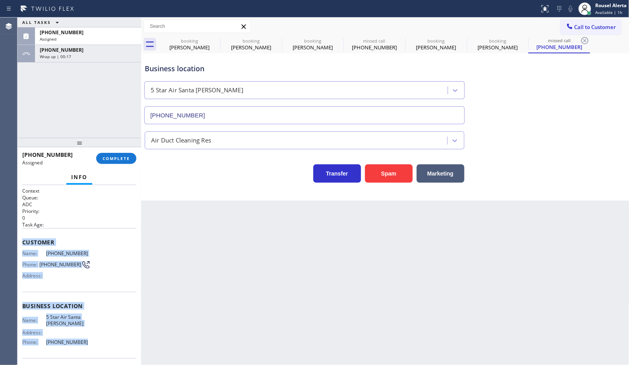
drag, startPoint x: 21, startPoint y: 246, endPoint x: 79, endPoint y: 341, distance: 111.8
click at [79, 341] on div "Context Queue: ADC Priority: 0 Task Age: Customer Name: [PHONE_NUMBER] Phone: […" at bounding box center [80, 275] width 124 height 180
click at [109, 34] on div "[PHONE_NUMBER]" at bounding box center [88, 32] width 97 height 7
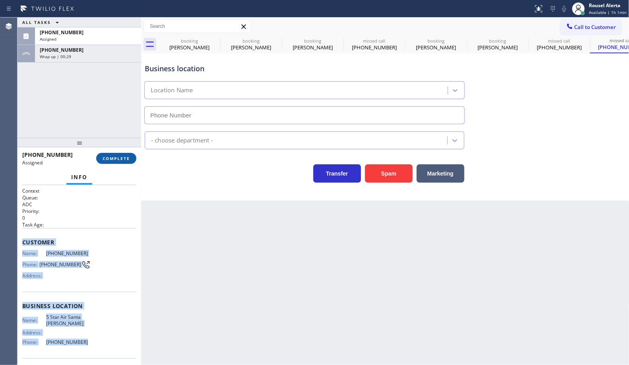
type input "[PHONE_NUMBER]"
click at [109, 158] on span "COMPLETE" at bounding box center [116, 159] width 27 height 6
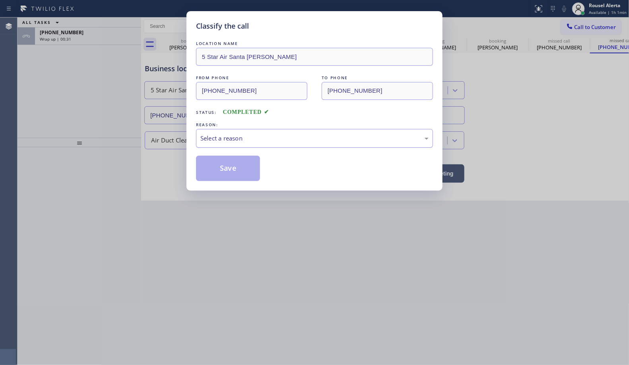
click at [236, 146] on div "Select a reason" at bounding box center [314, 138] width 237 height 19
click at [237, 174] on button "Save" at bounding box center [228, 168] width 64 height 25
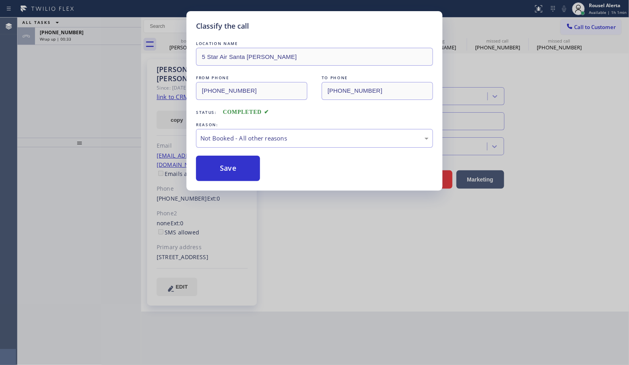
click at [101, 31] on div "Classify the call LOCATION NAME 5 Star Air Santa [PERSON_NAME] FROM PHONE [PHON…" at bounding box center [314, 182] width 629 height 365
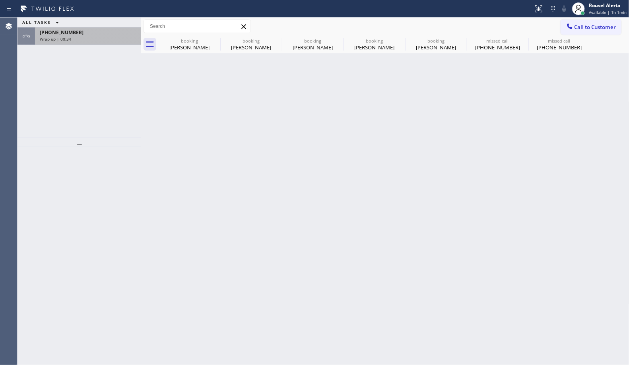
click at [101, 32] on div "[PHONE_NUMBER]" at bounding box center [88, 32] width 97 height 7
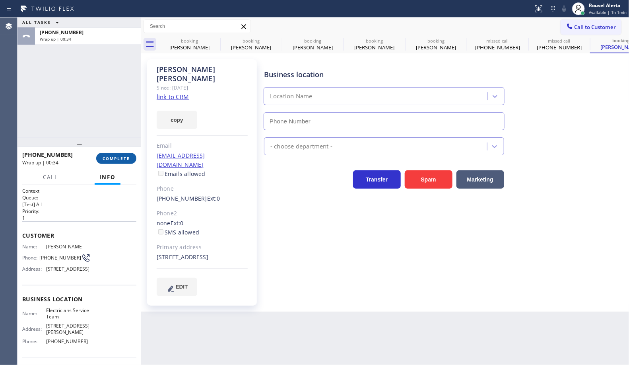
click at [107, 156] on span "COMPLETE" at bounding box center [116, 159] width 27 height 6
type input "[PHONE_NUMBER]"
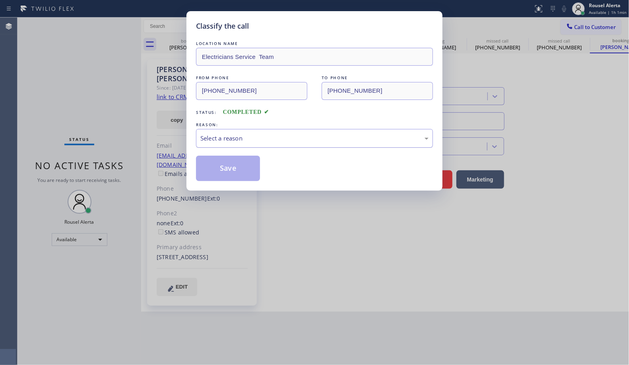
click at [261, 140] on div "Select a reason" at bounding box center [315, 138] width 228 height 9
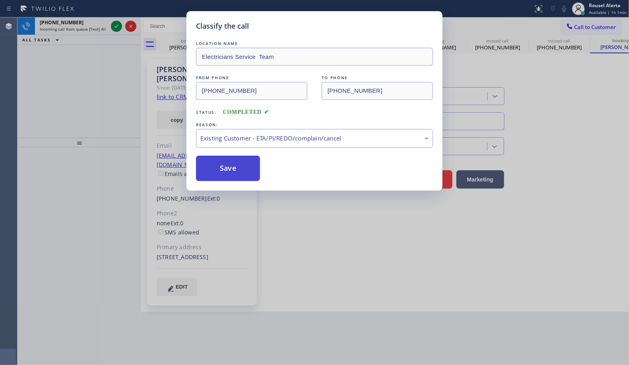
click at [237, 174] on button "Save" at bounding box center [228, 168] width 64 height 25
click at [87, 78] on div "Classify the call LOCATION NAME Electricians Service Team FROM PHONE [PHONE_NUM…" at bounding box center [314, 182] width 629 height 365
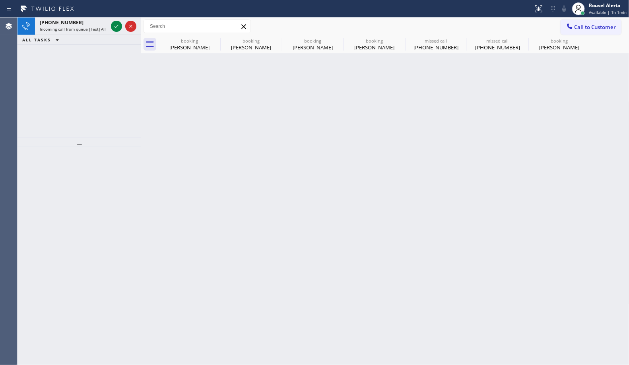
click at [80, 25] on div "[PHONE_NUMBER]" at bounding box center [74, 22] width 68 height 7
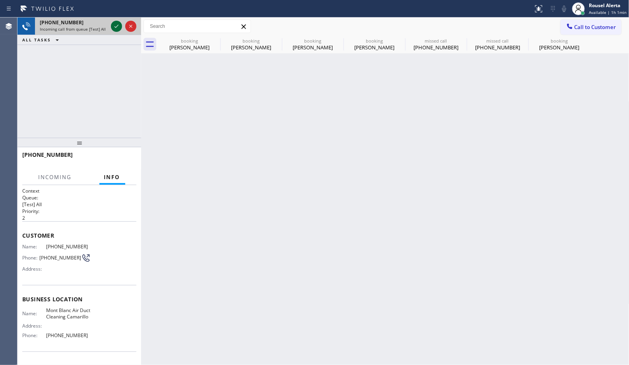
drag, startPoint x: 117, startPoint y: 23, endPoint x: 119, endPoint y: 30, distance: 7.7
click at [117, 23] on icon at bounding box center [117, 26] width 10 height 10
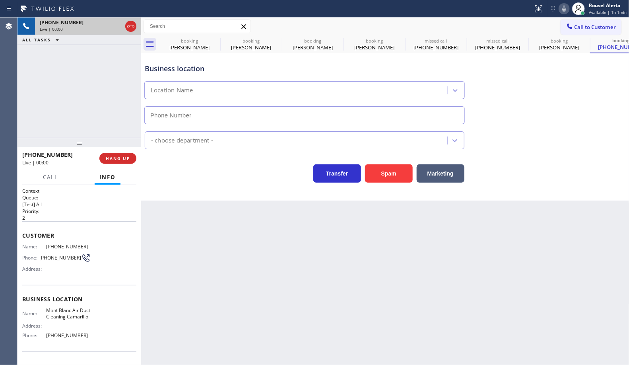
type input "[PHONE_NUMBER]"
click at [380, 170] on button "Spam" at bounding box center [389, 173] width 48 height 18
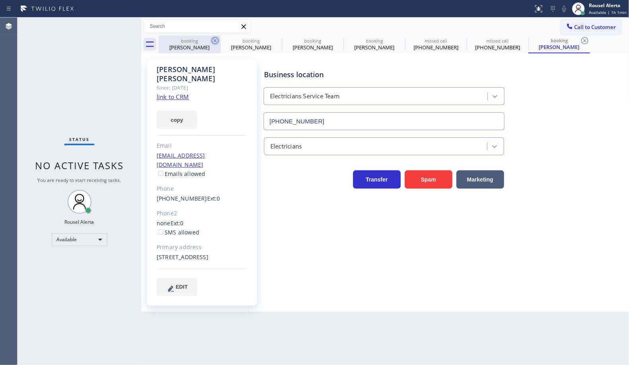
click at [213, 40] on icon at bounding box center [215, 41] width 10 height 10
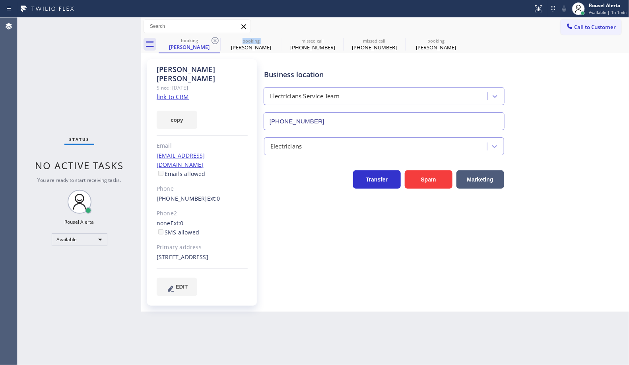
click at [213, 40] on icon at bounding box center [215, 41] width 10 height 10
click at [0, 0] on icon at bounding box center [0, 0] width 0 height 0
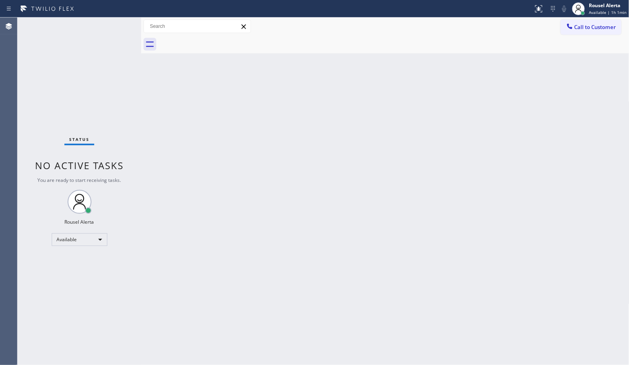
click at [214, 40] on div at bounding box center [394, 44] width 471 height 18
click at [267, 177] on div "Back to Dashboard Change Sender ID Customers Technicians Select a contact Outbo…" at bounding box center [385, 191] width 489 height 347
click at [100, 53] on div "Status No active tasks You are ready to start receiving tasks. Rousel Alerta Av…" at bounding box center [80, 191] width 124 height 347
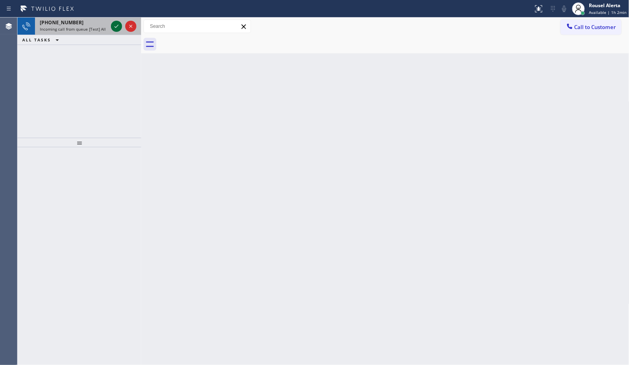
click at [112, 28] on icon at bounding box center [117, 26] width 10 height 10
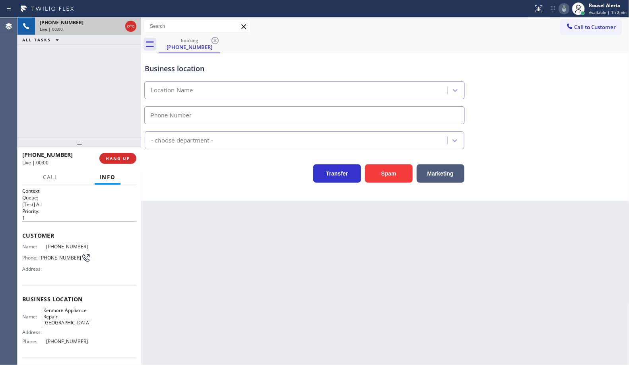
type input "[PHONE_NUMBER]"
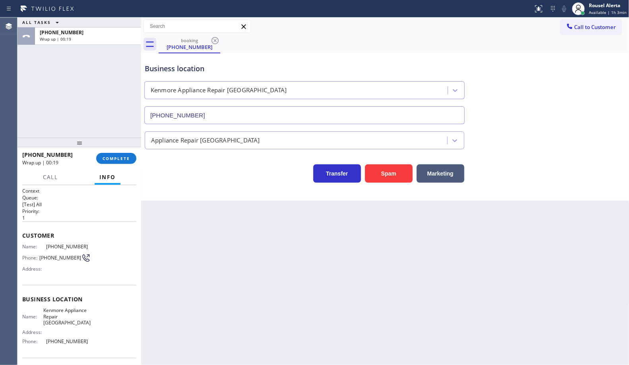
click at [420, 52] on div "Business location [GEOGRAPHIC_DATA] Appliance Repair [GEOGRAPHIC_DATA] [PHONE_N…" at bounding box center [385, 88] width 485 height 72
click at [436, 62] on div "Business location [GEOGRAPHIC_DATA] Appliance Repair [GEOGRAPHIC_DATA] [PHONE_N…" at bounding box center [304, 89] width 323 height 69
click at [614, 5] on div "Rousel Alerta" at bounding box center [608, 5] width 38 height 7
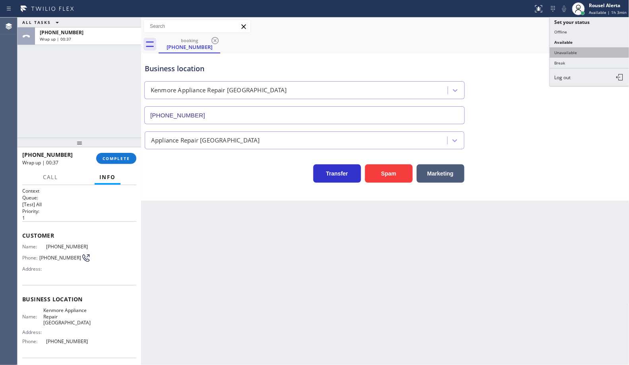
click at [593, 50] on button "Unavailable" at bounding box center [590, 52] width 80 height 10
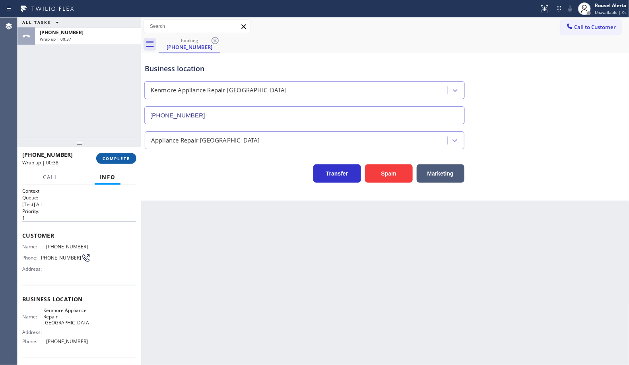
click at [110, 156] on span "COMPLETE" at bounding box center [116, 159] width 27 height 6
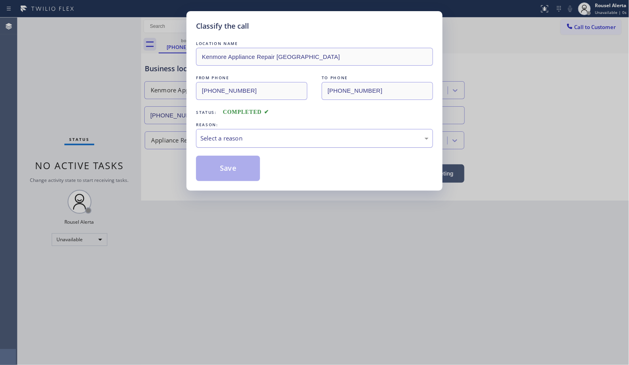
click at [232, 143] on div "Select a reason" at bounding box center [315, 138] width 228 height 9
click at [223, 182] on div "Classify the call LOCATION NAME Kenmore Appliance Repair [GEOGRAPHIC_DATA] FROM…" at bounding box center [315, 100] width 256 height 179
click at [232, 166] on button "Save" at bounding box center [228, 168] width 64 height 25
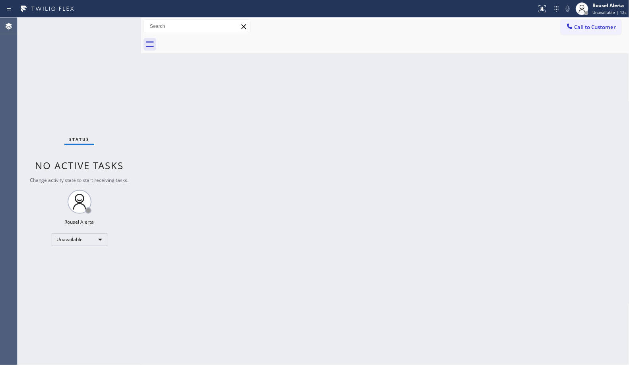
click at [588, 27] on span "Call to Customer" at bounding box center [596, 26] width 42 height 7
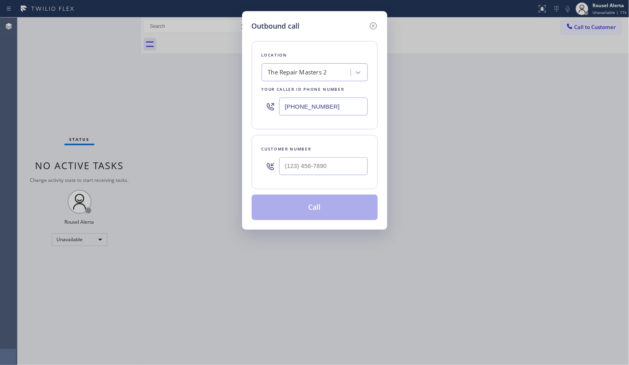
drag, startPoint x: 354, startPoint y: 99, endPoint x: 269, endPoint y: 109, distance: 85.3
click at [269, 109] on div "[PHONE_NUMBER]" at bounding box center [315, 106] width 106 height 26
paste input "347) 236-3991"
type input "[PHONE_NUMBER]"
click at [346, 167] on input "(___) ___-____" at bounding box center [323, 166] width 89 height 18
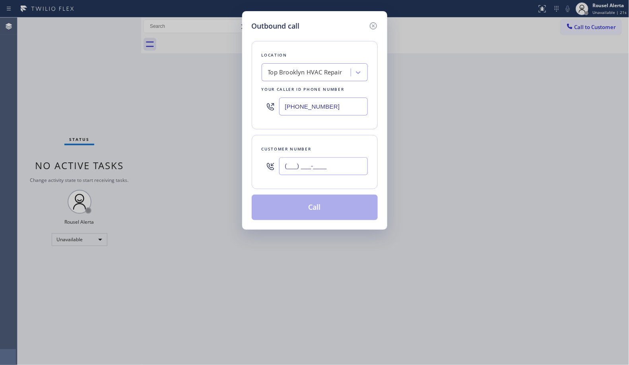
paste input "646) 549-1884"
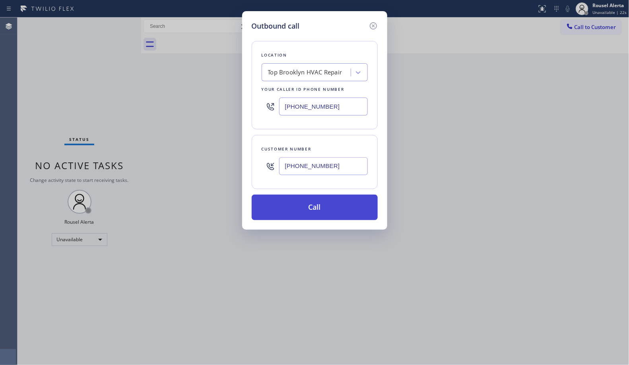
type input "[PHONE_NUMBER]"
click at [333, 203] on button "Call" at bounding box center [315, 207] width 126 height 25
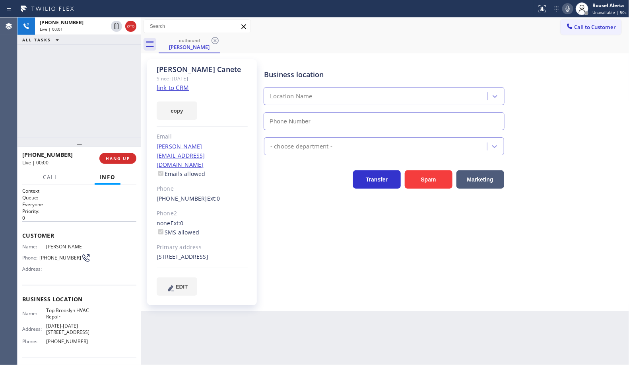
type input "[PHONE_NUMBER]"
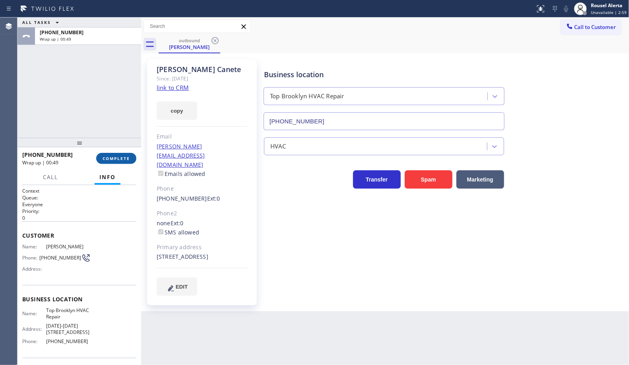
click at [109, 156] on span "COMPLETE" at bounding box center [116, 159] width 27 height 6
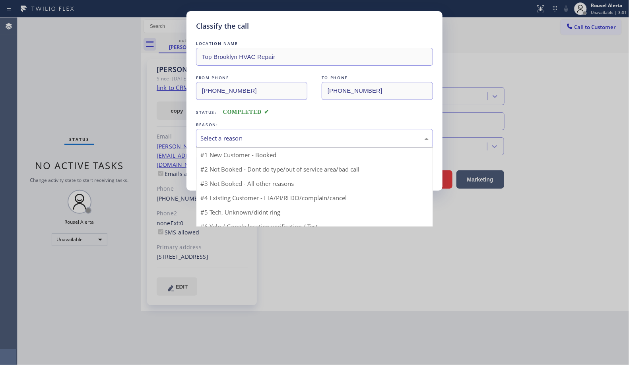
click at [243, 141] on div "Select a reason" at bounding box center [315, 138] width 228 height 9
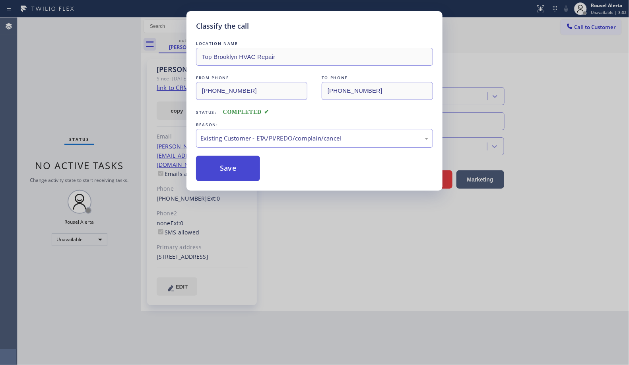
click at [232, 169] on button "Save" at bounding box center [228, 168] width 64 height 25
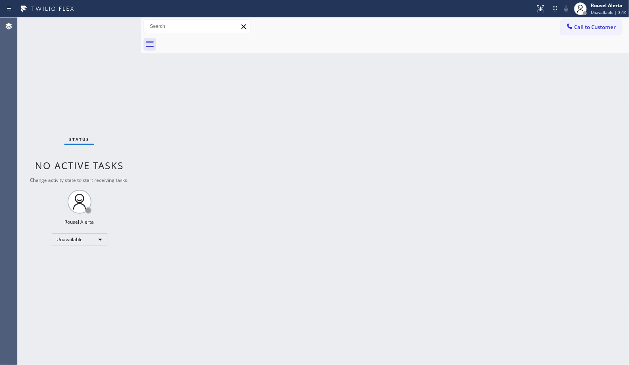
click at [331, 146] on div "Back to Dashboard Change Sender ID Customers Technicians Select a contact Outbo…" at bounding box center [385, 191] width 489 height 347
click at [618, 11] on span "Unavailable | 3:11" at bounding box center [609, 13] width 36 height 6
click at [583, 43] on button "Available" at bounding box center [590, 42] width 80 height 10
click at [551, 153] on div "Back to Dashboard Change Sender ID Customers Technicians Select a contact Outbo…" at bounding box center [385, 191] width 489 height 347
click at [607, 10] on span "Available | 0s" at bounding box center [609, 13] width 27 height 6
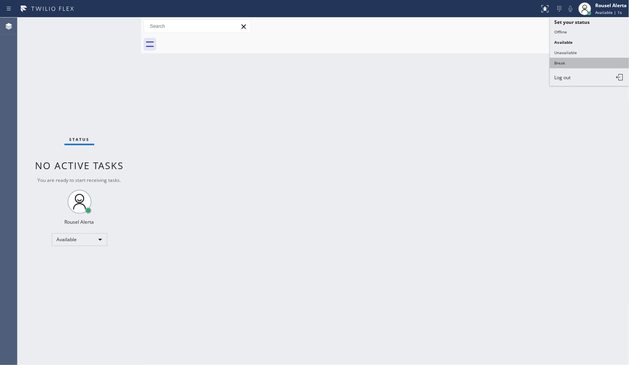
click at [588, 62] on button "Break" at bounding box center [590, 63] width 80 height 10
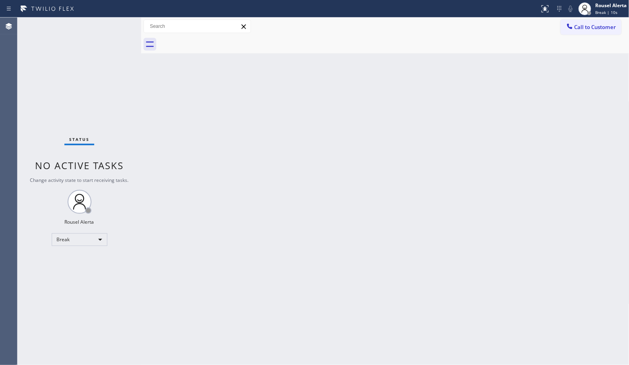
click at [74, 38] on div "Status No active tasks Change activity state to start receiving tasks. Rousel A…" at bounding box center [80, 191] width 124 height 347
drag, startPoint x: 319, startPoint y: 280, endPoint x: 361, endPoint y: 335, distance: 68.4
click at [321, 283] on div "Back to Dashboard Change Sender ID Customers Technicians Select a contact Outbo…" at bounding box center [385, 191] width 489 height 347
click at [291, 150] on div "Back to Dashboard Change Sender ID Customers Technicians Select a contact Outbo…" at bounding box center [385, 191] width 489 height 347
click at [391, 78] on div "Back to Dashboard Change Sender ID Customers Technicians Select a contact Outbo…" at bounding box center [385, 191] width 489 height 347
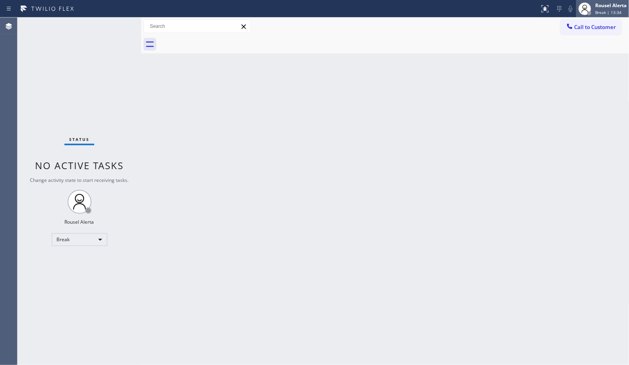
drag, startPoint x: 615, startPoint y: 2, endPoint x: 612, endPoint y: 11, distance: 8.9
click at [615, 2] on div "Rousel Alerta" at bounding box center [611, 5] width 31 height 7
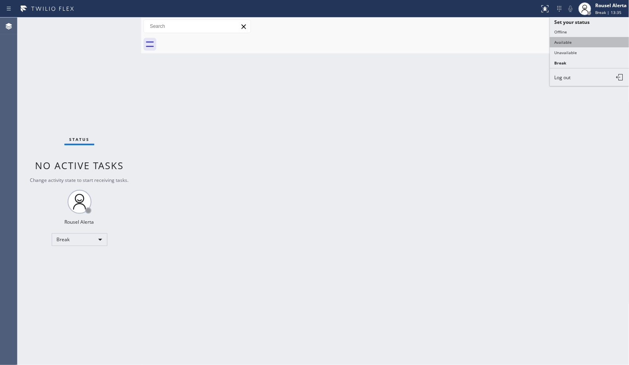
click at [594, 43] on button "Available" at bounding box center [590, 42] width 80 height 10
click at [164, 162] on div "Back to Dashboard Change Sender ID Customers Technicians Select a contact Outbo…" at bounding box center [385, 191] width 489 height 347
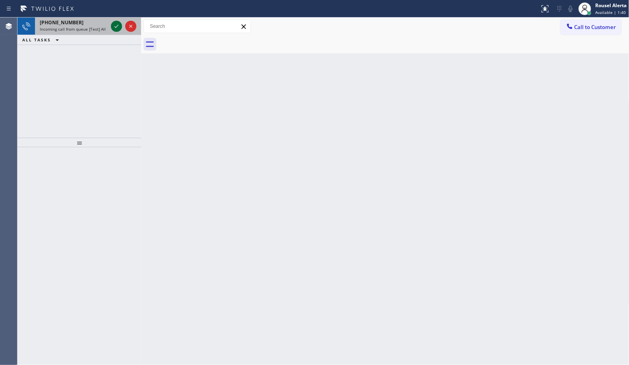
click at [92, 23] on div "[PHONE_NUMBER]" at bounding box center [74, 22] width 68 height 7
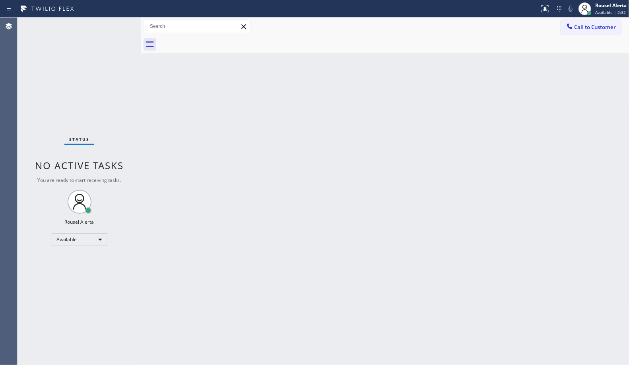
drag, startPoint x: 289, startPoint y: 243, endPoint x: 339, endPoint y: 316, distance: 88.6
click at [290, 243] on div "Back to Dashboard Change Sender ID Customers Technicians Select a contact Outbo…" at bounding box center [385, 191] width 489 height 347
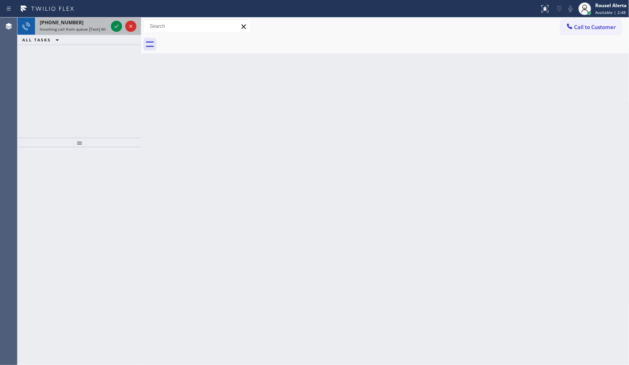
click at [76, 32] on div "[PHONE_NUMBER] Incoming call from queue [Test] All" at bounding box center [72, 27] width 74 height 18
click at [114, 25] on icon at bounding box center [117, 26] width 10 height 10
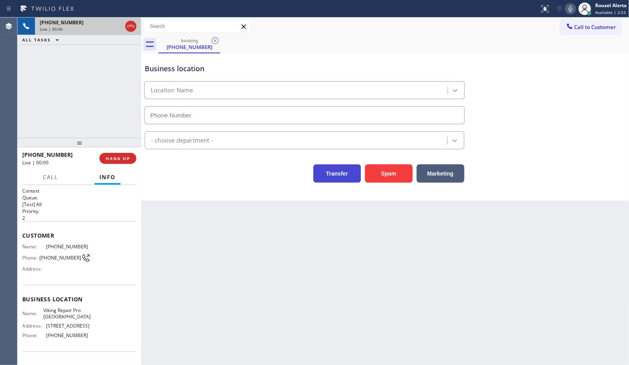
type input "[PHONE_NUMBER]"
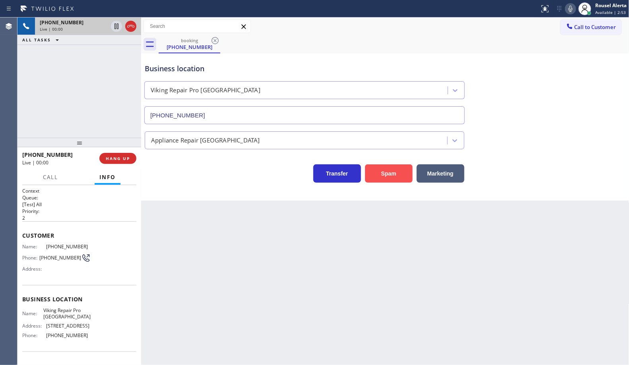
click at [384, 166] on button "Spam" at bounding box center [389, 173] width 48 height 18
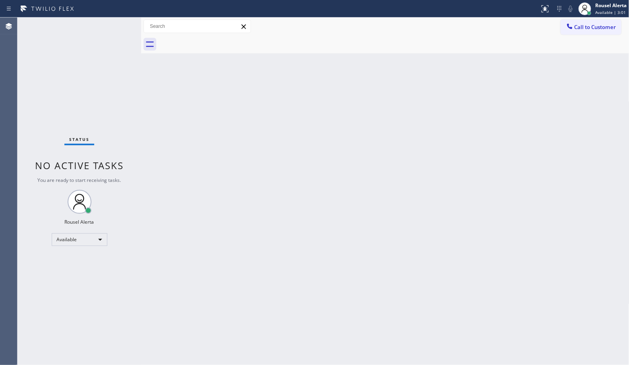
click at [141, 139] on div at bounding box center [141, 191] width 0 height 347
click at [198, 154] on div "Back to Dashboard Change Sender ID Customers Technicians Select a contact Outbo…" at bounding box center [385, 191] width 489 height 347
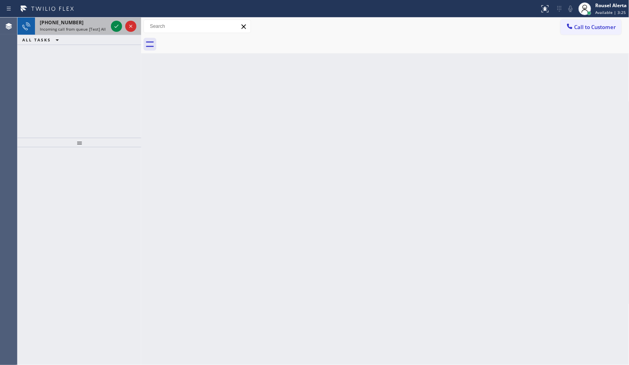
click at [84, 21] on div "[PHONE_NUMBER]" at bounding box center [74, 22] width 68 height 7
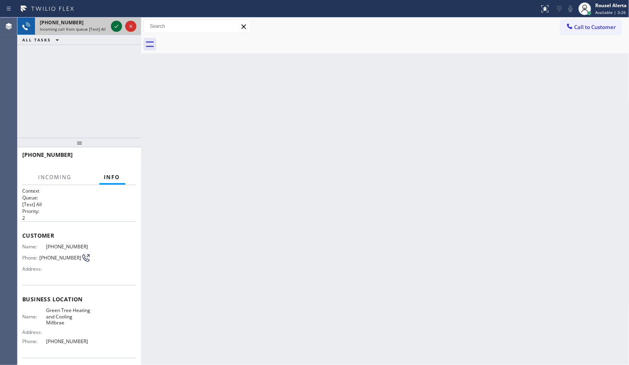
click at [114, 23] on icon at bounding box center [117, 26] width 10 height 10
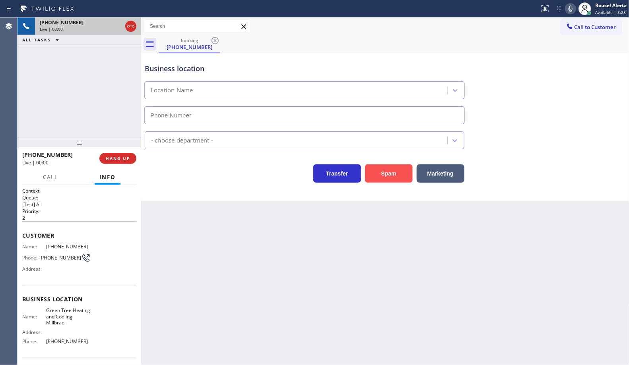
type input "[PHONE_NUMBER]"
click at [381, 166] on button "Spam" at bounding box center [389, 173] width 48 height 18
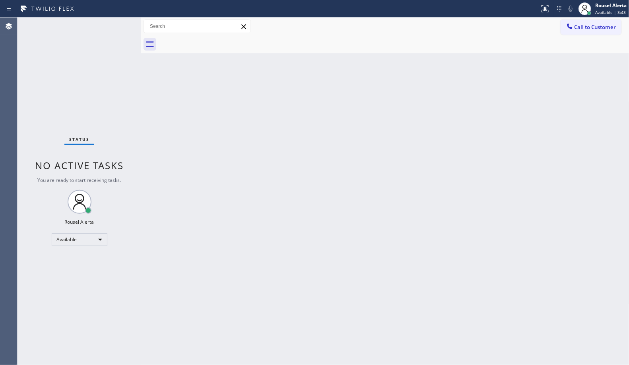
drag, startPoint x: 188, startPoint y: 154, endPoint x: 192, endPoint y: 157, distance: 4.8
click at [192, 157] on div "Back to Dashboard Change Sender ID Customers Technicians Select a contact Outbo…" at bounding box center [385, 191] width 489 height 347
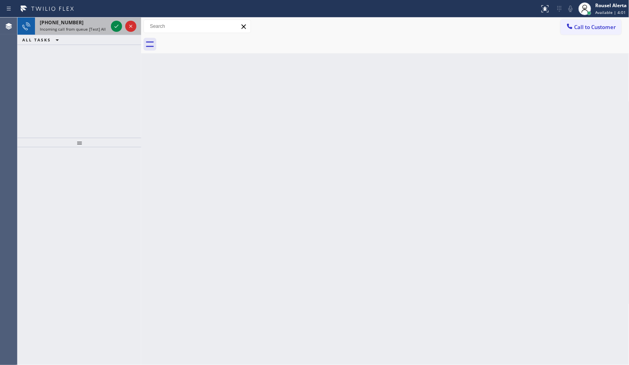
click at [84, 31] on span "Incoming call from queue [Test] All" at bounding box center [73, 29] width 66 height 6
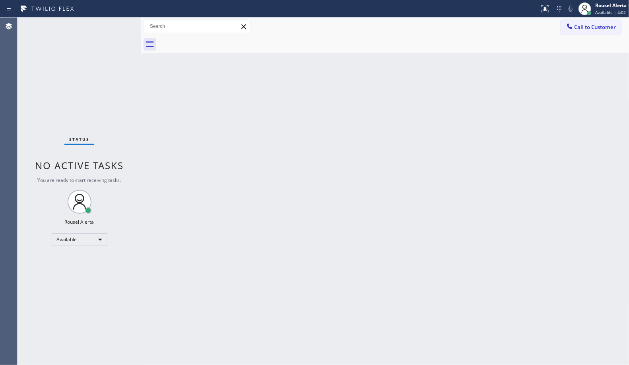
drag, startPoint x: 190, startPoint y: 196, endPoint x: 232, endPoint y: 265, distance: 80.9
click at [194, 202] on div "Back to Dashboard Change Sender ID Customers Technicians Select a contact Outbo…" at bounding box center [385, 191] width 489 height 347
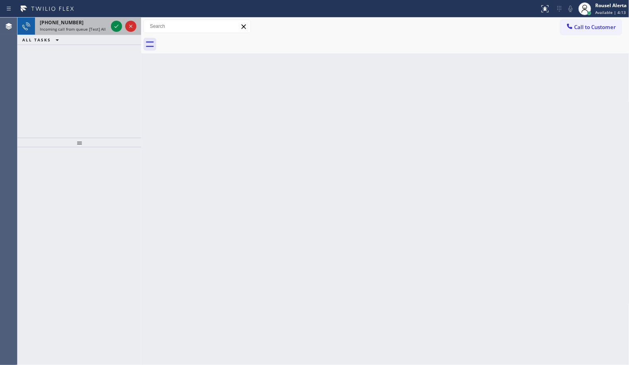
drag, startPoint x: 86, startPoint y: 28, endPoint x: 102, endPoint y: 25, distance: 16.7
click at [86, 28] on span "Incoming call from queue [Test] All" at bounding box center [73, 29] width 66 height 6
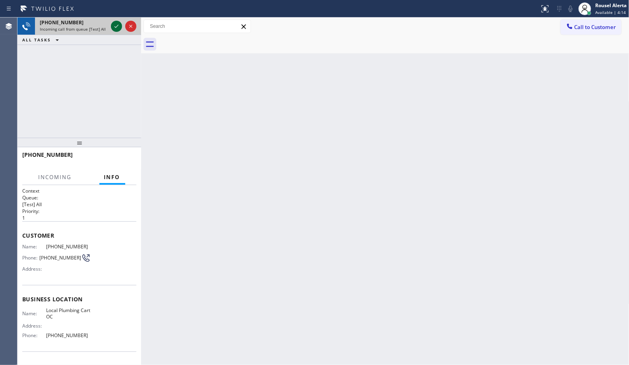
click at [112, 22] on icon at bounding box center [117, 26] width 10 height 10
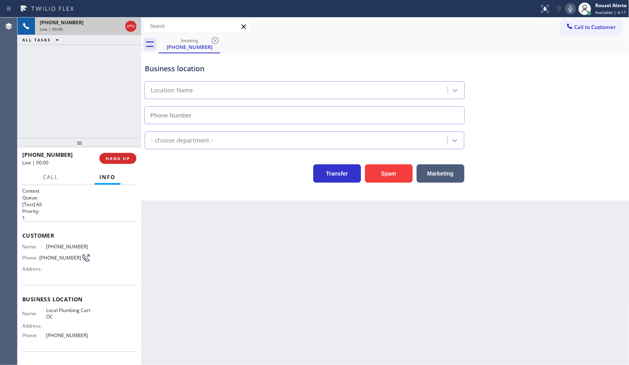
type input "[PHONE_NUMBER]"
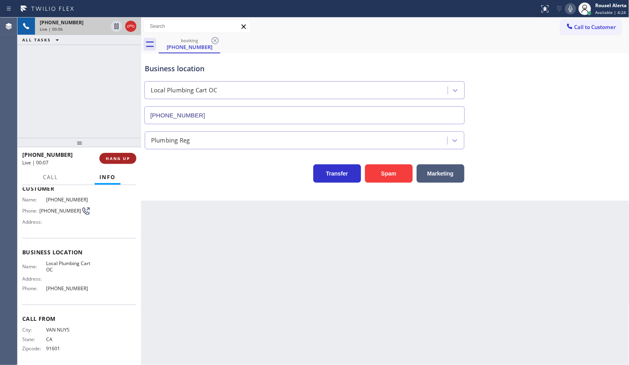
click at [114, 158] on span "HANG UP" at bounding box center [118, 159] width 24 height 6
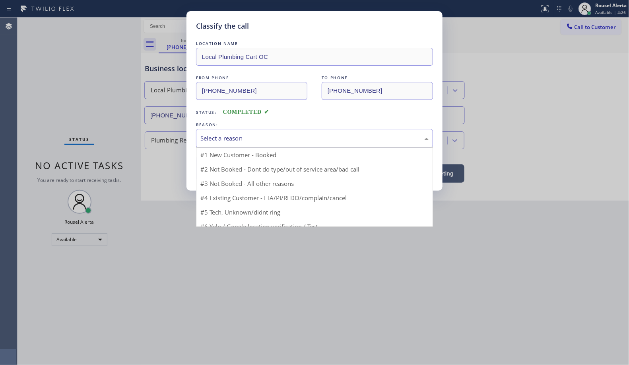
click at [206, 137] on div "Select a reason" at bounding box center [315, 138] width 228 height 9
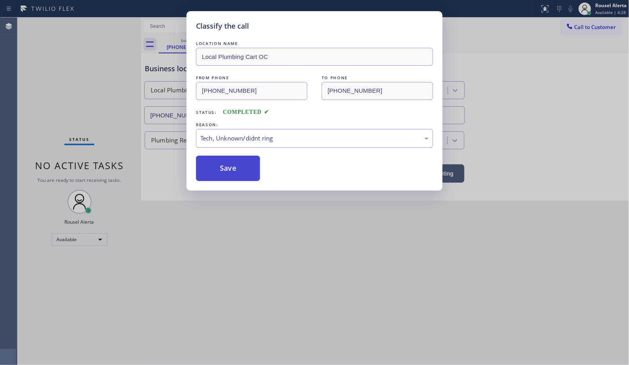
click at [229, 167] on button "Save" at bounding box center [228, 168] width 64 height 25
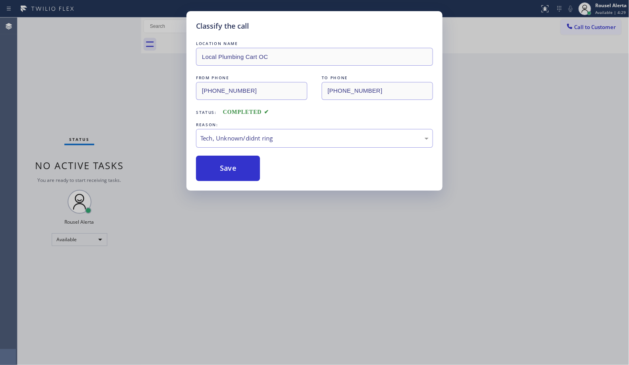
click at [445, 290] on div "Classify the call LOCATION NAME Local Plumbing Cart OC FROM PHONE [PHONE_NUMBER…" at bounding box center [314, 182] width 629 height 365
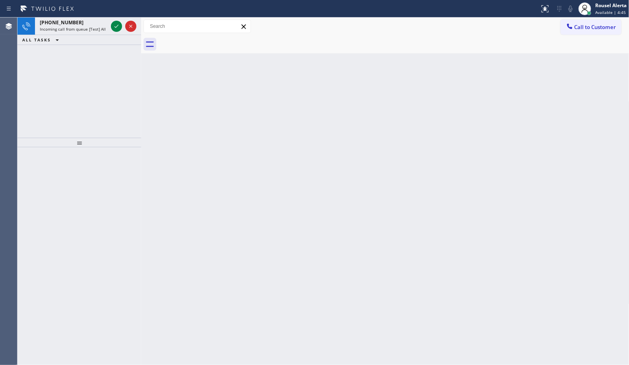
click at [462, 218] on div "Back to Dashboard Change Sender ID Customers Technicians Select a contact Outbo…" at bounding box center [385, 191] width 489 height 347
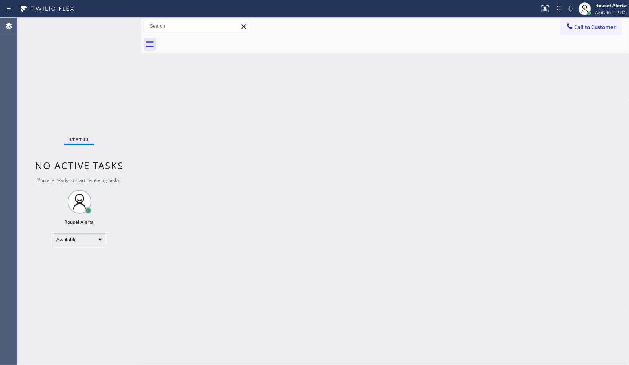
click at [78, 21] on div "Status No active tasks You are ready to start receiving tasks. Rousel Alerta Av…" at bounding box center [80, 191] width 124 height 347
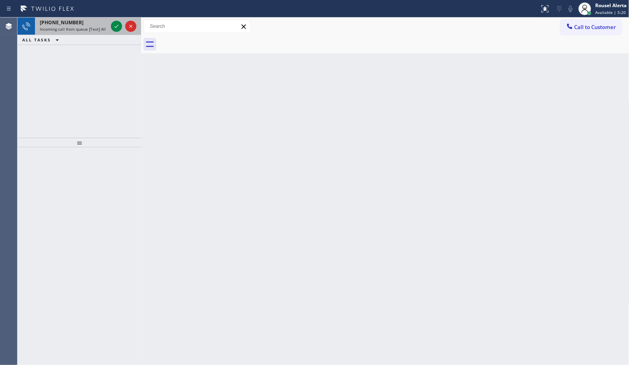
click at [90, 31] on span "Incoming call from queue [Test] All" at bounding box center [73, 29] width 66 height 6
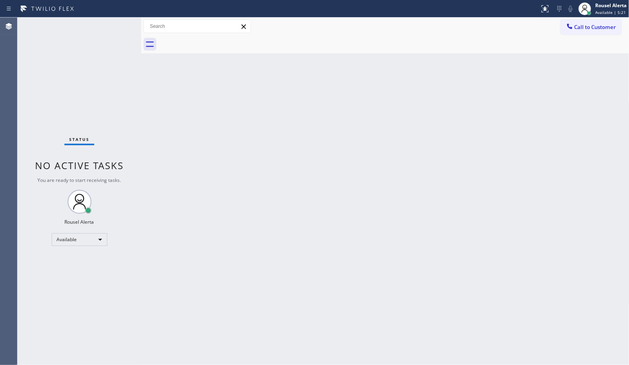
click at [219, 203] on div "Back to Dashboard Change Sender ID Customers Technicians Select a contact Outbo…" at bounding box center [385, 191] width 489 height 347
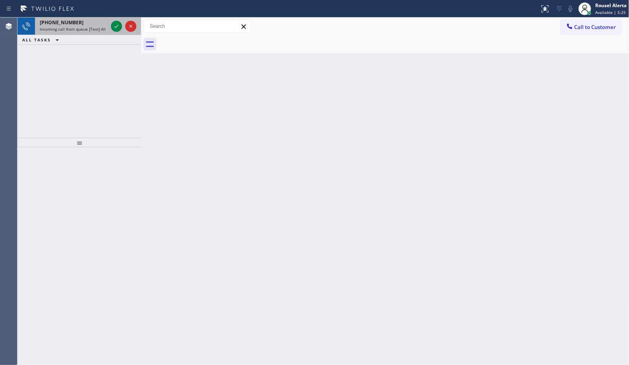
click at [88, 23] on div "[PHONE_NUMBER]" at bounding box center [74, 22] width 68 height 7
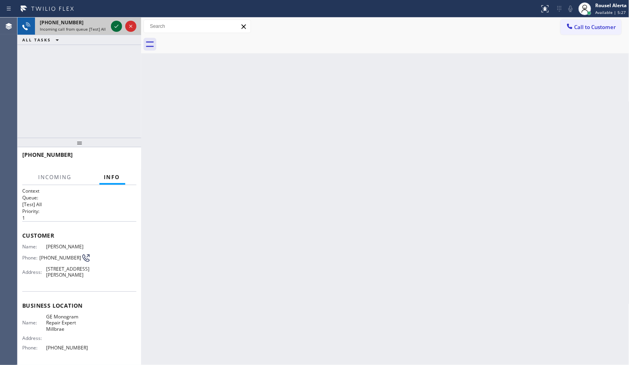
click at [113, 27] on icon at bounding box center [117, 26] width 10 height 10
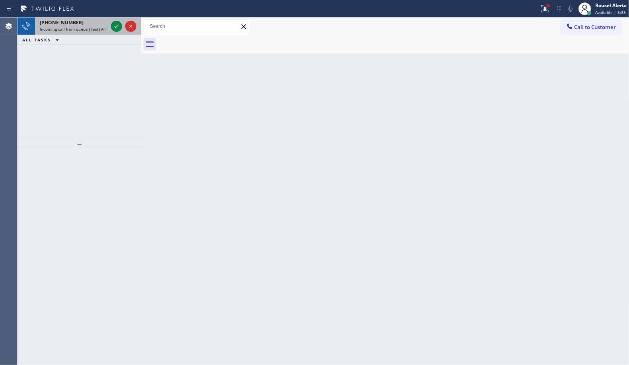
click at [86, 21] on div "[PHONE_NUMBER]" at bounding box center [74, 22] width 68 height 7
click at [115, 30] on icon at bounding box center [117, 26] width 10 height 10
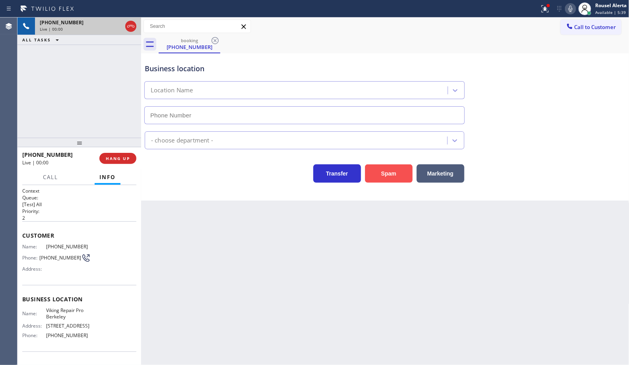
type input "[PHONE_NUMBER]"
click at [371, 180] on button "Spam" at bounding box center [389, 173] width 48 height 18
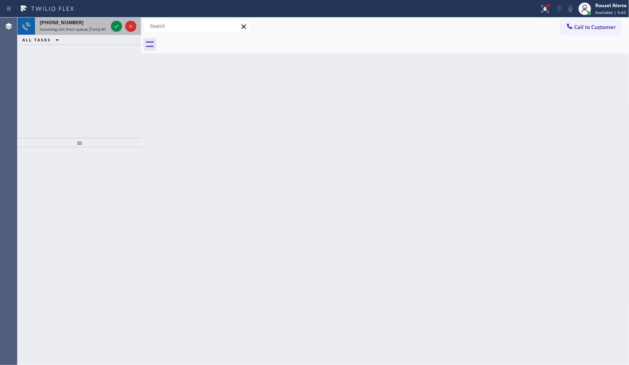
click at [100, 28] on span "Incoming call from queue [Test] All" at bounding box center [73, 29] width 66 height 6
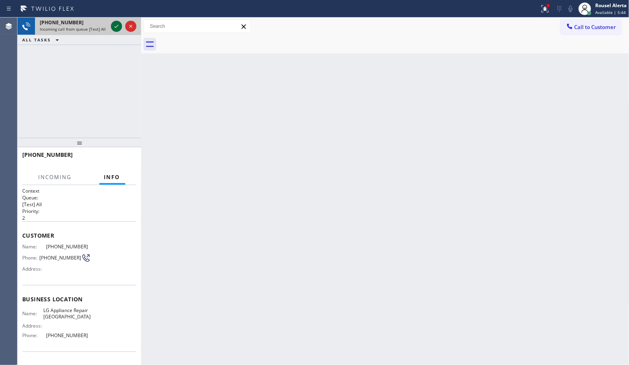
click at [114, 26] on icon at bounding box center [117, 26] width 10 height 10
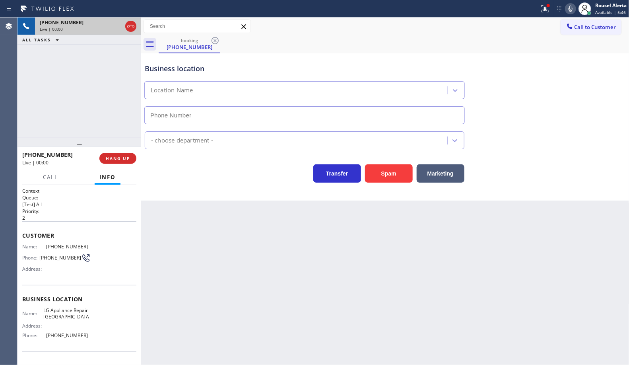
type input "[PHONE_NUMBER]"
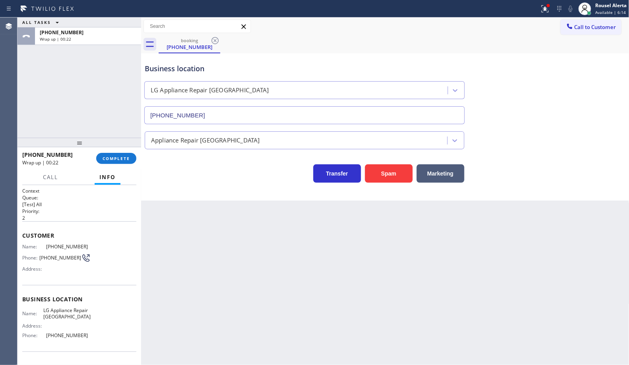
drag, startPoint x: 106, startPoint y: 66, endPoint x: 104, endPoint y: 96, distance: 29.9
click at [106, 66] on div "ALL TASKS ALL TASKS ACTIVE TASKS TASKS IN WRAP UP [PHONE_NUMBER] Wrap up | 00:22" at bounding box center [80, 78] width 124 height 120
click at [110, 160] on span "COMPLETE" at bounding box center [116, 159] width 27 height 6
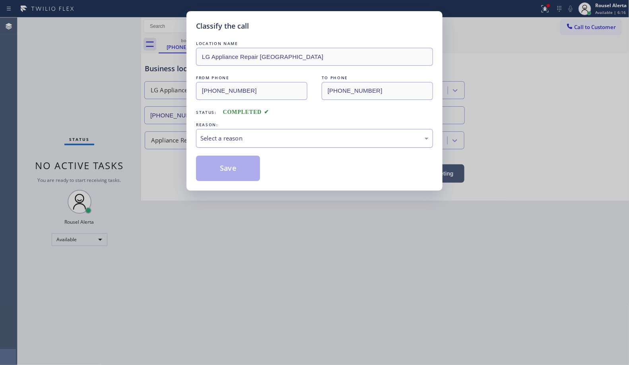
click at [241, 138] on div "Select a reason" at bounding box center [315, 138] width 228 height 9
click at [225, 170] on button "Save" at bounding box center [228, 168] width 64 height 25
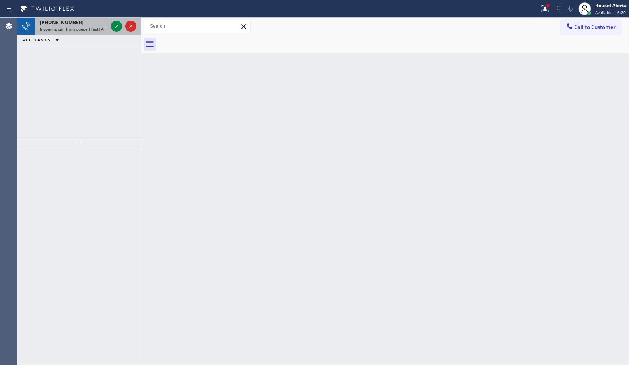
click at [96, 31] on span "Incoming call from queue [Test] All" at bounding box center [73, 29] width 66 height 6
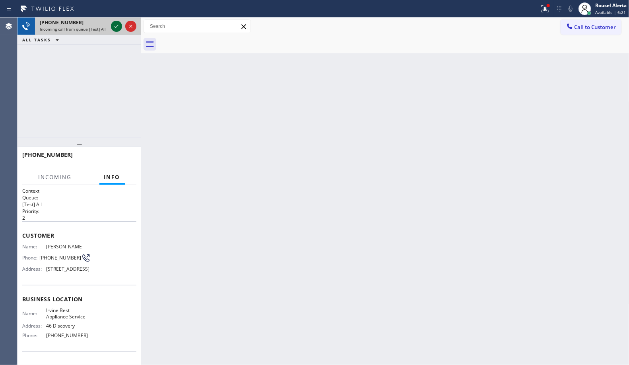
click at [116, 28] on icon at bounding box center [117, 26] width 10 height 10
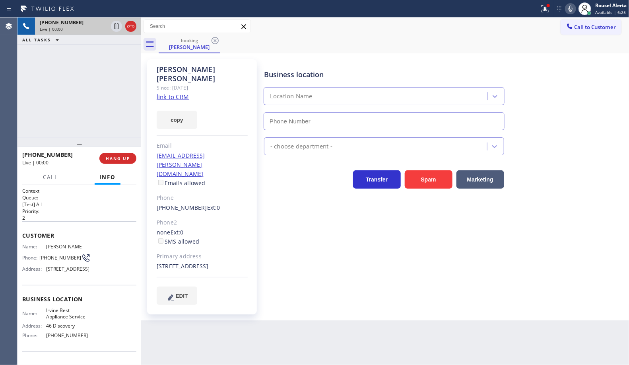
type input "[PHONE_NUMBER]"
click at [176, 93] on link "link to CRM" at bounding box center [173, 97] width 32 height 8
click at [93, 71] on div "[PHONE_NUMBER] Live | 01:00 ALL TASKS ALL TASKS ACTIVE TASKS TASKS IN WRAP UP" at bounding box center [80, 78] width 124 height 120
drag, startPoint x: 116, startPoint y: 28, endPoint x: 125, endPoint y: 28, distance: 8.4
click at [116, 28] on icon at bounding box center [117, 26] width 10 height 10
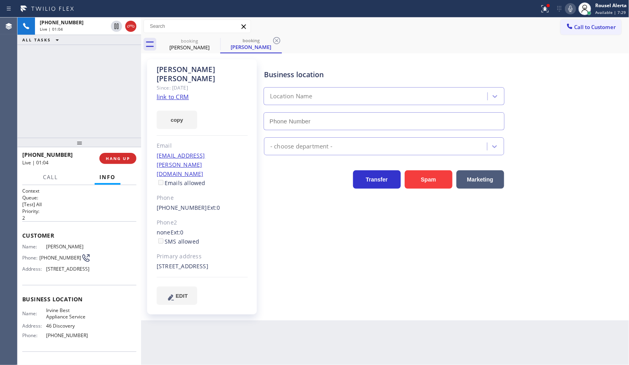
type input "[PHONE_NUMBER]"
click at [568, 6] on icon at bounding box center [571, 9] width 10 height 10
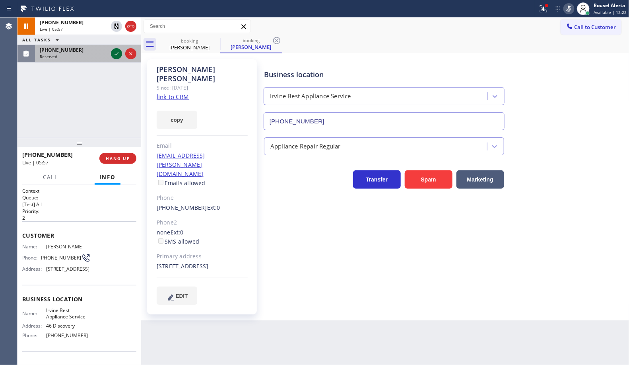
click at [116, 53] on icon at bounding box center [117, 54] width 10 height 10
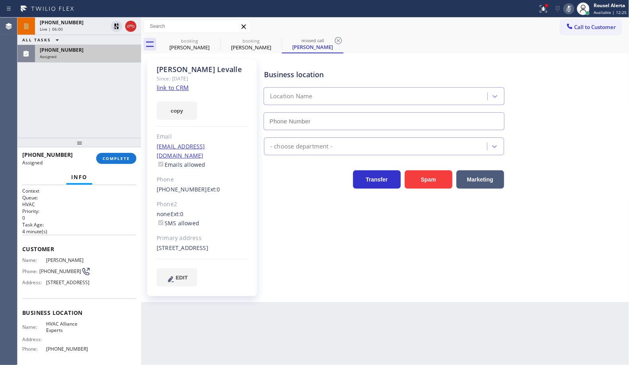
type input "[PHONE_NUMBER]"
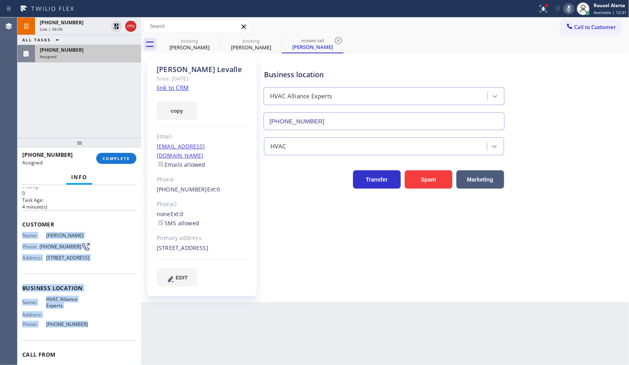
scroll to position [50, 0]
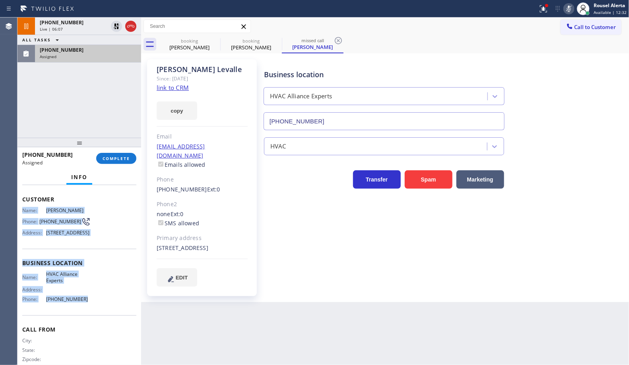
drag, startPoint x: 20, startPoint y: 257, endPoint x: 89, endPoint y: 322, distance: 94.8
click at [89, 322] on div "Context Queue: HVAC Priority: 0 Task Age: [DEMOGRAPHIC_DATA] minute(s) Customer…" at bounding box center [80, 275] width 124 height 180
drag, startPoint x: 84, startPoint y: 55, endPoint x: 108, endPoint y: 119, distance: 68.4
click at [84, 55] on div "Assigned" at bounding box center [88, 57] width 97 height 6
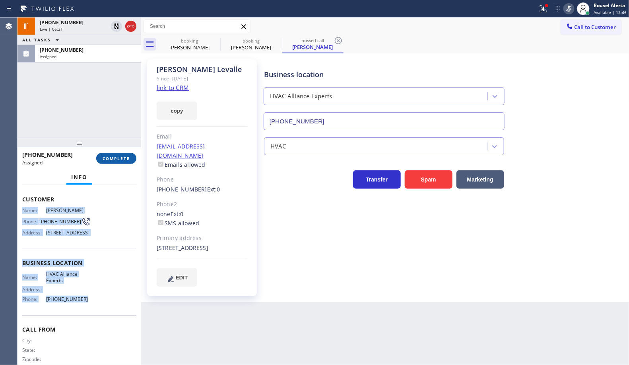
click at [118, 153] on button "COMPLETE" at bounding box center [116, 158] width 40 height 11
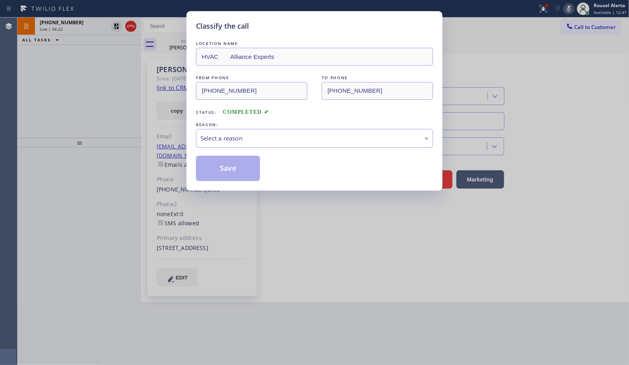
type input "[PHONE_NUMBER]"
click at [225, 138] on div "Select a reason" at bounding box center [315, 138] width 228 height 9
click at [236, 169] on button "Save" at bounding box center [228, 168] width 64 height 25
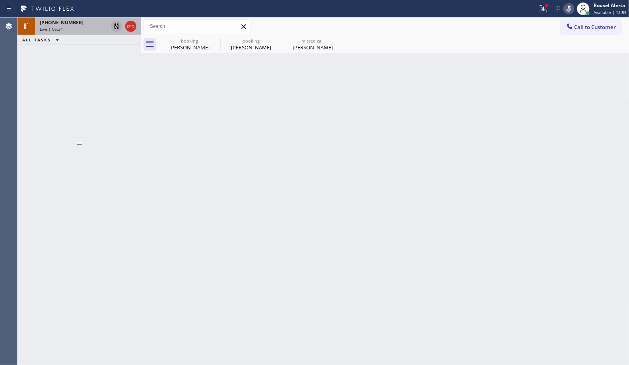
click at [115, 31] on icon at bounding box center [117, 26] width 10 height 10
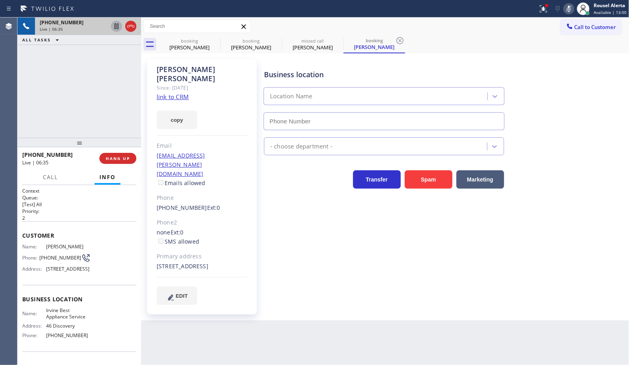
type input "[PHONE_NUMBER]"
click at [571, 11] on icon at bounding box center [569, 9] width 4 height 6
drag, startPoint x: 77, startPoint y: 61, endPoint x: 76, endPoint y: 52, distance: 8.8
click at [77, 61] on div "[PHONE_NUMBER] Live | 07:06 ALL TASKS ALL TASKS ACTIVE TASKS TASKS IN WRAP UP" at bounding box center [80, 78] width 124 height 120
click at [83, 84] on div "[PHONE_NUMBER] Live | 08:26 ALL TASKS ALL TASKS ACTIVE TASKS TASKS IN WRAP UP" at bounding box center [80, 78] width 124 height 120
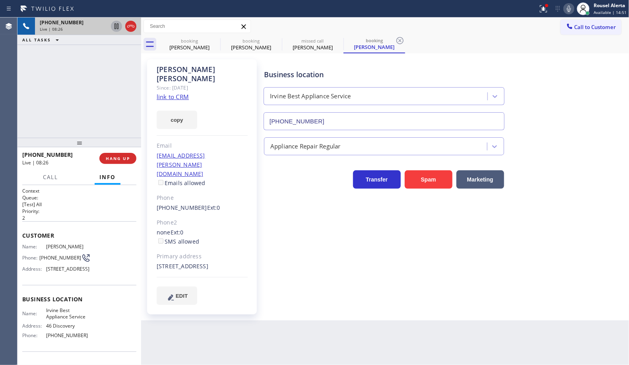
drag, startPoint x: 257, startPoint y: 329, endPoint x: 222, endPoint y: 281, distance: 59.0
click at [257, 327] on div "Back to Dashboard Change Sender ID Customers Technicians Select a contact Outbo…" at bounding box center [385, 191] width 489 height 347
click at [121, 160] on span "HANG UP" at bounding box center [118, 159] width 24 height 6
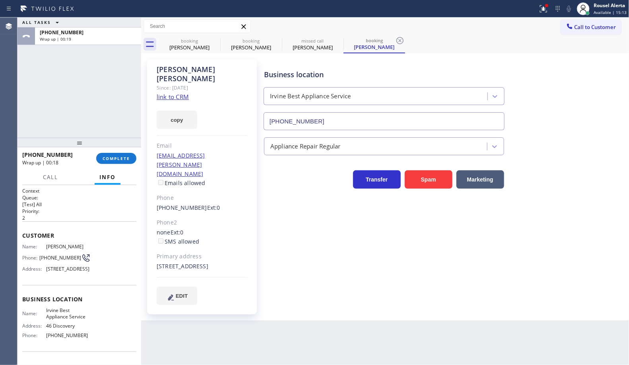
click at [128, 56] on div "ALL TASKS ALL TASKS ACTIVE TASKS TASKS IN WRAP UP [PHONE_NUMBER] Wrap up | 00:19" at bounding box center [80, 78] width 124 height 120
click at [123, 164] on button "COMPLETE" at bounding box center [116, 158] width 40 height 11
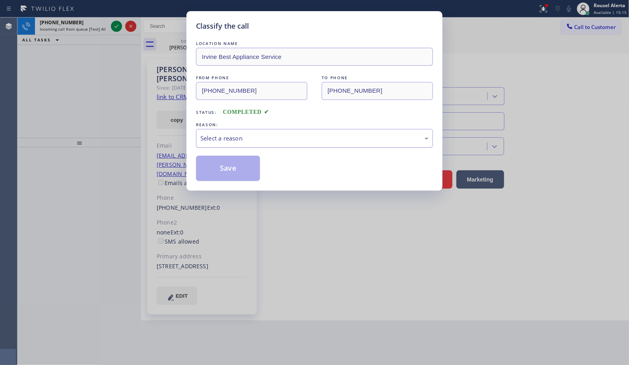
click at [314, 144] on div "Select a reason" at bounding box center [314, 138] width 237 height 19
click at [234, 173] on button "Save" at bounding box center [228, 168] width 64 height 25
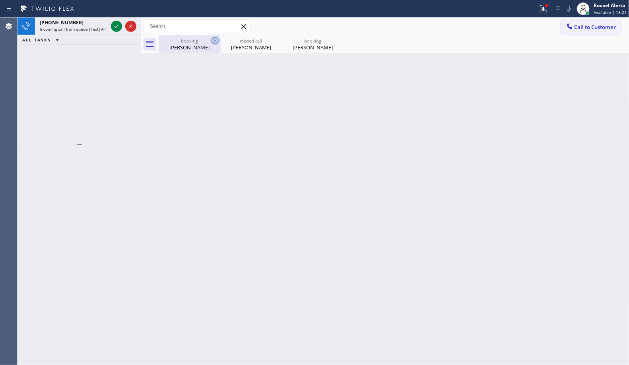
click at [215, 39] on icon at bounding box center [215, 41] width 10 height 10
click at [0, 0] on icon at bounding box center [0, 0] width 0 height 0
click at [215, 39] on div at bounding box center [394, 44] width 471 height 18
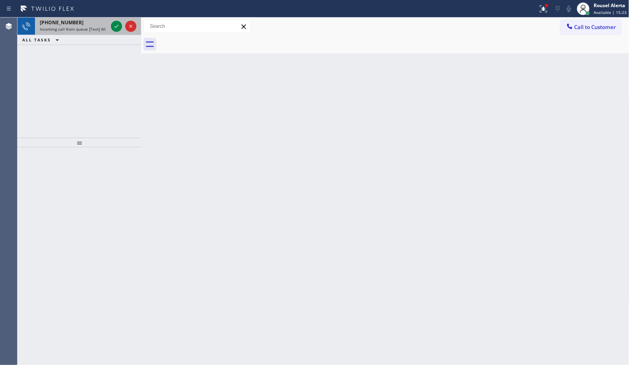
click at [95, 30] on span "Incoming call from queue [Test] All" at bounding box center [73, 29] width 66 height 6
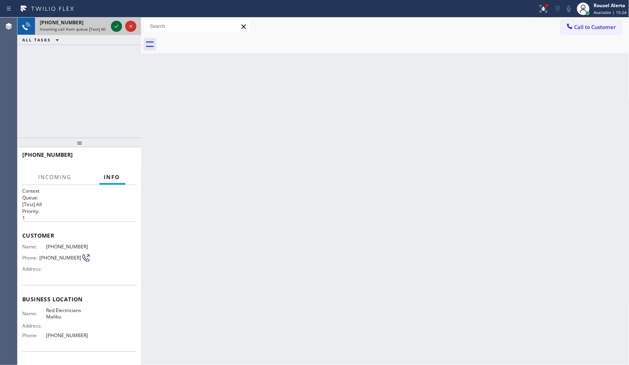
click at [115, 28] on icon at bounding box center [117, 26] width 10 height 10
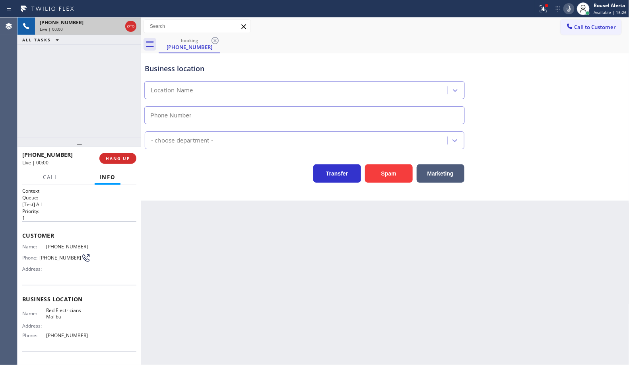
type input "[PHONE_NUMBER]"
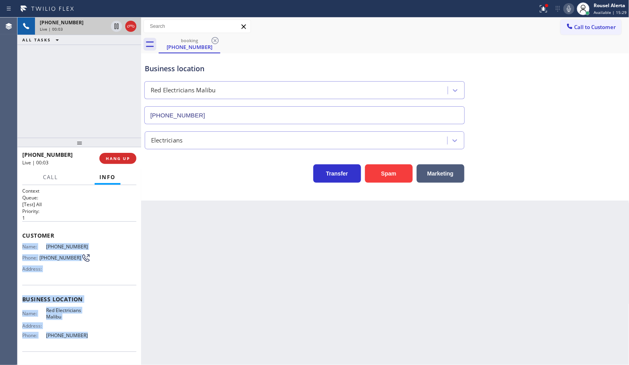
drag, startPoint x: 20, startPoint y: 244, endPoint x: 89, endPoint y: 335, distance: 113.9
click at [89, 335] on div "Context Queue: [Test] All Priority: 1 Customer Name: [PHONE_NUMBER] Phone: [PHO…" at bounding box center [80, 275] width 124 height 180
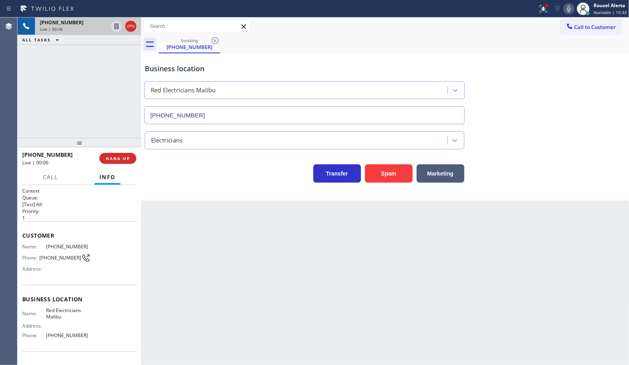
click at [434, 33] on div "Call to Customer Outbound call Location Top [GEOGRAPHIC_DATA] HVAC Repair Your …" at bounding box center [385, 26] width 489 height 14
click at [538, 10] on div at bounding box center [544, 9] width 18 height 10
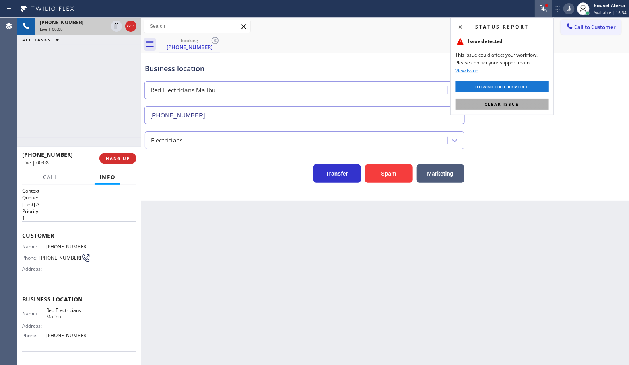
click at [514, 104] on span "Clear issue" at bounding box center [502, 104] width 34 height 6
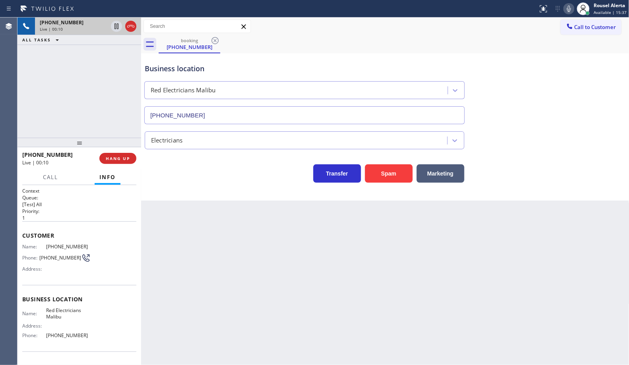
drag, startPoint x: 388, startPoint y: 278, endPoint x: 363, endPoint y: 269, distance: 26.4
click at [388, 278] on div "Back to Dashboard Change Sender ID Customers Technicians Select a contact Outbo…" at bounding box center [385, 191] width 489 height 347
click at [121, 160] on span "HANG UP" at bounding box center [118, 159] width 24 height 6
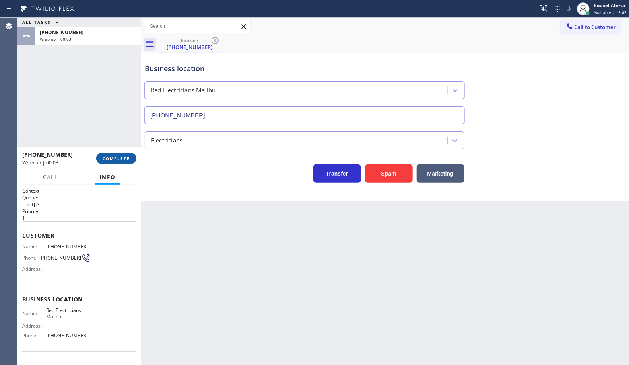
click at [107, 162] on button "COMPLETE" at bounding box center [116, 158] width 40 height 11
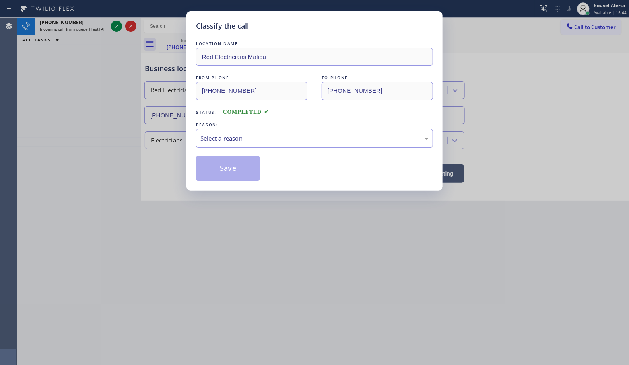
click at [310, 142] on div "Select a reason" at bounding box center [315, 138] width 228 height 9
click at [232, 173] on button "Save" at bounding box center [228, 168] width 64 height 25
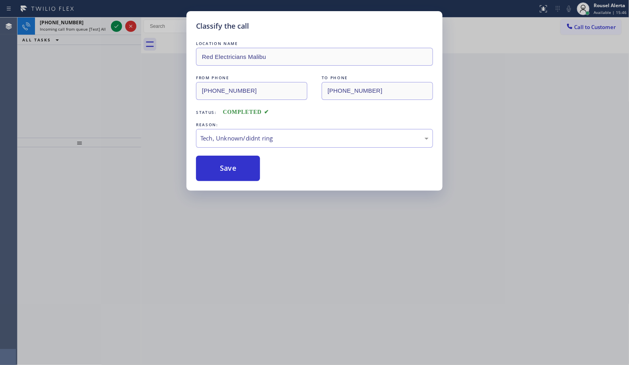
click at [333, 257] on div "Classify the call LOCATION NAME Red Electricians Malibu FROM PHONE [PHONE_NUMBE…" at bounding box center [314, 182] width 629 height 365
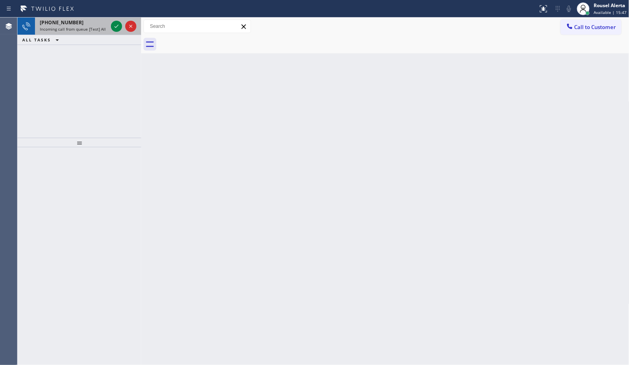
click at [88, 23] on div "[PHONE_NUMBER]" at bounding box center [74, 22] width 68 height 7
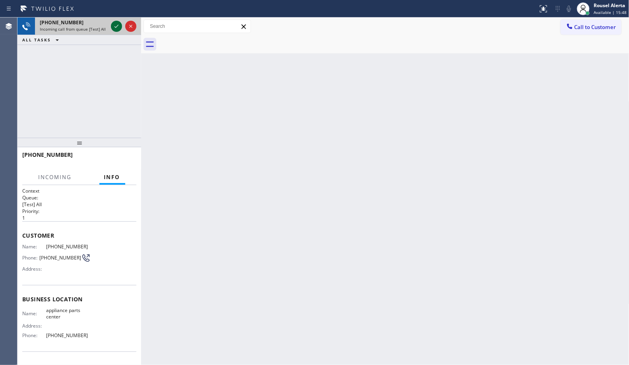
click at [115, 26] on icon at bounding box center [117, 26] width 10 height 10
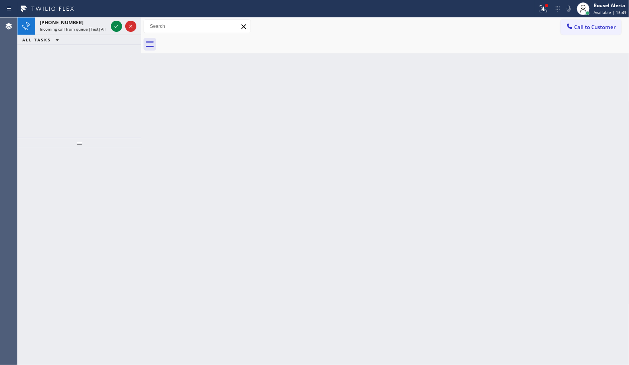
click at [403, 186] on div "Back to Dashboard Change Sender ID Customers Technicians Select a contact Outbo…" at bounding box center [385, 191] width 489 height 347
click at [76, 25] on div "[PHONE_NUMBER]" at bounding box center [74, 22] width 68 height 7
click at [257, 198] on div "Back to Dashboard Change Sender ID Customers Technicians Select a contact Outbo…" at bounding box center [385, 191] width 489 height 347
click at [94, 26] on span "Incoming call from queue [Test] All" at bounding box center [73, 29] width 66 height 6
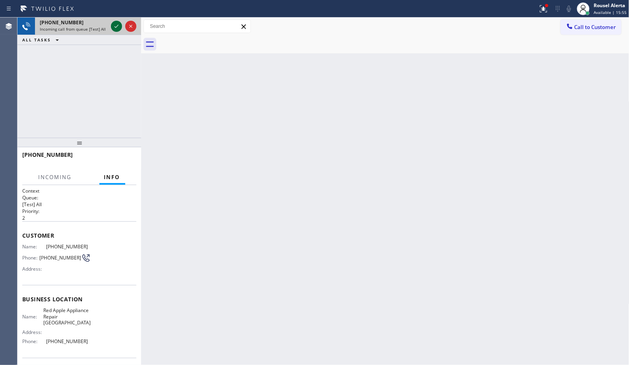
click at [114, 26] on icon at bounding box center [117, 26] width 10 height 10
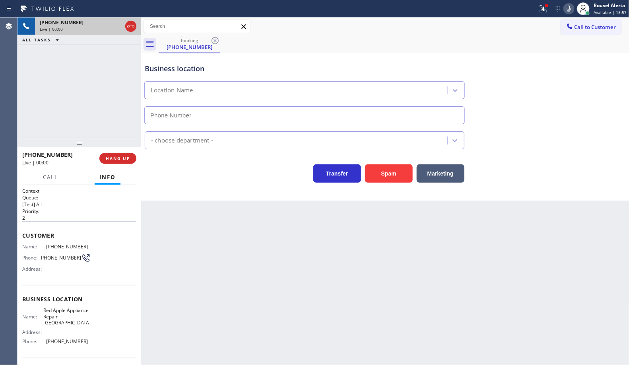
type input "[PHONE_NUMBER]"
click at [389, 173] on button "Spam" at bounding box center [389, 173] width 48 height 18
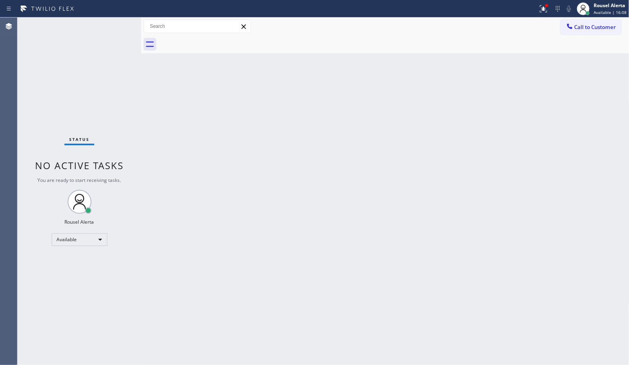
click at [545, 9] on icon at bounding box center [542, 8] width 5 height 6
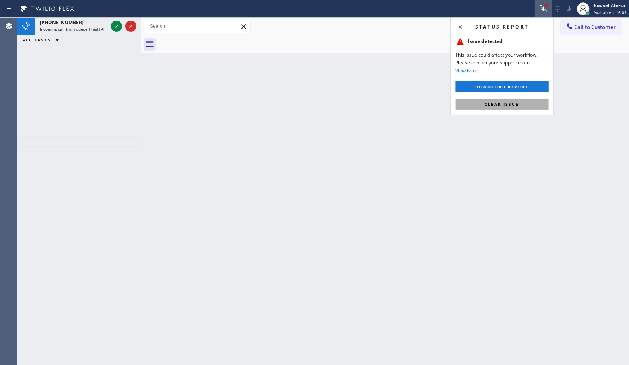
click at [528, 109] on button "Clear issue" at bounding box center [502, 104] width 93 height 11
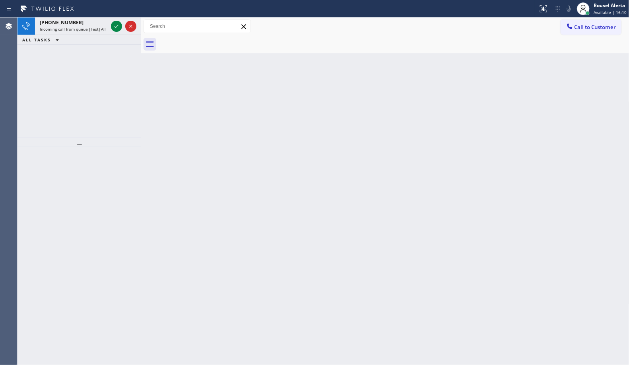
click at [247, 182] on div "Back to Dashboard Change Sender ID Customers Technicians Select a contact Outbo…" at bounding box center [385, 191] width 489 height 347
drag, startPoint x: 78, startPoint y: 26, endPoint x: 104, endPoint y: 34, distance: 26.6
click at [82, 26] on span "Incoming call from queue [Test] All" at bounding box center [73, 29] width 66 height 6
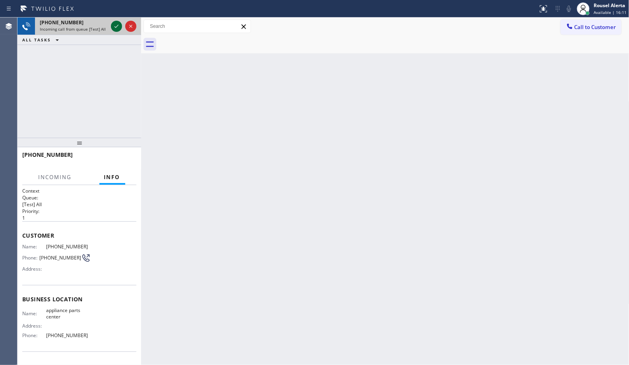
click at [113, 30] on icon at bounding box center [117, 26] width 10 height 10
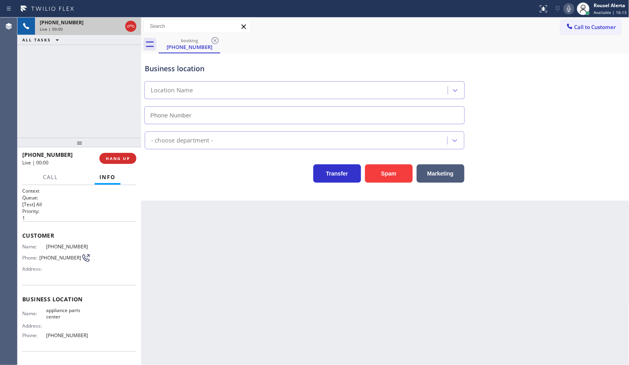
type input "[PHONE_NUMBER]"
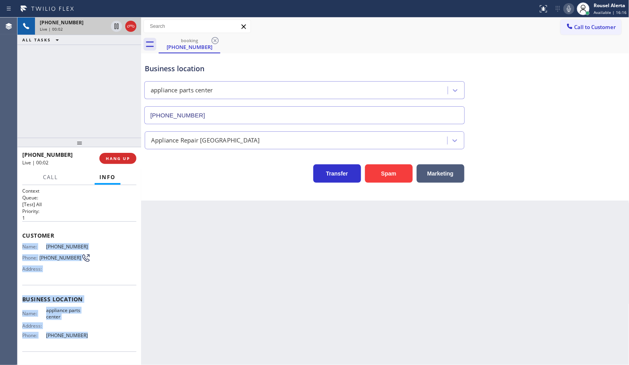
drag, startPoint x: 24, startPoint y: 251, endPoint x: 95, endPoint y: 347, distance: 118.9
click at [95, 347] on div "Context Queue: [Test] All Priority: 1 Customer Name: [PHONE_NUMBER] Phone: [PHO…" at bounding box center [79, 299] width 114 height 224
click at [114, 26] on icon at bounding box center [117, 26] width 10 height 10
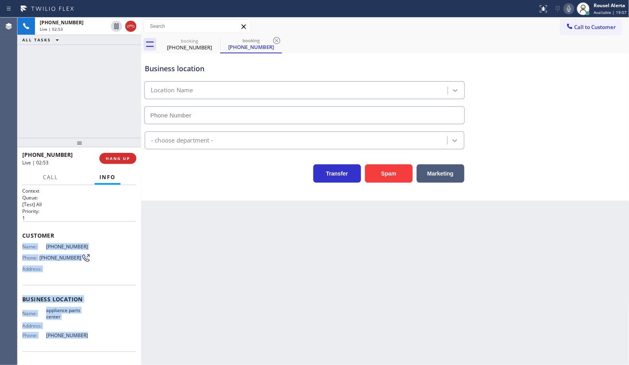
type input "[PHONE_NUMBER]"
drag, startPoint x: 571, startPoint y: 9, endPoint x: 581, endPoint y: 35, distance: 27.5
click at [571, 9] on icon at bounding box center [569, 9] width 4 height 6
drag, startPoint x: 116, startPoint y: 26, endPoint x: 136, endPoint y: 35, distance: 21.5
click at [116, 26] on icon at bounding box center [117, 26] width 10 height 10
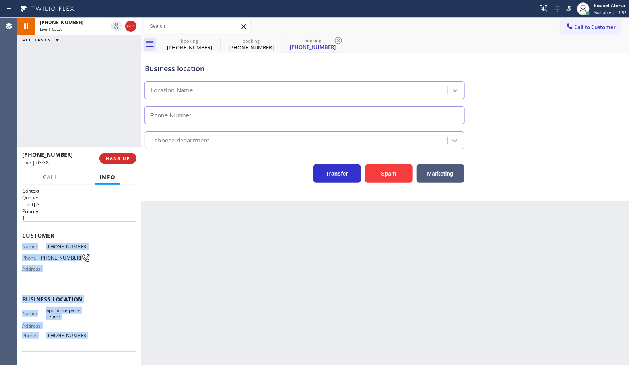
type input "[PHONE_NUMBER]"
click at [569, 7] on icon at bounding box center [570, 9] width 10 height 10
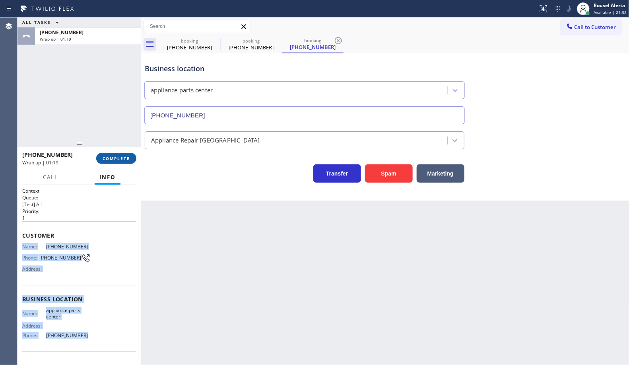
click at [111, 159] on span "COMPLETE" at bounding box center [116, 159] width 27 height 6
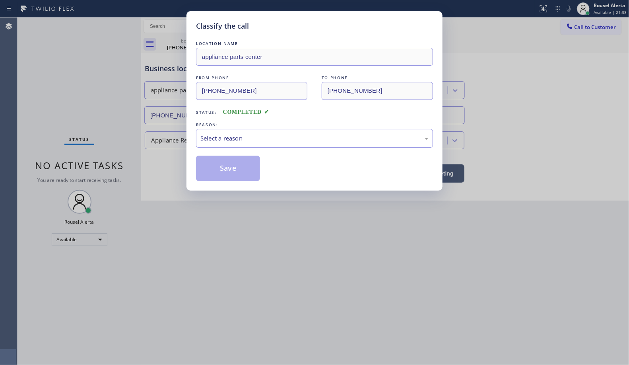
click at [229, 142] on div "Select a reason" at bounding box center [315, 138] width 228 height 9
click at [221, 166] on button "Save" at bounding box center [228, 168] width 64 height 25
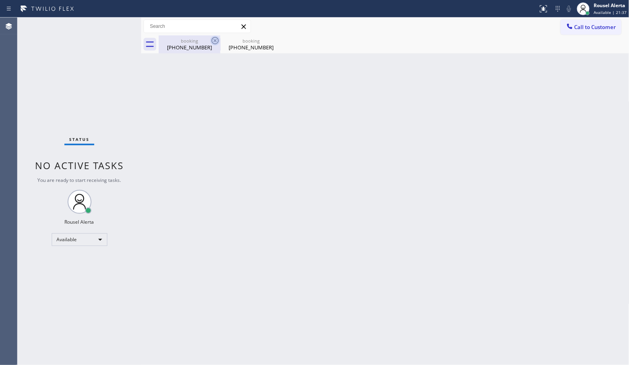
click at [216, 40] on icon at bounding box center [215, 40] width 7 height 7
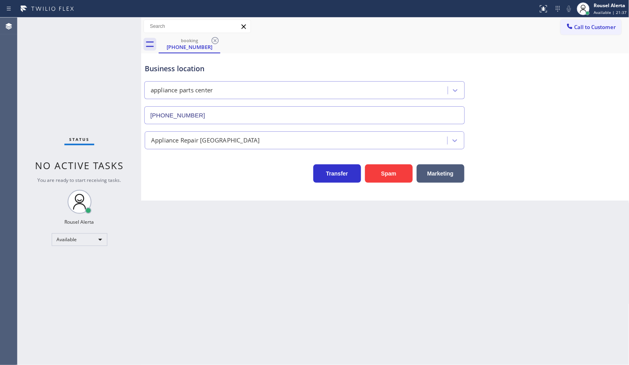
click at [216, 40] on icon at bounding box center [215, 40] width 7 height 7
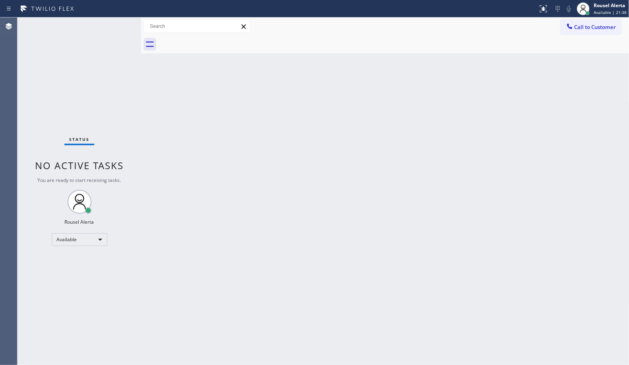
click at [344, 200] on div "Back to Dashboard Change Sender ID Customers Technicians Select a contact Outbo…" at bounding box center [385, 191] width 489 height 347
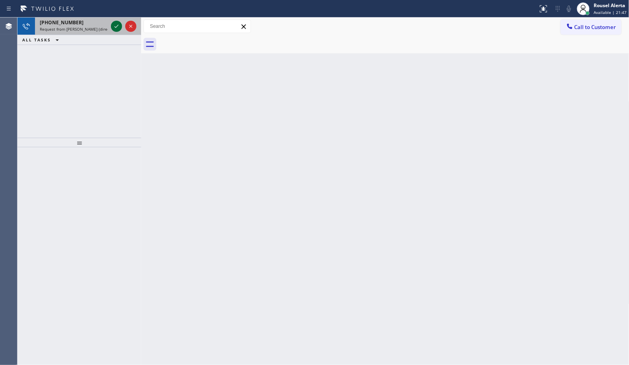
click at [115, 26] on icon at bounding box center [117, 26] width 10 height 10
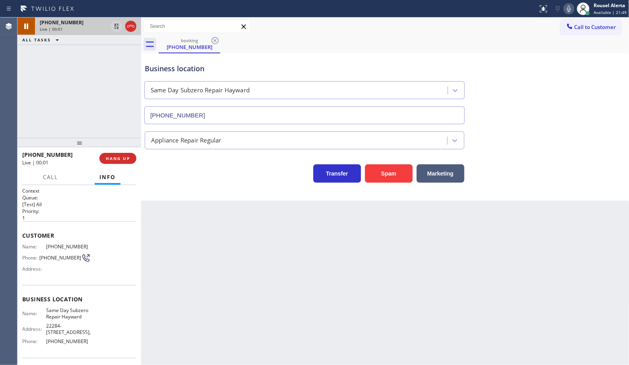
type input "[PHONE_NUMBER]"
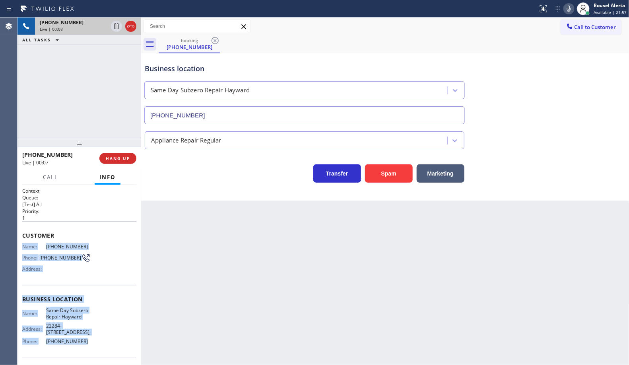
drag, startPoint x: 21, startPoint y: 248, endPoint x: 90, endPoint y: 345, distance: 118.4
click at [90, 345] on div "Context Queue: [Test] All Priority: 1 Customer Name: [PHONE_NUMBER] Phone: [PHO…" at bounding box center [80, 275] width 124 height 180
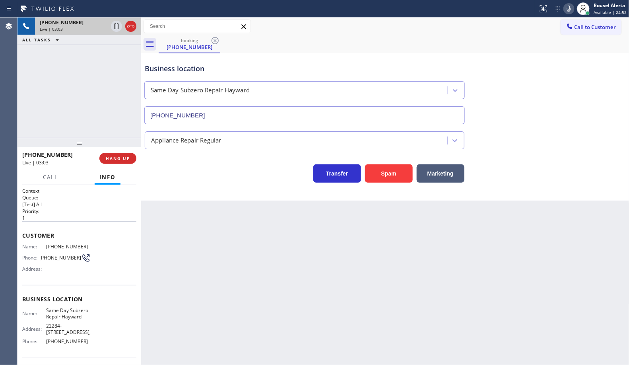
click at [252, 315] on div "Back to Dashboard Change Sender ID Customers Technicians Select a contact Outbo…" at bounding box center [385, 191] width 489 height 347
click at [68, 92] on div "[PHONE_NUMBER] Live | 03:05 ALL TASKS ALL TASKS ACTIVE TASKS TASKS IN WRAP UP" at bounding box center [80, 78] width 124 height 120
drag, startPoint x: 112, startPoint y: 28, endPoint x: 165, endPoint y: 0, distance: 59.8
click at [112, 28] on icon at bounding box center [117, 26] width 10 height 10
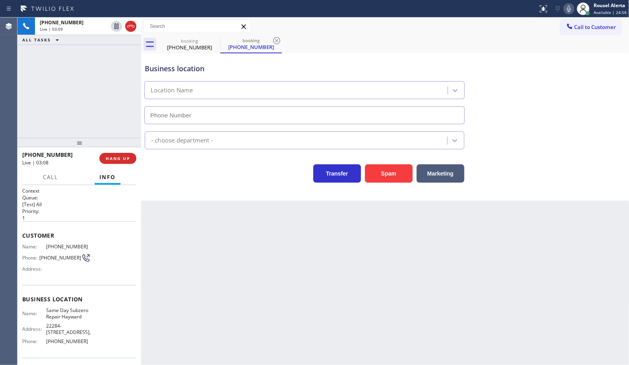
type input "[PHONE_NUMBER]"
click at [566, 10] on icon at bounding box center [570, 9] width 10 height 10
click at [255, 300] on div "Back to Dashboard Change Sender ID Customers Technicians Select a contact Outbo…" at bounding box center [385, 191] width 489 height 347
drag, startPoint x: 116, startPoint y: 28, endPoint x: 162, endPoint y: 27, distance: 46.6
click at [116, 28] on icon at bounding box center [117, 26] width 6 height 6
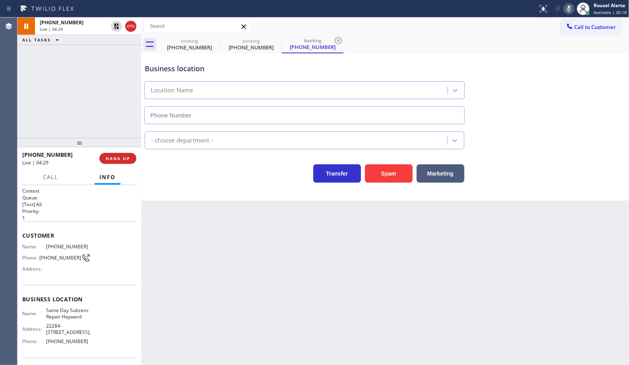
type input "[PHONE_NUMBER]"
click at [573, 10] on icon at bounding box center [570, 9] width 10 height 10
click at [465, 290] on div "Back to Dashboard Change Sender ID Customers Technicians Select a contact Outbo…" at bounding box center [385, 191] width 489 height 347
click at [118, 158] on span "HANG UP" at bounding box center [118, 159] width 24 height 6
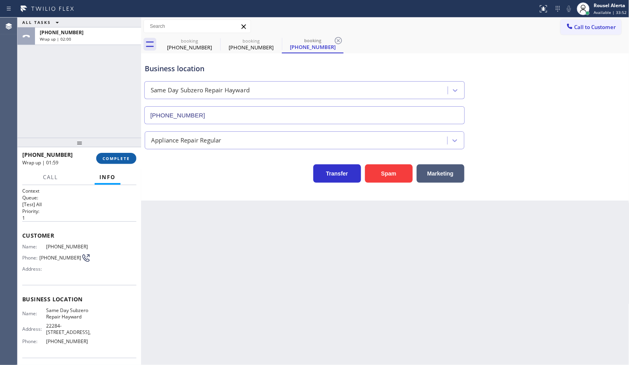
click at [105, 159] on span "COMPLETE" at bounding box center [116, 159] width 27 height 6
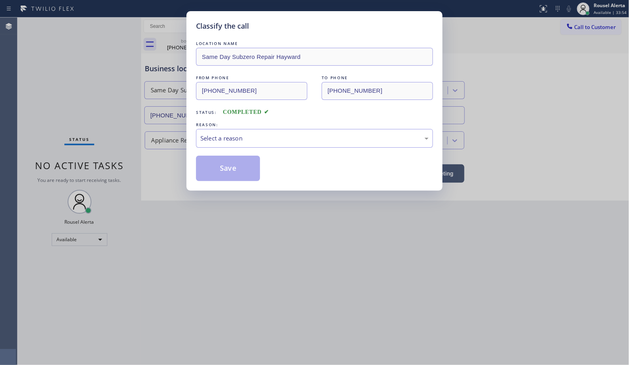
click at [228, 140] on div "Select a reason" at bounding box center [315, 138] width 228 height 9
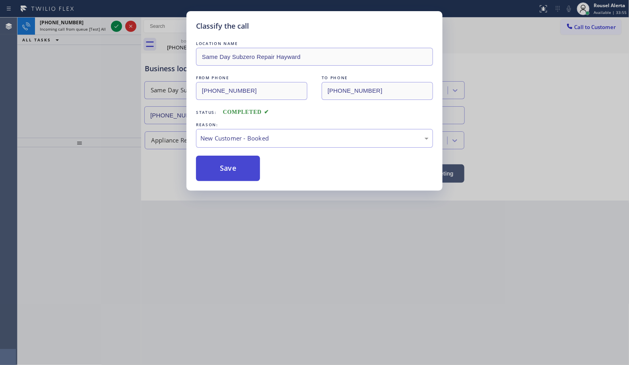
click at [228, 166] on button "Save" at bounding box center [228, 168] width 64 height 25
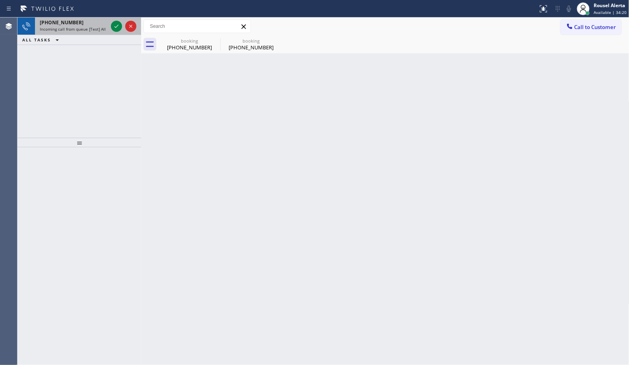
click at [88, 25] on div "+18055576511" at bounding box center [74, 22] width 68 height 7
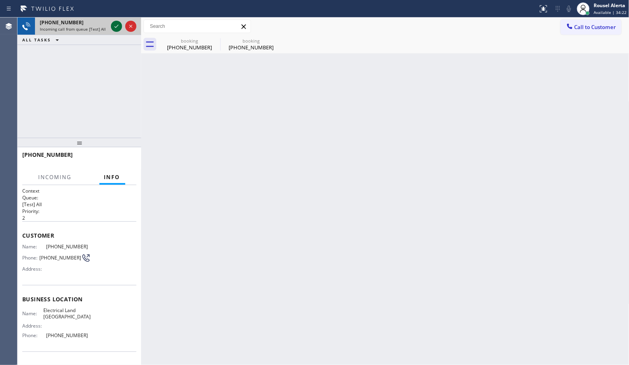
click at [113, 26] on icon at bounding box center [117, 26] width 10 height 10
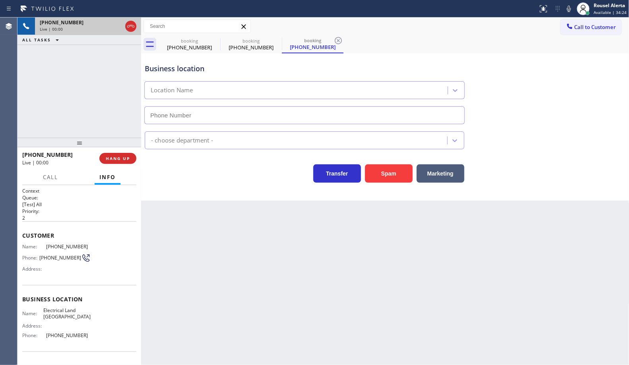
type input "(805) 892-6988"
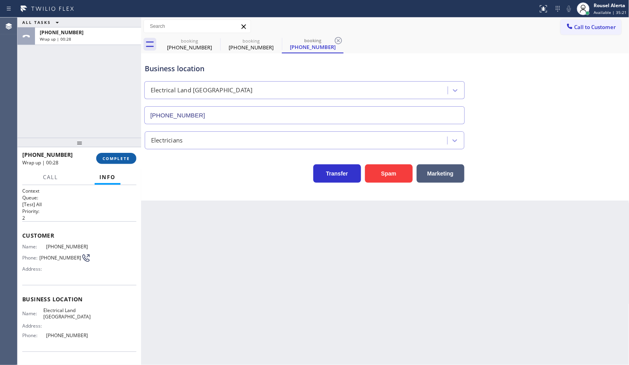
click at [101, 153] on button "COMPLETE" at bounding box center [116, 158] width 40 height 11
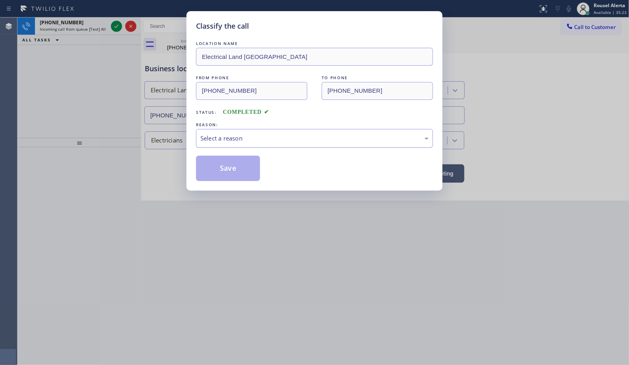
click at [219, 138] on div "Select a reason" at bounding box center [315, 138] width 228 height 9
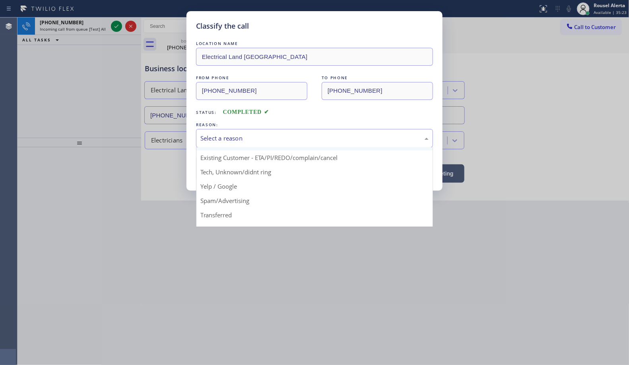
scroll to position [50, 0]
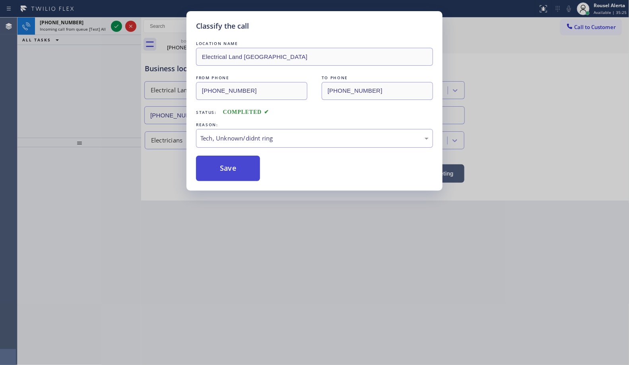
click at [231, 170] on button "Save" at bounding box center [228, 168] width 64 height 25
click at [70, 24] on div "Classify the call LOCATION NAME Electrical Land Isla Vista FROM PHONE (805) 557…" at bounding box center [314, 182] width 629 height 365
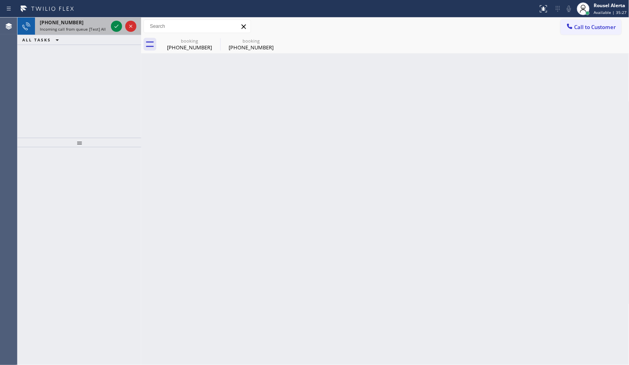
click at [86, 26] on span "Incoming call from queue [Test] All" at bounding box center [73, 29] width 66 height 6
click at [96, 22] on div "[PHONE_NUMBER]" at bounding box center [74, 22] width 68 height 7
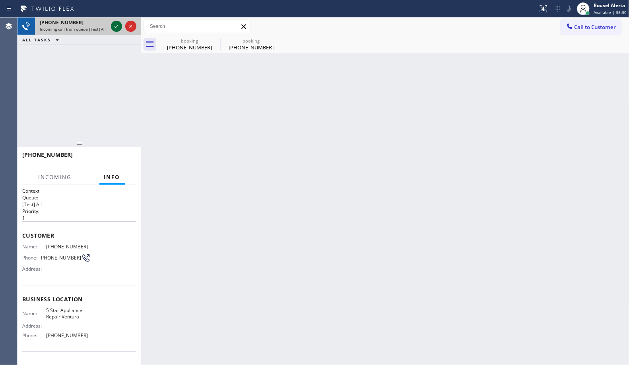
click at [111, 23] on div at bounding box center [116, 26] width 11 height 10
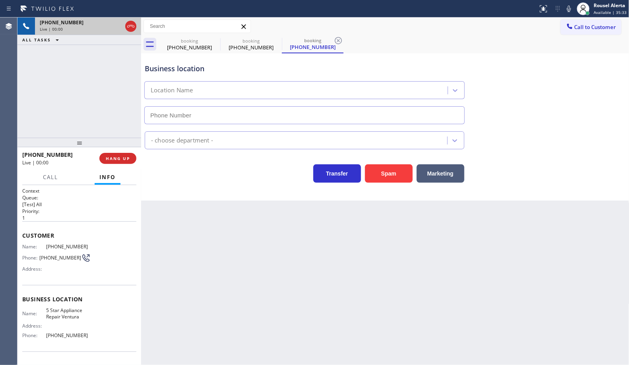
type input "(805) 360-3808"
click at [123, 162] on button "HANG UP" at bounding box center [117, 158] width 37 height 11
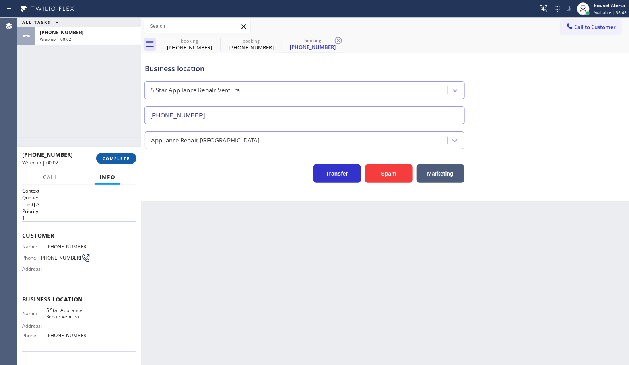
drag, startPoint x: 104, startPoint y: 154, endPoint x: 109, endPoint y: 154, distance: 4.8
click at [104, 154] on button "COMPLETE" at bounding box center [116, 158] width 40 height 11
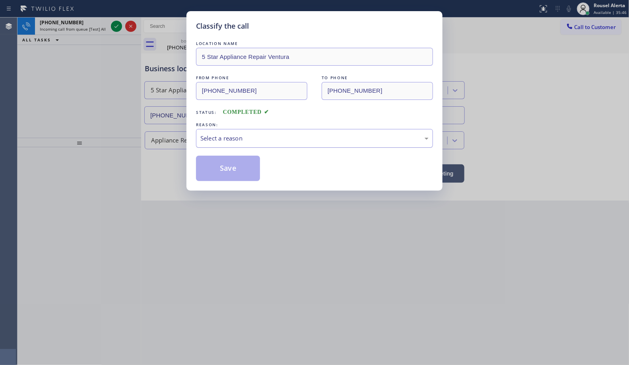
click at [281, 145] on div "Select a reason" at bounding box center [314, 138] width 237 height 19
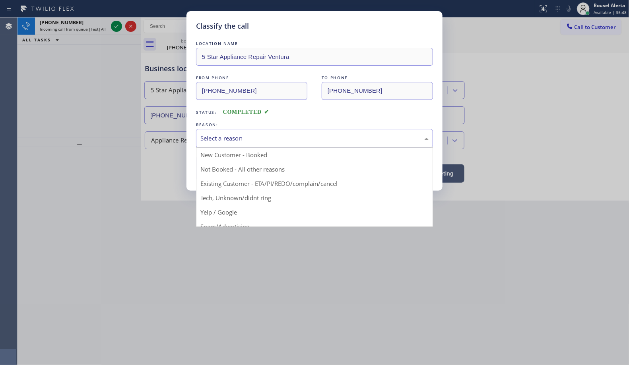
drag, startPoint x: 275, startPoint y: 201, endPoint x: 271, endPoint y: 199, distance: 4.4
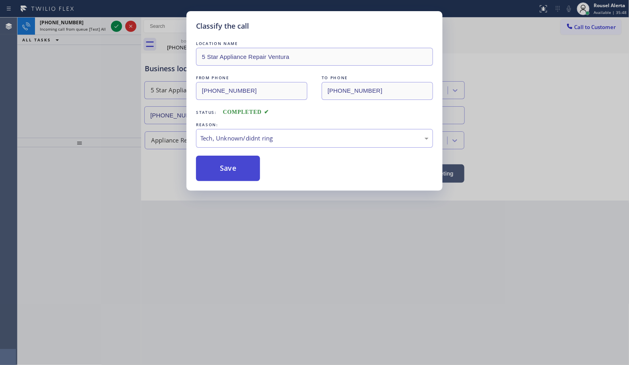
click at [230, 164] on button "Save" at bounding box center [228, 168] width 64 height 25
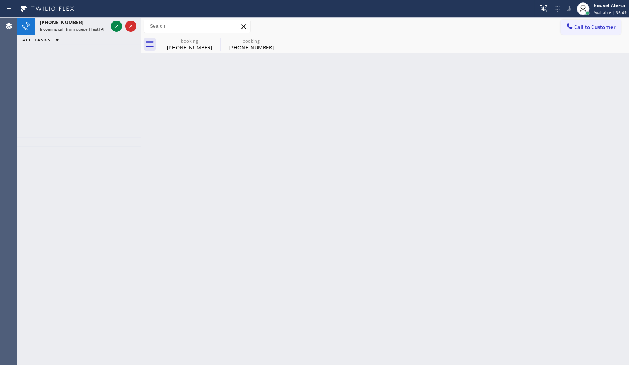
click at [92, 30] on span "Incoming call from queue [Test] All" at bounding box center [73, 29] width 66 height 6
click at [78, 24] on div "+16314082716" at bounding box center [74, 22] width 68 height 7
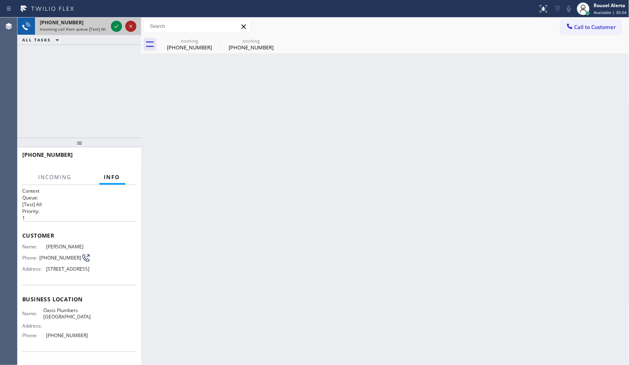
click at [126, 24] on icon at bounding box center [131, 26] width 10 height 10
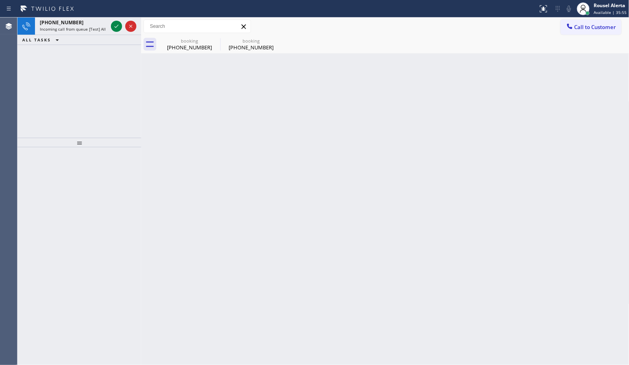
click at [113, 27] on icon at bounding box center [117, 26] width 10 height 10
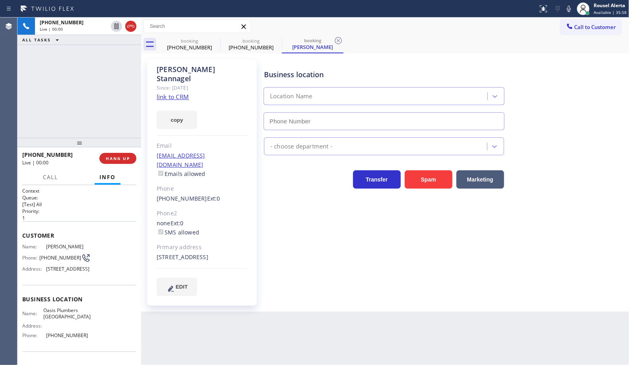
type input "(818) 330-1138"
click at [177, 93] on link "link to CRM" at bounding box center [173, 97] width 32 height 8
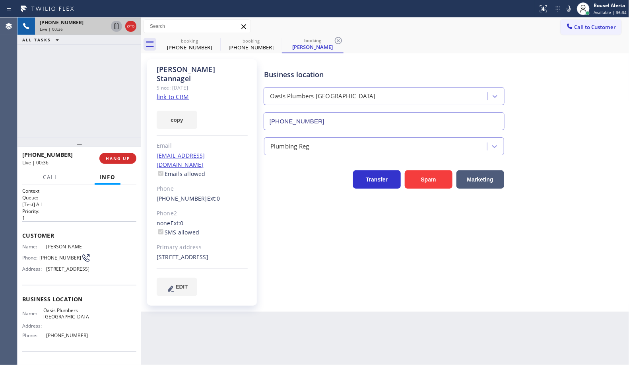
click at [114, 28] on icon at bounding box center [117, 26] width 10 height 10
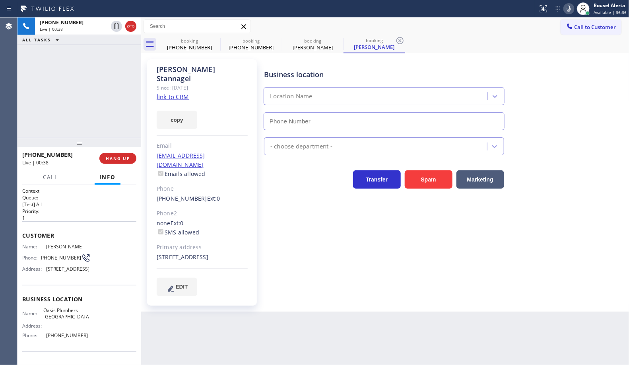
type input "(818) 330-1138"
drag, startPoint x: 570, startPoint y: 11, endPoint x: 484, endPoint y: 2, distance: 86.4
click at [570, 11] on icon at bounding box center [570, 9] width 10 height 10
click at [346, 341] on div "Back to Dashboard Change Sender ID Customers Technicians Select a contact Outbo…" at bounding box center [385, 191] width 489 height 347
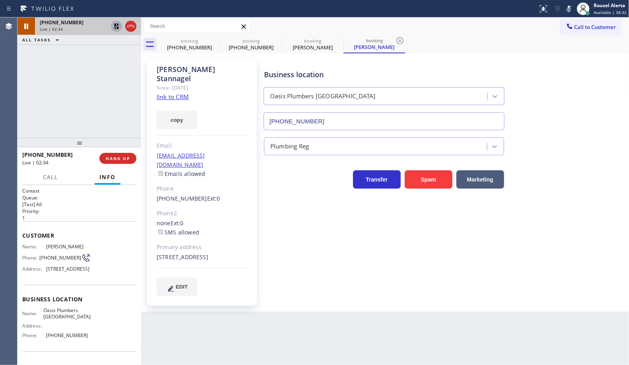
click at [115, 26] on icon at bounding box center [117, 26] width 6 height 6
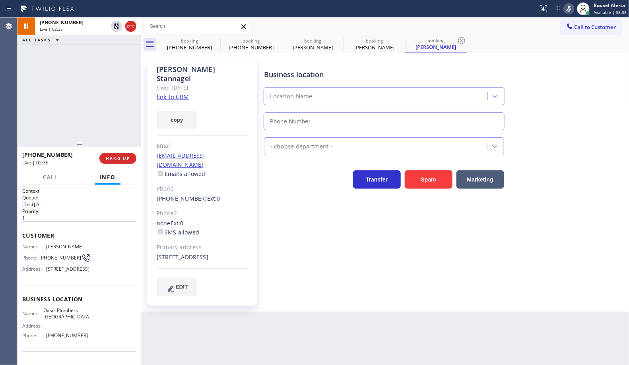
type input "(818) 330-1138"
click at [567, 9] on icon at bounding box center [570, 9] width 10 height 10
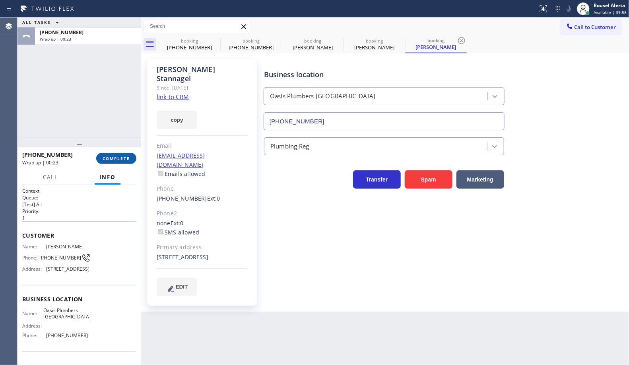
click at [111, 156] on span "COMPLETE" at bounding box center [116, 159] width 27 height 6
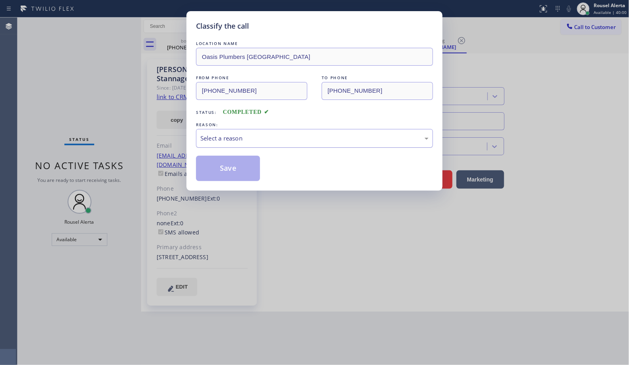
click at [291, 146] on div "Select a reason" at bounding box center [314, 138] width 237 height 19
drag, startPoint x: 243, startPoint y: 170, endPoint x: 324, endPoint y: 253, distance: 115.9
click at [242, 170] on button "Save" at bounding box center [228, 168] width 64 height 25
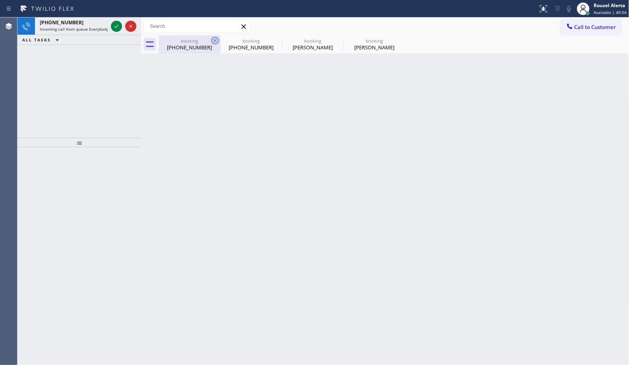
click at [215, 41] on icon at bounding box center [215, 40] width 7 height 7
click at [0, 0] on icon at bounding box center [0, 0] width 0 height 0
click at [215, 41] on div "booking (727) 492-4097 booking (727) 492-4097 booking Matthew Stannagel booking…" at bounding box center [394, 44] width 471 height 18
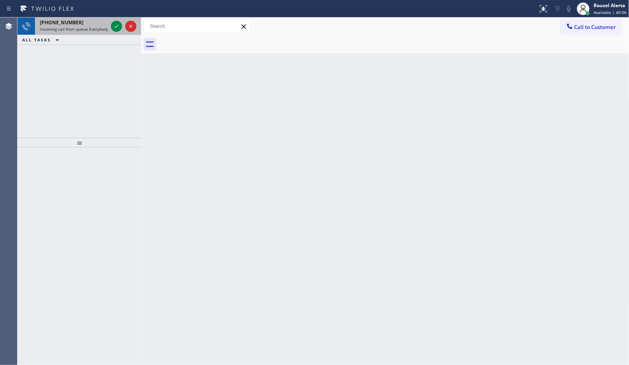
click at [90, 23] on div "+12066817391" at bounding box center [74, 22] width 68 height 7
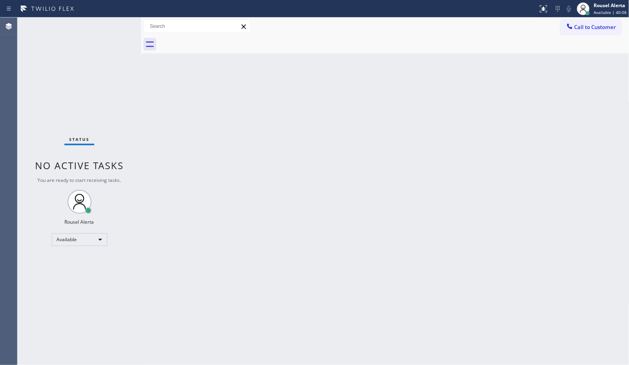
click at [249, 197] on div "Back to Dashboard Change Sender ID Customers Technicians Select a contact Outbo…" at bounding box center [385, 191] width 489 height 347
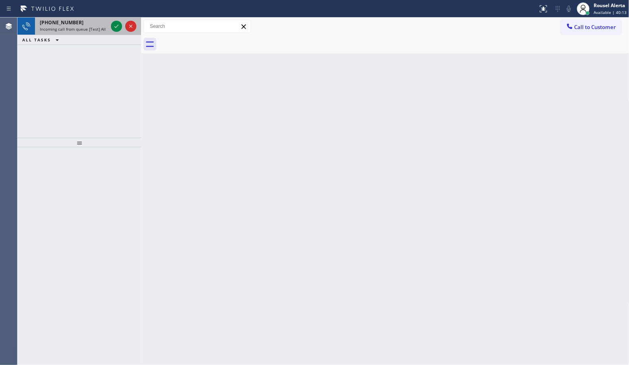
click at [86, 19] on div "+12292185812" at bounding box center [74, 22] width 68 height 7
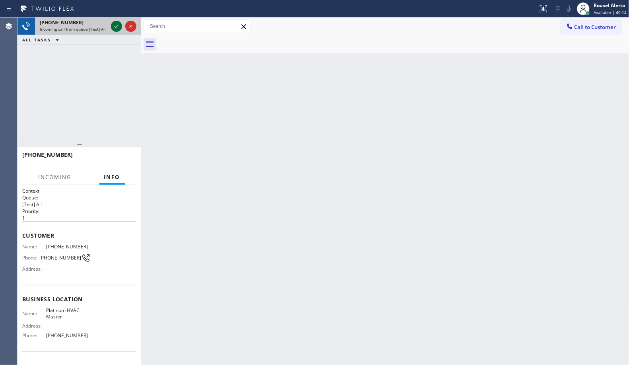
click at [113, 26] on icon at bounding box center [117, 26] width 10 height 10
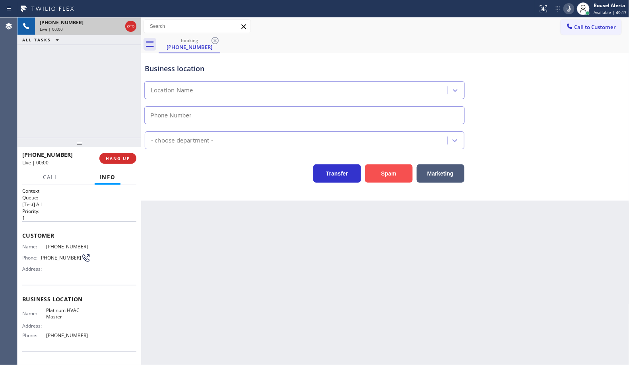
type input "(786) 463-0442"
click at [376, 175] on button "Spam" at bounding box center [389, 173] width 48 height 18
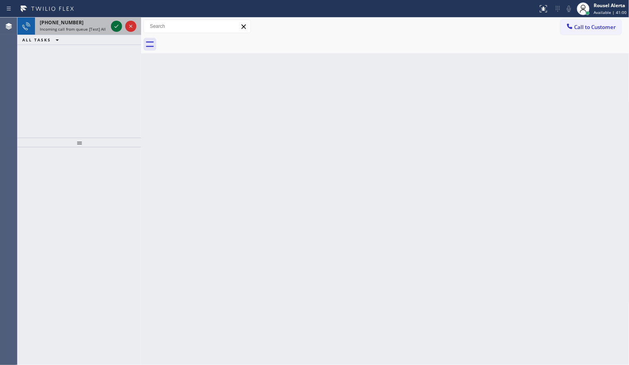
drag, startPoint x: 84, startPoint y: 29, endPoint x: 122, endPoint y: 25, distance: 38.4
click at [84, 28] on span "Incoming call from queue [Test] All" at bounding box center [73, 29] width 66 height 6
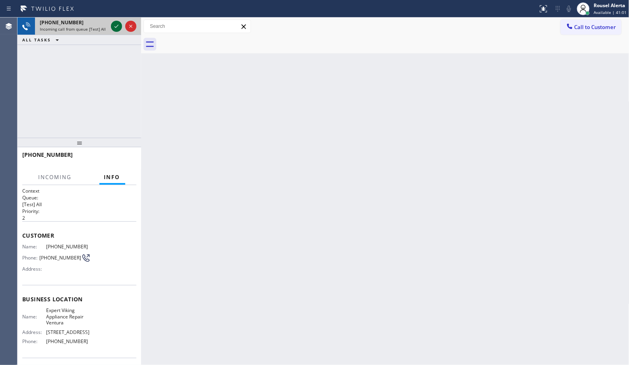
click at [112, 26] on icon at bounding box center [117, 26] width 10 height 10
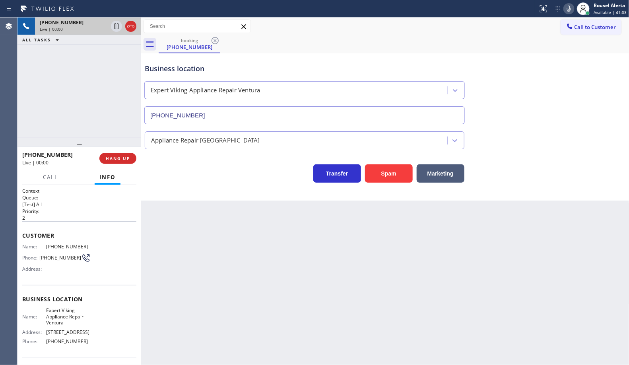
type input "(805) 608-4099"
click at [386, 174] on button "Spam" at bounding box center [389, 173] width 48 height 18
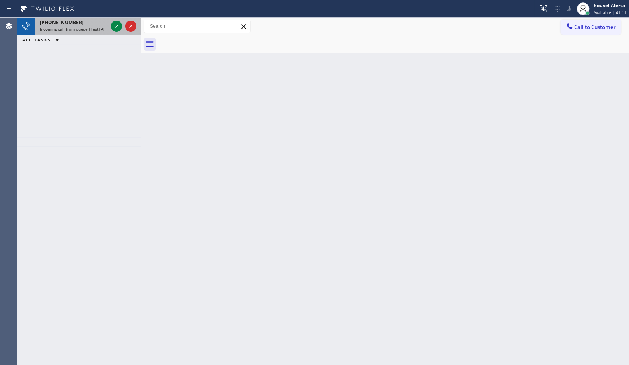
drag, startPoint x: 98, startPoint y: 27, endPoint x: 110, endPoint y: 26, distance: 11.6
click at [98, 27] on span "Incoming call from queue [Test] All" at bounding box center [73, 29] width 66 height 6
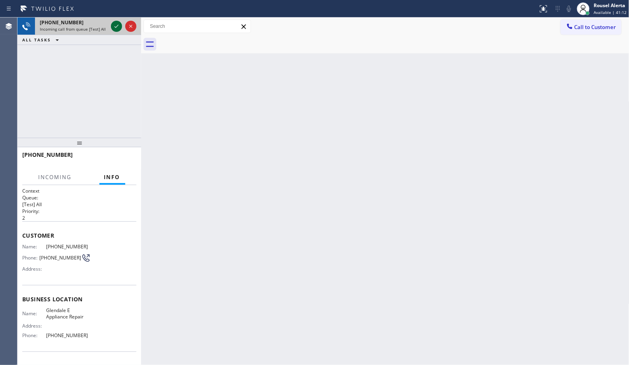
click at [113, 24] on icon at bounding box center [117, 26] width 10 height 10
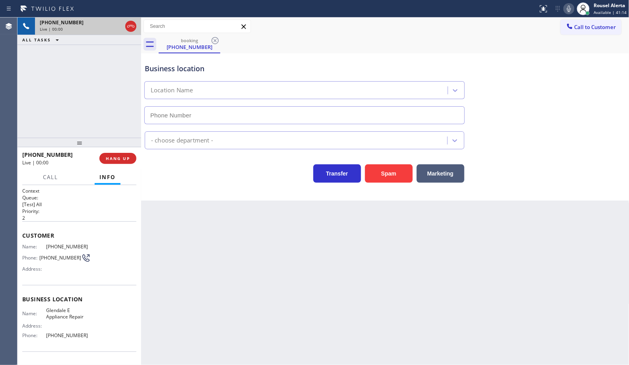
type input "(818) 862-7948"
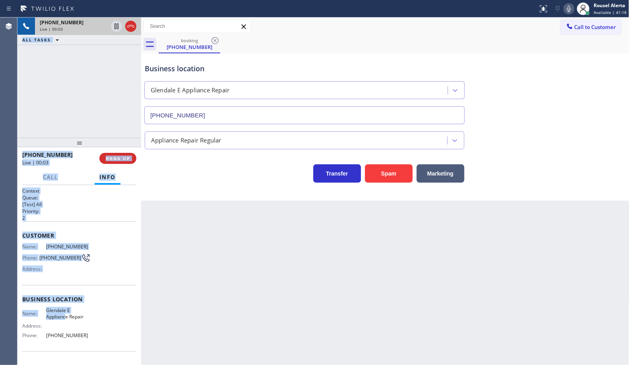
drag, startPoint x: 17, startPoint y: 242, endPoint x: 68, endPoint y: 302, distance: 79.6
click at [66, 307] on div "Agent Desktop Classify the call LOCATION NAME 5 Star Appliance Repair FROM PHON…" at bounding box center [314, 191] width 629 height 347
click at [72, 300] on span "Business location" at bounding box center [79, 299] width 114 height 8
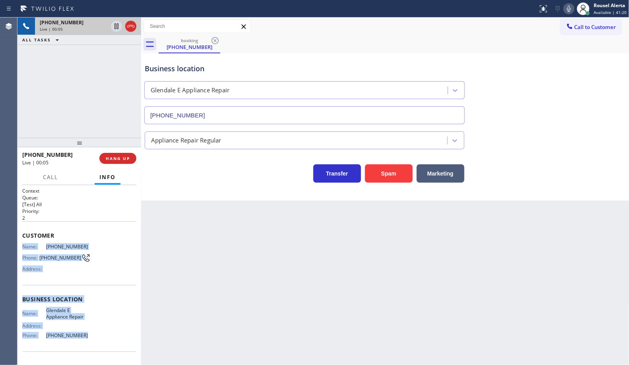
drag, startPoint x: 18, startPoint y: 243, endPoint x: 83, endPoint y: 341, distance: 117.1
click at [83, 341] on div "Context Queue: [Test] All Priority: 2 Customer Name: (818) 984-3093 Phone: (818…" at bounding box center [80, 275] width 124 height 180
copy div "Name: (818) 984-3093 Phone: (818) 984-3093 Address: Business location Name: Gle…"
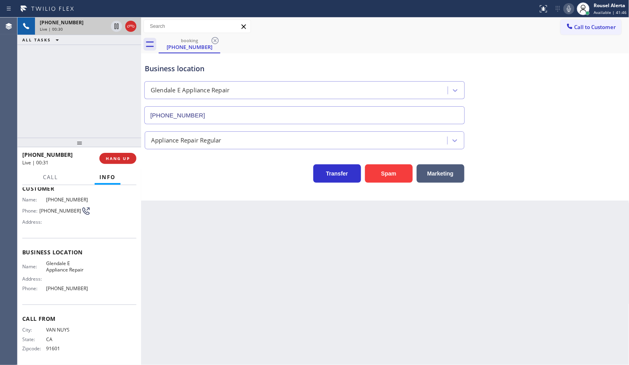
click at [263, 299] on div "Back to Dashboard Change Sender ID Customers Technicians Select a contact Outbo…" at bounding box center [385, 191] width 489 height 347
click at [121, 158] on span "HANG UP" at bounding box center [118, 159] width 24 height 6
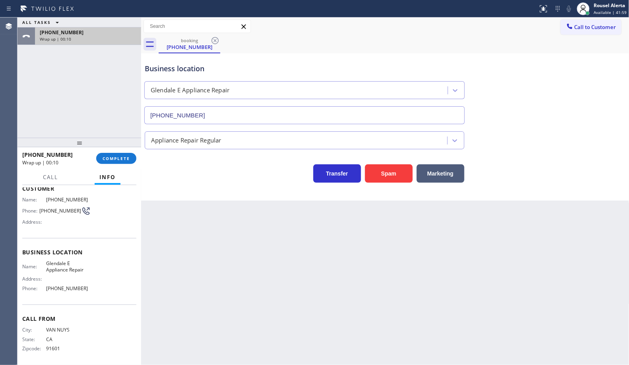
click at [71, 44] on div "+18189843093 Wrap up | 00:10" at bounding box center [86, 36] width 103 height 18
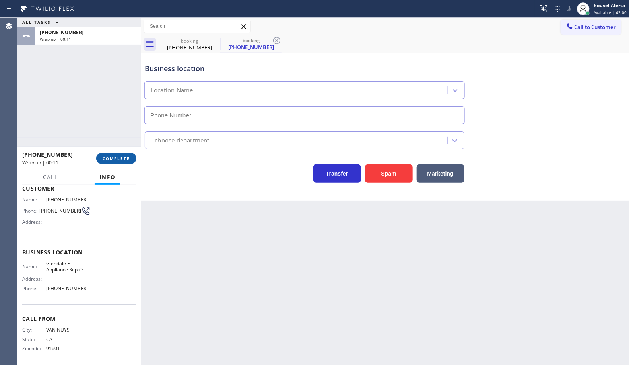
type input "(818) 862-7948"
click at [106, 156] on span "COMPLETE" at bounding box center [116, 159] width 27 height 6
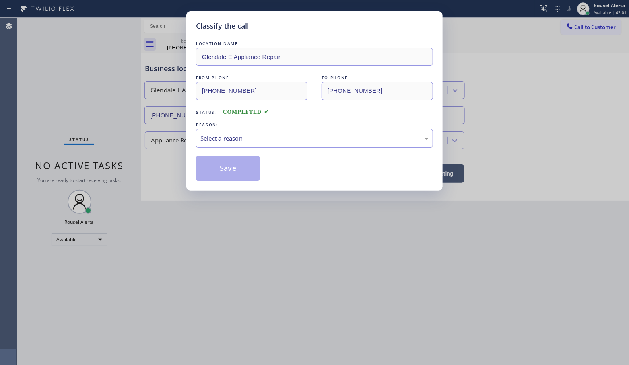
click at [245, 144] on div "Select a reason" at bounding box center [314, 138] width 237 height 19
drag, startPoint x: 245, startPoint y: 169, endPoint x: 268, endPoint y: 166, distance: 22.6
click at [245, 170] on button "Save" at bounding box center [228, 168] width 64 height 25
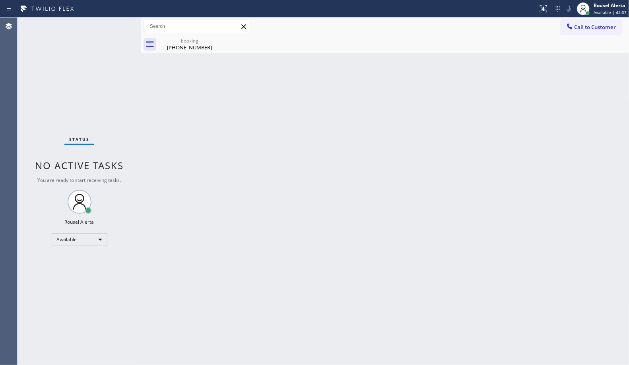
click at [298, 128] on div "Back to Dashboard Change Sender ID Customers Technicians Select a contact Outbo…" at bounding box center [385, 191] width 489 height 347
click at [201, 42] on div "booking" at bounding box center [190, 41] width 60 height 6
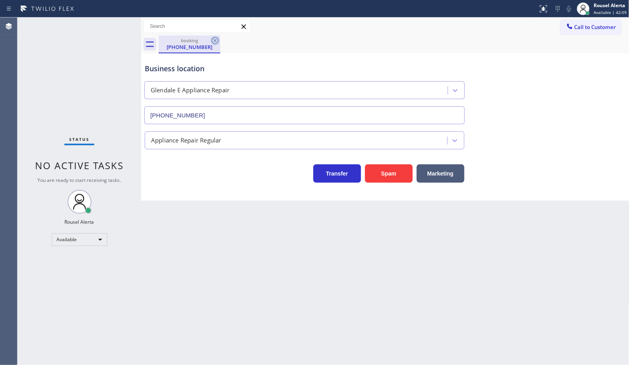
click at [214, 38] on icon at bounding box center [215, 41] width 10 height 10
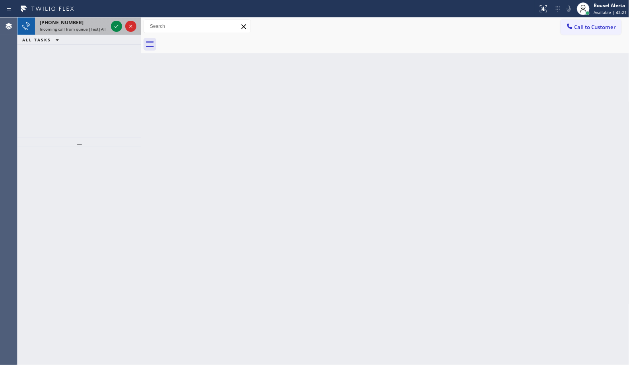
click at [90, 31] on span "Incoming call from queue [Test] All" at bounding box center [73, 29] width 66 height 6
click at [101, 39] on div "ALL TASKS ALL TASKS ACTIVE TASKS TASKS IN WRAP UP" at bounding box center [80, 40] width 124 height 10
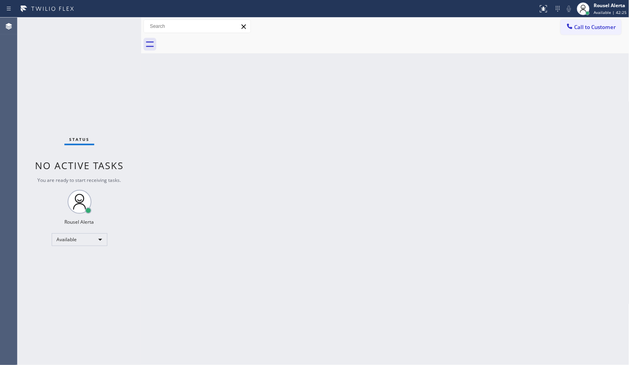
click at [90, 23] on div "Status No active tasks You are ready to start receiving tasks. Rousel Alerta Av…" at bounding box center [80, 191] width 124 height 347
drag, startPoint x: 132, startPoint y: 60, endPoint x: 163, endPoint y: 79, distance: 36.8
click at [132, 60] on div "Status No active tasks You are ready to start receiving tasks. Rousel Alerta Av…" at bounding box center [80, 191] width 124 height 347
click at [195, 103] on div "Back to Dashboard Change Sender ID Customers Technicians Select a contact Outbo…" at bounding box center [385, 191] width 489 height 347
click at [252, 124] on div "Back to Dashboard Change Sender ID Customers Technicians Select a contact Outbo…" at bounding box center [385, 191] width 489 height 347
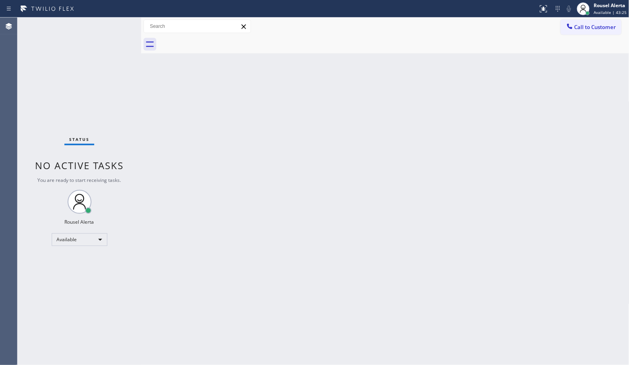
click at [206, 152] on div "Back to Dashboard Change Sender ID Customers Technicians Select a contact Outbo…" at bounding box center [385, 191] width 489 height 347
click at [107, 40] on div "Status No active tasks You are ready to start receiving tasks. Rousel Alerta Av…" at bounding box center [80, 191] width 124 height 347
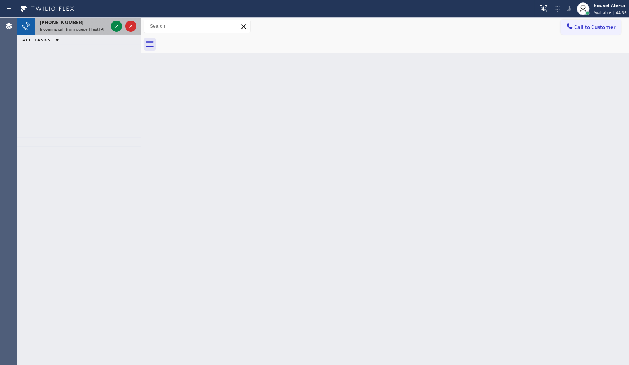
drag, startPoint x: 97, startPoint y: 27, endPoint x: 112, endPoint y: 31, distance: 15.4
click at [99, 29] on span "Incoming call from queue [Test] All" at bounding box center [73, 29] width 66 height 6
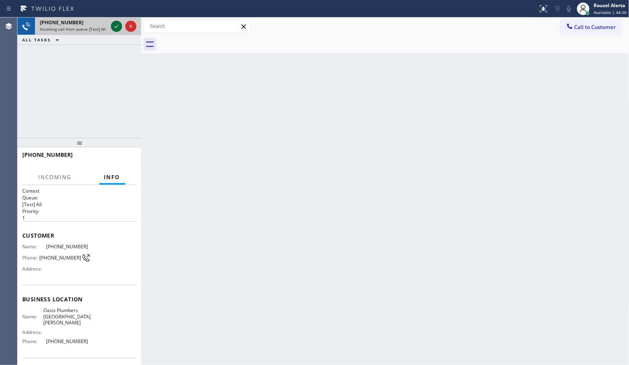
click at [114, 27] on icon at bounding box center [117, 26] width 10 height 10
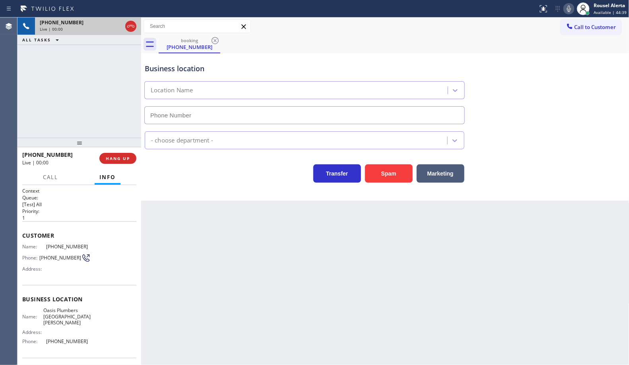
type input "(310) 818-7582"
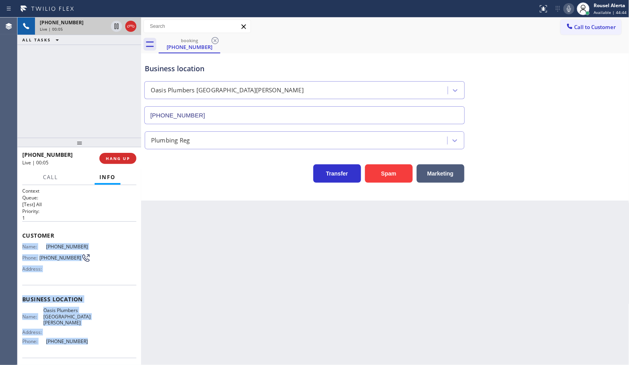
drag, startPoint x: 20, startPoint y: 247, endPoint x: 82, endPoint y: 330, distance: 103.8
click at [82, 330] on div "Context Queue: [Test] All Priority: 1 Customer Name: (307) 413-8501 Phone: (307…" at bounding box center [80, 275] width 124 height 180
copy div "Name: (307) 413-8501 Phone: (307) 413-8501 Address: Business location Name: Oas…"
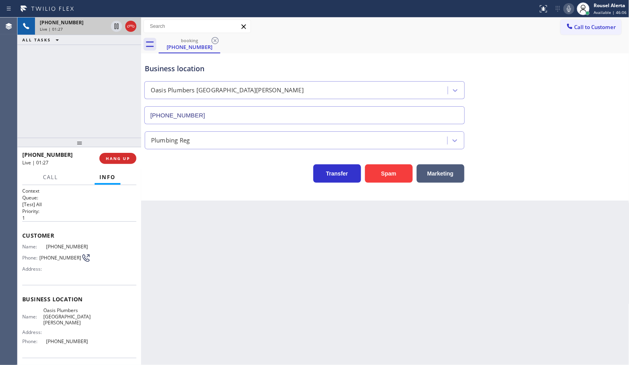
click at [263, 336] on div "Back to Dashboard Change Sender ID Customers Technicians Select a contact Outbo…" at bounding box center [385, 191] width 489 height 347
drag, startPoint x: 124, startPoint y: 51, endPoint x: 116, endPoint y: 35, distance: 17.6
click at [123, 51] on div "+13074138501 Live | 01:55 ALL TASKS ALL TASKS ACTIVE TASKS TASKS IN WRAP UP" at bounding box center [80, 78] width 124 height 120
click at [115, 26] on icon at bounding box center [117, 26] width 4 height 6
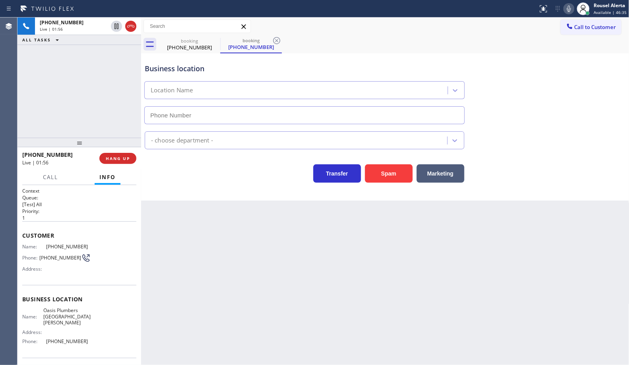
type input "(310) 818-7582"
drag, startPoint x: 568, startPoint y: 11, endPoint x: 584, endPoint y: 35, distance: 28.7
click at [568, 11] on icon at bounding box center [570, 9] width 10 height 10
click at [261, 237] on div "Back to Dashboard Change Sender ID Customers Technicians Select a contact Outbo…" at bounding box center [385, 191] width 489 height 347
click at [68, 62] on div "+13074138501 Live | 05:19 ALL TASKS ALL TASKS ACTIVE TASKS TASKS IN WRAP UP" at bounding box center [80, 78] width 124 height 120
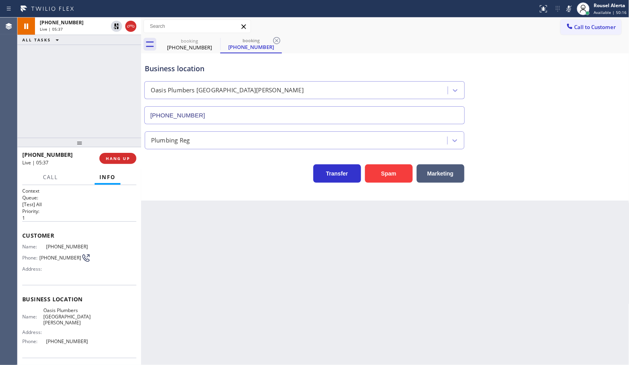
click at [83, 62] on div "+13074138501 Live | 05:37 ALL TASKS ALL TASKS ACTIVE TASKS TASKS IN WRAP UP" at bounding box center [80, 78] width 124 height 120
click at [113, 25] on icon at bounding box center [117, 26] width 10 height 10
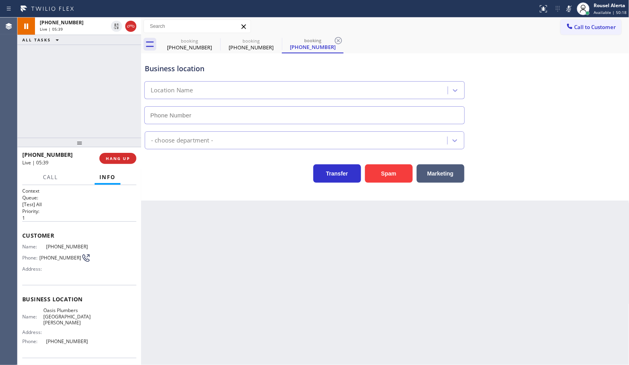
type input "(310) 818-7582"
click at [568, 8] on icon at bounding box center [570, 9] width 10 height 10
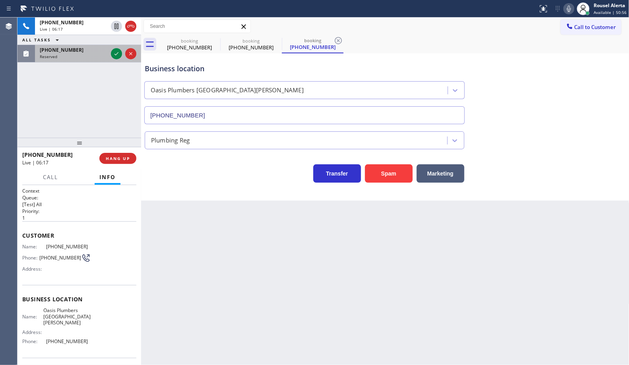
drag, startPoint x: 90, startPoint y: 62, endPoint x: 99, endPoint y: 58, distance: 10.7
click at [90, 62] on div "(714) 616-7045 Reserved" at bounding box center [80, 54] width 124 height 18
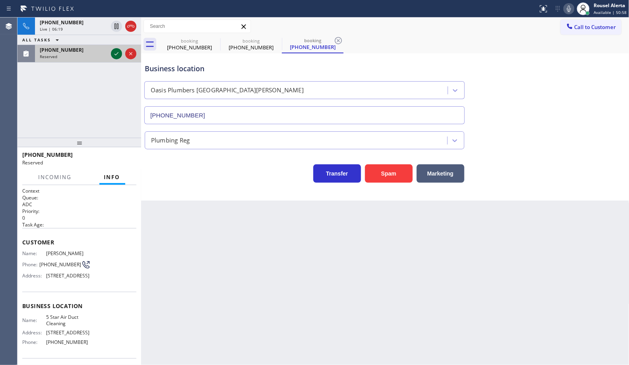
click at [117, 55] on icon at bounding box center [117, 54] width 10 height 10
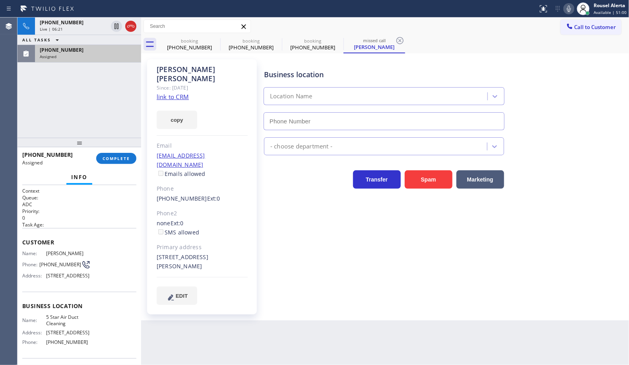
type input "(858) 800-3094"
drag, startPoint x: 79, startPoint y: 30, endPoint x: 103, endPoint y: 89, distance: 63.5
click at [79, 30] on div "Live | 06:50" at bounding box center [74, 29] width 68 height 6
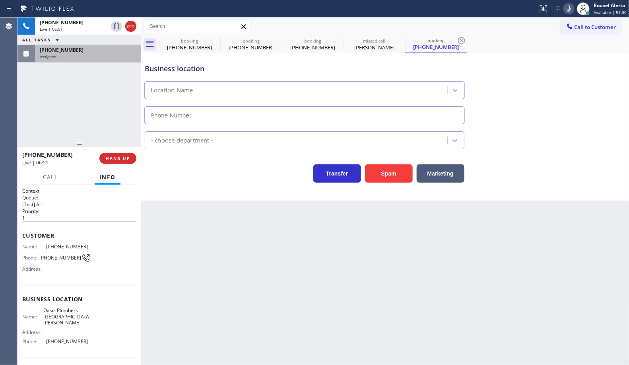
type input "(310) 818-7582"
click at [104, 55] on div "Assigned" at bounding box center [88, 57] width 97 height 6
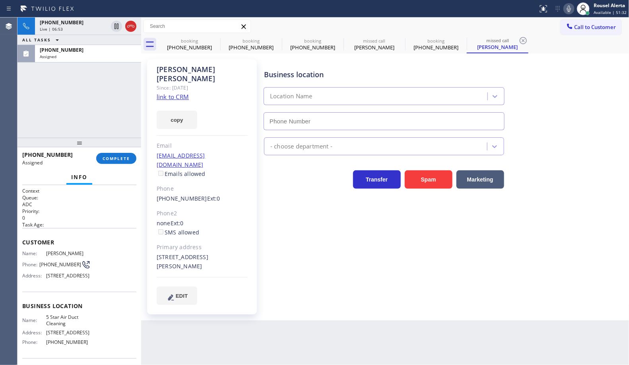
type input "(858) 800-3094"
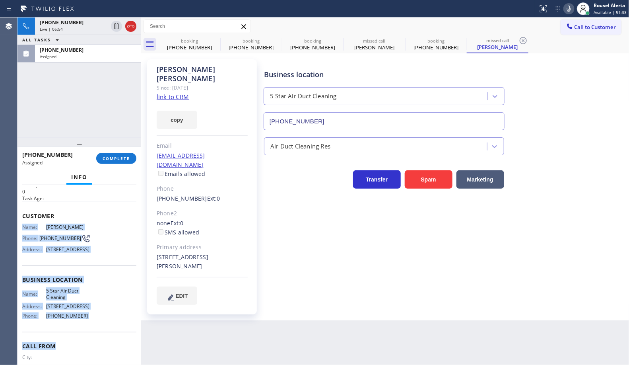
scroll to position [50, 0]
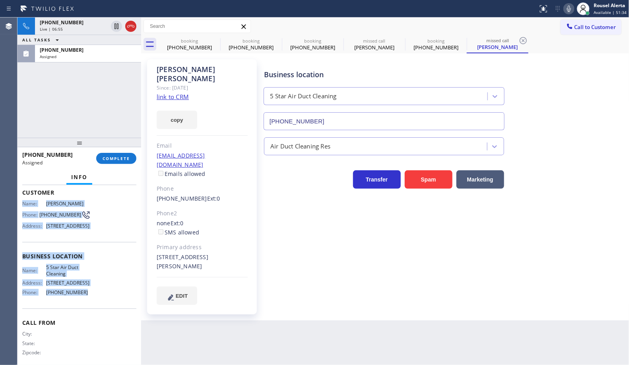
drag, startPoint x: 19, startPoint y: 253, endPoint x: 87, endPoint y: 305, distance: 85.4
click at [87, 305] on div "Context Queue: ADC Priority: 0 Task Age: Customer Name: Lisa crandell Phone: (7…" at bounding box center [80, 275] width 124 height 180
copy div "Name: Lisa crandell Phone: (714) 616-7045 Address: 3211 Las Faldas Dr, Fullerto…"
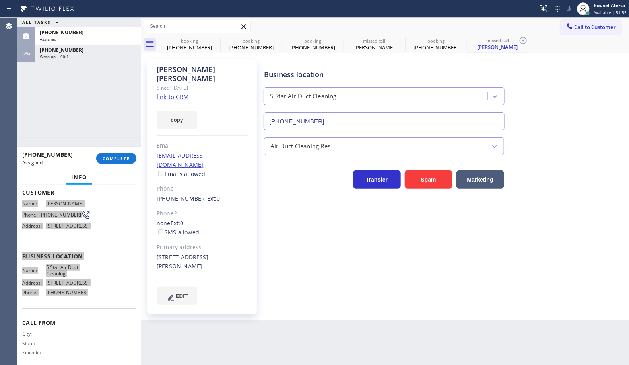
scroll to position [56, 0]
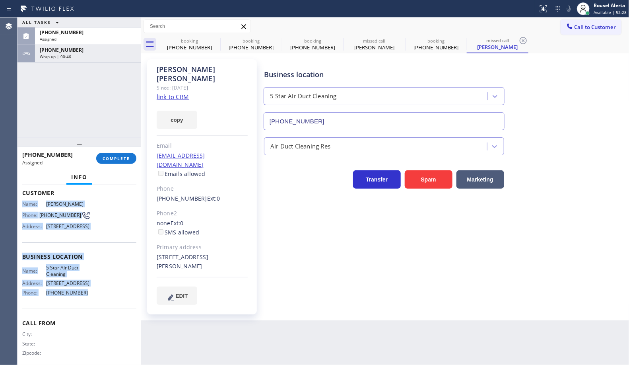
drag, startPoint x: 82, startPoint y: 43, endPoint x: 94, endPoint y: 82, distance: 40.6
click at [82, 43] on div "(714) 616-7045 Assigned" at bounding box center [86, 36] width 103 height 18
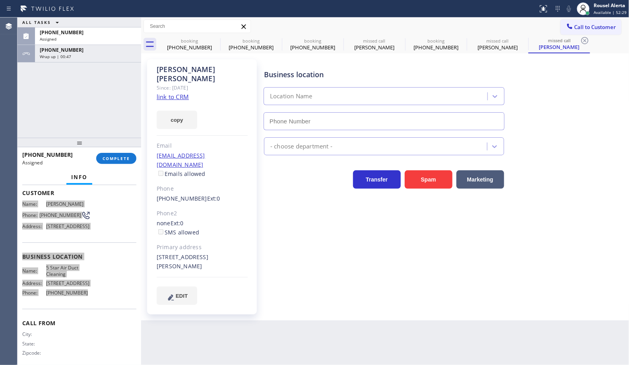
type input "(858) 800-3094"
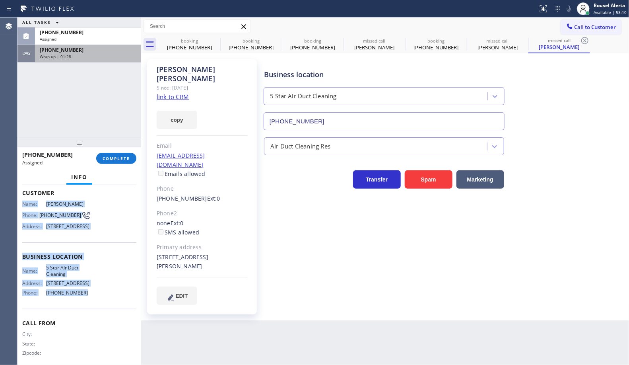
drag, startPoint x: 97, startPoint y: 33, endPoint x: 98, endPoint y: 47, distance: 14.0
click at [97, 33] on div "(714) 616-7045" at bounding box center [88, 32] width 97 height 7
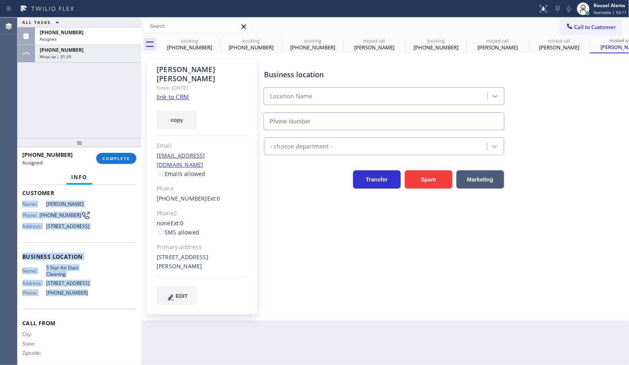
click at [109, 298] on div "Name: 5 Star Air Duct Cleaning Address: 6925 Hermosa Cir Phone: (858) 800-3094" at bounding box center [79, 282] width 114 height 34
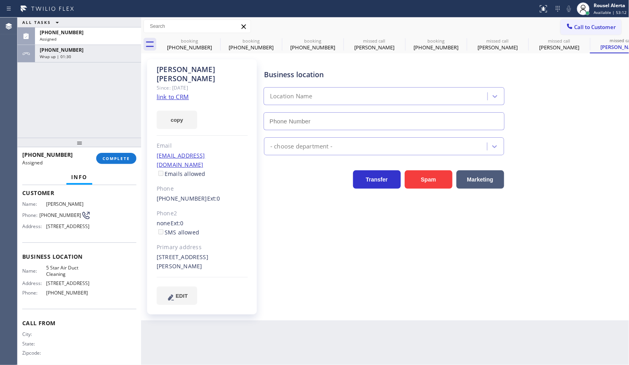
type input "(858) 800-3094"
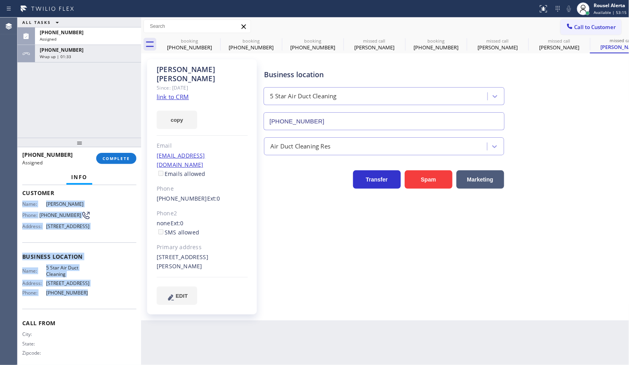
drag, startPoint x: 21, startPoint y: 204, endPoint x: 88, endPoint y: 301, distance: 118.0
click at [88, 301] on div "Context Queue: ADC Priority: 0 Task Age: 2 minute(s) Customer Name: Lisa crande…" at bounding box center [80, 275] width 124 height 180
copy div "Name: Lisa crandell Phone: (714) 616-7045 Address: 3211 Las Faldas Dr, Fullerto…"
click at [71, 32] on span "(714) 616-7045" at bounding box center [62, 32] width 44 height 7
click at [103, 162] on button "COMPLETE" at bounding box center [116, 158] width 40 height 11
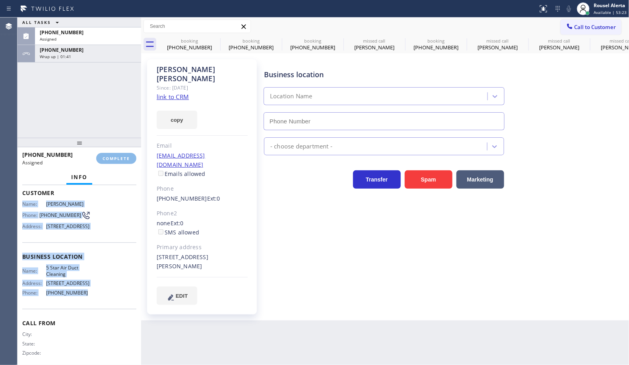
type input "(858) 800-3094"
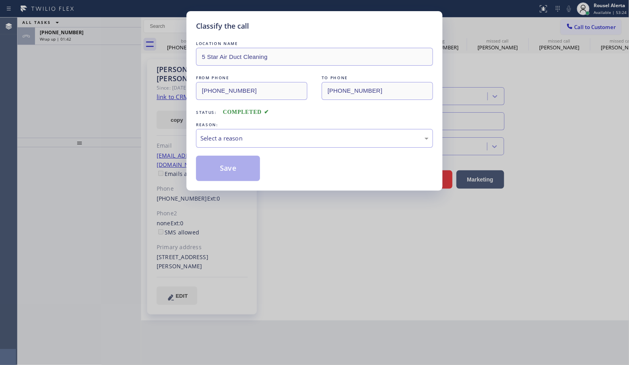
click at [239, 134] on div "Select a reason" at bounding box center [315, 138] width 228 height 9
click at [232, 174] on button "Save" at bounding box center [228, 168] width 64 height 25
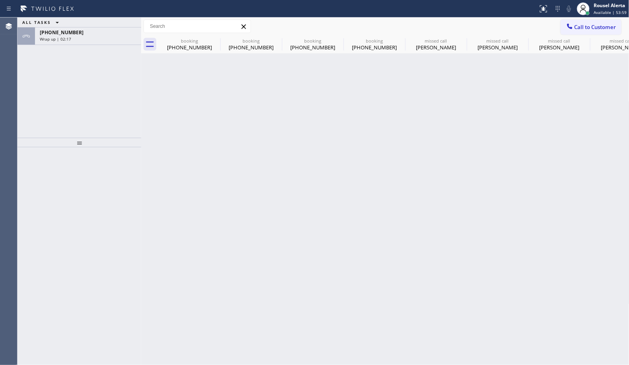
drag, startPoint x: 82, startPoint y: 42, endPoint x: 109, endPoint y: 140, distance: 101.9
click at [82, 42] on div "+13074138501 Wrap up | 02:17" at bounding box center [86, 36] width 103 height 18
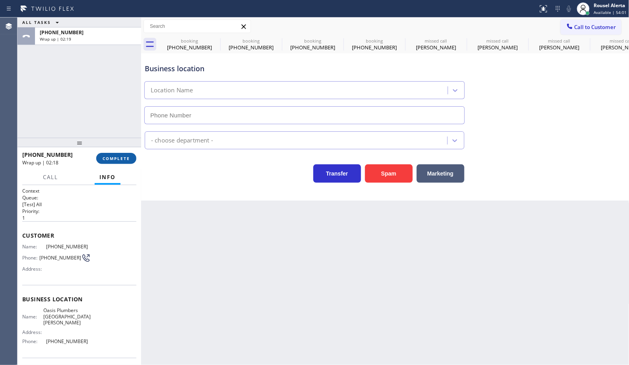
type input "(310) 818-7582"
click at [114, 156] on span "COMPLETE" at bounding box center [116, 159] width 27 height 6
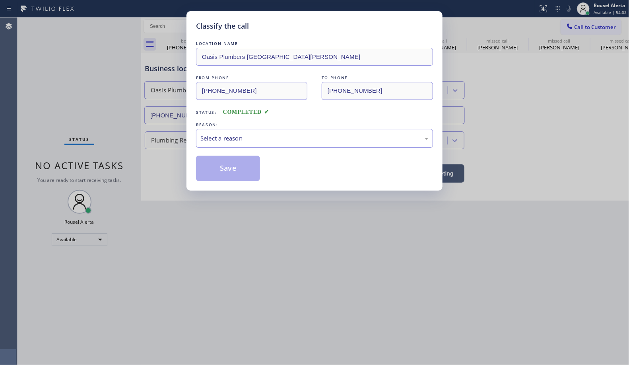
click at [249, 138] on div "Select a reason" at bounding box center [315, 138] width 228 height 9
click at [243, 173] on button "Save" at bounding box center [228, 168] width 64 height 25
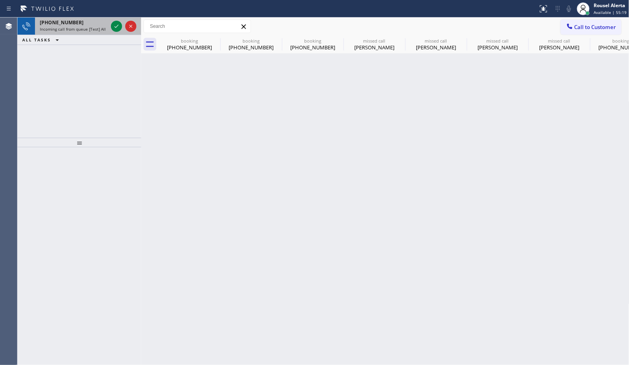
drag, startPoint x: 94, startPoint y: 26, endPoint x: 108, endPoint y: 26, distance: 13.9
click at [98, 26] on span "Incoming call from queue [Test] All" at bounding box center [73, 29] width 66 height 6
click at [97, 36] on div "ALL TASKS ALL TASKS ACTIVE TASKS TASKS IN WRAP UP" at bounding box center [80, 40] width 124 height 10
click at [109, 27] on div "+15035604499 Incoming call from queue [Test] All" at bounding box center [72, 27] width 74 height 18
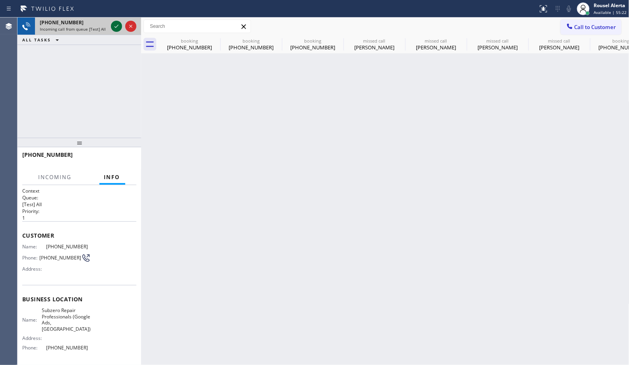
click at [117, 28] on icon at bounding box center [117, 26] width 10 height 10
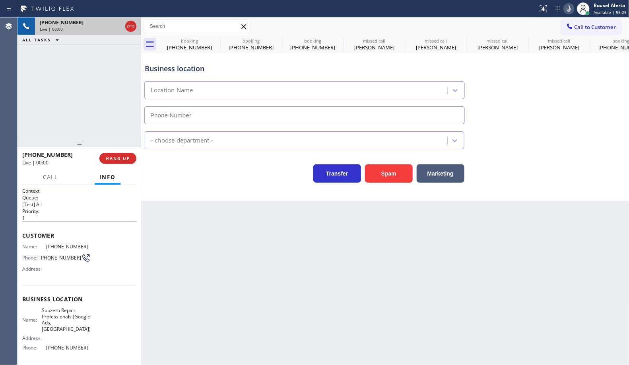
type input "(971) 458-1821"
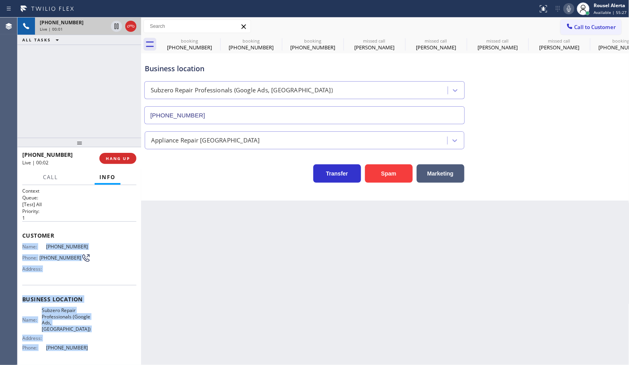
drag, startPoint x: 22, startPoint y: 247, endPoint x: 88, endPoint y: 341, distance: 114.8
click at [88, 341] on div "Context Queue: [Test] All Priority: 1 Customer Name: (503) 560-4499 Phone: (503…" at bounding box center [80, 275] width 124 height 180
copy div "Name: (503) 560-4499 Phone: (503) 560-4499 Address: Business location Name: Sub…"
drag, startPoint x: 115, startPoint y: 56, endPoint x: 115, endPoint y: 49, distance: 7.2
click at [115, 56] on icon at bounding box center [117, 54] width 10 height 10
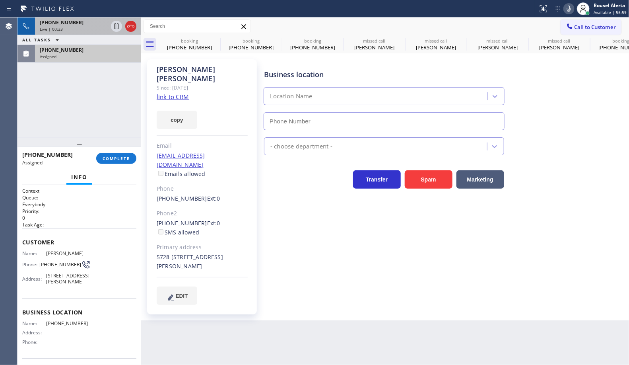
click at [315, 338] on div "Back to Dashboard Change Sender ID Customers Technicians Select a contact Outbo…" at bounding box center [385, 191] width 489 height 347
click at [74, 15] on div "Status report No issues detected If you experience an issue, please download th…" at bounding box center [314, 9] width 629 height 18
click at [74, 21] on div "+15035604499" at bounding box center [74, 22] width 68 height 7
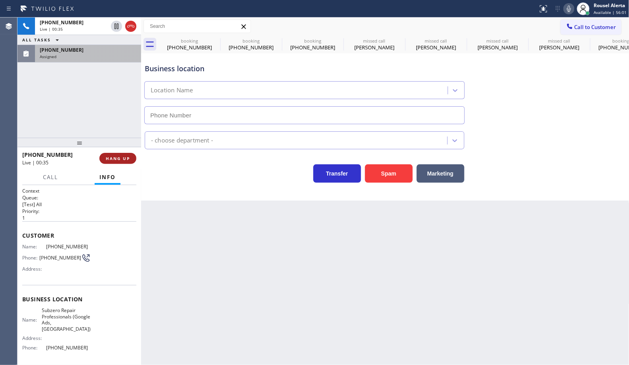
type input "(971) 458-1821"
click at [109, 161] on button "HANG UP" at bounding box center [117, 158] width 37 height 11
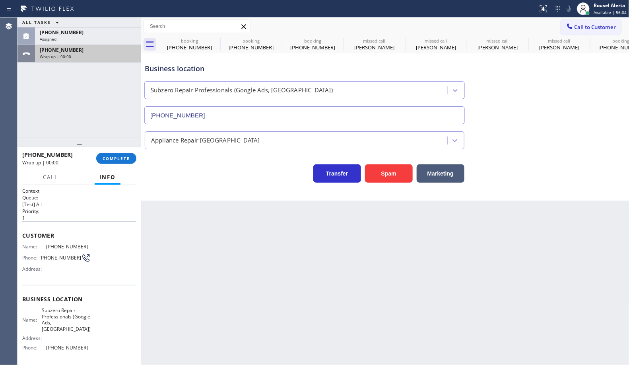
click at [90, 52] on div "+15035604499 Wrap up | 00:00" at bounding box center [86, 54] width 103 height 18
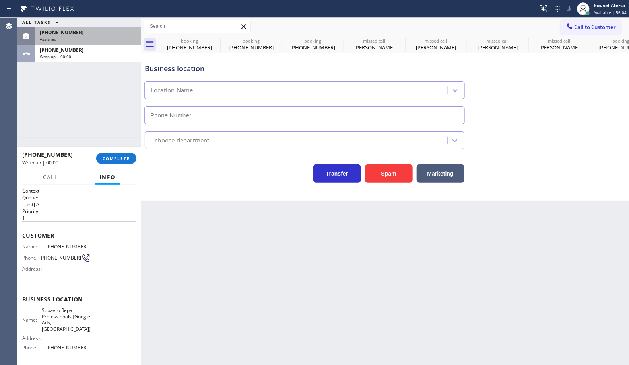
type input "(971) 458-1821"
click at [95, 31] on div "(424) 477-7875" at bounding box center [88, 32] width 97 height 7
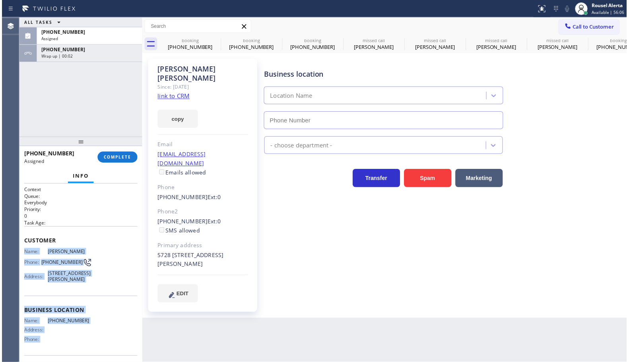
scroll to position [66, 0]
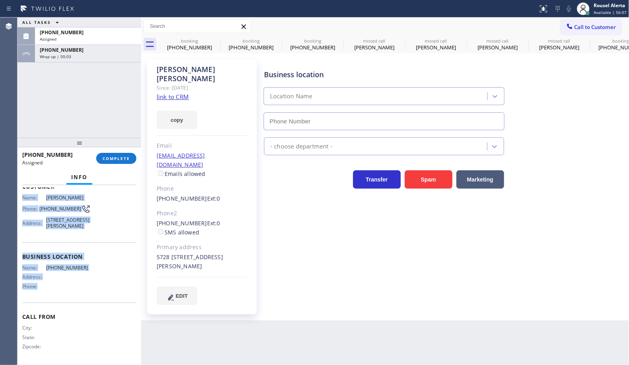
drag, startPoint x: 27, startPoint y: 265, endPoint x: 98, endPoint y: 287, distance: 75.1
click at [98, 287] on div "Context Queue: Everybody Priority: 0 Task Age: Customer Name: Ernest Moore Phon…" at bounding box center [79, 247] width 114 height 231
copy div "Name: Ernest Moore Phone: (424) 477-7875 Address: 5724 Corbett St #5728, Los An…"
drag, startPoint x: 104, startPoint y: 39, endPoint x: 114, endPoint y: 119, distance: 80.6
click at [104, 39] on div "Assigned" at bounding box center [88, 39] width 97 height 6
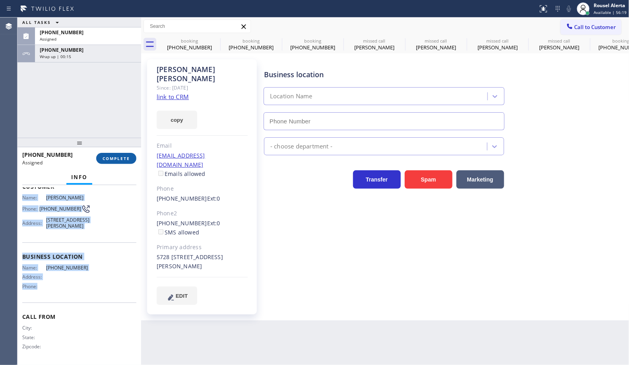
click at [118, 160] on span "COMPLETE" at bounding box center [116, 159] width 27 height 6
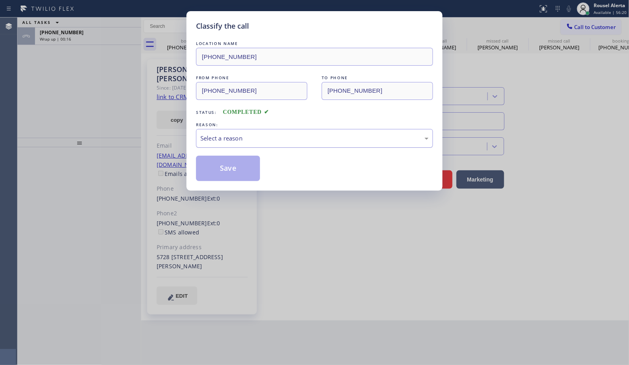
click at [275, 137] on div "Select a reason" at bounding box center [315, 138] width 228 height 9
click at [233, 170] on button "Save" at bounding box center [228, 168] width 64 height 25
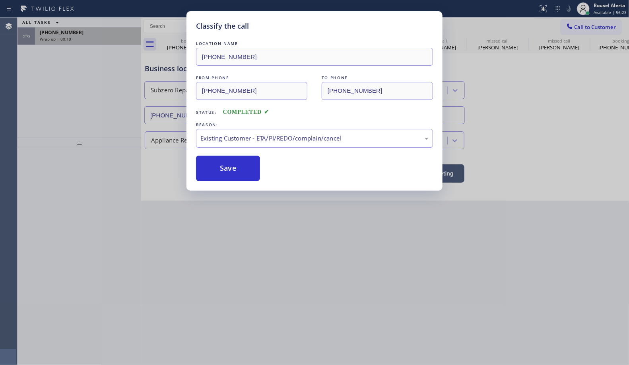
click at [76, 39] on div "Wrap up | 00:19" at bounding box center [88, 39] width 97 height 6
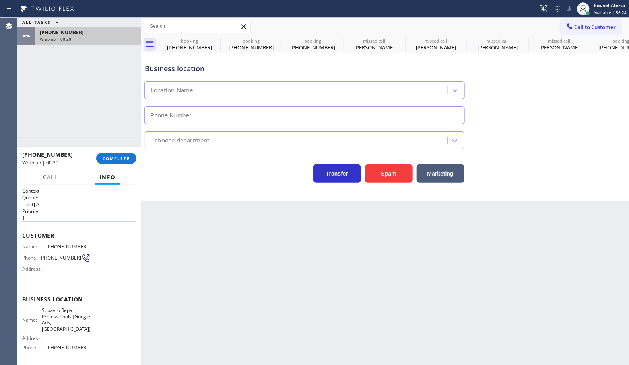
click at [81, 40] on div "Wrap up | 00:20" at bounding box center [88, 39] width 97 height 6
type input "(971) 458-1821"
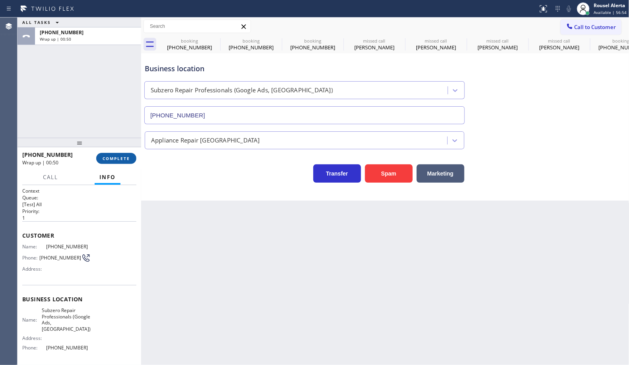
click at [117, 153] on button "COMPLETE" at bounding box center [116, 158] width 40 height 11
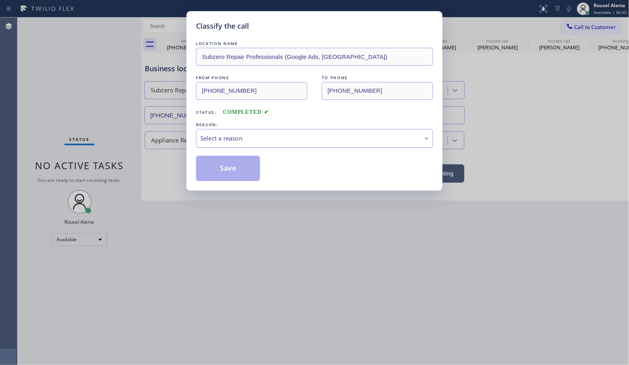
click at [228, 143] on div "Select a reason" at bounding box center [315, 138] width 228 height 9
click at [227, 176] on button "Save" at bounding box center [228, 168] width 64 height 25
click at [371, 295] on div "Classify the call LOCATION NAME Subzero Repair Professionals (Google Ads, Portl…" at bounding box center [314, 182] width 629 height 365
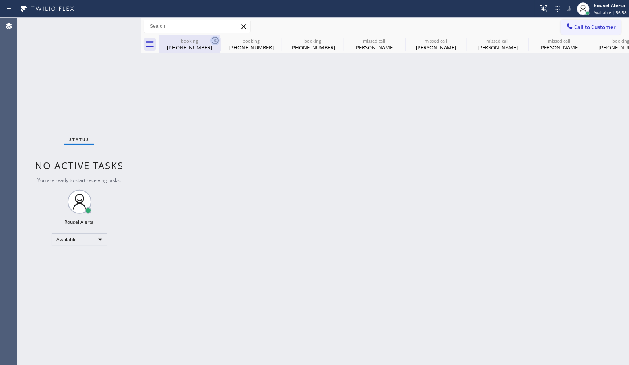
click at [214, 41] on icon at bounding box center [215, 41] width 10 height 10
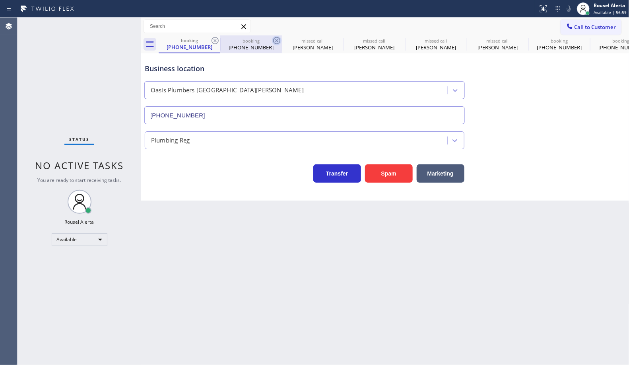
click at [213, 41] on icon at bounding box center [215, 41] width 10 height 10
click at [272, 41] on icon at bounding box center [277, 41] width 10 height 10
click at [0, 0] on icon at bounding box center [0, 0] width 0 height 0
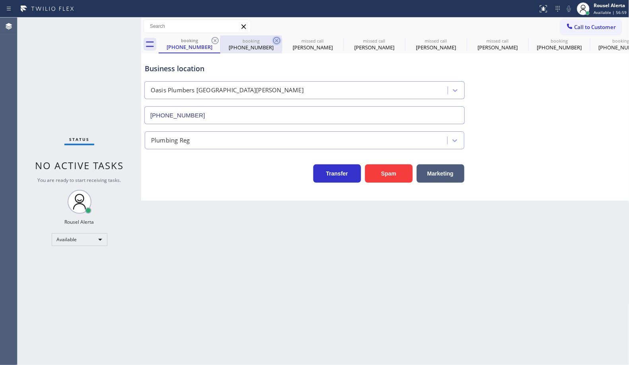
click at [0, 0] on icon at bounding box center [0, 0] width 0 height 0
click at [213, 41] on icon at bounding box center [215, 41] width 10 height 10
click at [0, 0] on icon at bounding box center [0, 0] width 0 height 0
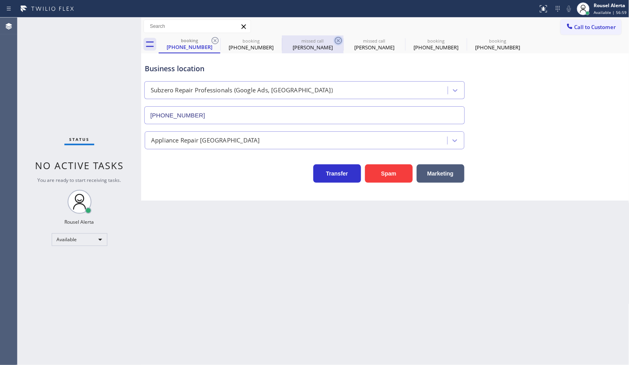
click at [335, 41] on icon at bounding box center [338, 40] width 7 height 7
click at [0, 0] on icon at bounding box center [0, 0] width 0 height 0
click at [214, 41] on icon at bounding box center [215, 40] width 7 height 7
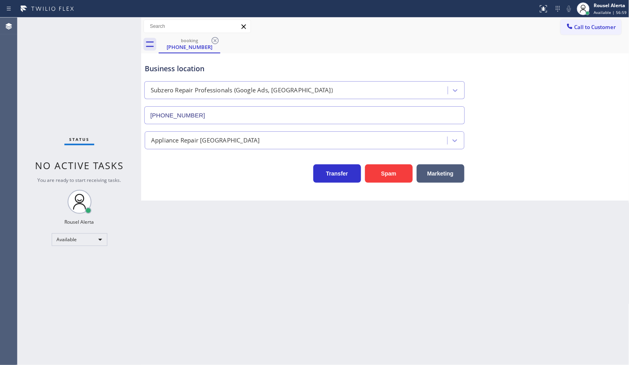
click at [214, 41] on icon at bounding box center [215, 40] width 7 height 7
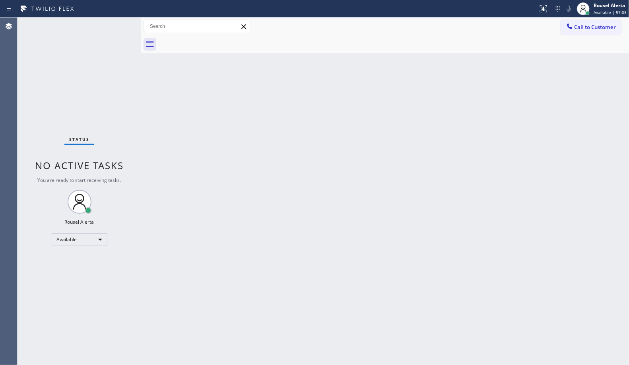
click at [264, 193] on div "Back to Dashboard Change Sender ID Customers Technicians Select a contact Outbo…" at bounding box center [385, 191] width 489 height 347
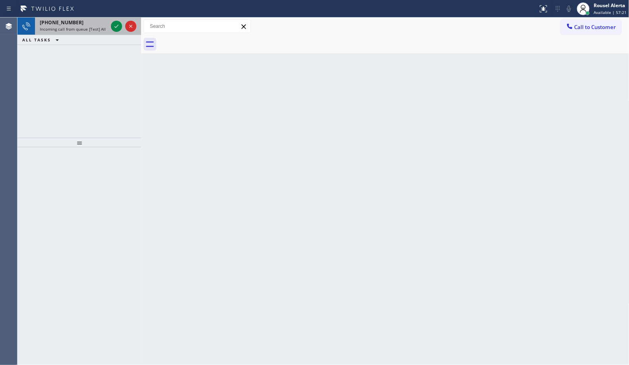
click at [90, 30] on span "Incoming call from queue [Test] All" at bounding box center [73, 29] width 66 height 6
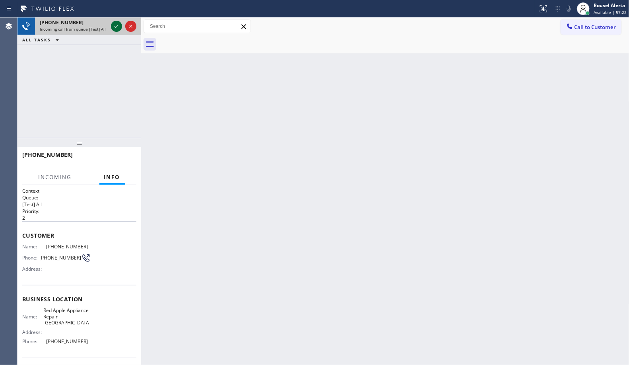
click at [115, 26] on icon at bounding box center [117, 26] width 4 height 3
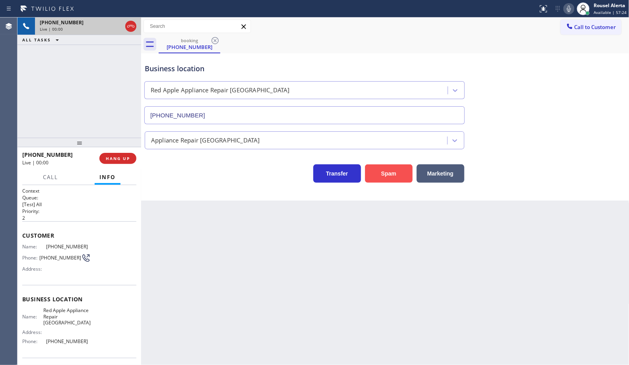
type input "(954) 807-2464"
click at [376, 183] on div "Business location Red Apple Appliance Repair Hollywood (954) 807-2464 Appliance…" at bounding box center [385, 126] width 489 height 147
click at [384, 171] on button "Spam" at bounding box center [389, 173] width 48 height 18
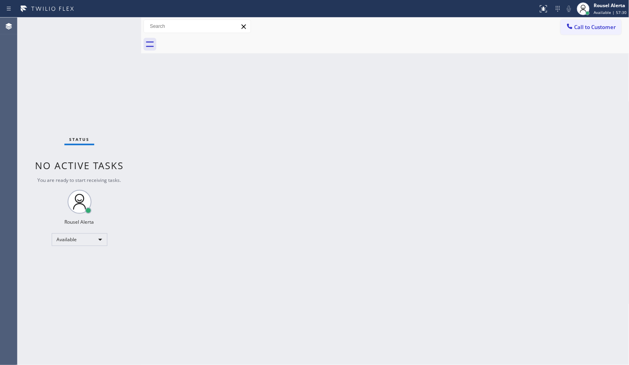
drag, startPoint x: 426, startPoint y: 138, endPoint x: 450, endPoint y: 117, distance: 32.5
click at [426, 138] on div "Back to Dashboard Change Sender ID Customers Technicians Select a contact Outbo…" at bounding box center [385, 191] width 489 height 347
click at [277, 203] on div "Back to Dashboard Change Sender ID Customers Technicians Select a contact Outbo…" at bounding box center [385, 191] width 489 height 347
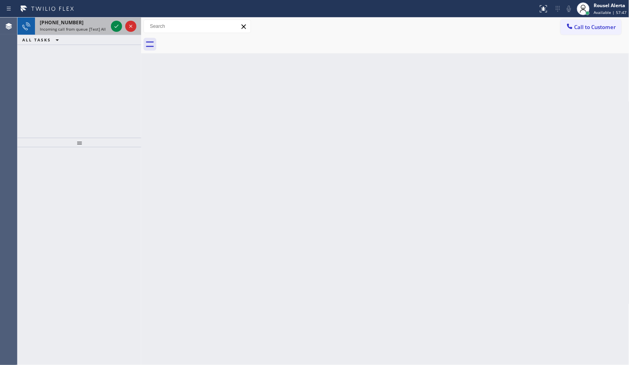
drag, startPoint x: 84, startPoint y: 23, endPoint x: 103, endPoint y: 24, distance: 19.5
click at [84, 23] on div "+12099303986" at bounding box center [74, 22] width 68 height 7
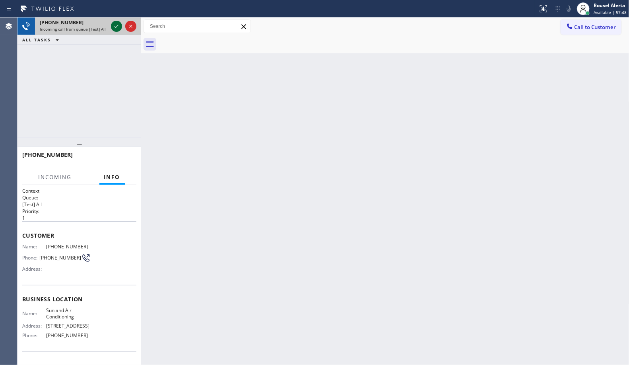
click at [112, 26] on icon at bounding box center [117, 26] width 10 height 10
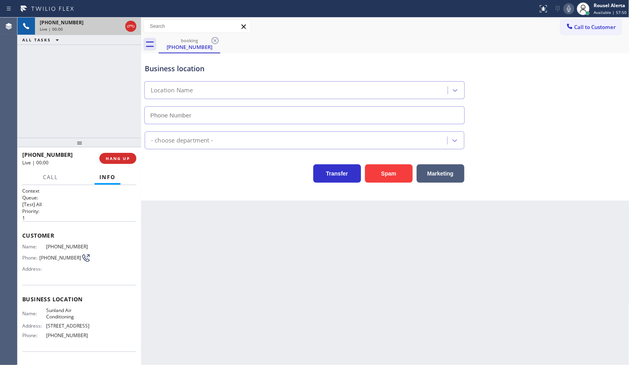
type input "(747) 600-2390"
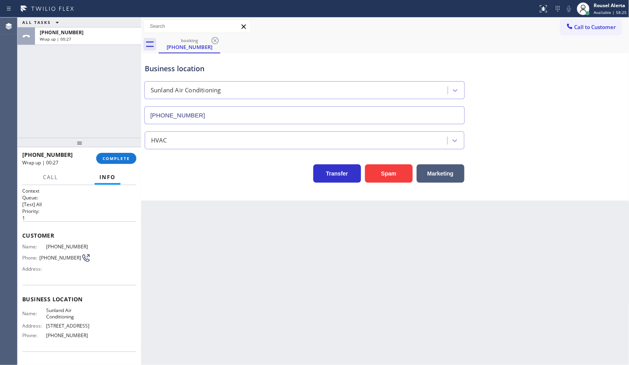
click at [88, 68] on div "ALL TASKS ALL TASKS ACTIVE TASKS TASKS IN WRAP UP +12099303986 Wrap up | 00:27" at bounding box center [80, 78] width 124 height 120
click at [118, 160] on span "COMPLETE" at bounding box center [116, 159] width 27 height 6
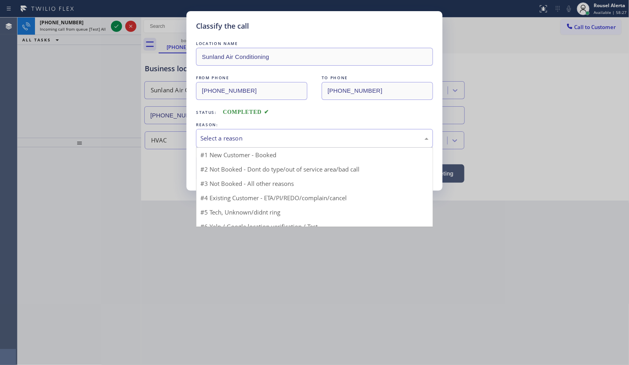
click at [305, 139] on div "Select a reason" at bounding box center [315, 138] width 228 height 9
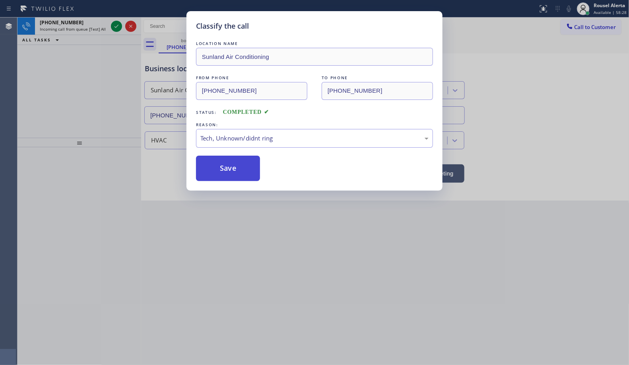
click at [217, 180] on button "Save" at bounding box center [228, 168] width 64 height 25
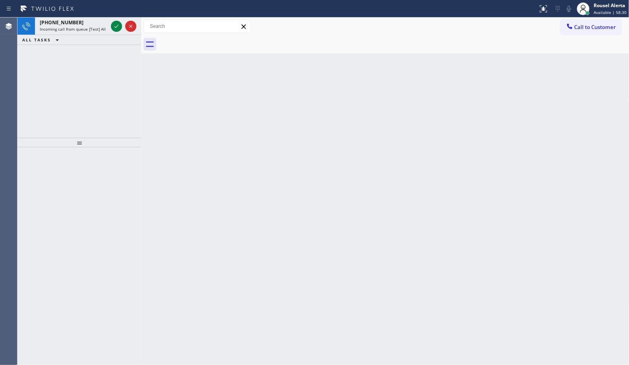
click at [85, 27] on span "Incoming call from queue [Test] All" at bounding box center [73, 29] width 66 height 6
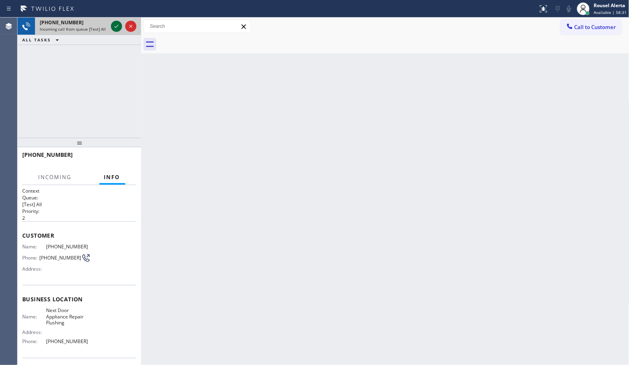
click at [113, 27] on icon at bounding box center [117, 26] width 10 height 10
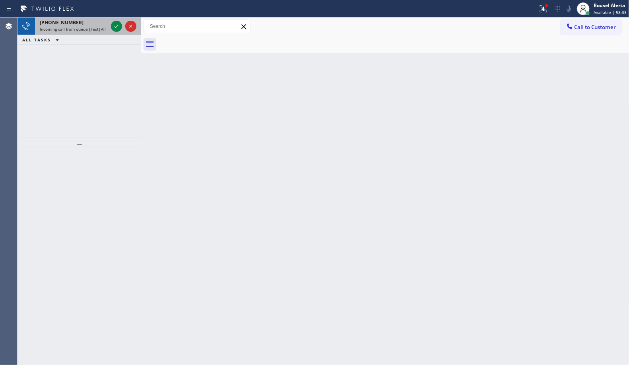
drag, startPoint x: 76, startPoint y: 34, endPoint x: 95, endPoint y: 34, distance: 19.9
click at [76, 34] on div "+17188381021 Incoming call from queue [Test] All" at bounding box center [72, 27] width 74 height 18
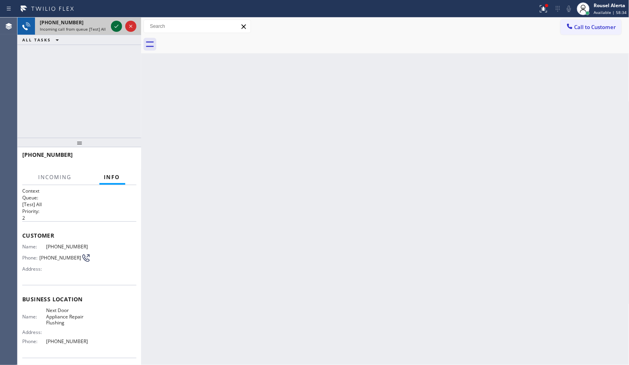
click at [115, 27] on icon at bounding box center [117, 26] width 4 height 3
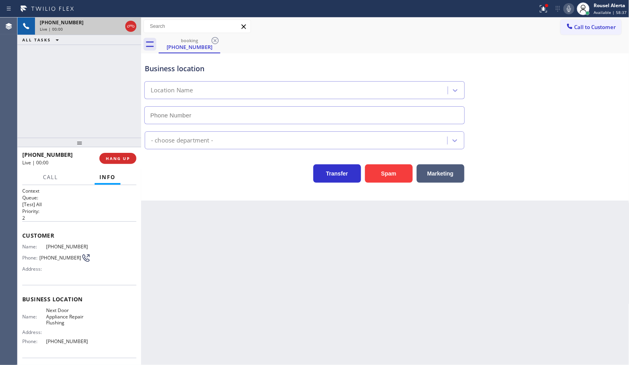
type input "(718) 504-1919"
drag, startPoint x: 122, startPoint y: 66, endPoint x: 123, endPoint y: 99, distance: 32.3
click at [122, 66] on div "+17188381021 Live | 00:04 ALL TASKS ALL TASKS ACTIVE TASKS TASKS IN WRAP UP" at bounding box center [80, 78] width 124 height 120
click at [378, 176] on button "Spam" at bounding box center [389, 173] width 48 height 18
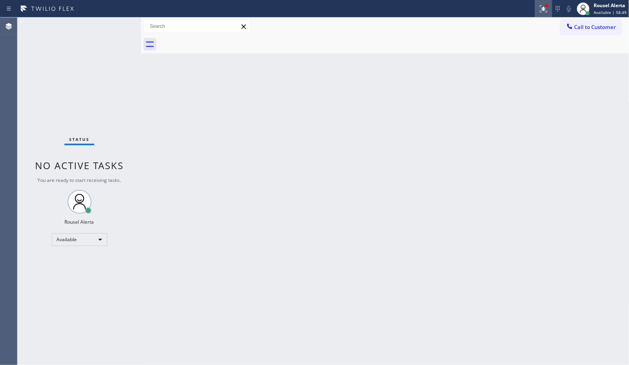
click at [542, 9] on icon at bounding box center [544, 9] width 10 height 10
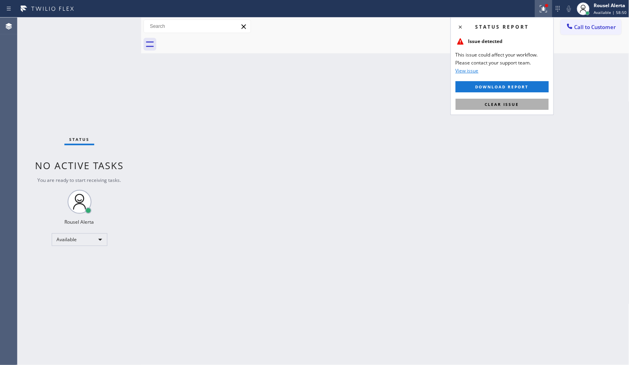
click at [528, 102] on button "Clear issue" at bounding box center [502, 104] width 93 height 11
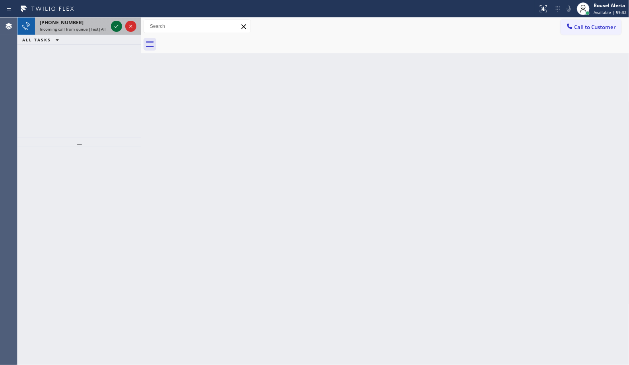
drag, startPoint x: 95, startPoint y: 27, endPoint x: 111, endPoint y: 22, distance: 16.5
click at [95, 27] on span "Incoming call from queue [Test] All" at bounding box center [73, 29] width 66 height 6
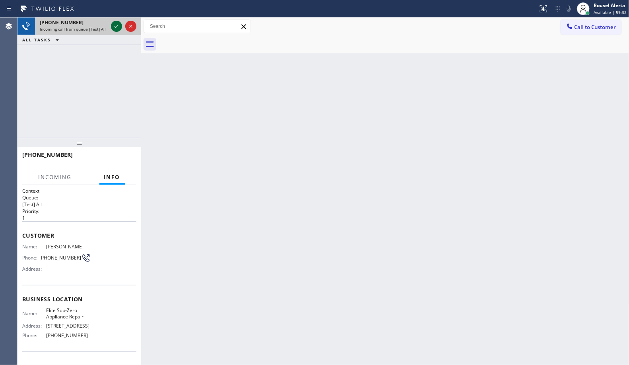
click at [112, 22] on icon at bounding box center [117, 26] width 10 height 10
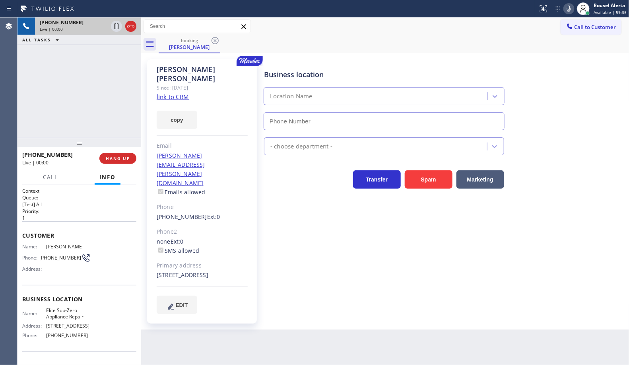
type input "(415) 965-3694"
click at [168, 93] on link "link to CRM" at bounding box center [173, 97] width 32 height 8
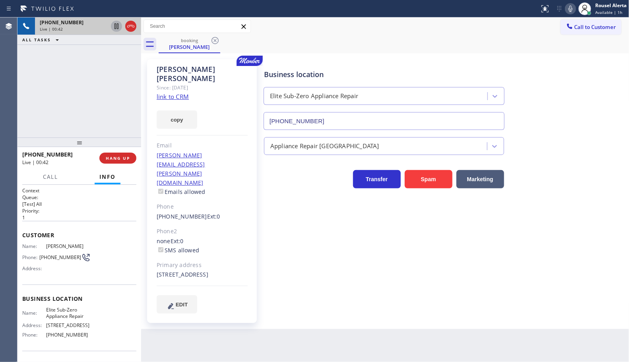
click at [114, 28] on icon at bounding box center [117, 26] width 10 height 10
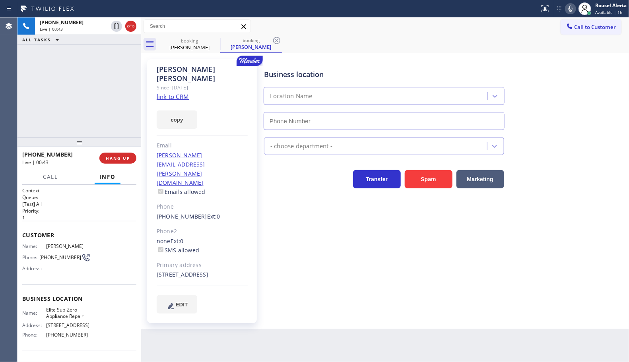
type input "(415) 965-3694"
click at [568, 10] on icon at bounding box center [571, 9] width 10 height 10
drag, startPoint x: 74, startPoint y: 47, endPoint x: 101, endPoint y: 59, distance: 29.7
click at [74, 47] on div "+15084985338 Live | 01:34 ALL TASKS ALL TASKS ACTIVE TASKS TASKS IN WRAP UP" at bounding box center [80, 78] width 124 height 120
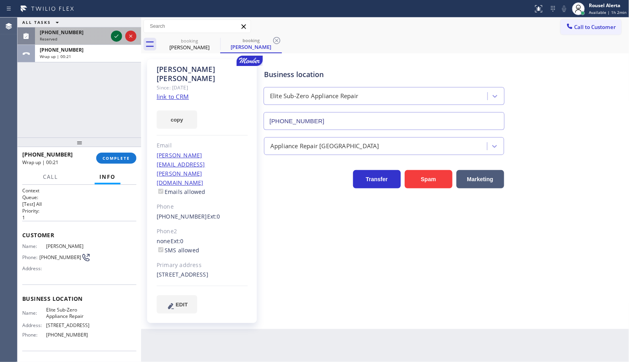
click at [116, 33] on icon at bounding box center [117, 36] width 10 height 10
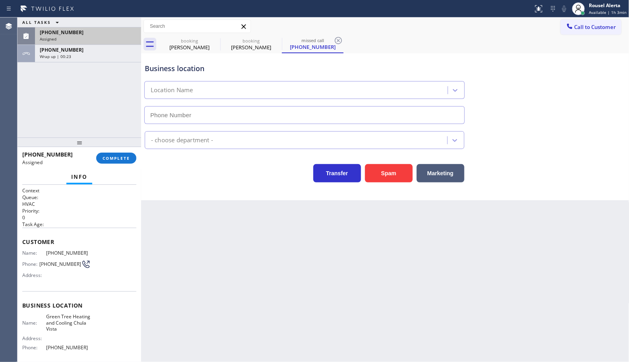
type input "(619) 639-0996"
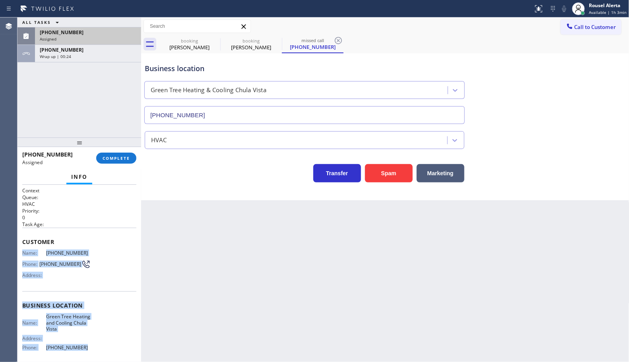
scroll to position [68, 0]
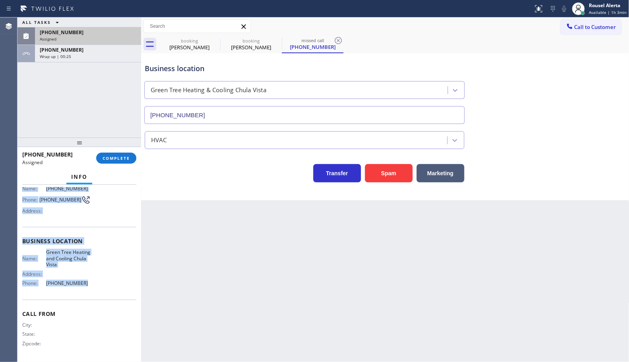
drag, startPoint x: 22, startPoint y: 252, endPoint x: 97, endPoint y: 285, distance: 81.9
click at [97, 285] on div "Context Queue: HVAC Priority: 0 Task Age: Customer Name: (323) 202-1643 Phone: …" at bounding box center [79, 241] width 114 height 237
copy div "Name: (323) 202-1643 Phone: (323) 202-1643 Address: Business location Name: Gre…"
click at [66, 52] on span "+15084985338" at bounding box center [62, 50] width 44 height 7
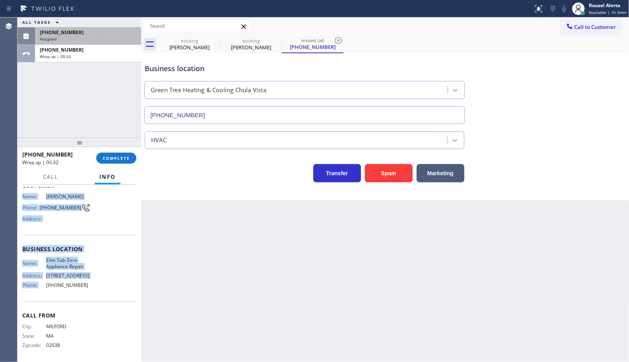
click at [78, 35] on div "[PHONE_NUMBER]" at bounding box center [88, 32] width 97 height 7
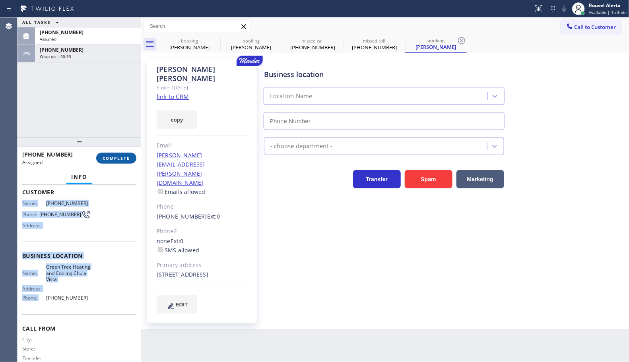
scroll to position [68, 0]
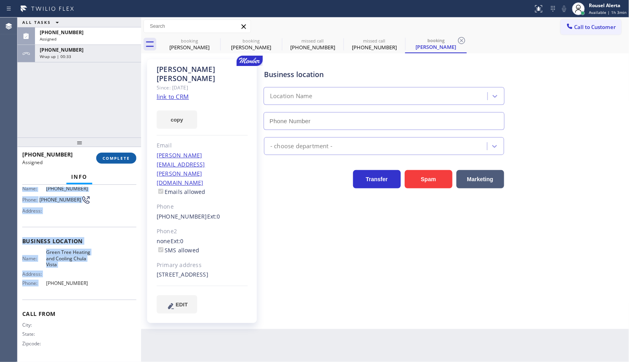
click at [105, 160] on span "COMPLETE" at bounding box center [116, 159] width 27 height 6
type input "(415) 965-3694"
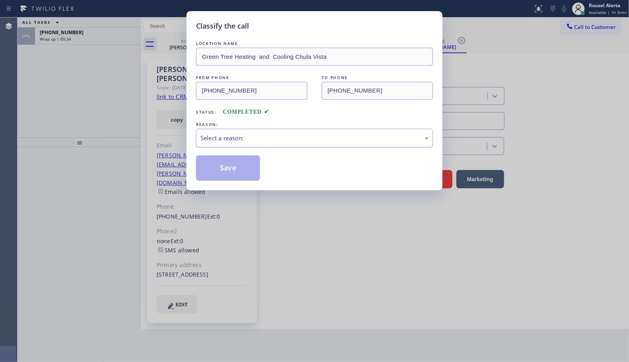
click at [294, 132] on div "Select a reason" at bounding box center [314, 138] width 237 height 19
drag, startPoint x: 230, startPoint y: 168, endPoint x: 104, endPoint y: 90, distance: 147.6
click at [229, 167] on button "Save" at bounding box center [228, 168] width 64 height 25
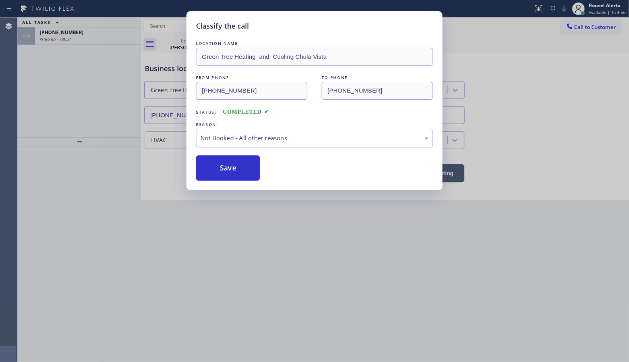
click at [63, 34] on div "Classify the call LOCATION NAME Green Tree Heating and Cooling Chula Vista FROM…" at bounding box center [314, 181] width 629 height 362
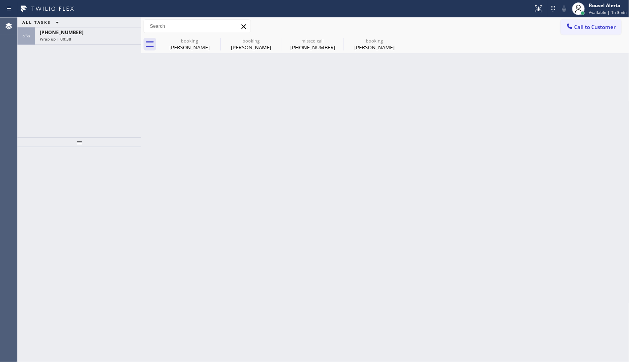
click at [63, 34] on span "+15084985338" at bounding box center [62, 32] width 44 height 7
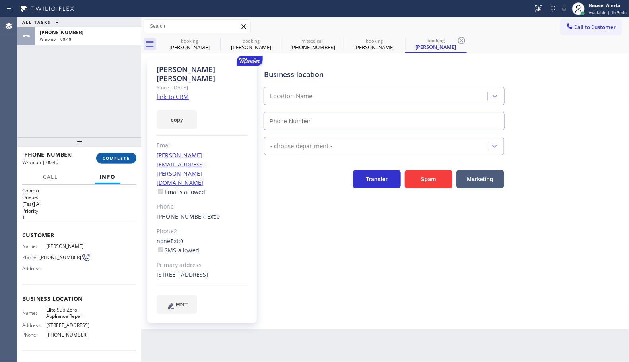
type input "(415) 965-3694"
click at [103, 160] on span "COMPLETE" at bounding box center [116, 159] width 27 height 6
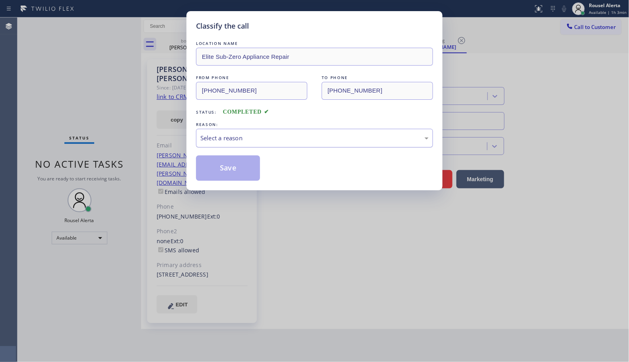
click at [247, 138] on div "Select a reason" at bounding box center [315, 138] width 228 height 9
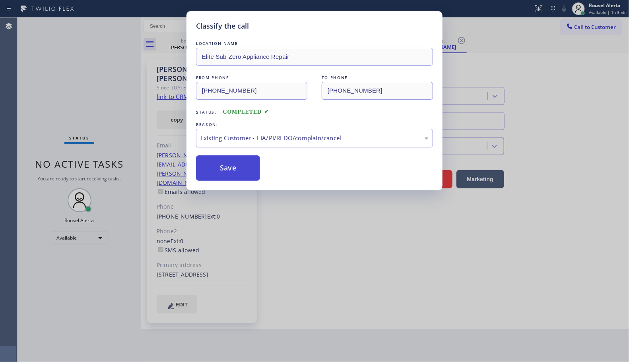
click at [215, 162] on button "Save" at bounding box center [228, 168] width 64 height 25
type input "(415) 965-3694"
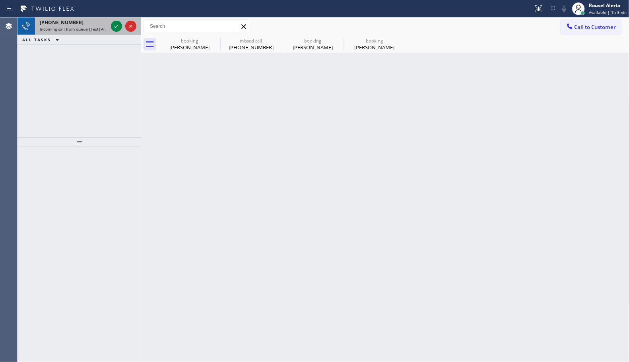
drag, startPoint x: 92, startPoint y: 23, endPoint x: 107, endPoint y: 22, distance: 15.1
click at [92, 23] on div "+18324441671" at bounding box center [74, 22] width 68 height 7
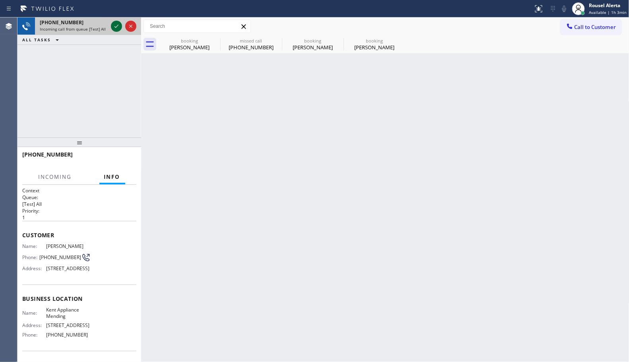
click at [112, 26] on icon at bounding box center [117, 26] width 10 height 10
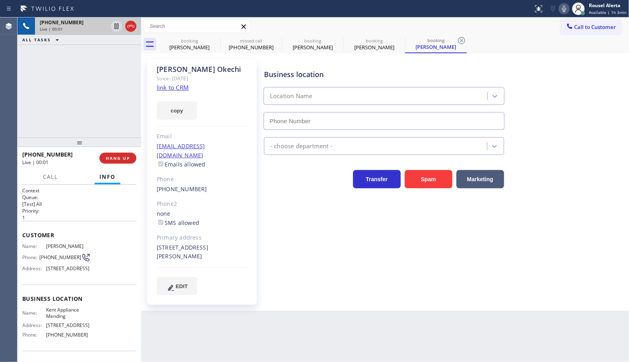
type input "(206) 202-1006"
click at [74, 58] on div "+18324441671 Live | 00:03 ALL TASKS ALL TASKS ACTIVE TASKS TASKS IN WRAP UP" at bounding box center [80, 78] width 124 height 120
click at [165, 90] on link "link to CRM" at bounding box center [173, 88] width 32 height 8
click at [115, 28] on icon at bounding box center [117, 26] width 4 height 6
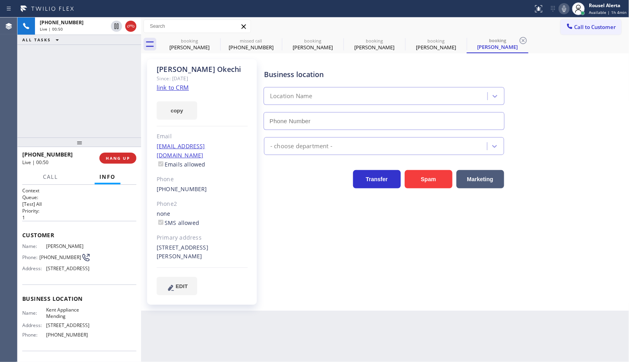
type input "(206) 202-1006"
drag, startPoint x: 568, startPoint y: 6, endPoint x: 508, endPoint y: 9, distance: 59.3
click at [567, 6] on icon at bounding box center [565, 9] width 10 height 10
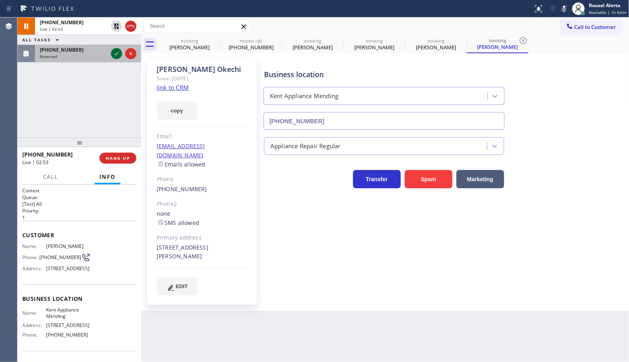
click at [113, 53] on icon at bounding box center [117, 54] width 10 height 10
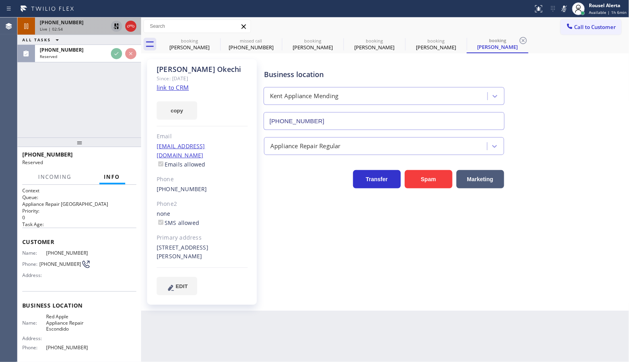
click at [113, 28] on icon at bounding box center [117, 26] width 10 height 10
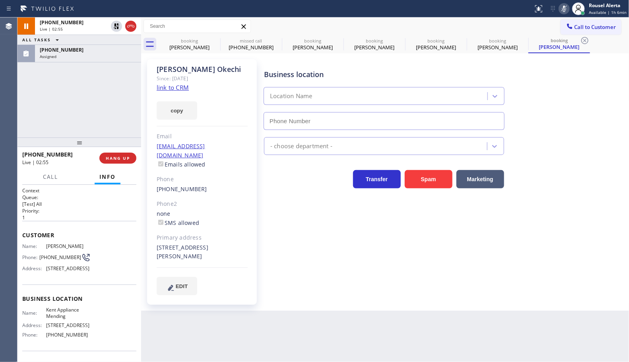
type input "(206) 202-1006"
click at [564, 9] on icon at bounding box center [565, 9] width 10 height 10
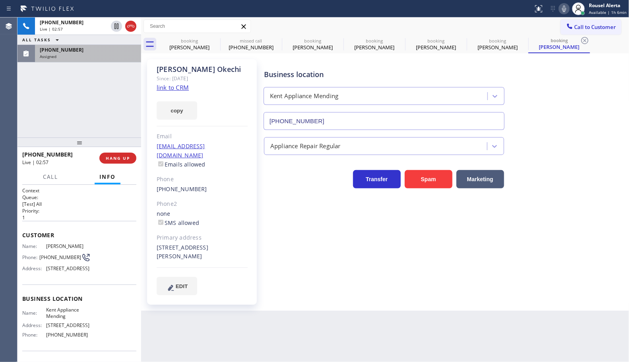
click at [113, 61] on div "(510) 268-9763 Assigned" at bounding box center [86, 54] width 103 height 18
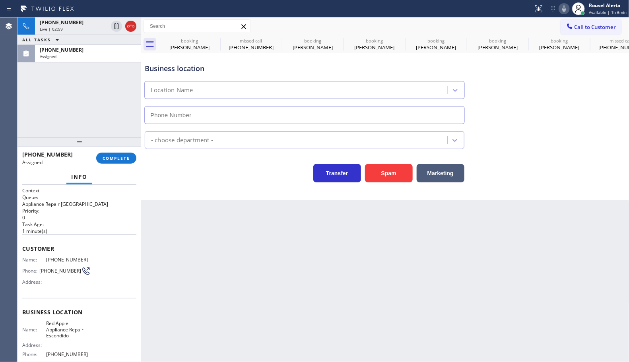
type input "(760) 546-9252"
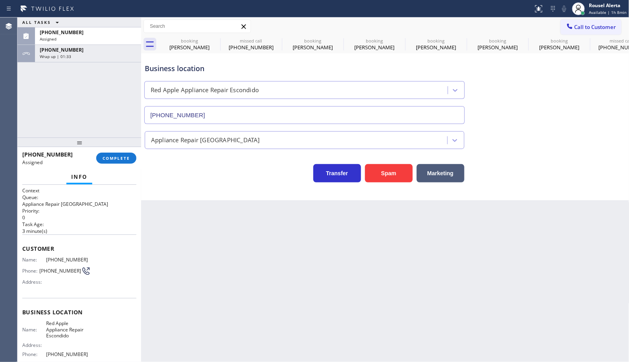
drag, startPoint x: 101, startPoint y: 47, endPoint x: 107, endPoint y: 90, distance: 44.2
click at [101, 47] on div "+18324441671" at bounding box center [88, 50] width 97 height 7
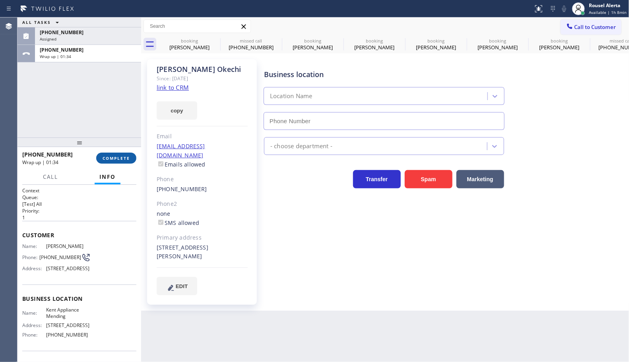
click at [114, 156] on span "COMPLETE" at bounding box center [116, 159] width 27 height 6
type input "(206) 202-1006"
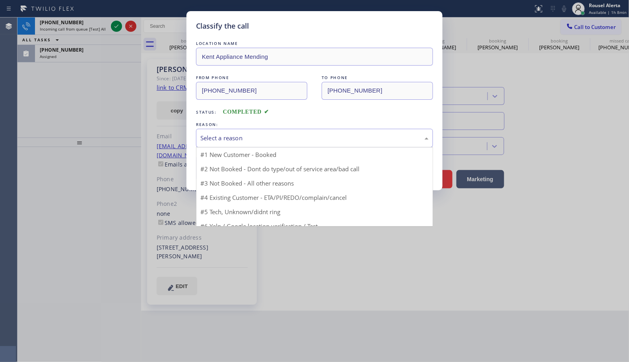
click at [239, 133] on div "Select a reason" at bounding box center [314, 138] width 237 height 19
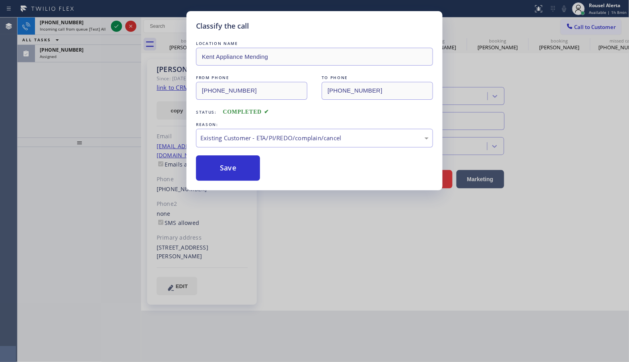
click at [223, 169] on button "Save" at bounding box center [228, 168] width 64 height 25
click at [75, 52] on div "Classify the call LOCATION NAME Kent Appliance Mending FROM PHONE (832) 444-167…" at bounding box center [314, 181] width 629 height 362
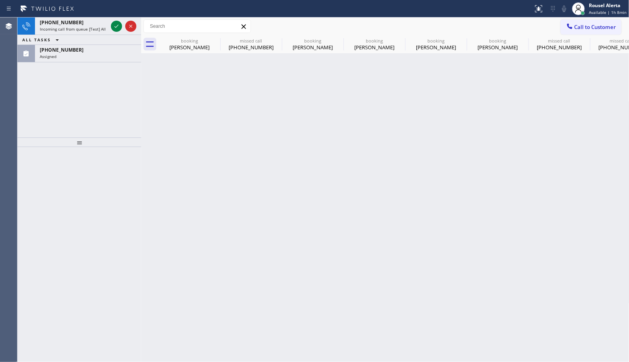
click at [75, 52] on div "[PHONE_NUMBER]" at bounding box center [88, 50] width 97 height 7
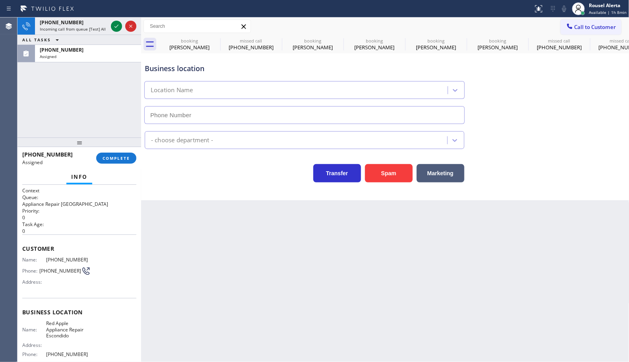
type input "(760) 546-9252"
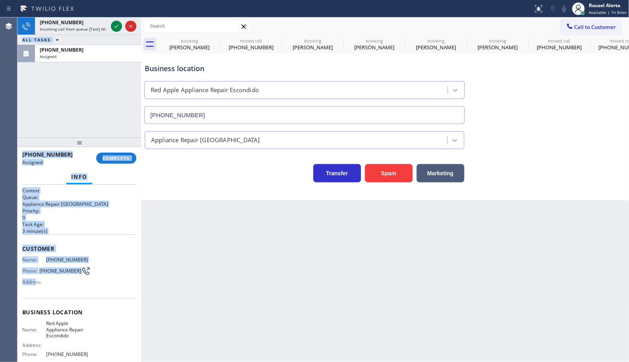
drag, startPoint x: 13, startPoint y: 251, endPoint x: 37, endPoint y: 276, distance: 34.1
click at [37, 276] on div "Agent Desktop Classify the call LOCATION NAME 5 Star Appliance Repair FROM PHON…" at bounding box center [314, 190] width 629 height 345
drag, startPoint x: 37, startPoint y: 273, endPoint x: 27, endPoint y: 265, distance: 12.4
click at [37, 273] on div "Phone: (510) 268-9763" at bounding box center [56, 272] width 68 height 10
click at [24, 261] on div "Name: (510) 268-9763 Phone: (510) 268-9763 Address:" at bounding box center [56, 272] width 68 height 31
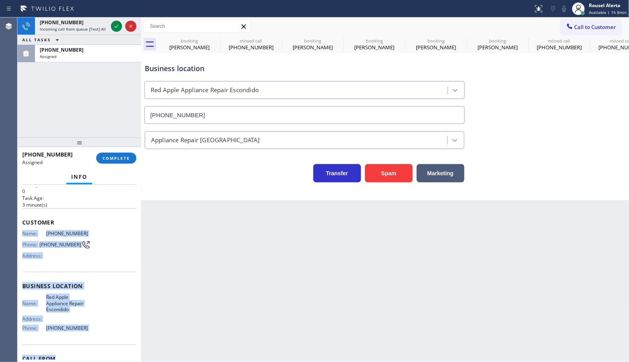
scroll to position [50, 0]
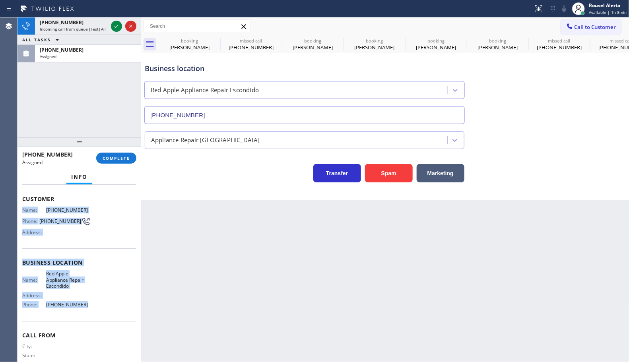
drag, startPoint x: 21, startPoint y: 259, endPoint x: 100, endPoint y: 300, distance: 89.5
click at [100, 300] on div "Context Queue: Appliance Repair High End Priority: 0 Task Age: 3 minute(s) Cust…" at bounding box center [80, 273] width 124 height 177
copy div "Name: (510) 268-9763 Phone: (510) 268-9763 Address: Business location Name: Red…"
click at [102, 26] on span "Incoming call from queue [Test] All" at bounding box center [73, 29] width 66 height 6
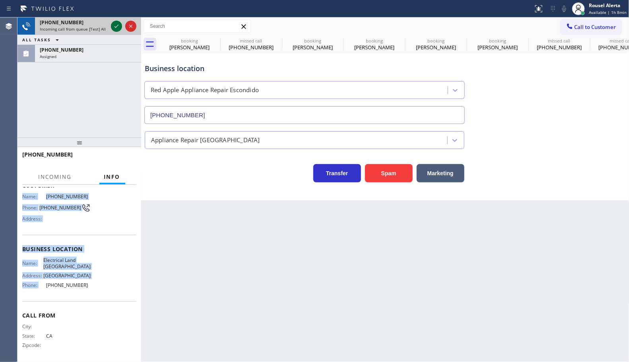
scroll to position [37, 0]
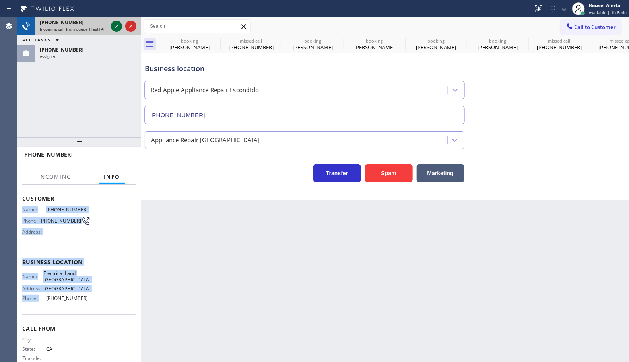
click at [113, 26] on icon at bounding box center [117, 26] width 10 height 10
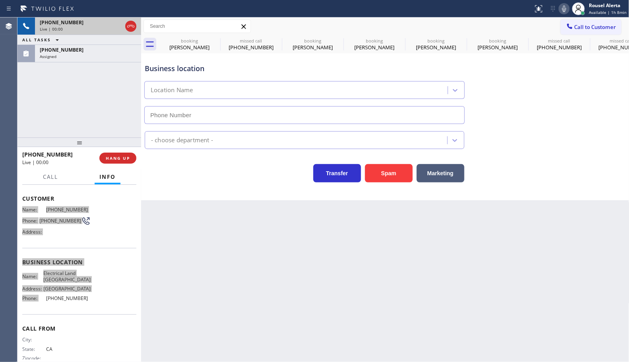
type input "(657) 259-9503"
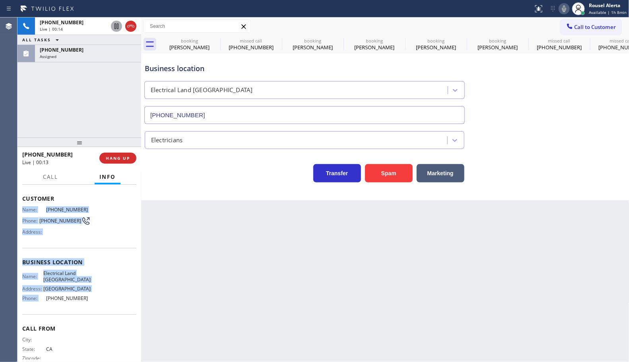
drag, startPoint x: 92, startPoint y: 33, endPoint x: 121, endPoint y: 29, distance: 28.5
click at [92, 33] on div "+16573482701 Live | 00:14" at bounding box center [72, 27] width 74 height 18
click at [127, 28] on icon at bounding box center [131, 26] width 10 height 10
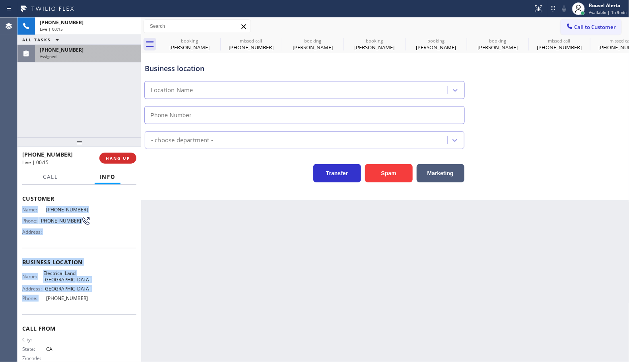
type input "(657) 259-9503"
click at [106, 59] on div "(510) 268-9763 Assigned" at bounding box center [86, 54] width 103 height 18
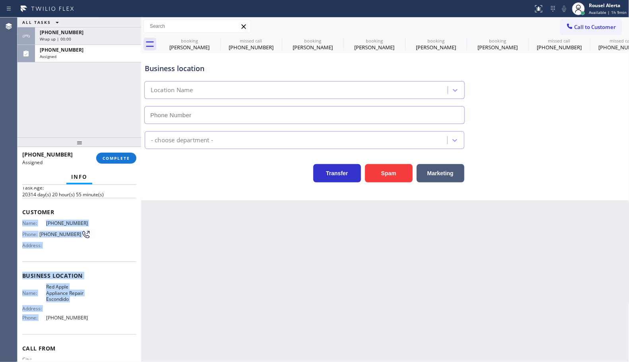
scroll to position [50, 0]
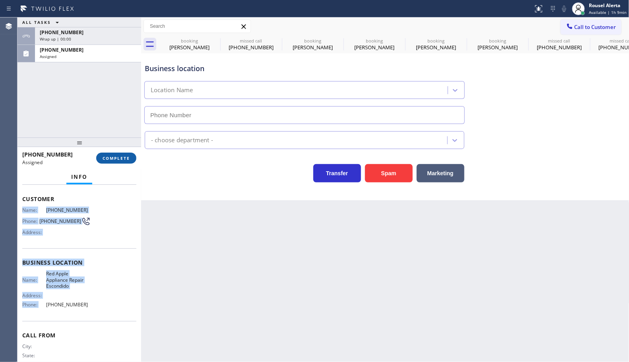
type input "(760) 546-9252"
click at [105, 154] on button "COMPLETE" at bounding box center [116, 158] width 40 height 11
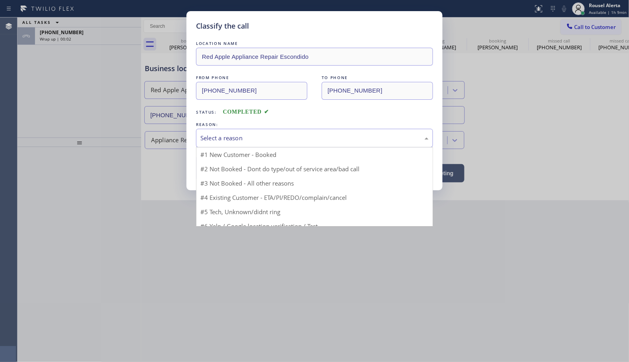
click at [238, 134] on div "Select a reason" at bounding box center [315, 138] width 228 height 9
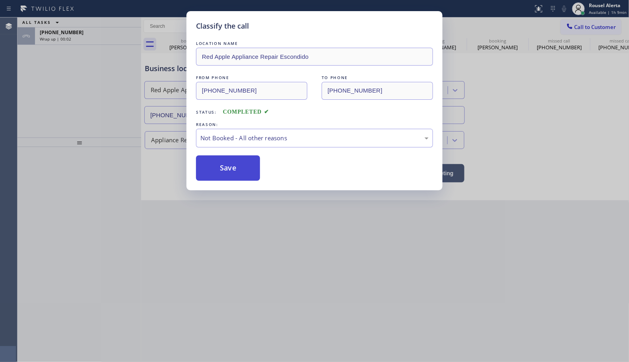
click at [225, 171] on button "Save" at bounding box center [228, 168] width 64 height 25
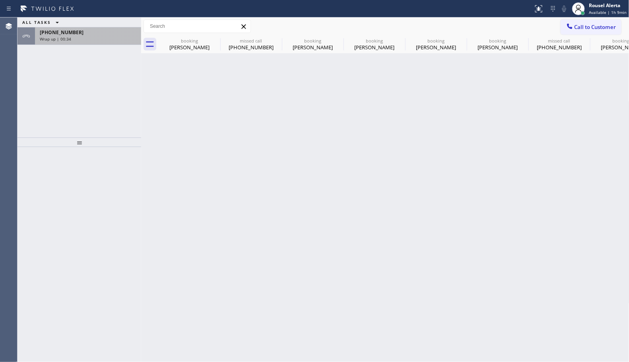
click at [89, 40] on div "Wrap up | 00:34" at bounding box center [88, 39] width 97 height 6
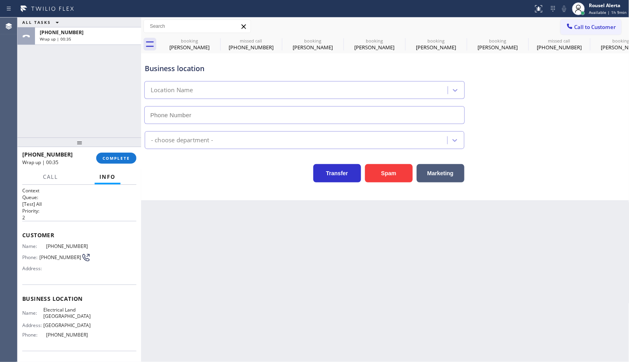
type input "(657) 259-9503"
click at [122, 160] on span "COMPLETE" at bounding box center [116, 159] width 27 height 6
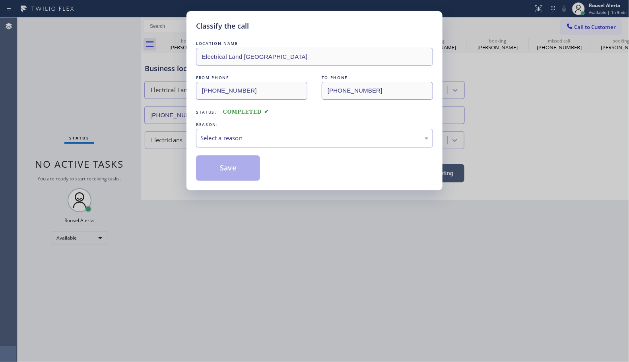
click at [283, 138] on div "Select a reason" at bounding box center [315, 138] width 228 height 9
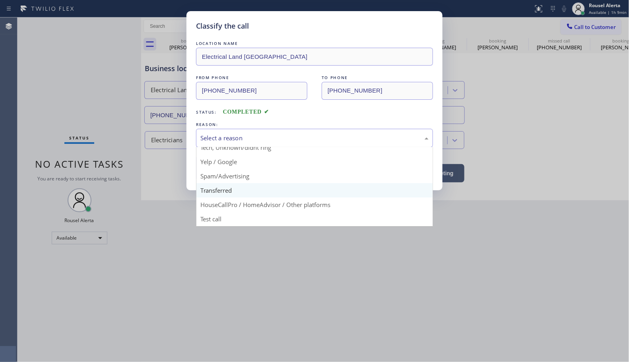
scroll to position [55, 0]
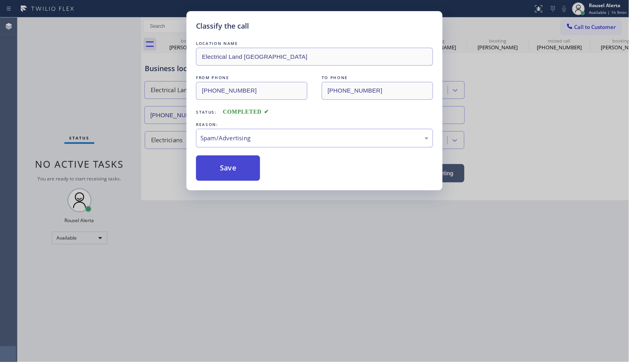
click at [231, 170] on button "Save" at bounding box center [228, 168] width 64 height 25
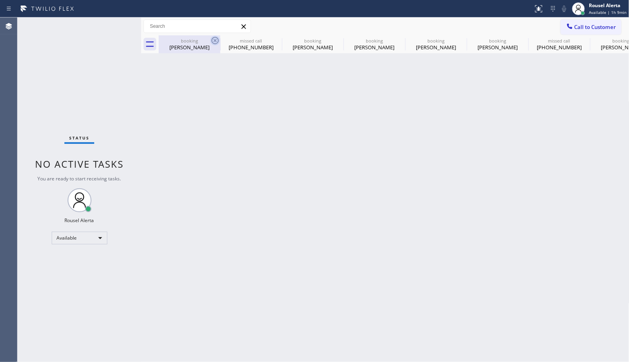
click at [214, 40] on icon at bounding box center [215, 41] width 10 height 10
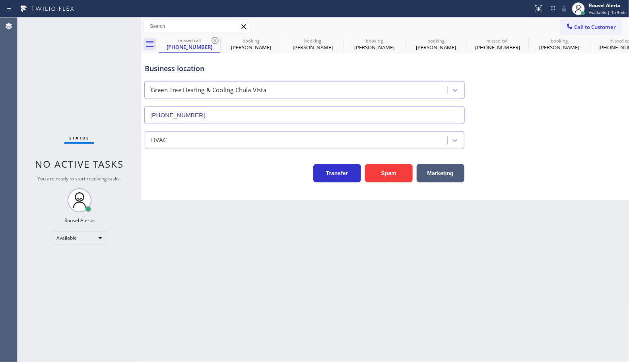
click at [214, 40] on icon at bounding box center [215, 41] width 10 height 10
click at [0, 0] on icon at bounding box center [0, 0] width 0 height 0
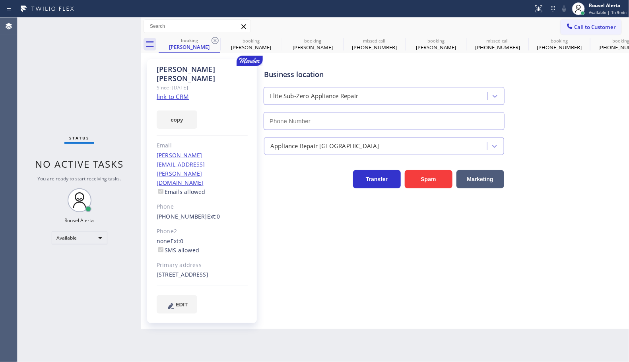
click at [214, 40] on icon at bounding box center [215, 41] width 10 height 10
click at [0, 0] on icon at bounding box center [0, 0] width 0 height 0
click at [334, 40] on icon at bounding box center [339, 41] width 10 height 10
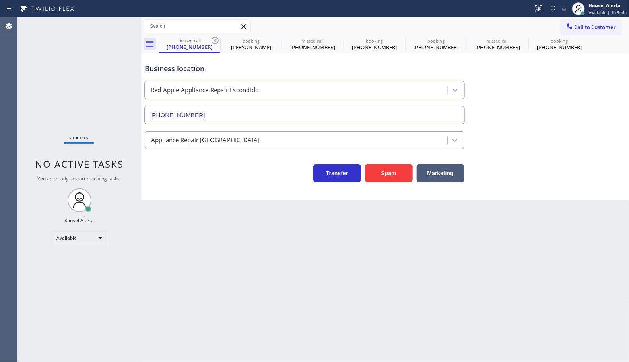
click at [214, 40] on icon at bounding box center [215, 41] width 10 height 10
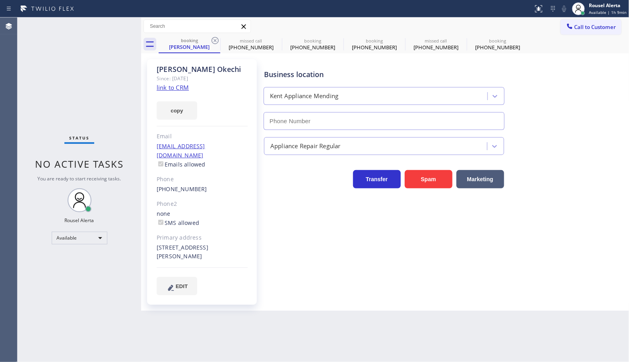
click at [214, 40] on icon at bounding box center [215, 41] width 10 height 10
click at [0, 0] on icon at bounding box center [0, 0] width 0 height 0
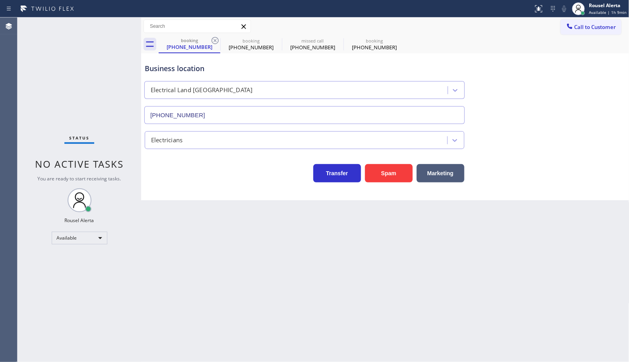
click at [214, 40] on icon at bounding box center [215, 41] width 10 height 10
click at [0, 0] on icon at bounding box center [0, 0] width 0 height 0
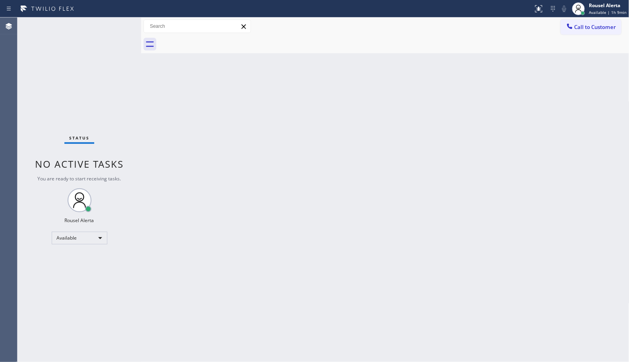
click at [214, 40] on div at bounding box center [394, 44] width 471 height 18
click at [243, 133] on div "Back to Dashboard Change Sender ID Customers Technicians Select a contact Outbo…" at bounding box center [385, 190] width 489 height 345
drag, startPoint x: 86, startPoint y: 49, endPoint x: 75, endPoint y: 13, distance: 37.6
click at [86, 49] on div "Status No active tasks You are ready to start receiving tasks. Rousel Alerta Av…" at bounding box center [80, 190] width 124 height 345
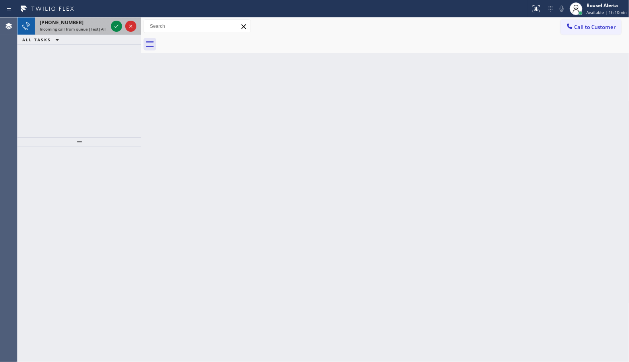
click at [95, 28] on span "Incoming call from queue [Test] All" at bounding box center [73, 29] width 66 height 6
click at [112, 25] on icon at bounding box center [117, 26] width 10 height 10
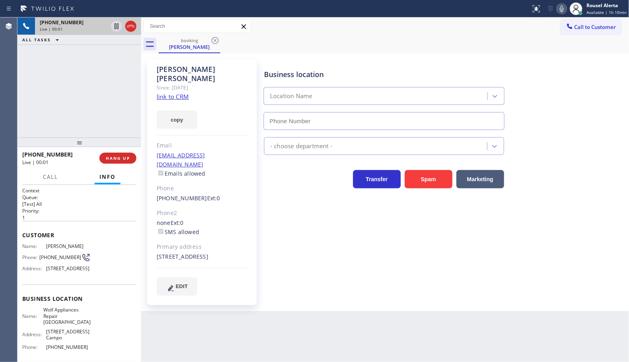
type input "(858) 926-5909"
click at [185, 93] on link "link to CRM" at bounding box center [173, 97] width 32 height 8
click at [86, 54] on div "+17605946210 Live | 00:28 ALL TASKS ALL TASKS ACTIVE TASKS TASKS IN WRAP UP" at bounding box center [80, 78] width 124 height 120
click at [115, 29] on icon at bounding box center [117, 26] width 4 height 6
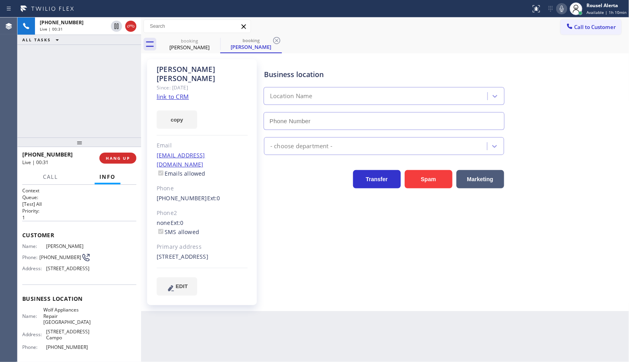
type input "(858) 926-5909"
drag, startPoint x: 564, startPoint y: 7, endPoint x: 538, endPoint y: 11, distance: 26.6
click at [564, 8] on icon at bounding box center [562, 9] width 10 height 10
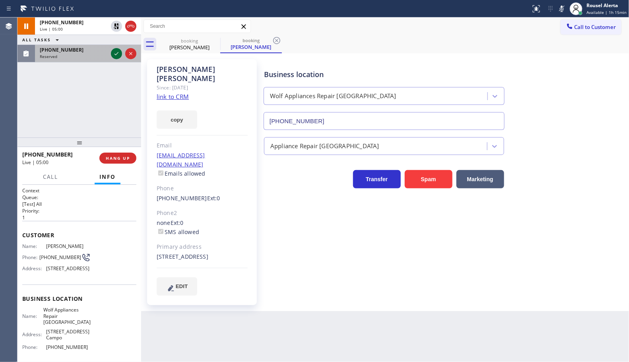
click at [112, 56] on icon at bounding box center [117, 54] width 10 height 10
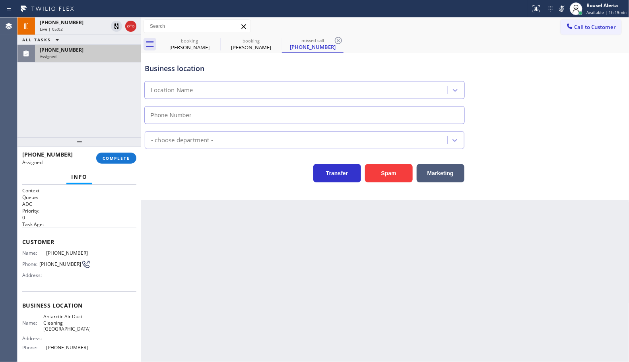
type input "(805) 608-3773"
click at [105, 56] on div "Assigned" at bounding box center [88, 57] width 97 height 6
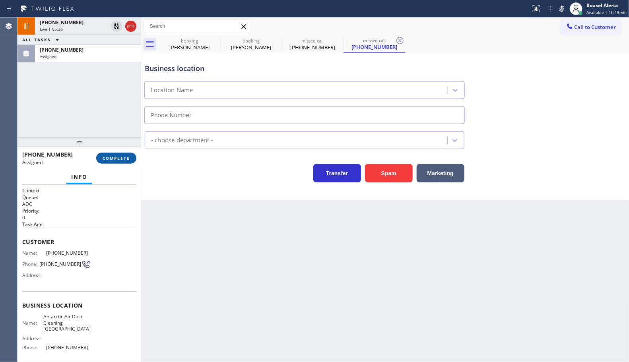
type input "(805) 608-3773"
click at [117, 162] on button "COMPLETE" at bounding box center [116, 158] width 40 height 11
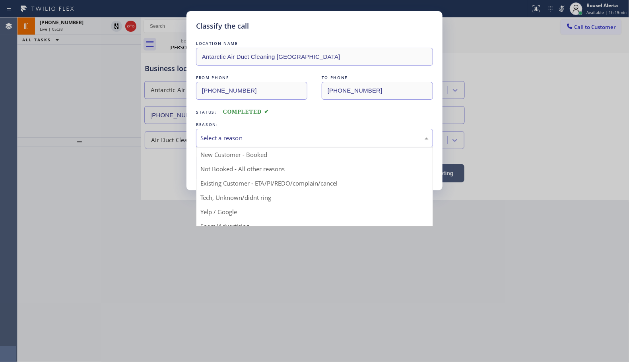
click at [241, 138] on div "Select a reason" at bounding box center [315, 138] width 228 height 9
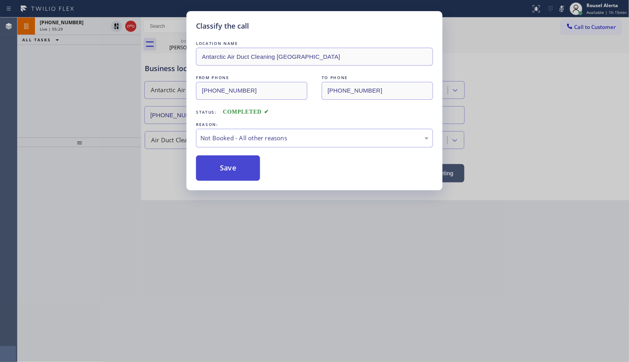
click at [233, 177] on button "Save" at bounding box center [228, 168] width 64 height 25
click at [81, 22] on div "Classify the call LOCATION NAME Antarctic Air Duct Cleaning Montecito FROM PHON…" at bounding box center [314, 181] width 629 height 362
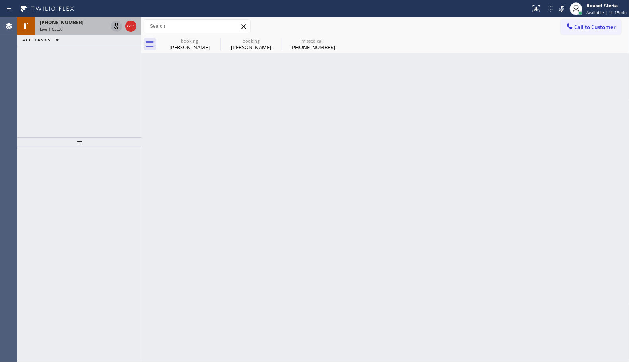
click at [115, 28] on icon at bounding box center [117, 26] width 10 height 10
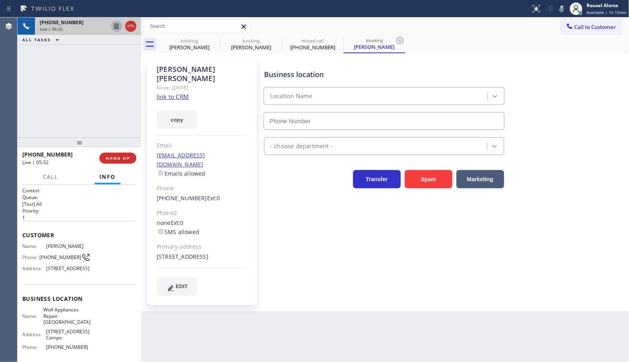
drag, startPoint x: 561, startPoint y: 8, endPoint x: 547, endPoint y: 17, distance: 16.4
click at [562, 8] on icon at bounding box center [562, 9] width 10 height 10
type input "(858) 926-5909"
click at [565, 4] on icon at bounding box center [562, 9] width 10 height 10
drag, startPoint x: 384, startPoint y: 357, endPoint x: 370, endPoint y: 336, distance: 25.1
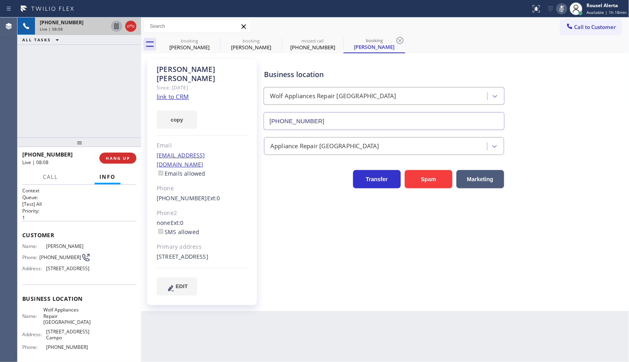
click at [384, 357] on div "Back to Dashboard Change Sender ID Customers Technicians Select a contact Outbo…" at bounding box center [385, 190] width 489 height 345
click at [565, 6] on rect at bounding box center [562, 8] width 6 height 6
click at [317, 345] on div "Back to Dashboard Change Sender ID Customers Technicians Select a contact Outbo…" at bounding box center [385, 190] width 489 height 345
click at [111, 87] on div "+17605946210 Live | 13:46 ALL TASKS ALL TASKS ACTIVE TASKS TASKS IN WRAP UP" at bounding box center [80, 78] width 124 height 120
click at [226, 321] on div "Back to Dashboard Change Sender ID Customers Technicians Select a contact Outbo…" at bounding box center [385, 190] width 489 height 345
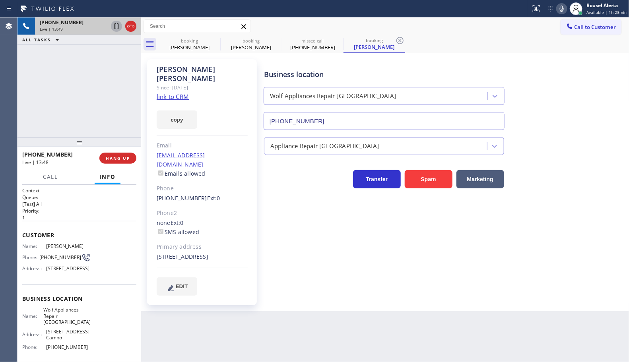
drag, startPoint x: 93, startPoint y: 127, endPoint x: 134, endPoint y: 190, distance: 75.0
click at [93, 127] on div "+17605946210 Live | 13:49 ALL TASKS ALL TASKS ACTIVE TASKS TASKS IN WRAP UP" at bounding box center [80, 78] width 124 height 120
click at [234, 314] on div "Back to Dashboard Change Sender ID Customers Technicians Select a contact Outbo…" at bounding box center [385, 190] width 489 height 345
click at [80, 100] on div "+17605946210 Live | 13:50 ALL TASKS ALL TASKS ACTIVE TASKS TASKS IN WRAP UP" at bounding box center [80, 78] width 124 height 120
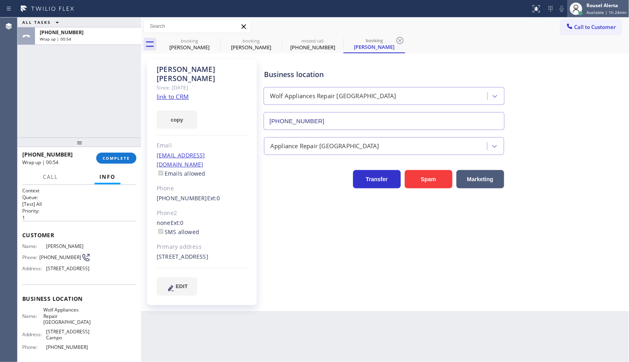
click at [613, 10] on span "Available | 1h 24min" at bounding box center [607, 13] width 40 height 6
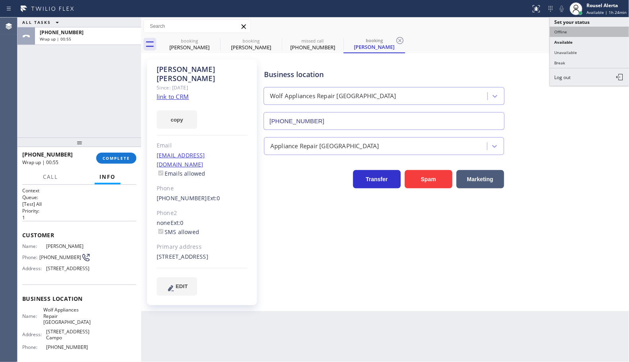
click at [573, 32] on button "Offline" at bounding box center [590, 32] width 80 height 10
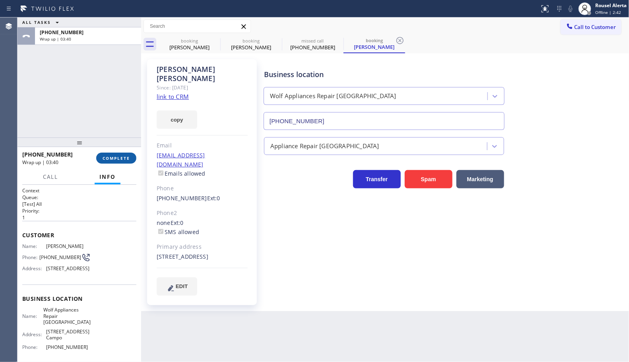
click at [120, 159] on span "COMPLETE" at bounding box center [116, 159] width 27 height 6
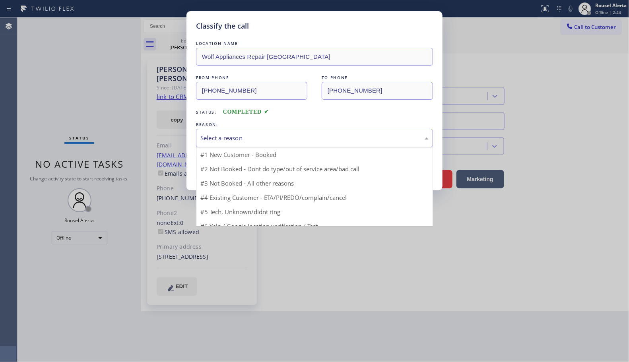
click at [248, 144] on div "Select a reason" at bounding box center [314, 138] width 237 height 19
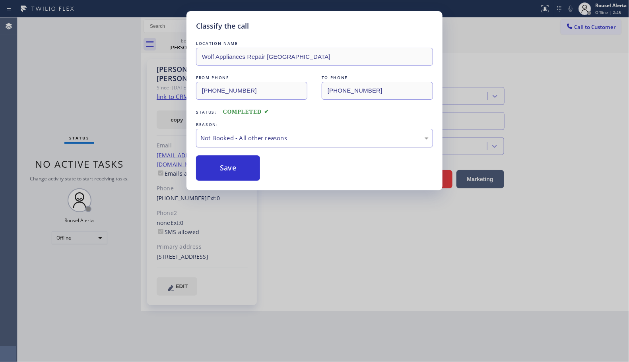
click at [261, 142] on div "Not Booked - All other reasons" at bounding box center [315, 138] width 228 height 9
click at [233, 167] on button "Save" at bounding box center [228, 168] width 64 height 25
click at [514, 233] on div "Classify the call LOCATION NAME Wolf Appliances Repair San Diego FROM PHONE (76…" at bounding box center [314, 181] width 629 height 362
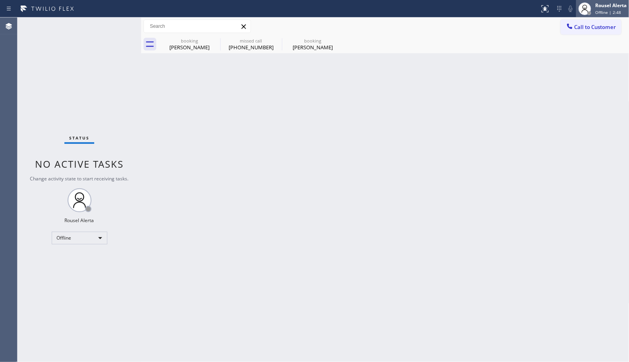
click at [607, 13] on span "Offline | 2:48" at bounding box center [609, 13] width 26 height 6
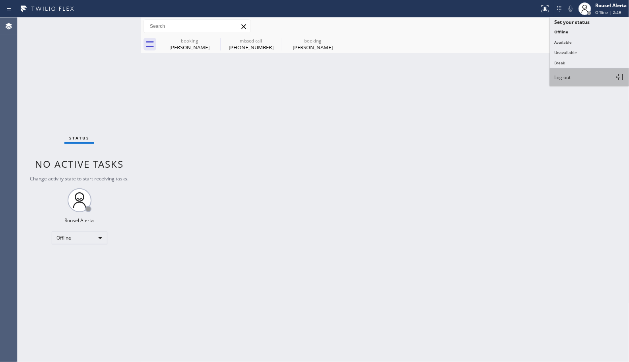
click at [579, 72] on button "Log out" at bounding box center [590, 77] width 80 height 18
